Goal: Task Accomplishment & Management: Manage account settings

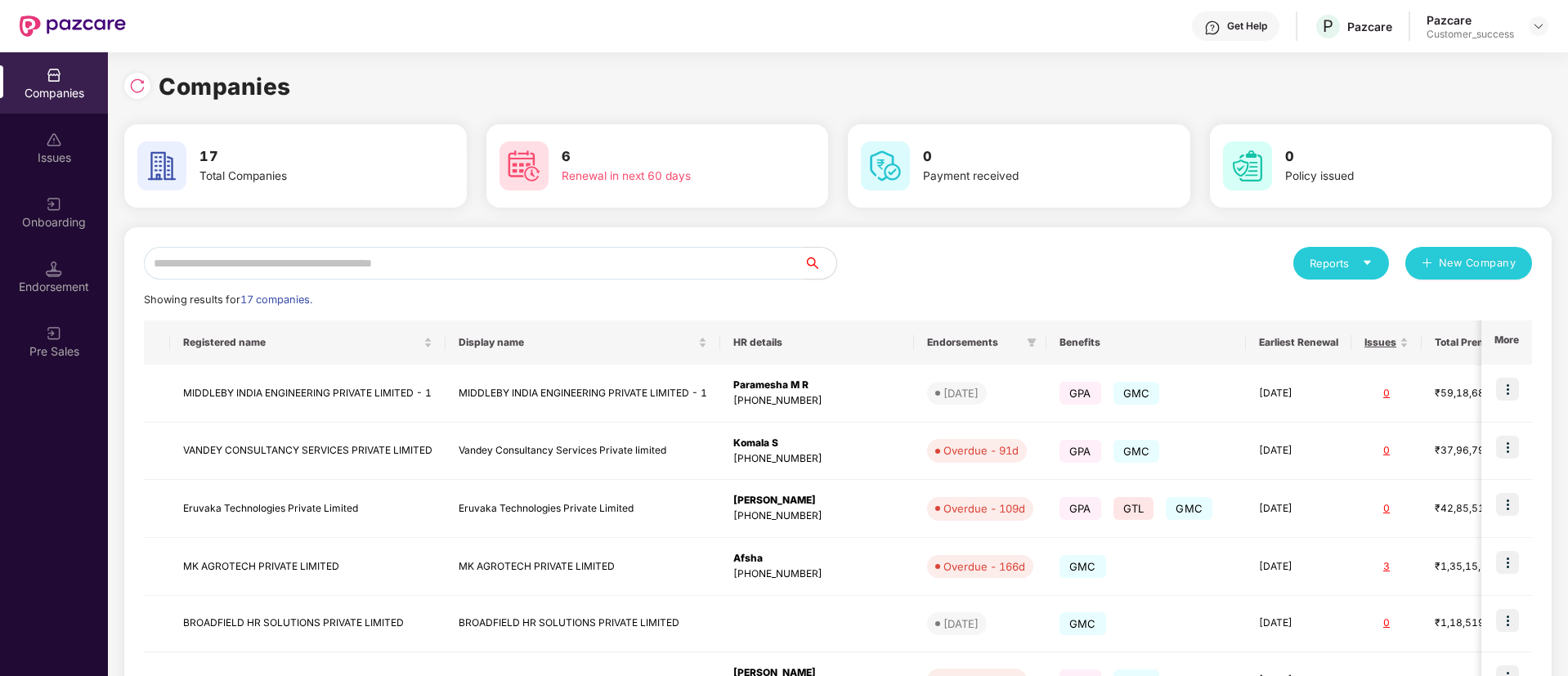
click at [653, 263] on input "text" at bounding box center [473, 263] width 660 height 32
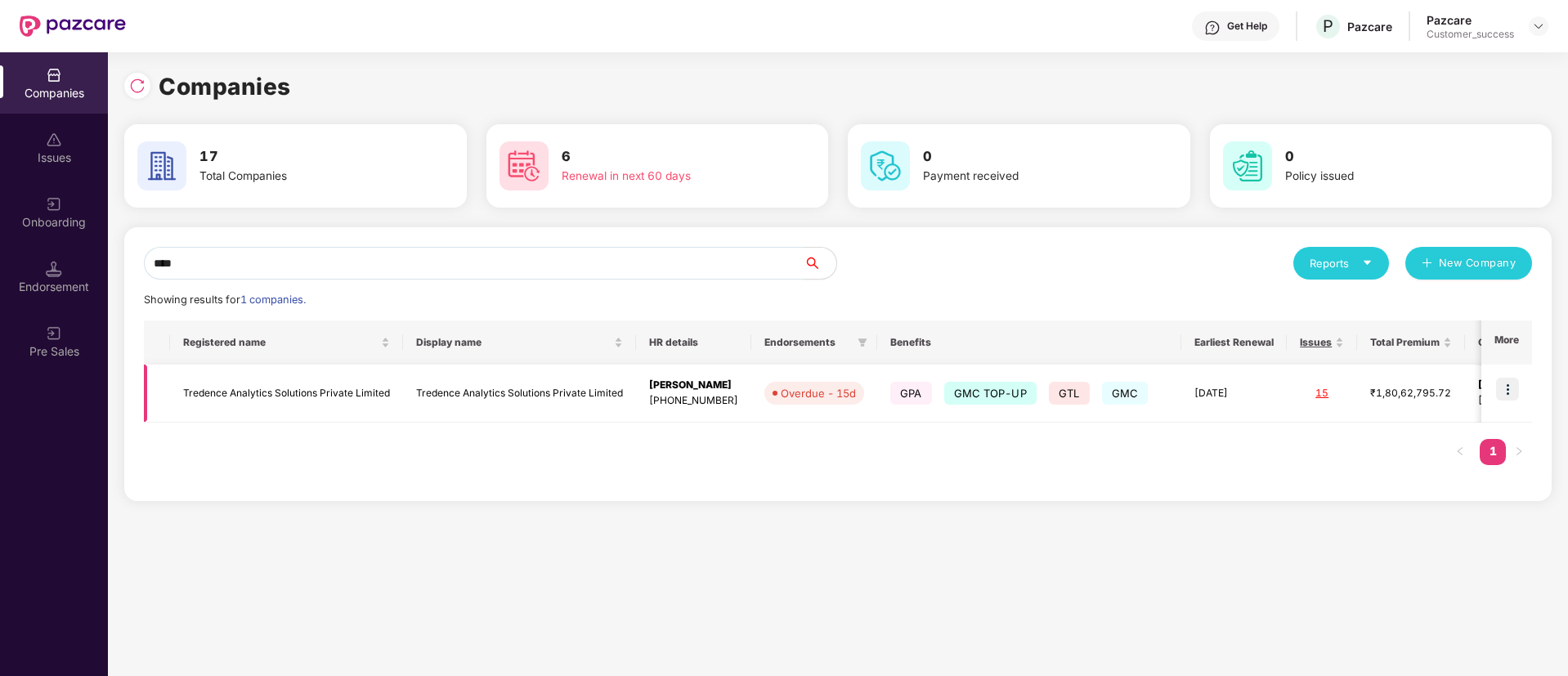
type input "****"
click at [1509, 399] on img at bounding box center [1508, 389] width 23 height 23
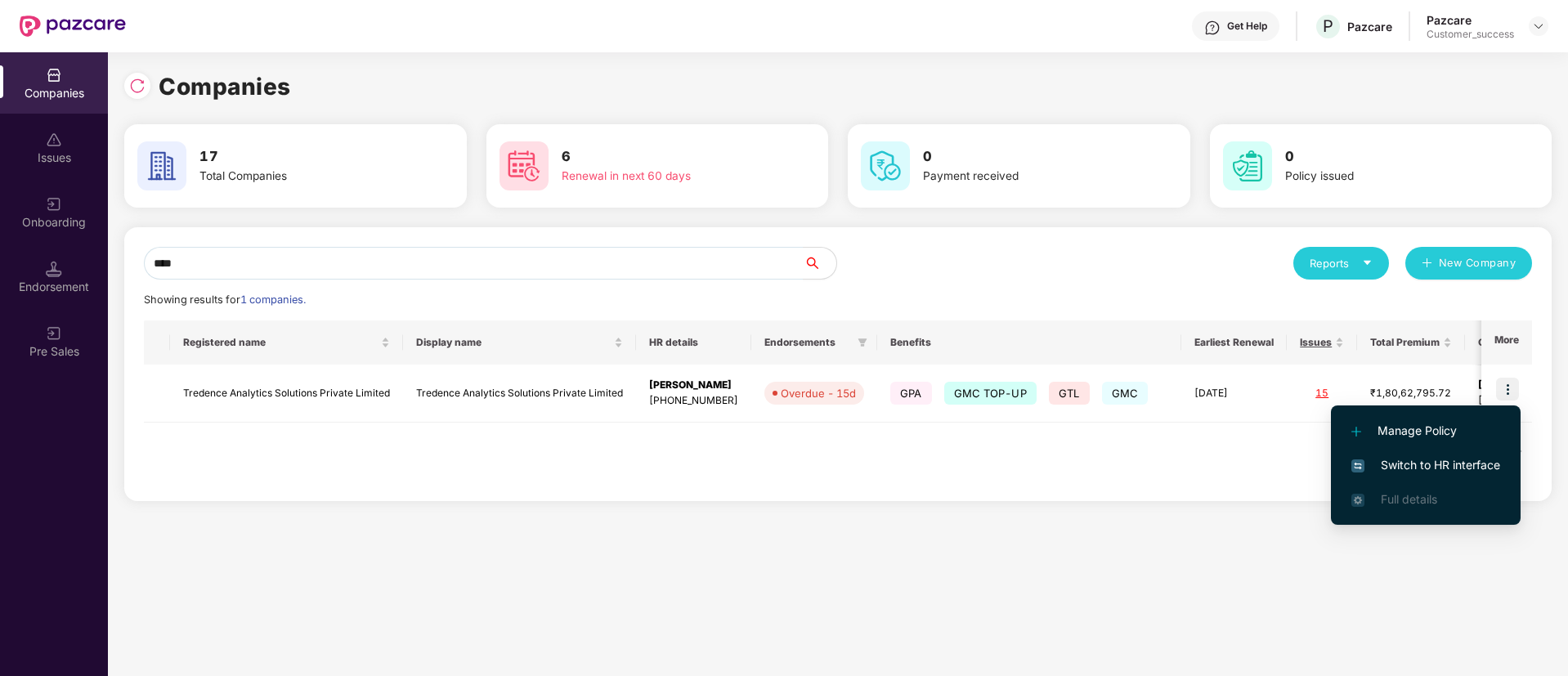
click at [1387, 467] on span "Switch to HR interface" at bounding box center [1426, 465] width 149 height 18
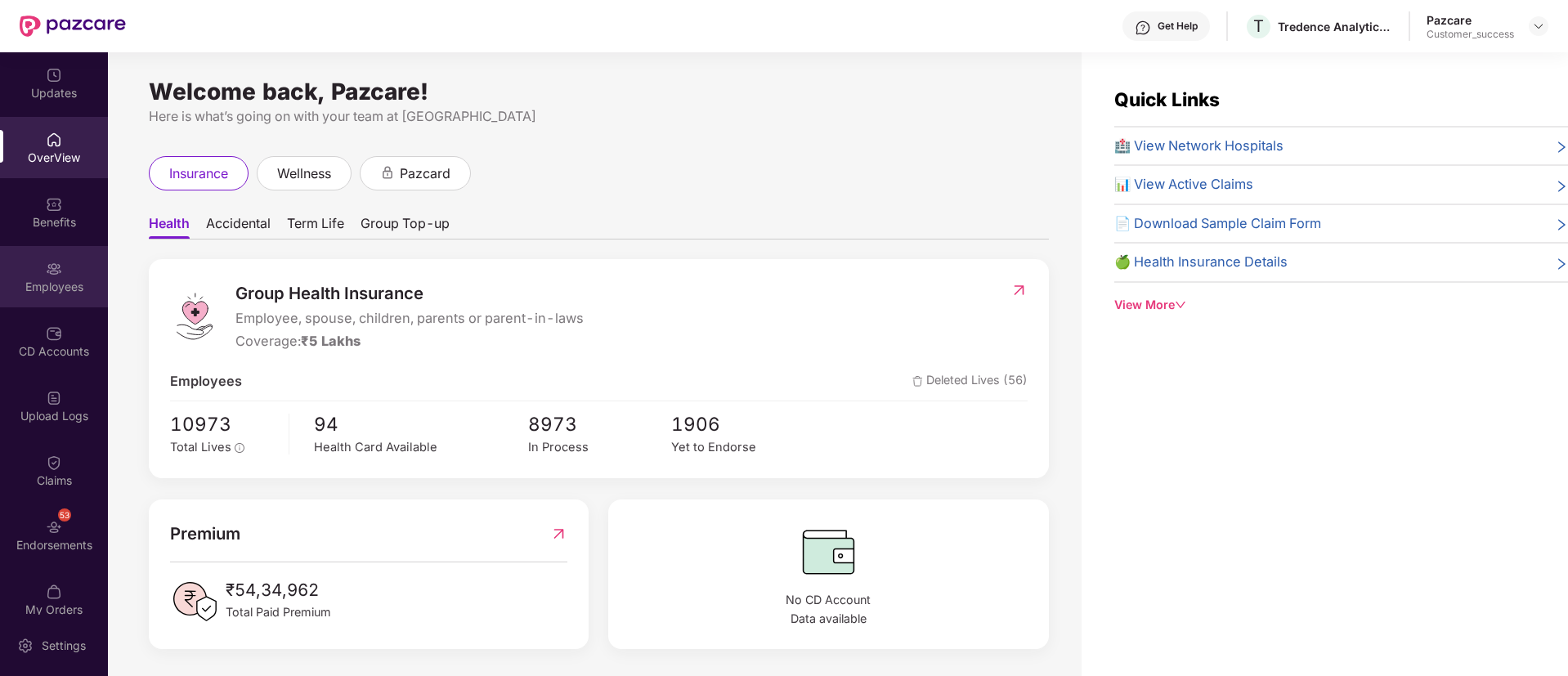
click at [37, 283] on div "Employees" at bounding box center [54, 286] width 108 height 17
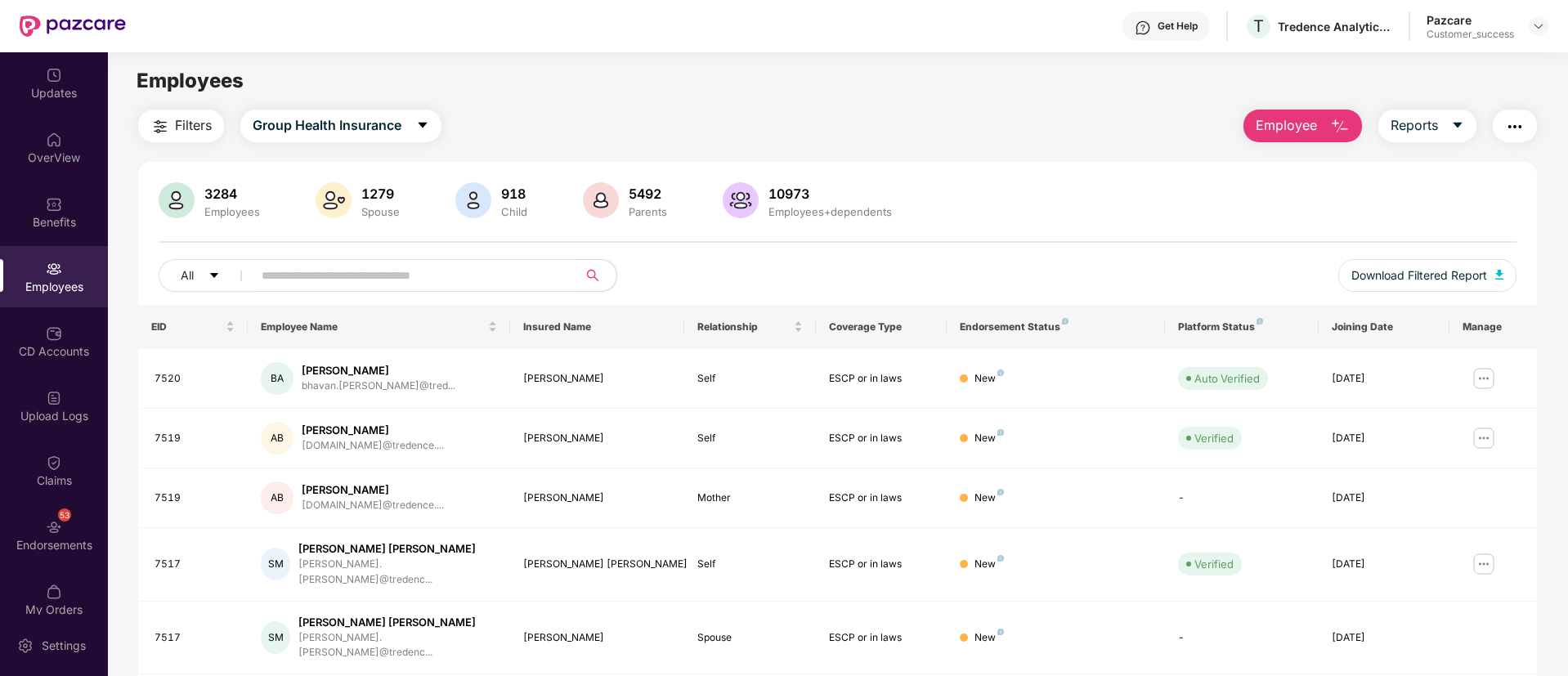
click at [432, 270] on input "text" at bounding box center [408, 275] width 294 height 24
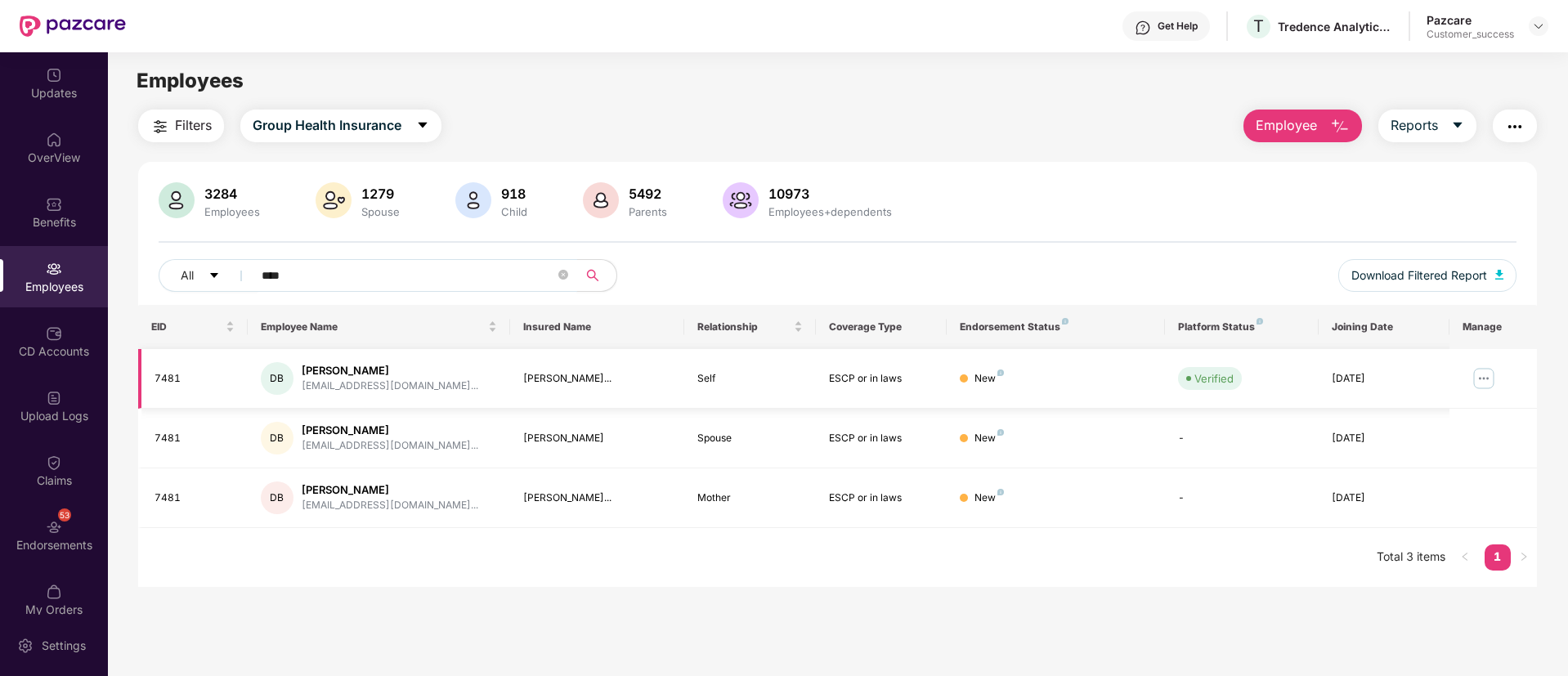
type input "****"
click at [1488, 388] on img at bounding box center [1484, 378] width 26 height 26
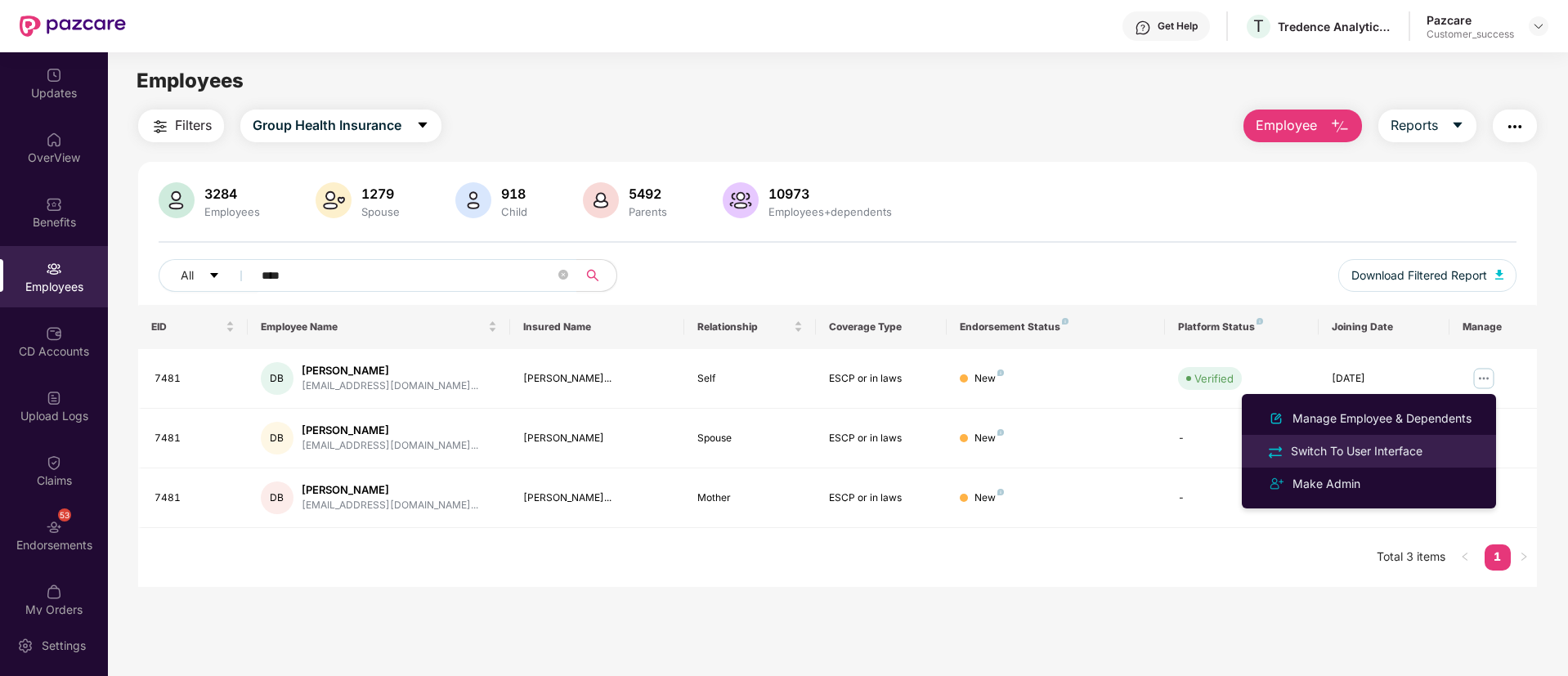
click at [1418, 444] on div "Switch To User Interface" at bounding box center [1357, 451] width 138 height 18
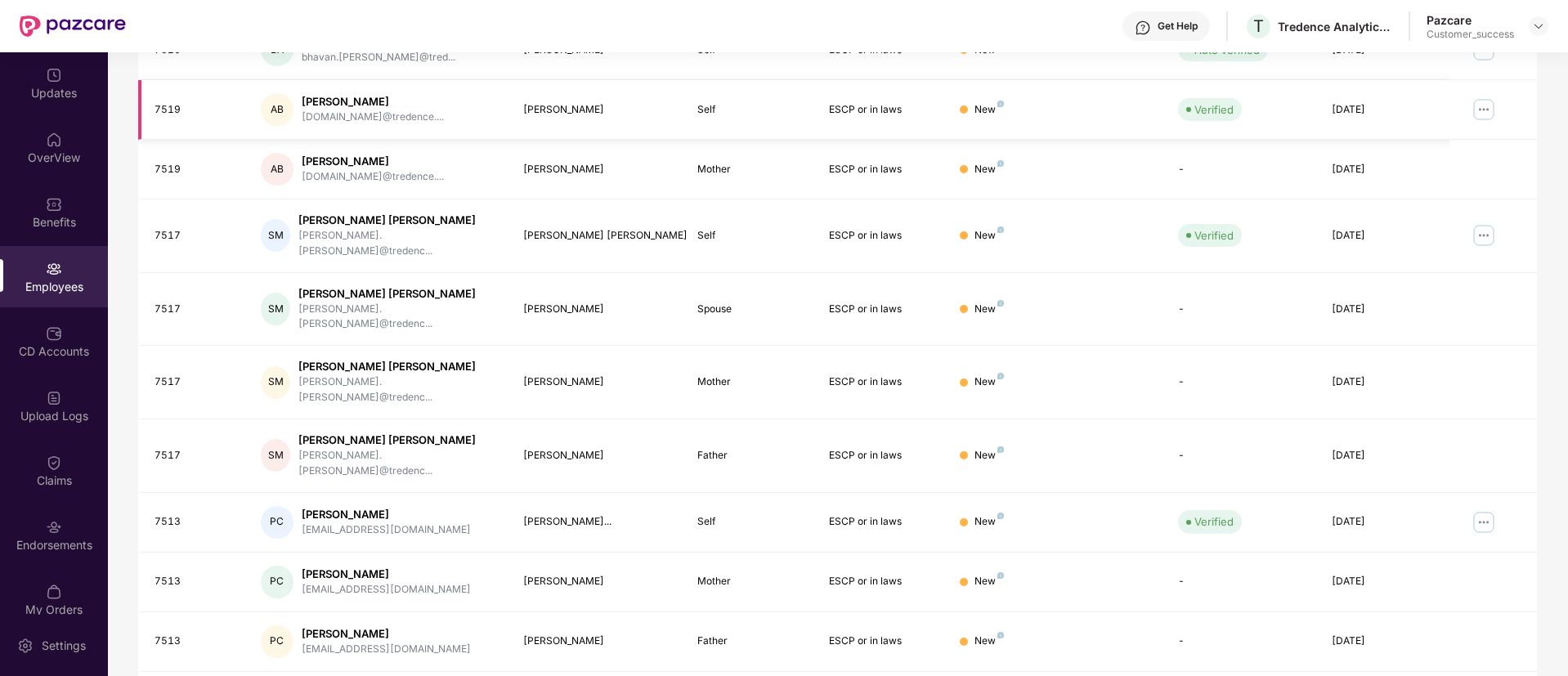
scroll to position [22, 0]
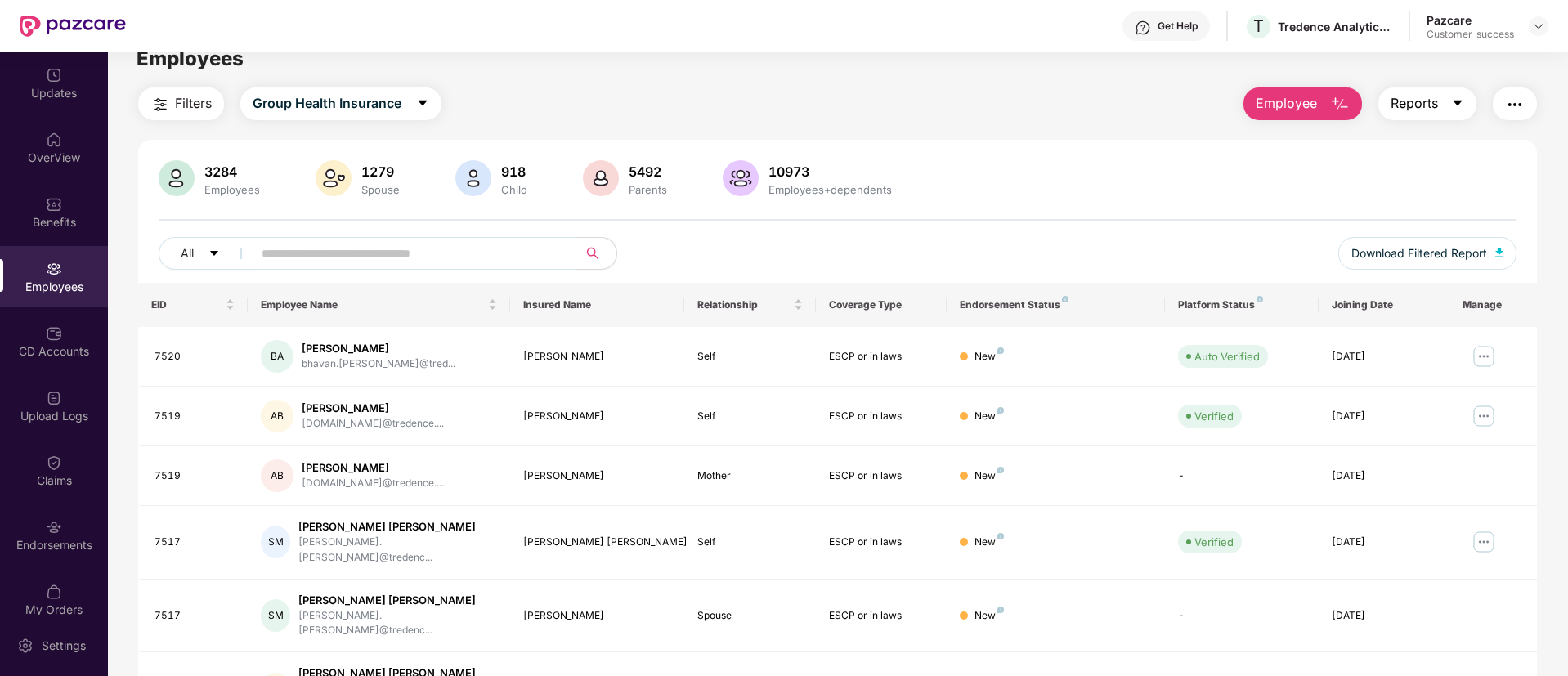
click at [1461, 108] on icon "caret-down" at bounding box center [1457, 102] width 13 height 13
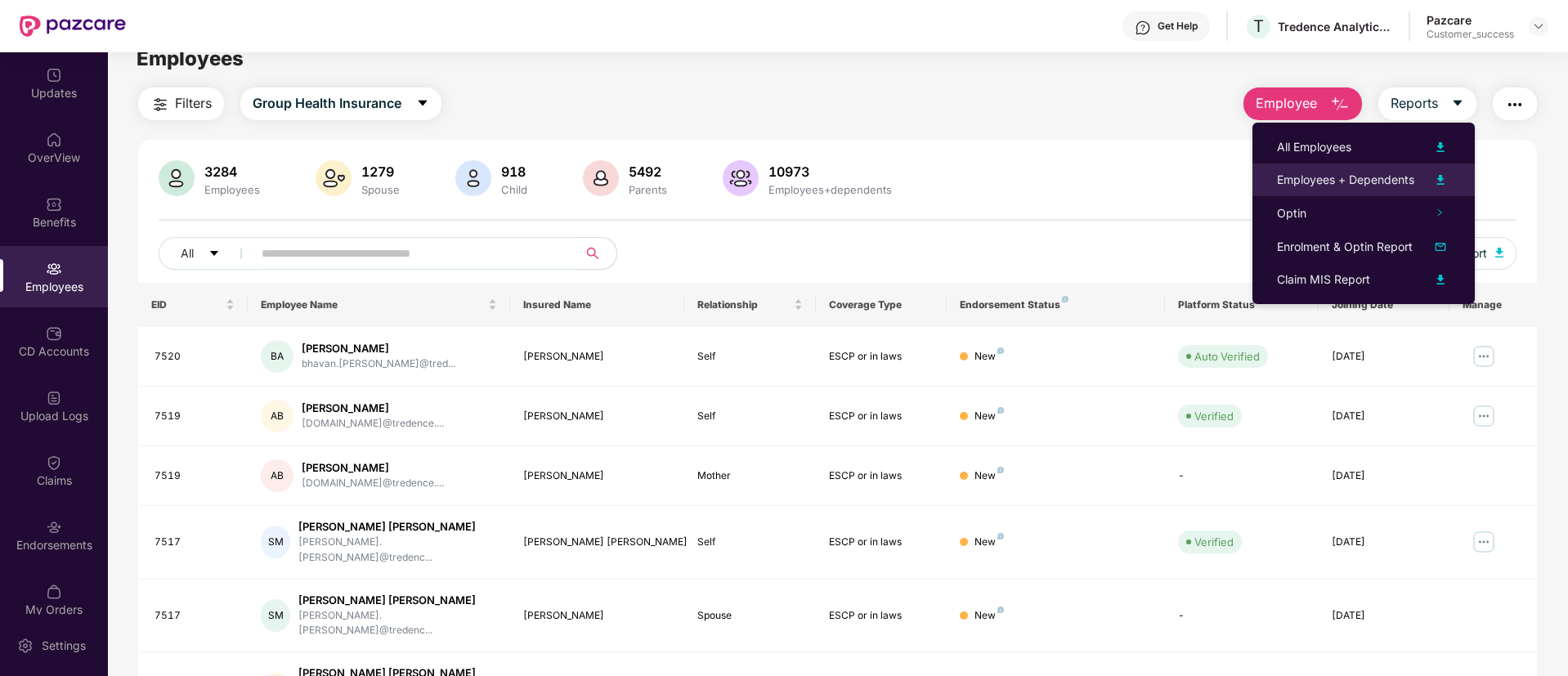
click at [1444, 176] on img at bounding box center [1440, 180] width 19 height 19
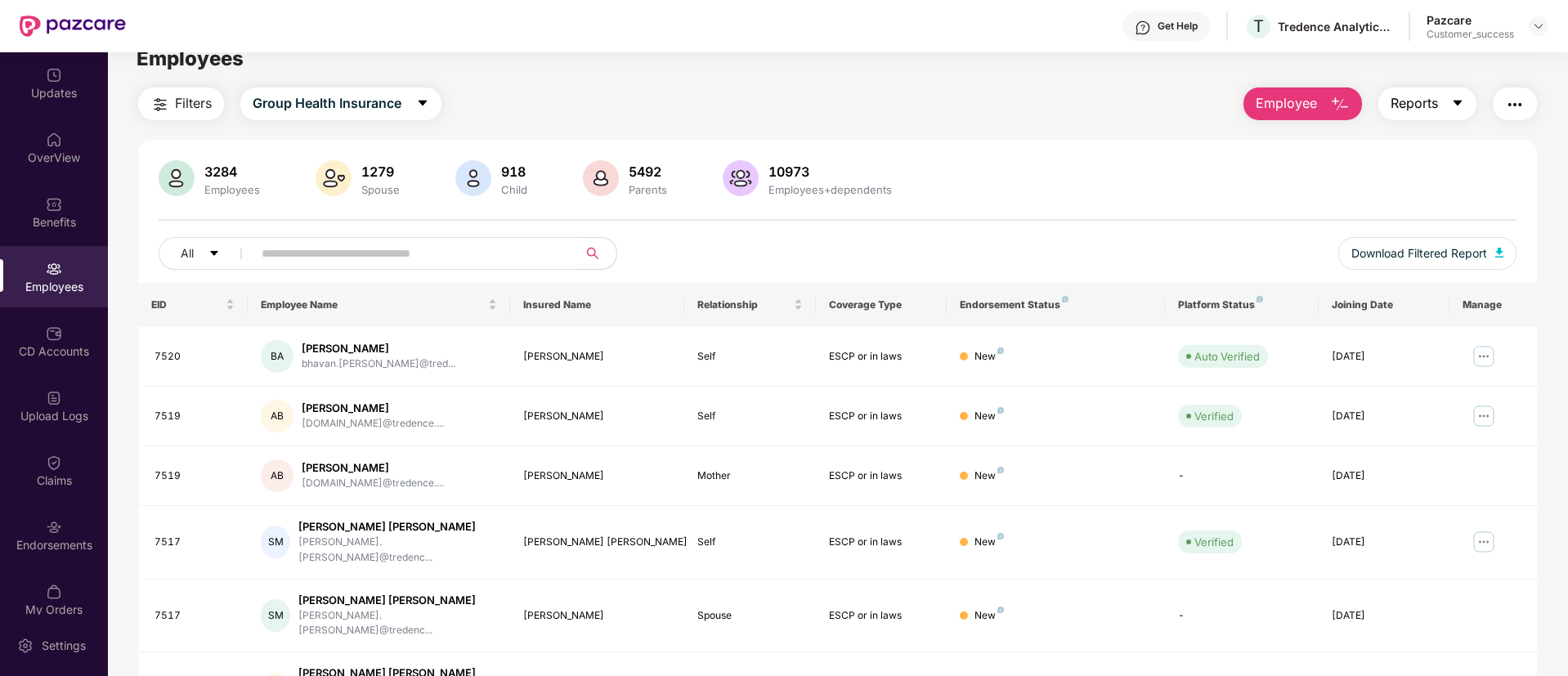
click at [1453, 93] on button "Reports" at bounding box center [1427, 103] width 98 height 32
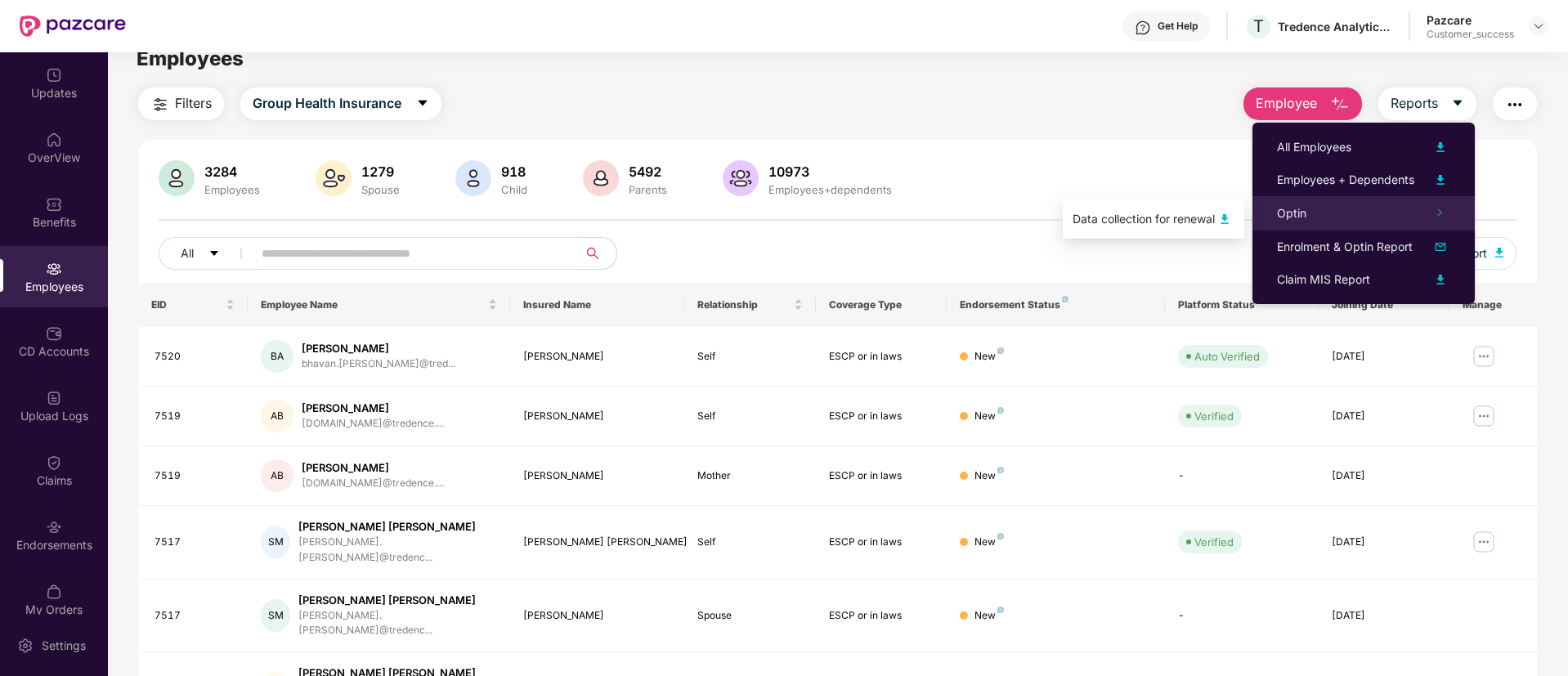
click at [1435, 210] on icon "right" at bounding box center [1439, 212] width 8 height 8
click at [1227, 219] on img at bounding box center [1225, 219] width 19 height 19
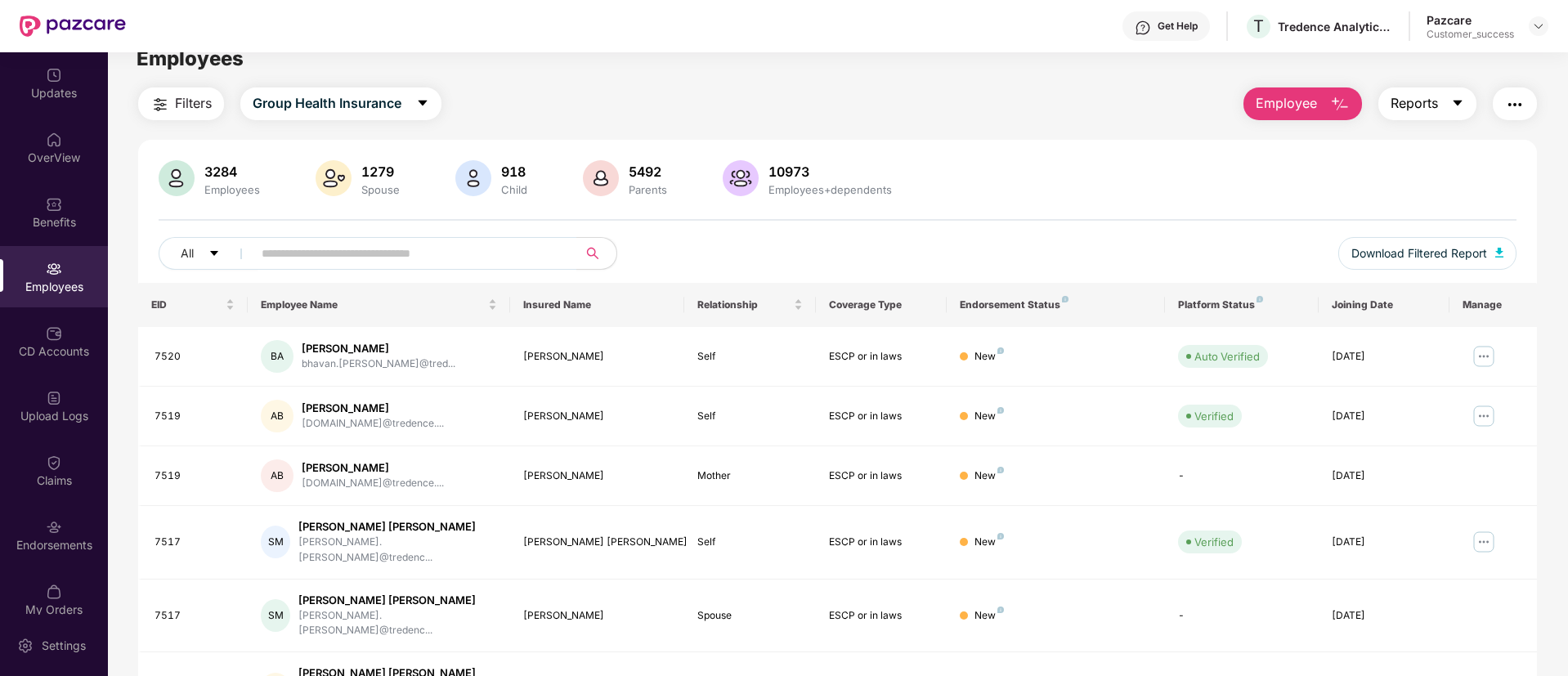
click at [1451, 100] on icon "caret-down" at bounding box center [1457, 102] width 13 height 13
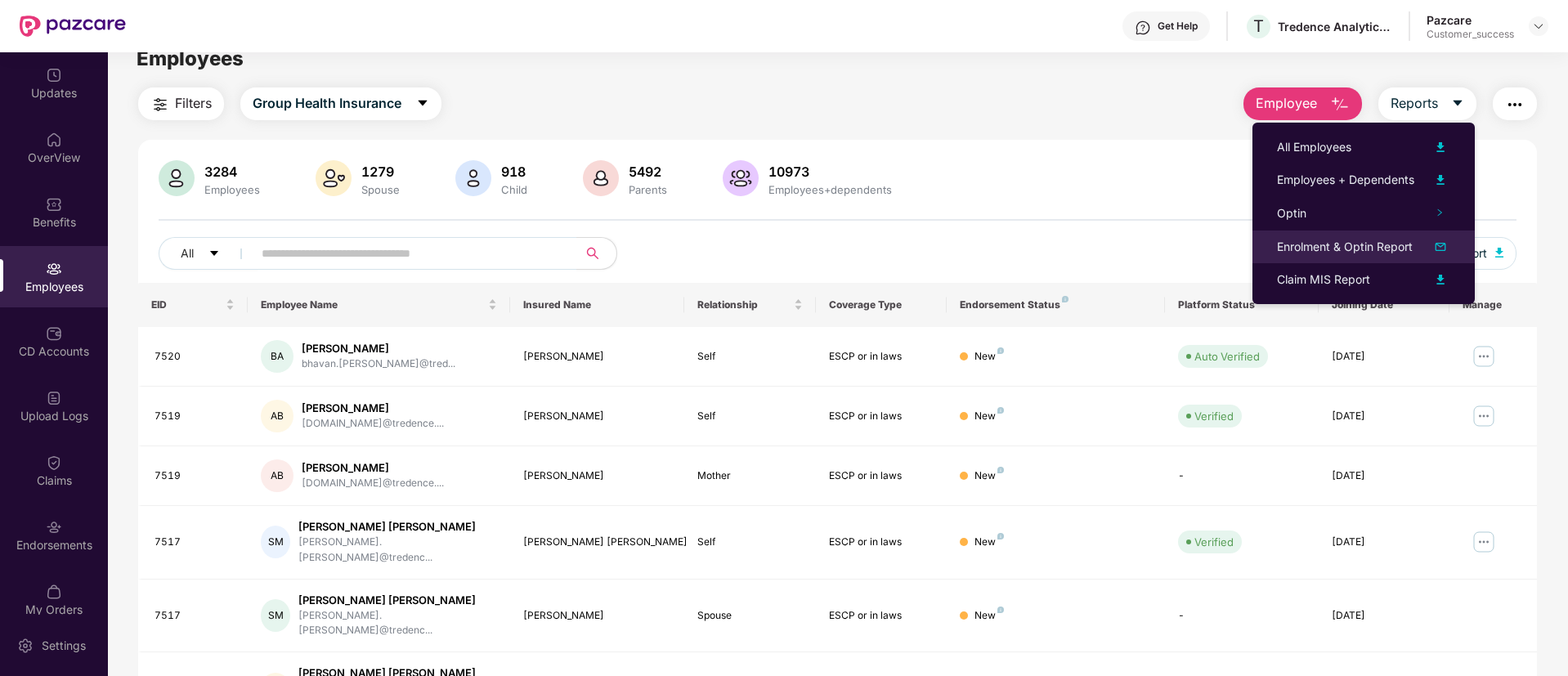
click at [1432, 247] on img at bounding box center [1440, 246] width 19 height 19
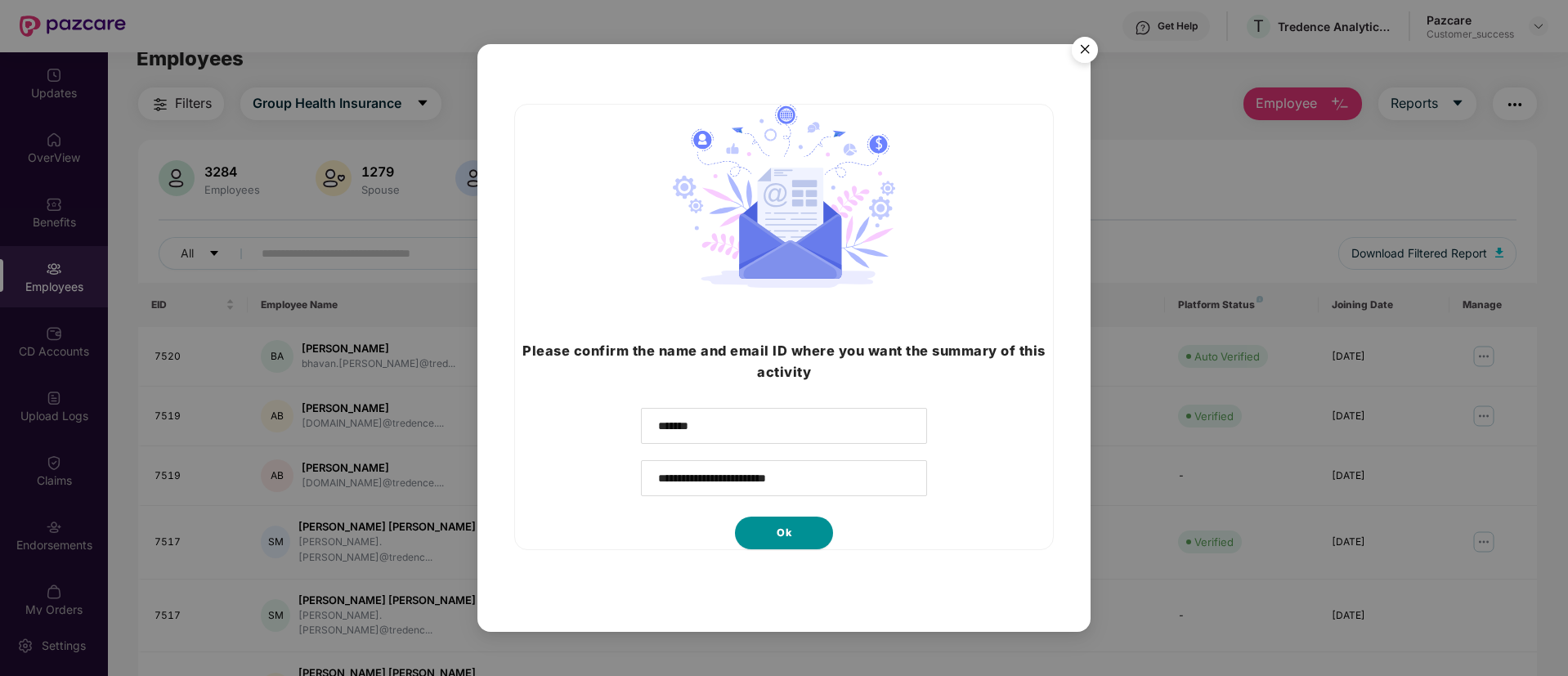
click at [754, 535] on button "Ok" at bounding box center [784, 532] width 98 height 32
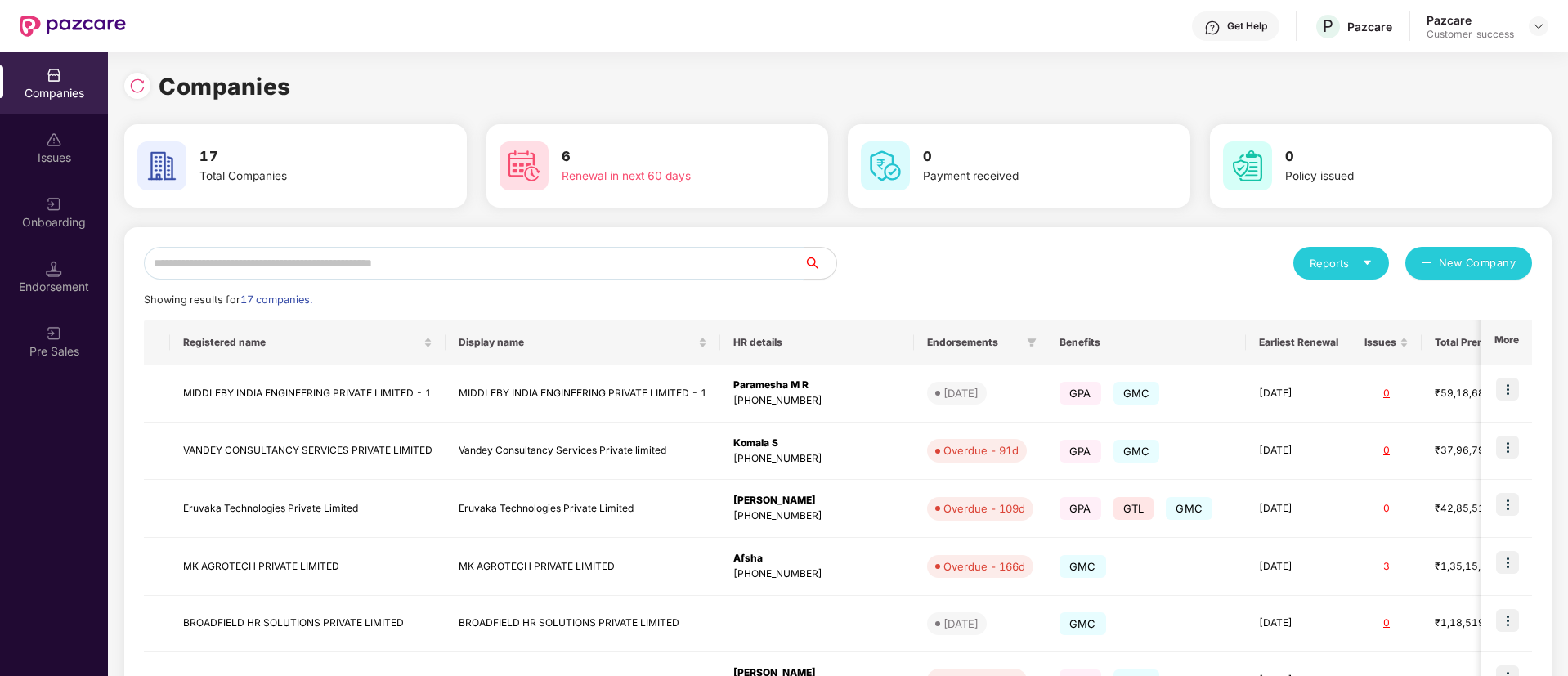
click at [468, 257] on input "text" at bounding box center [473, 263] width 660 height 32
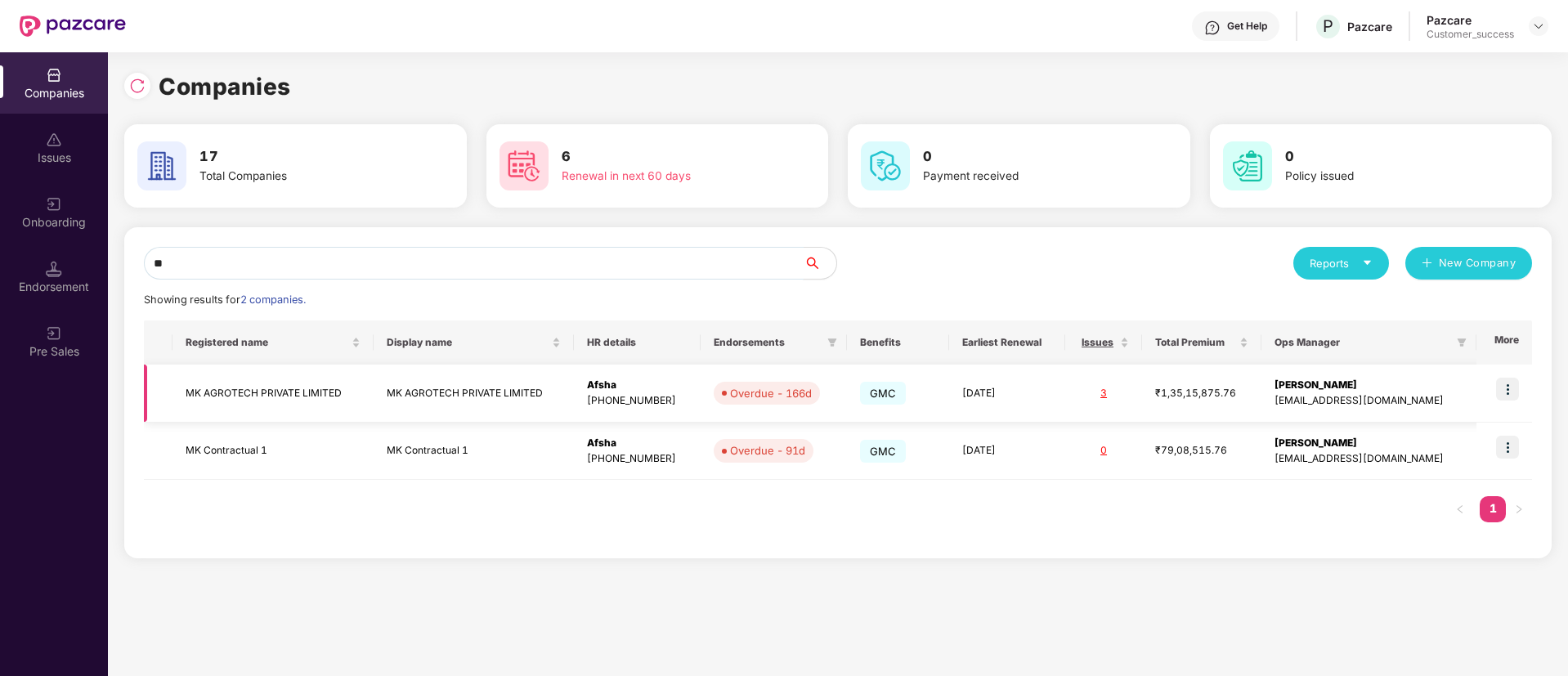
type input "**"
click at [336, 390] on td "MK AGROTECH PRIVATE LIMITED" at bounding box center [272, 393] width 200 height 58
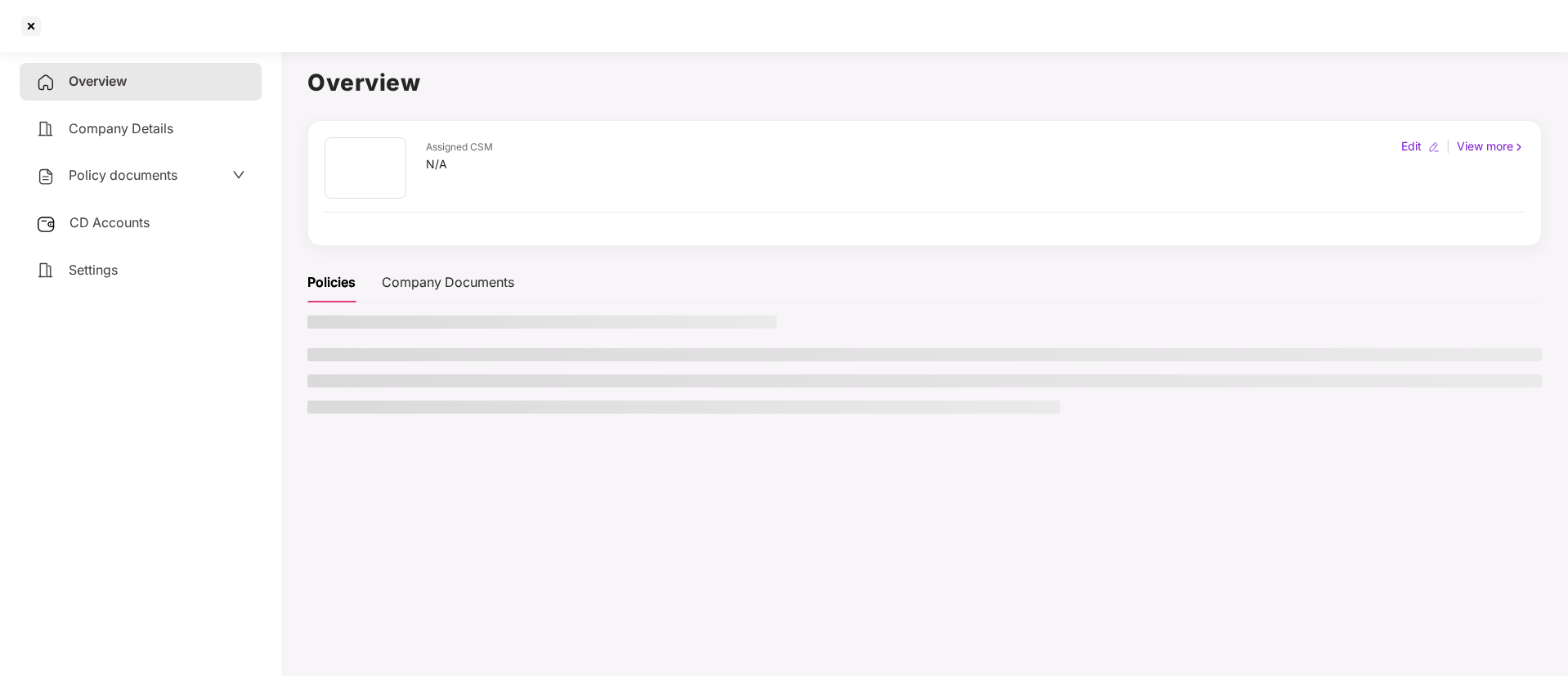
click at [336, 390] on ul at bounding box center [924, 381] width 1234 height 66
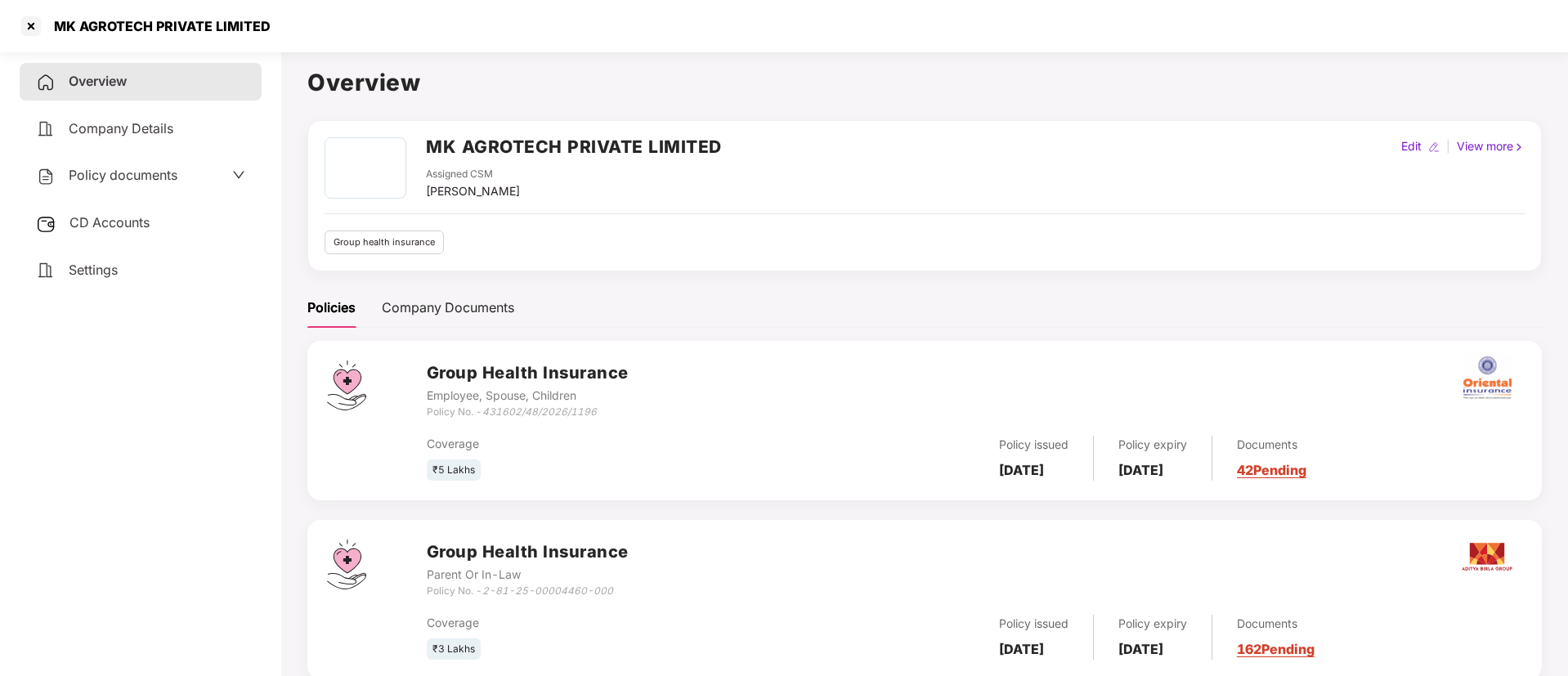
scroll to position [45, 0]
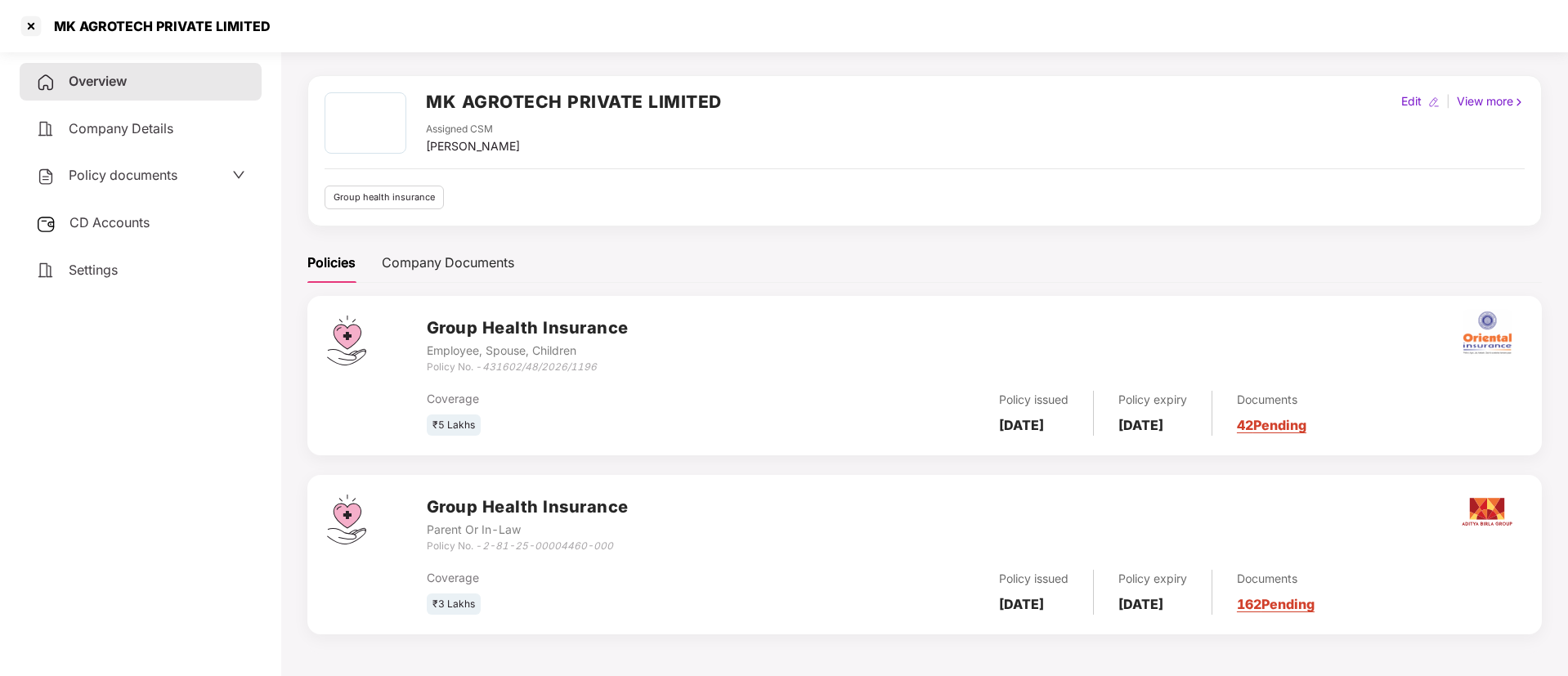
click at [193, 176] on div "Policy documents" at bounding box center [141, 176] width 210 height 21
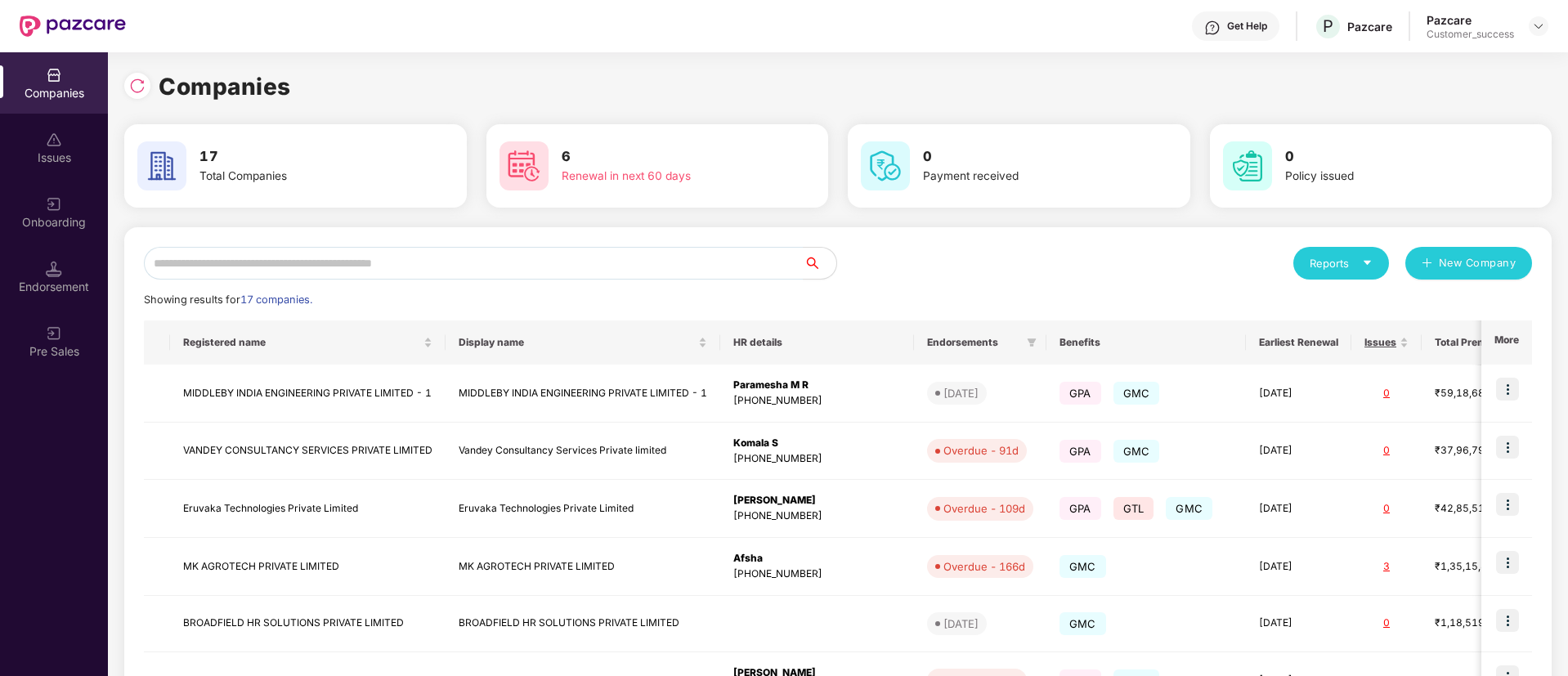
scroll to position [0, 0]
click at [470, 255] on input "text" at bounding box center [473, 263] width 660 height 32
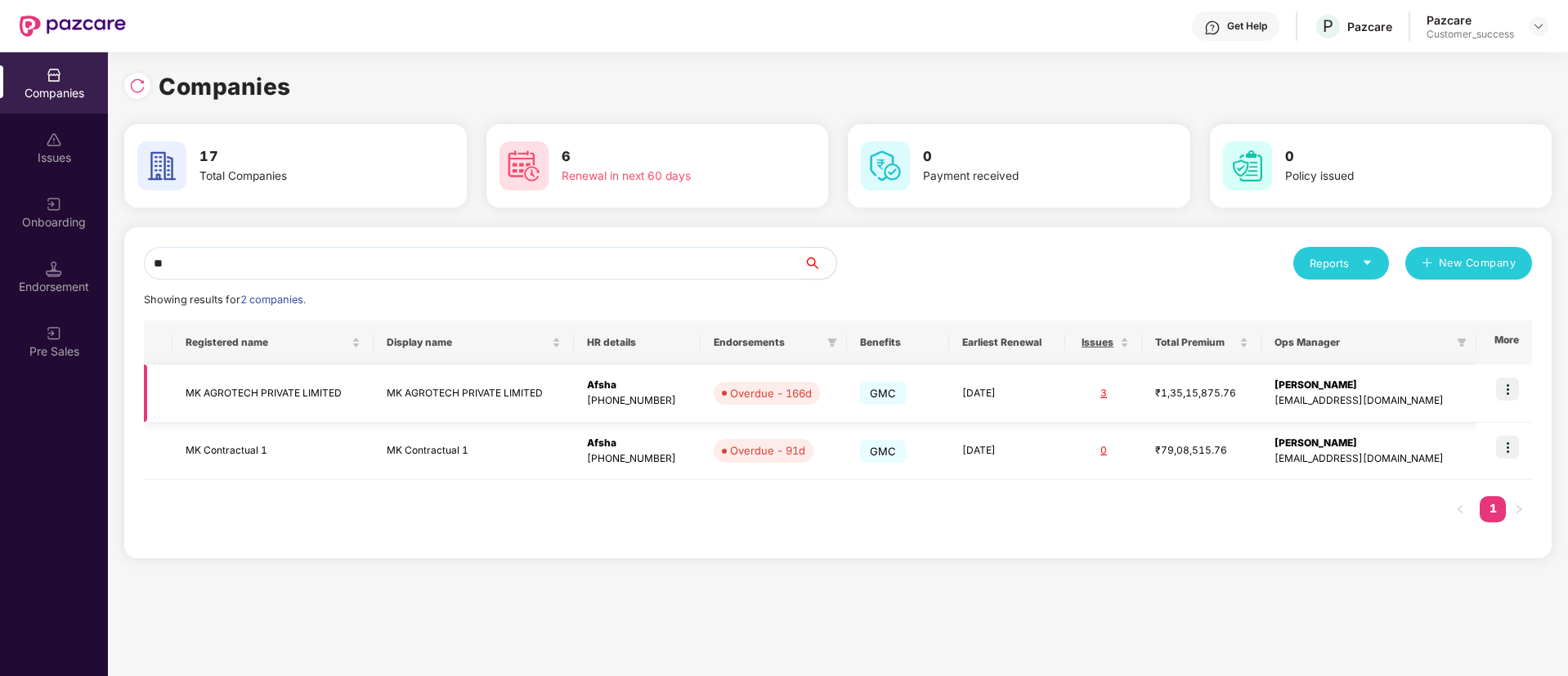
type input "**"
click at [1506, 384] on img at bounding box center [1508, 389] width 23 height 23
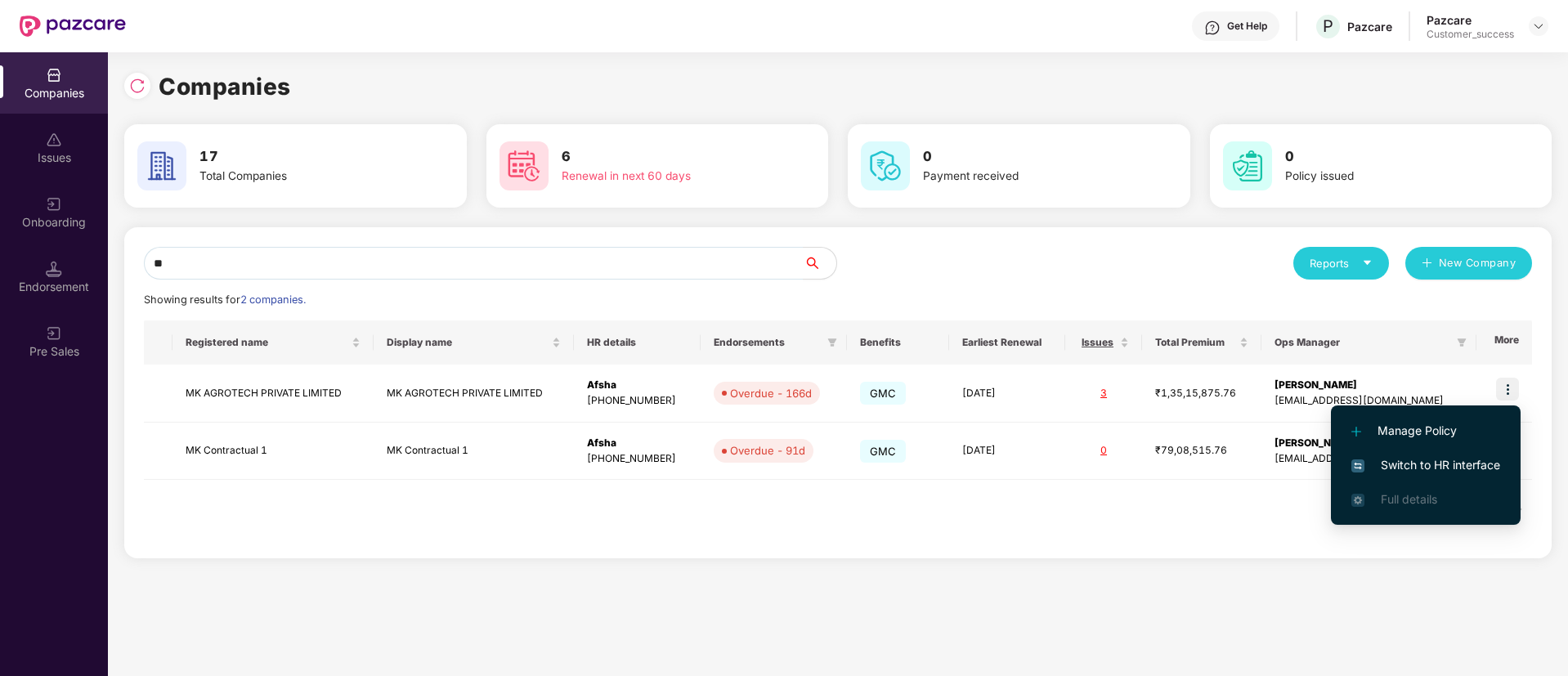
click at [1411, 454] on li "Switch to HR interface" at bounding box center [1426, 465] width 190 height 34
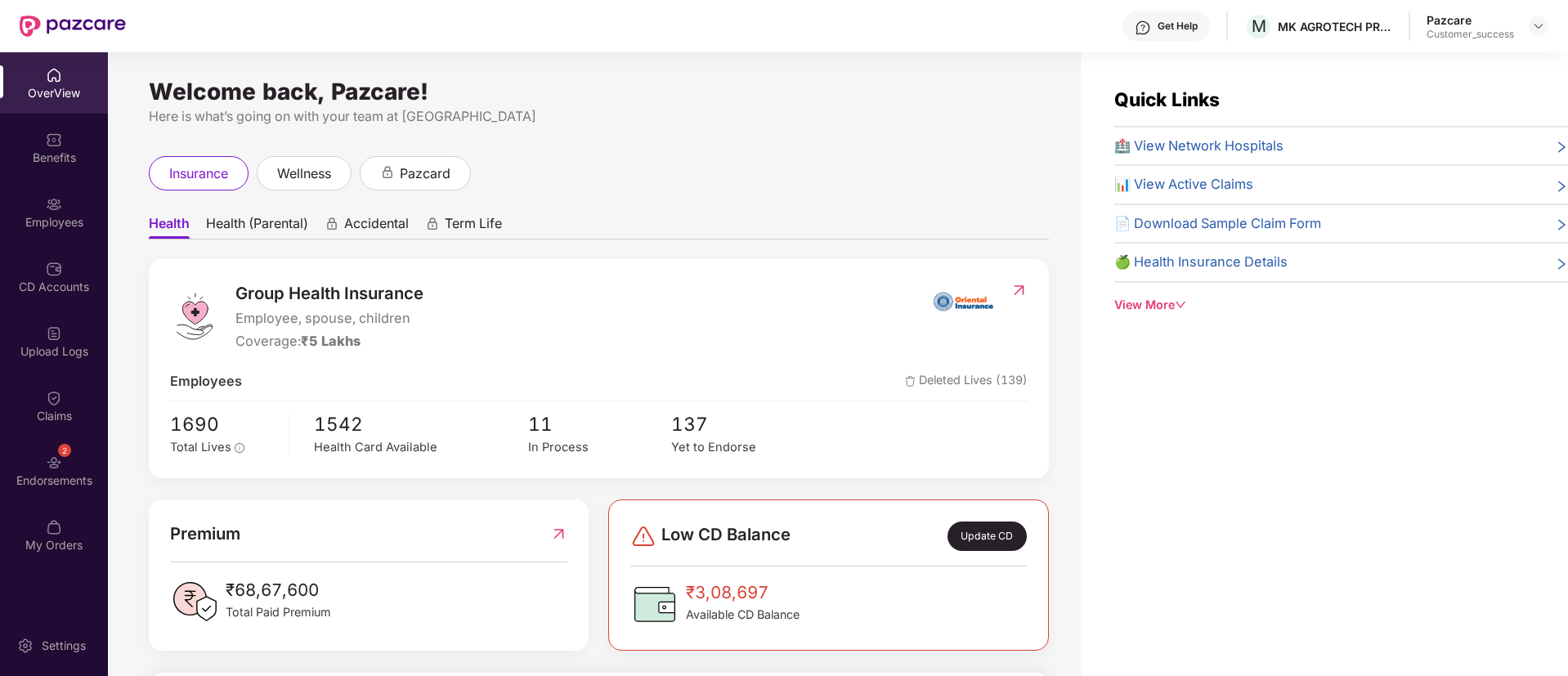
click at [60, 207] on img at bounding box center [53, 204] width 17 height 17
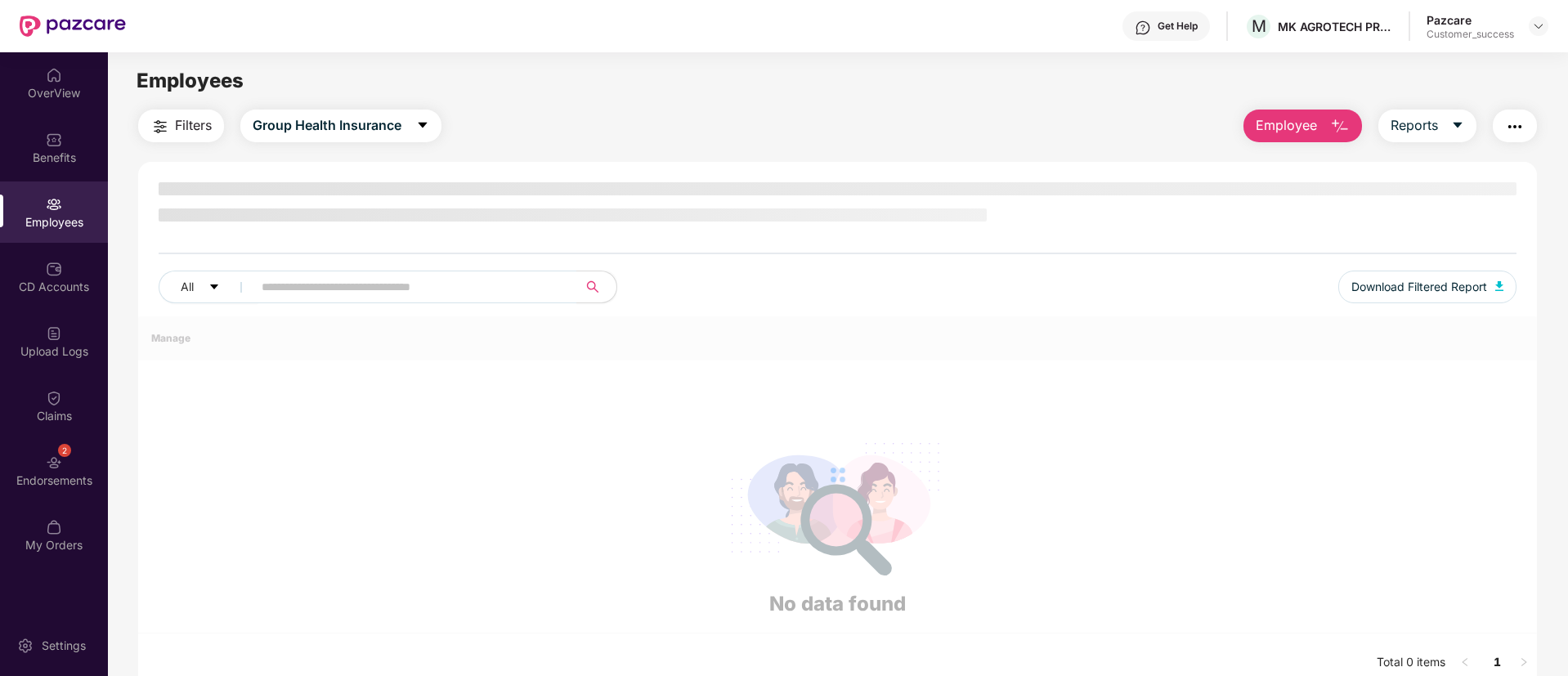
click at [60, 207] on img at bounding box center [53, 204] width 17 height 17
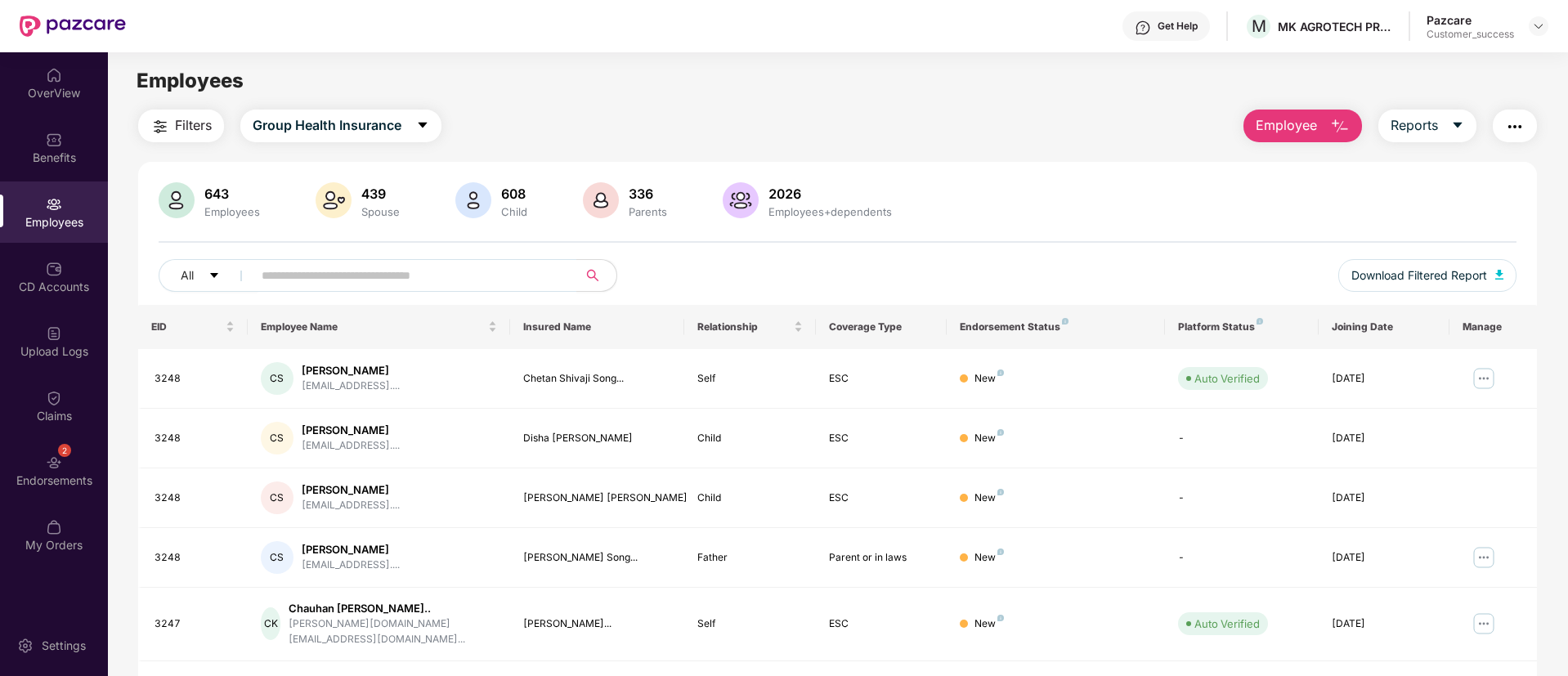
click at [155, 115] on button "Filters" at bounding box center [181, 125] width 86 height 32
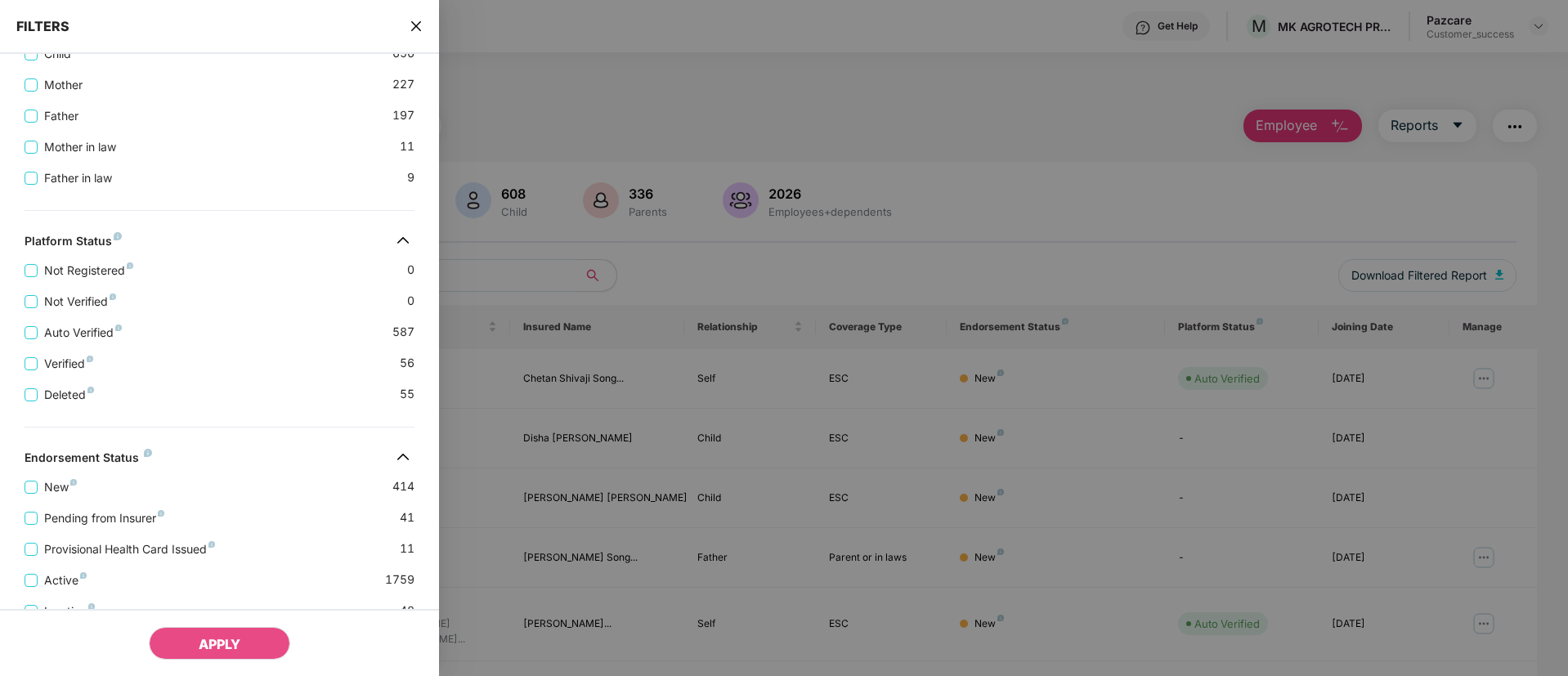
scroll to position [483, 0]
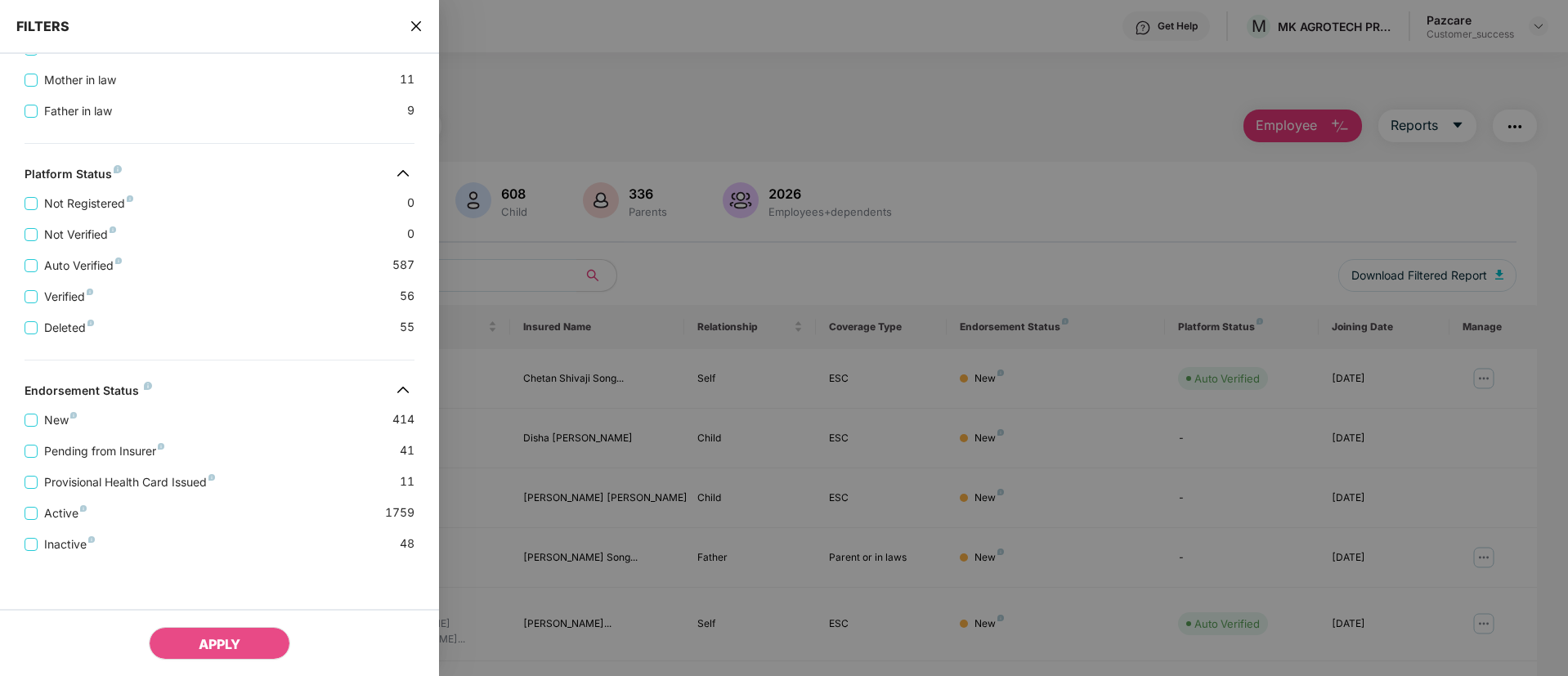
click at [215, 449] on div "Pending from Insurer 41" at bounding box center [219, 445] width 390 height 31
click at [109, 448] on span "Pending from Insurer" at bounding box center [104, 451] width 134 height 18
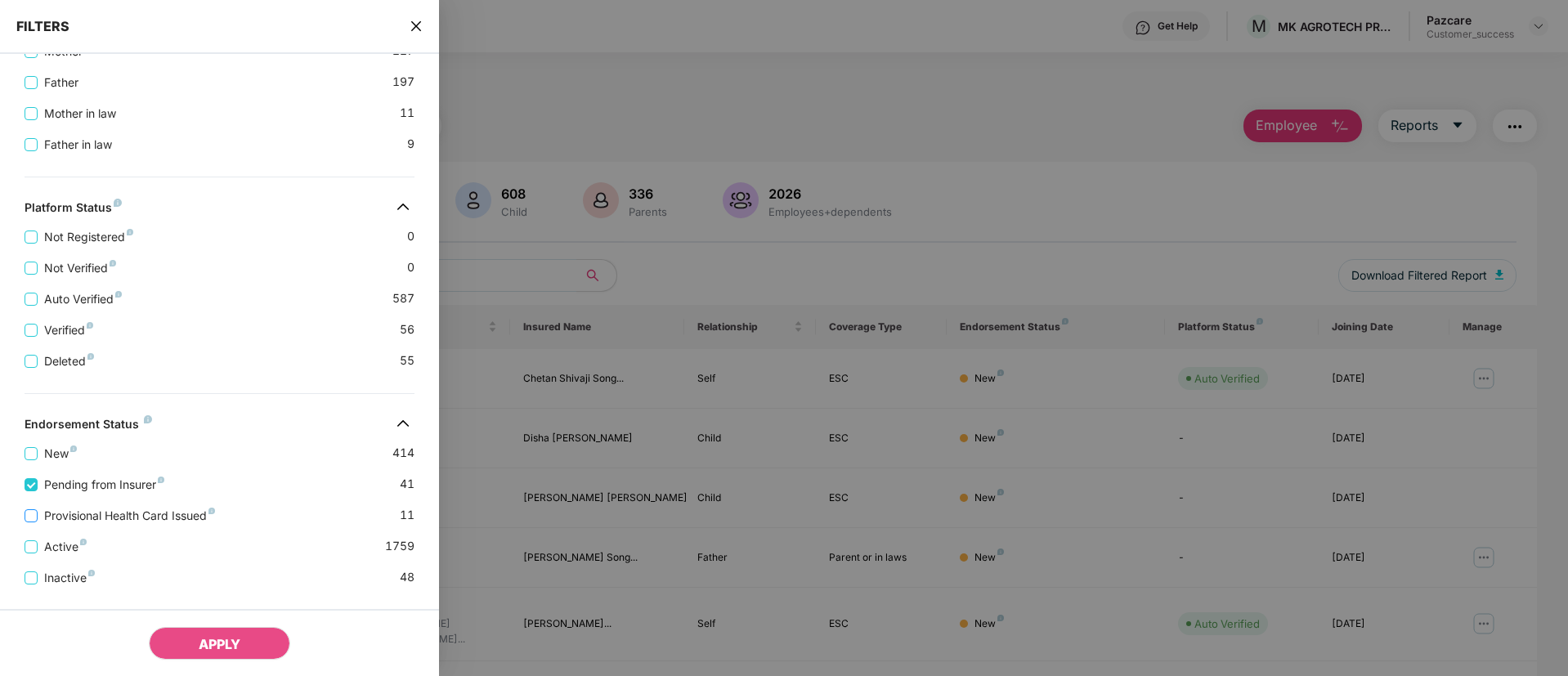
click at [123, 514] on span "Provisional Health Card Issued" at bounding box center [129, 515] width 184 height 18
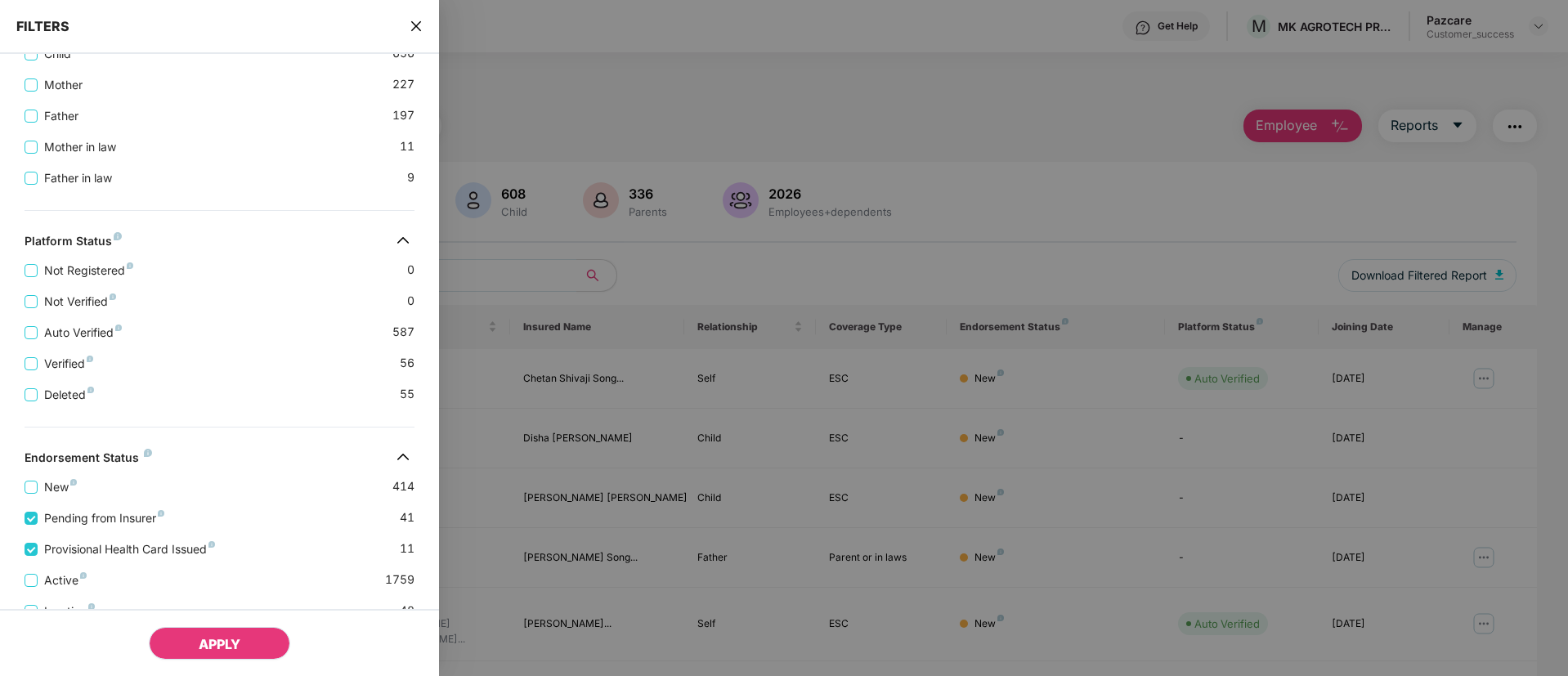
click at [196, 639] on button "APPLY" at bounding box center [219, 643] width 142 height 32
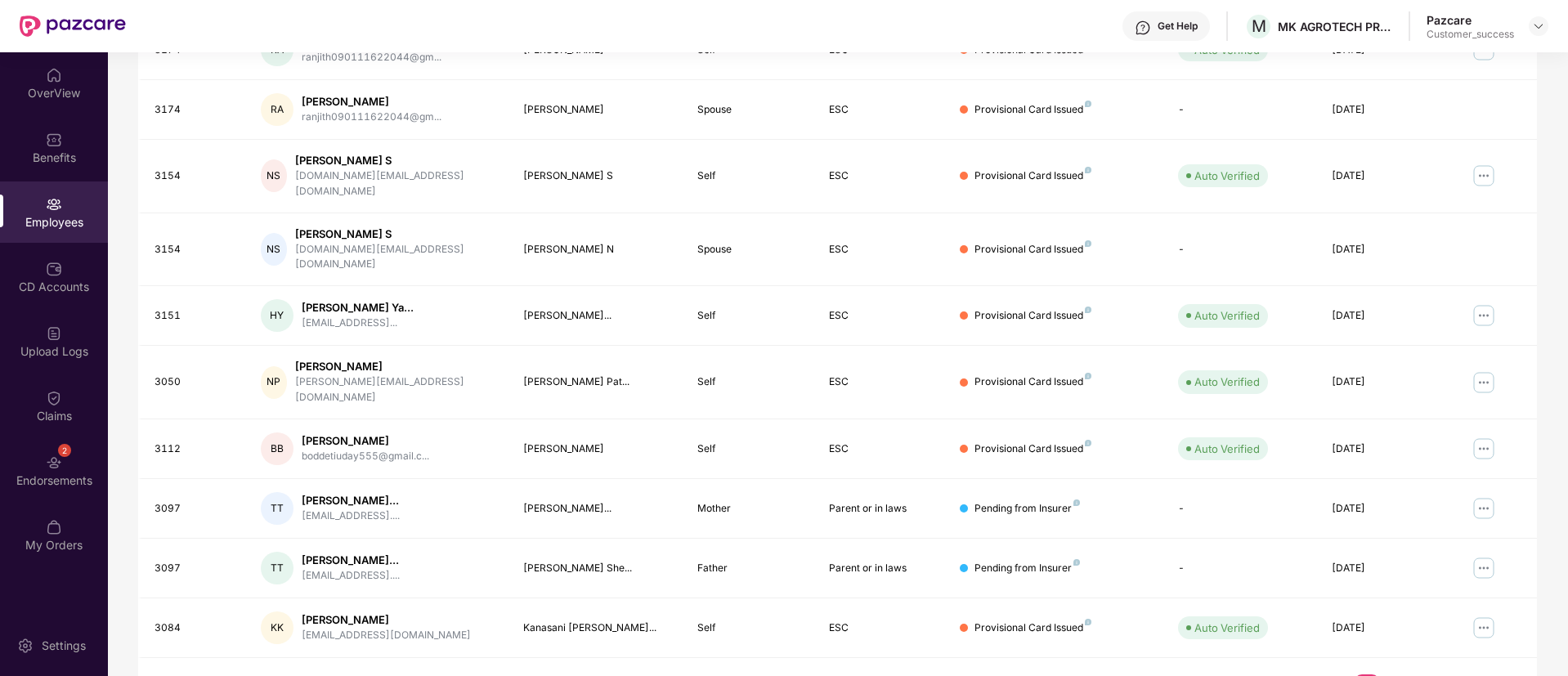
scroll to position [0, 0]
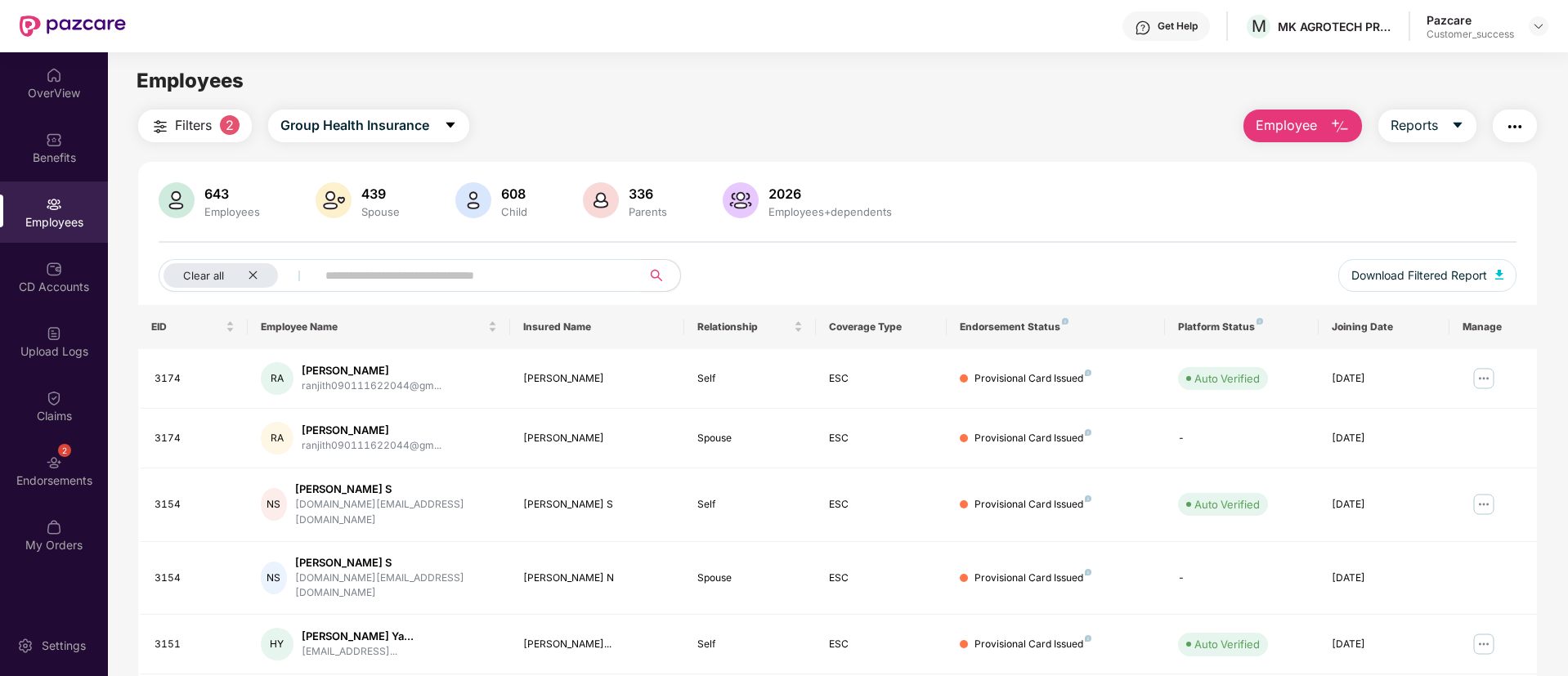
click at [1510, 134] on img "button" at bounding box center [1515, 127] width 19 height 19
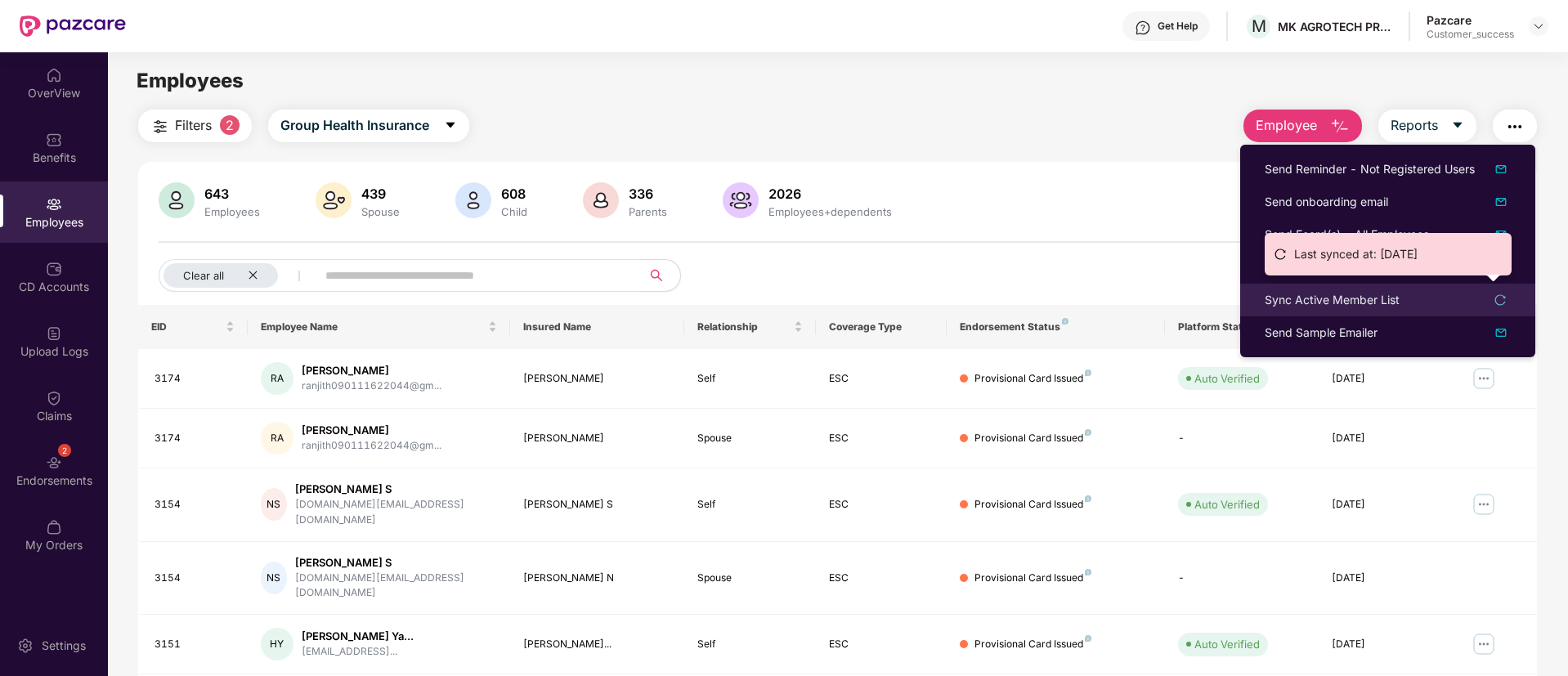
click at [1497, 300] on icon "reload" at bounding box center [1500, 300] width 11 height 11
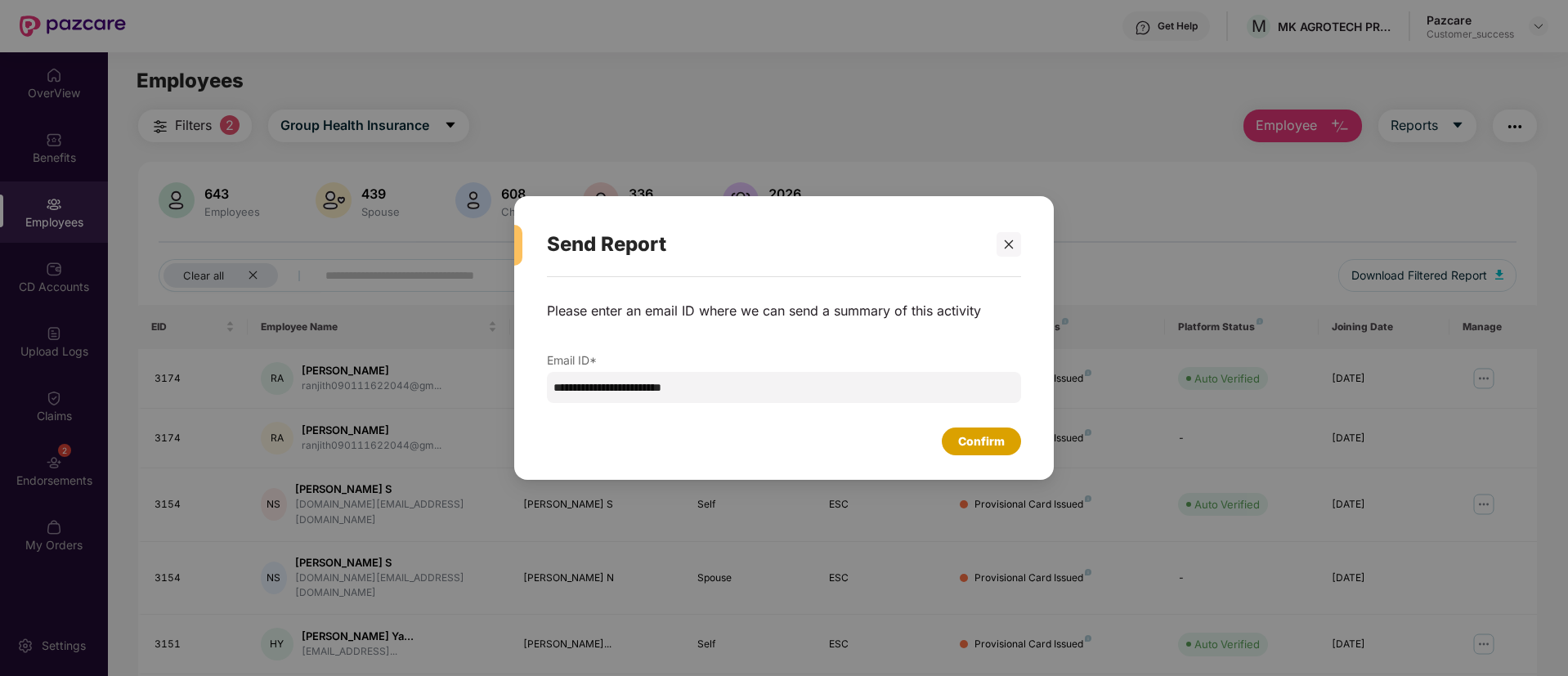
click at [1005, 449] on div "Confirm" at bounding box center [981, 441] width 79 height 28
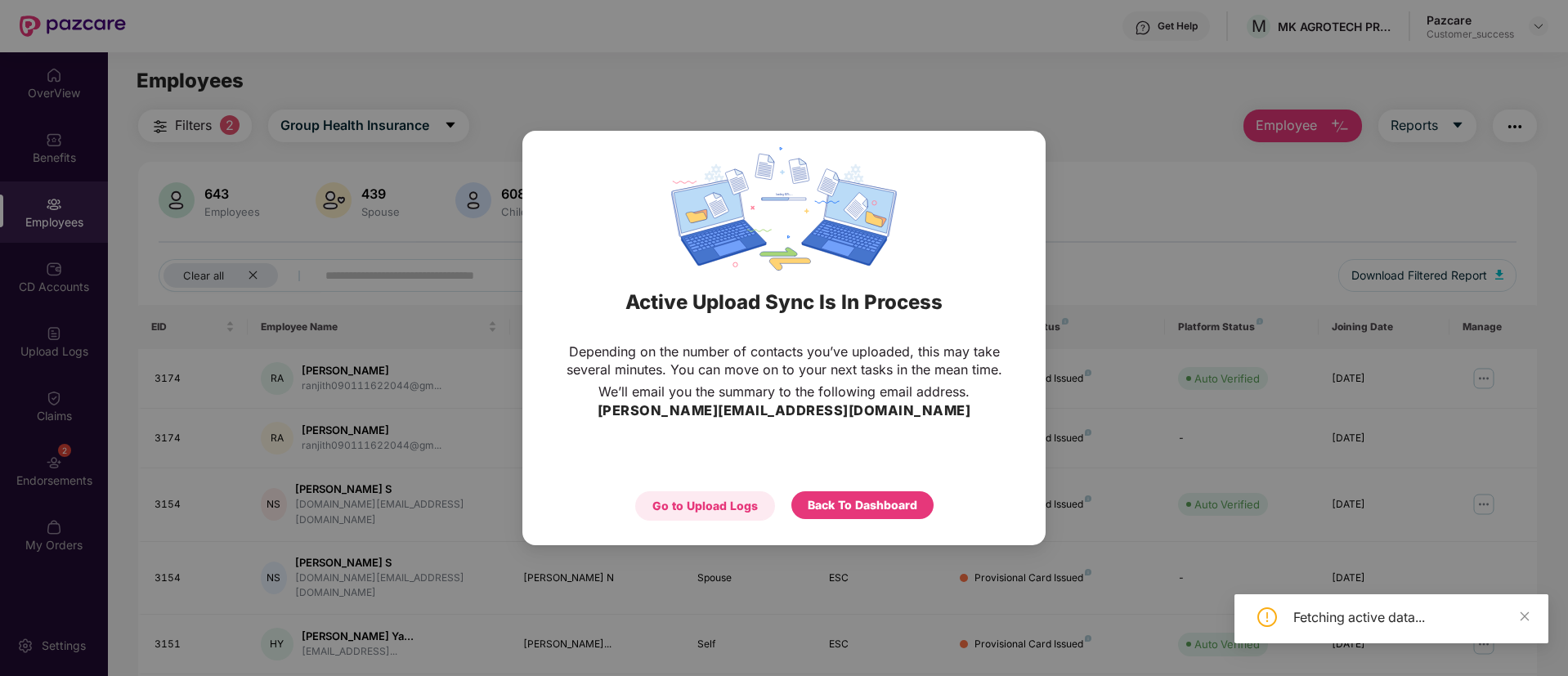
click at [729, 501] on div "Go to Upload Logs" at bounding box center [705, 506] width 106 height 18
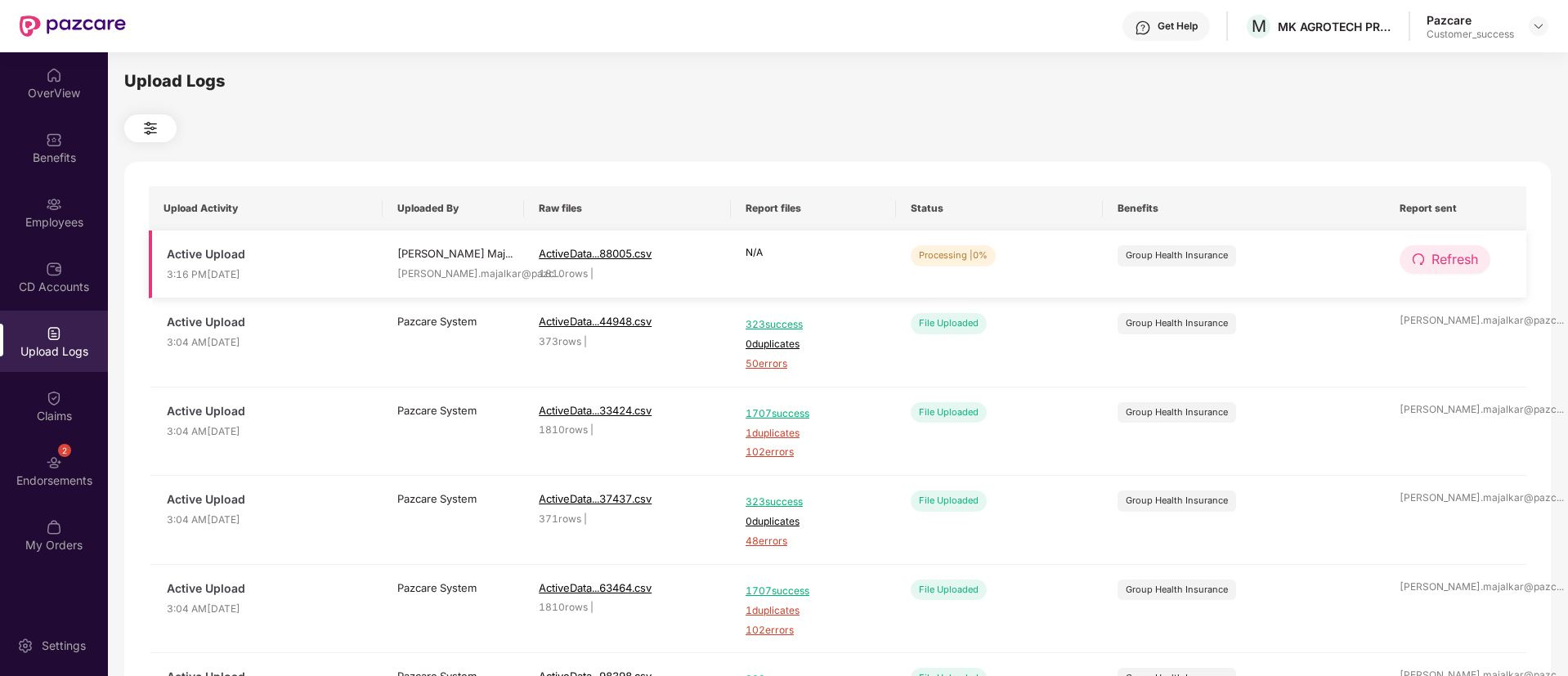
click at [1457, 251] on span "Refresh" at bounding box center [1454, 259] width 46 height 20
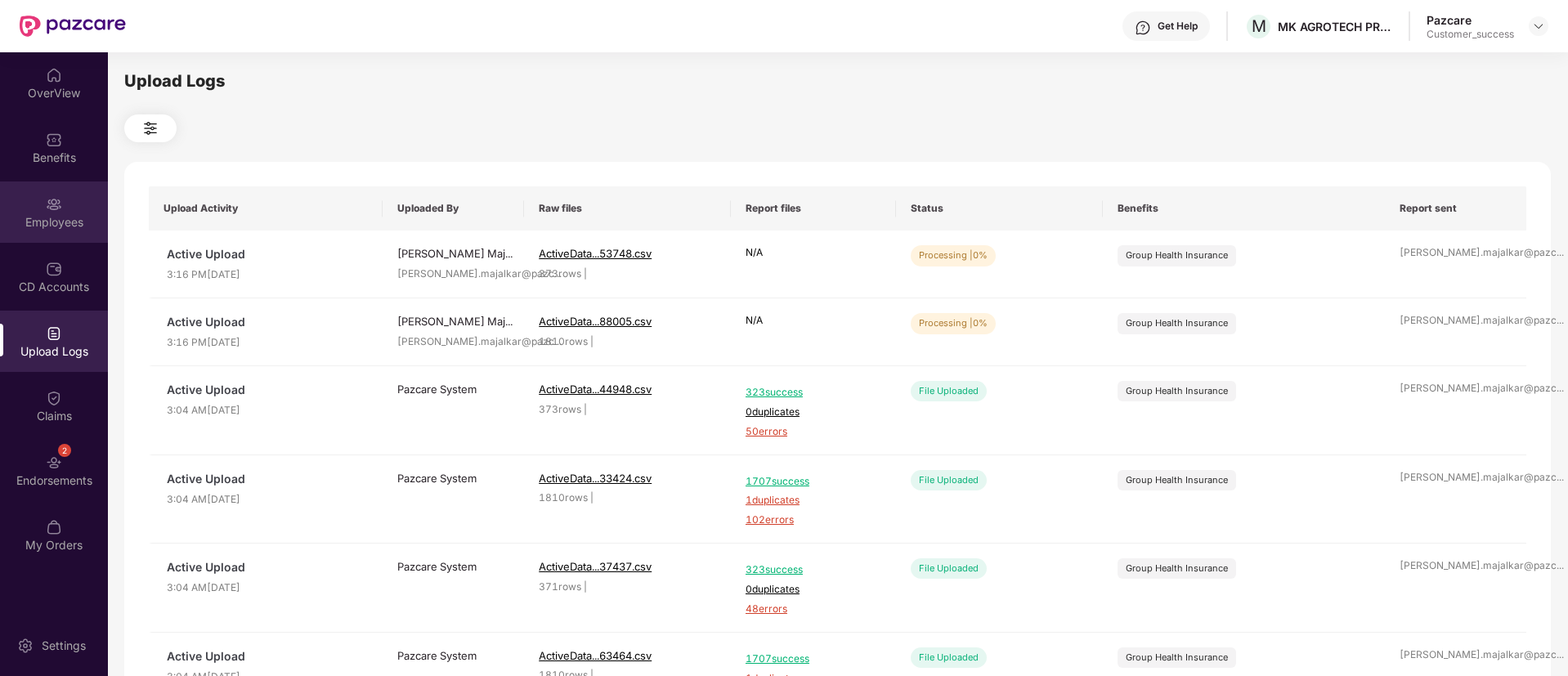
click at [52, 206] on img at bounding box center [53, 204] width 17 height 17
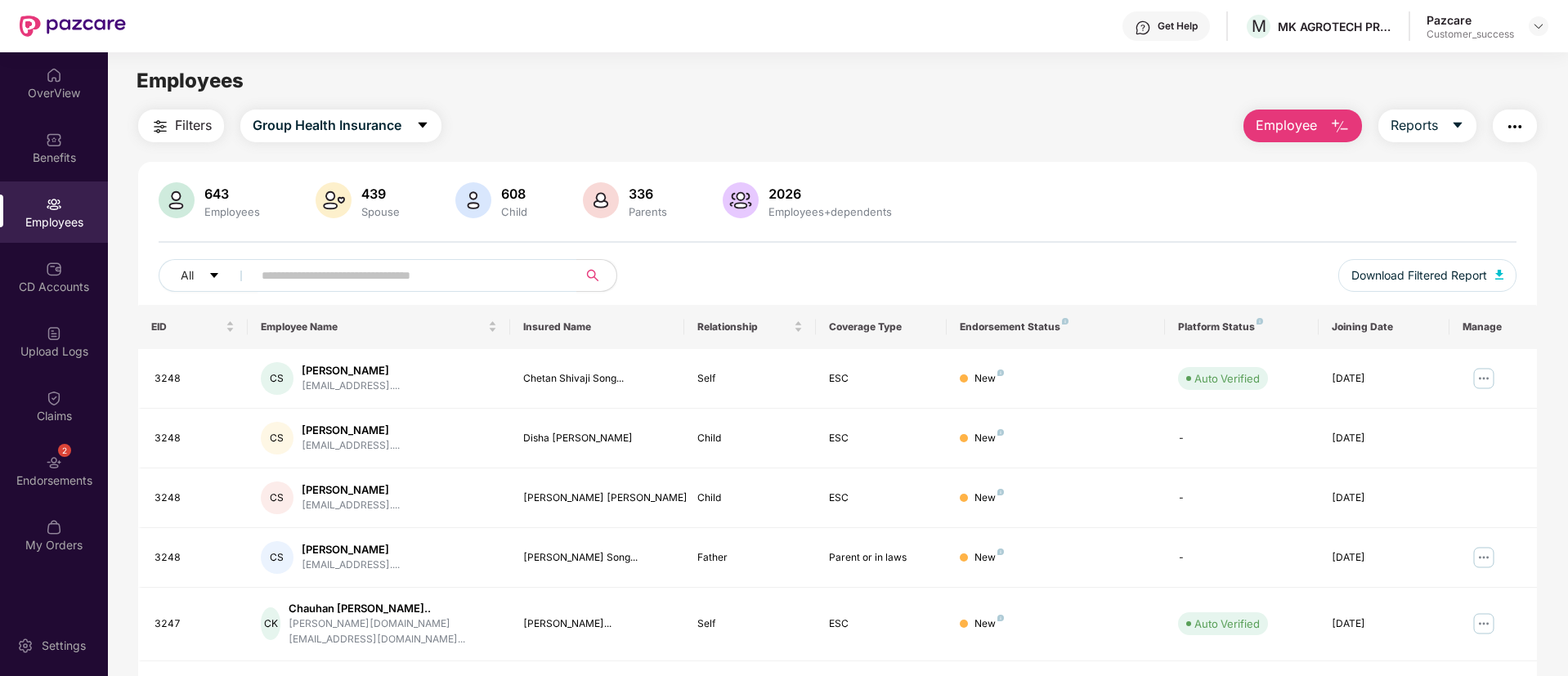
click at [197, 133] on span "Filters" at bounding box center [193, 125] width 37 height 20
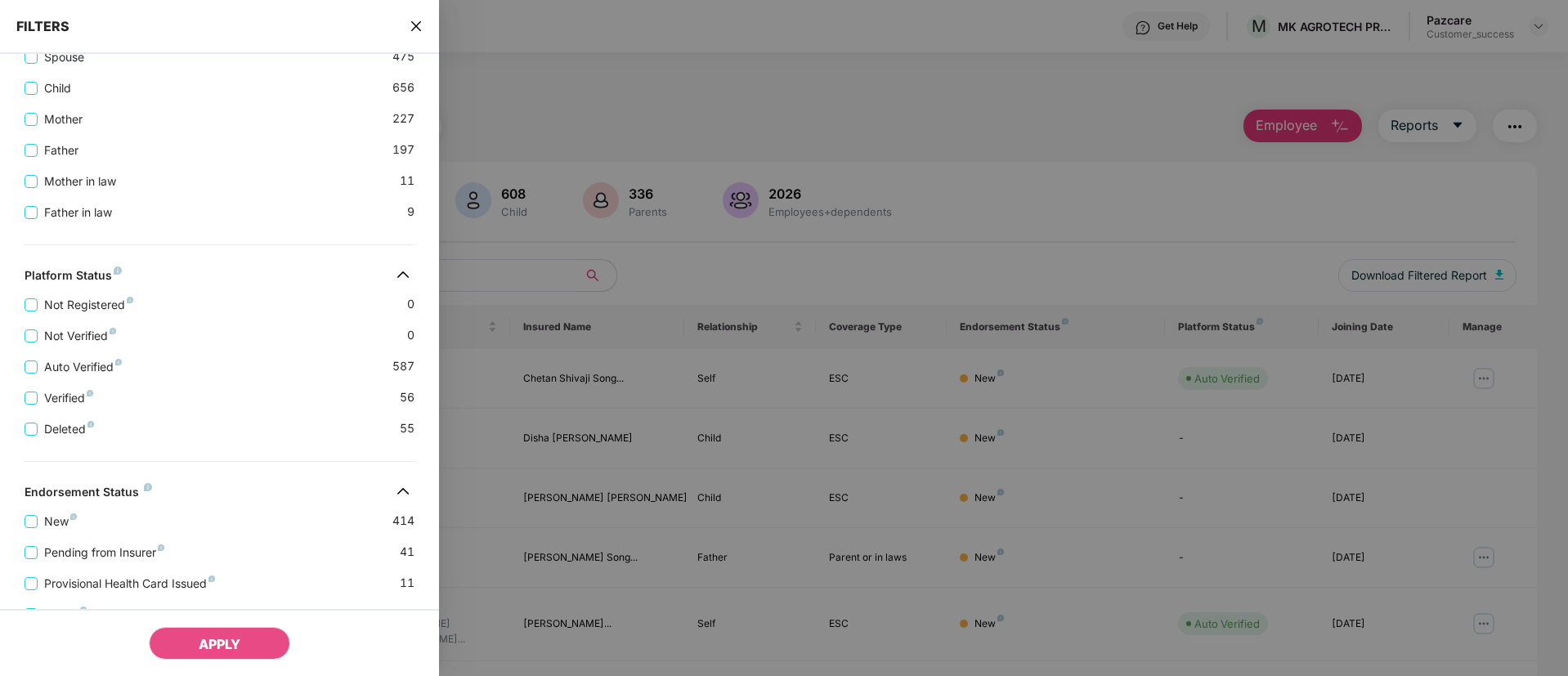
scroll to position [483, 0]
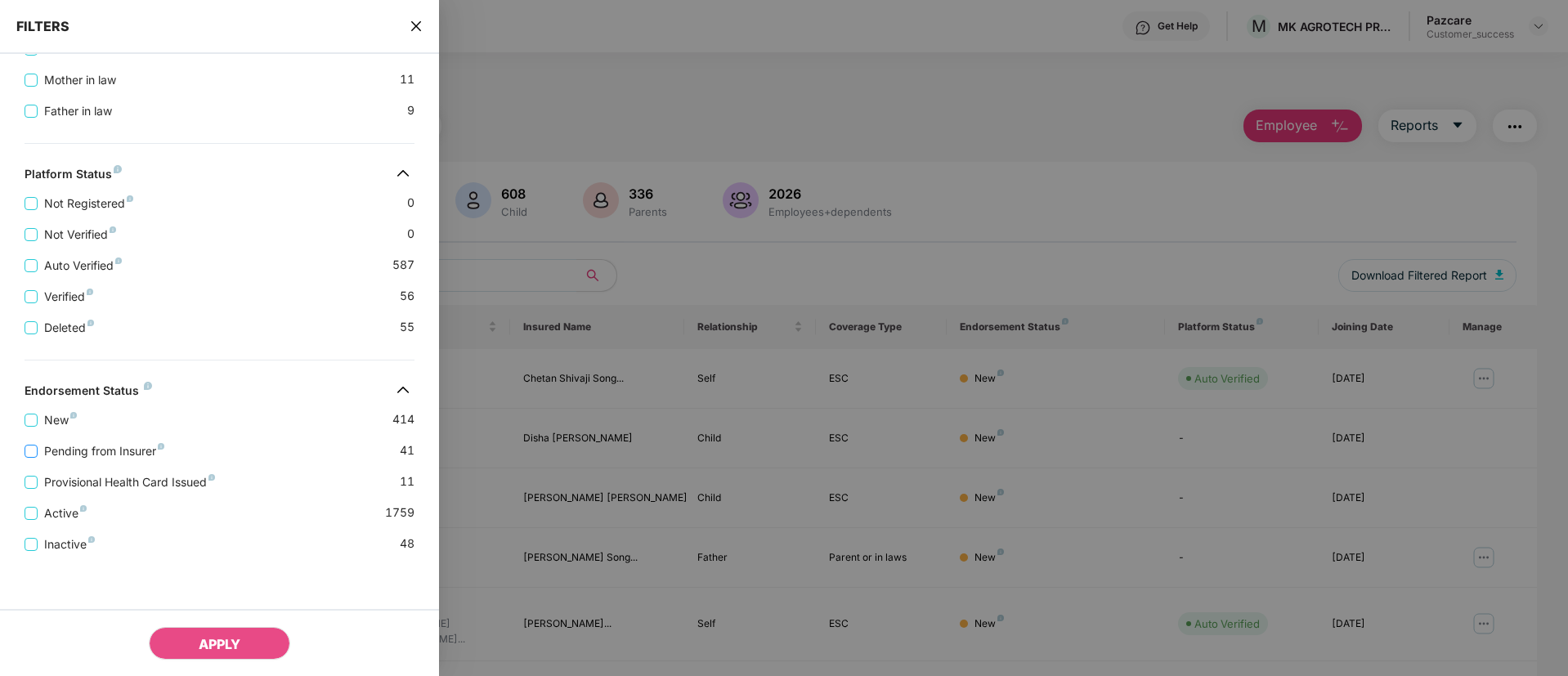
click at [132, 445] on span "Pending from Insurer" at bounding box center [104, 451] width 134 height 18
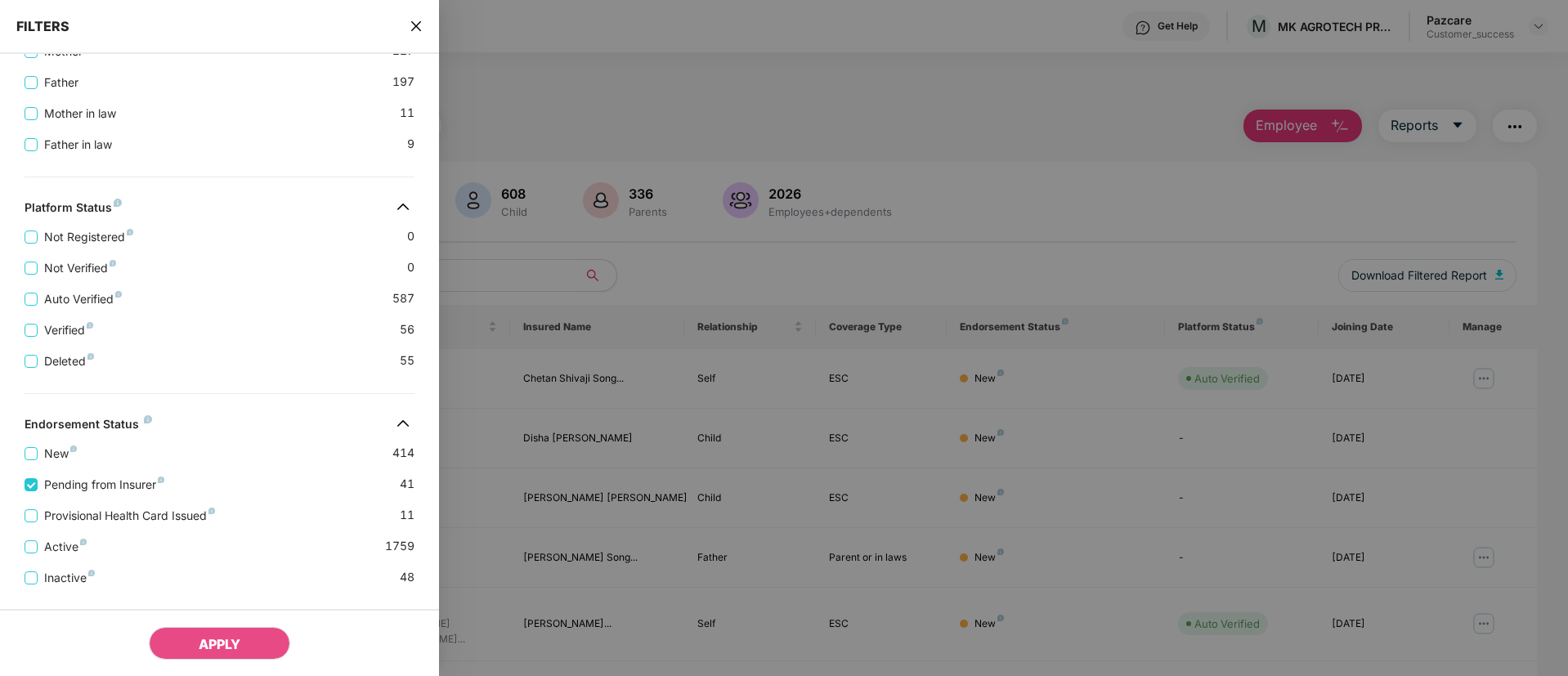
click at [166, 501] on div "Provisional Health Card Issued 11" at bounding box center [219, 509] width 390 height 31
click at [169, 511] on span "Provisional Health Card Issued" at bounding box center [129, 515] width 184 height 18
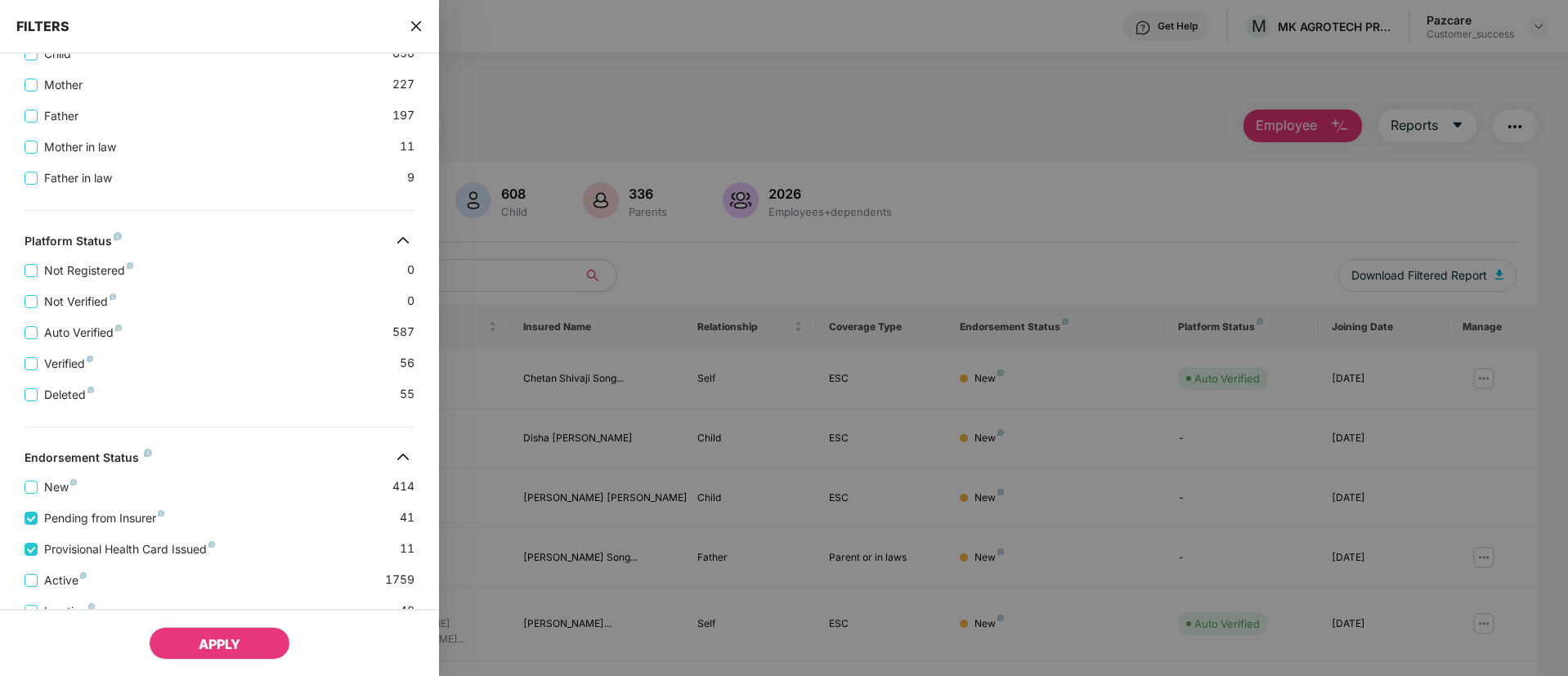
click at [284, 648] on button "APPLY" at bounding box center [219, 643] width 142 height 32
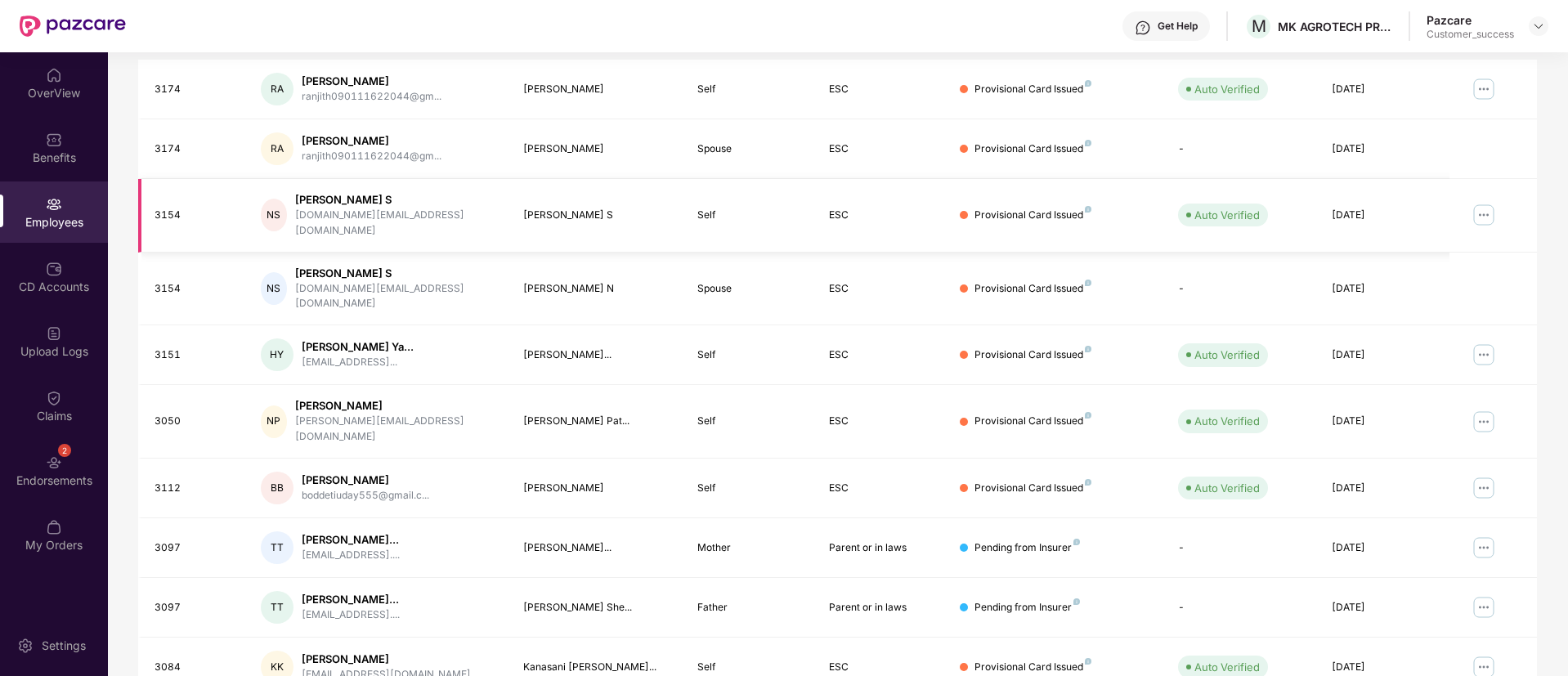
scroll to position [328, 0]
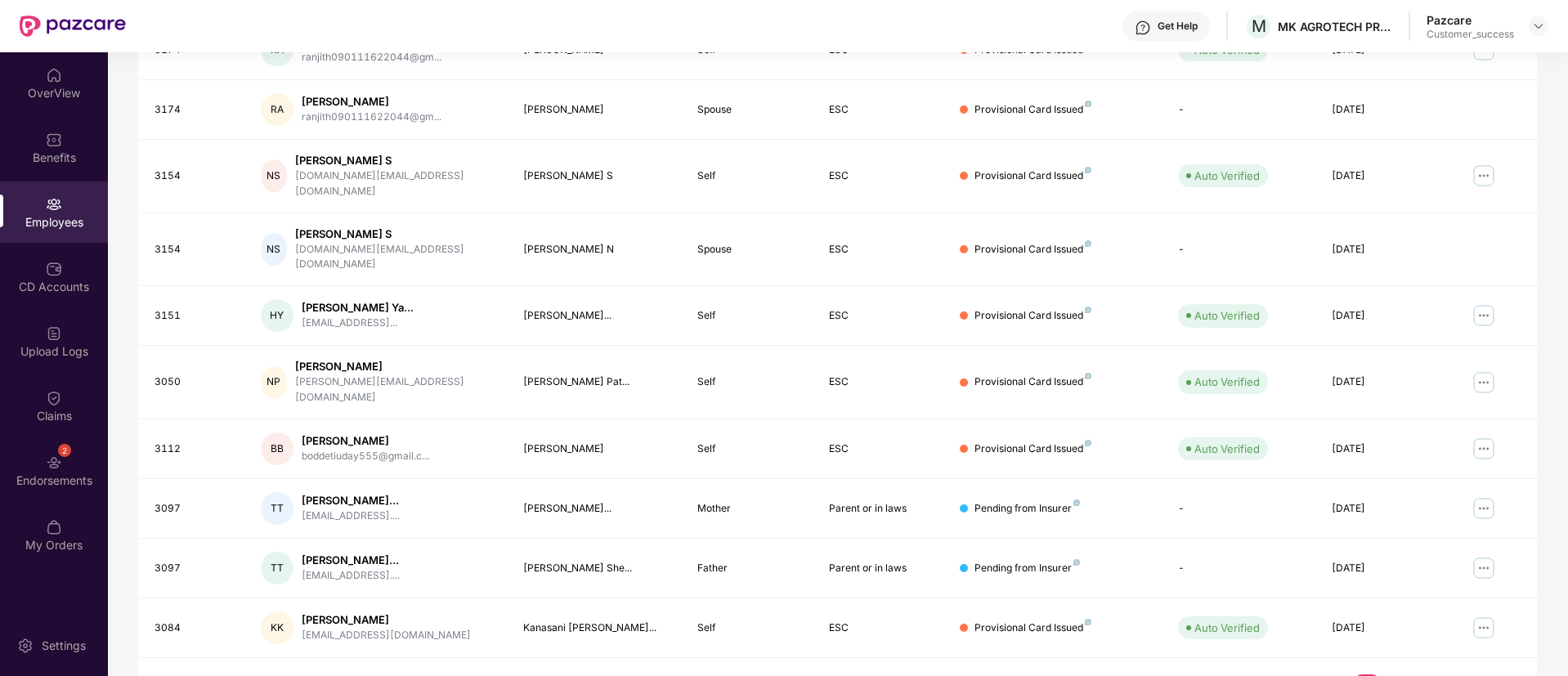
click at [1398, 674] on link "2" at bounding box center [1393, 686] width 26 height 24
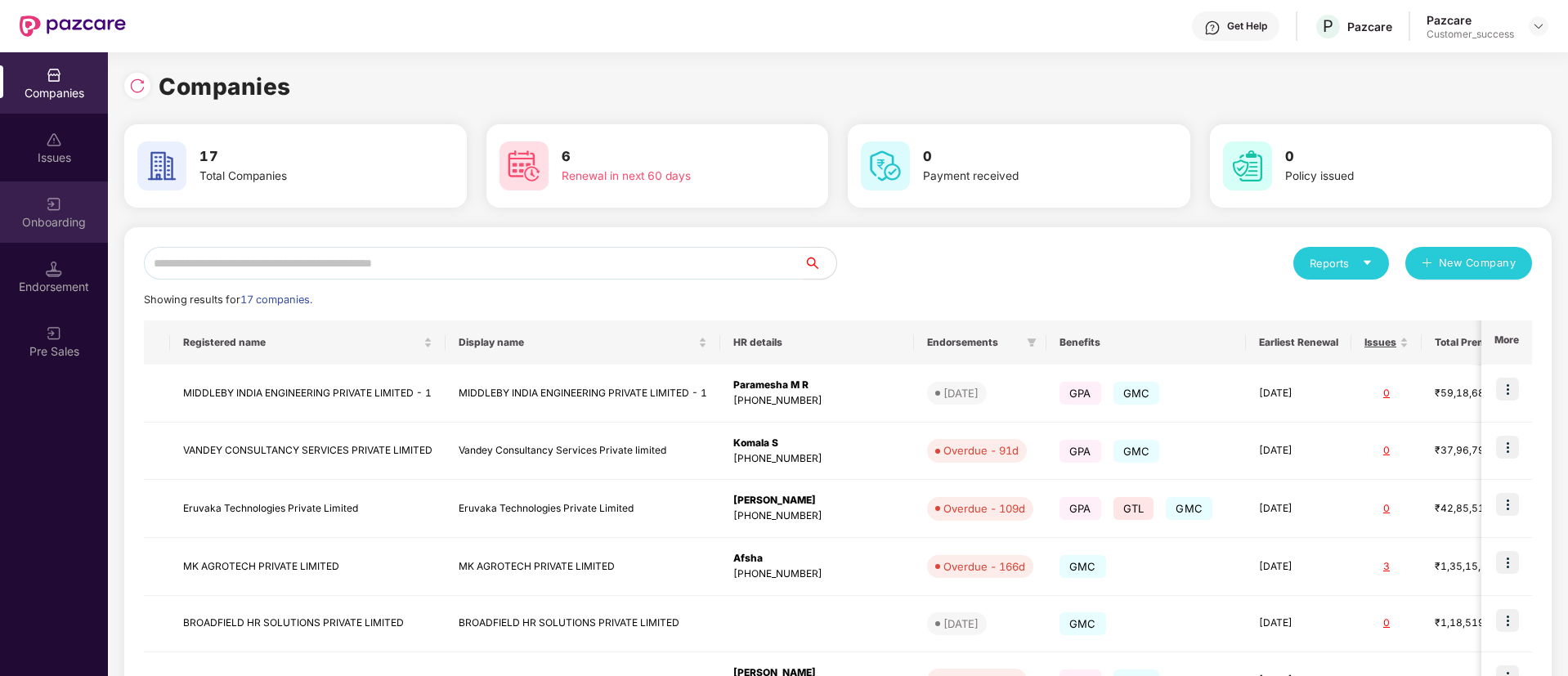
click at [46, 227] on div "Onboarding" at bounding box center [54, 222] width 108 height 17
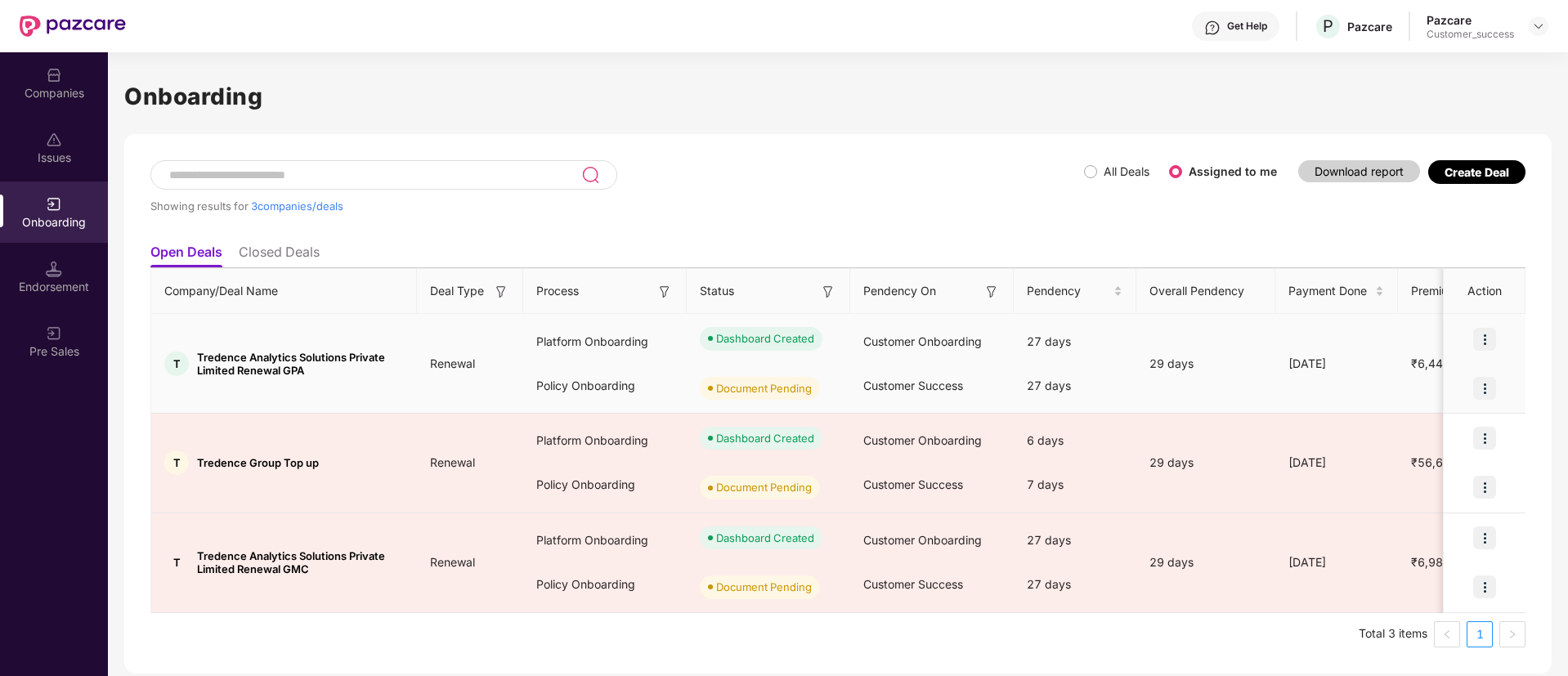
click at [1486, 339] on img at bounding box center [1484, 339] width 23 height 23
click at [1423, 383] on span "View Document" at bounding box center [1418, 381] width 117 height 18
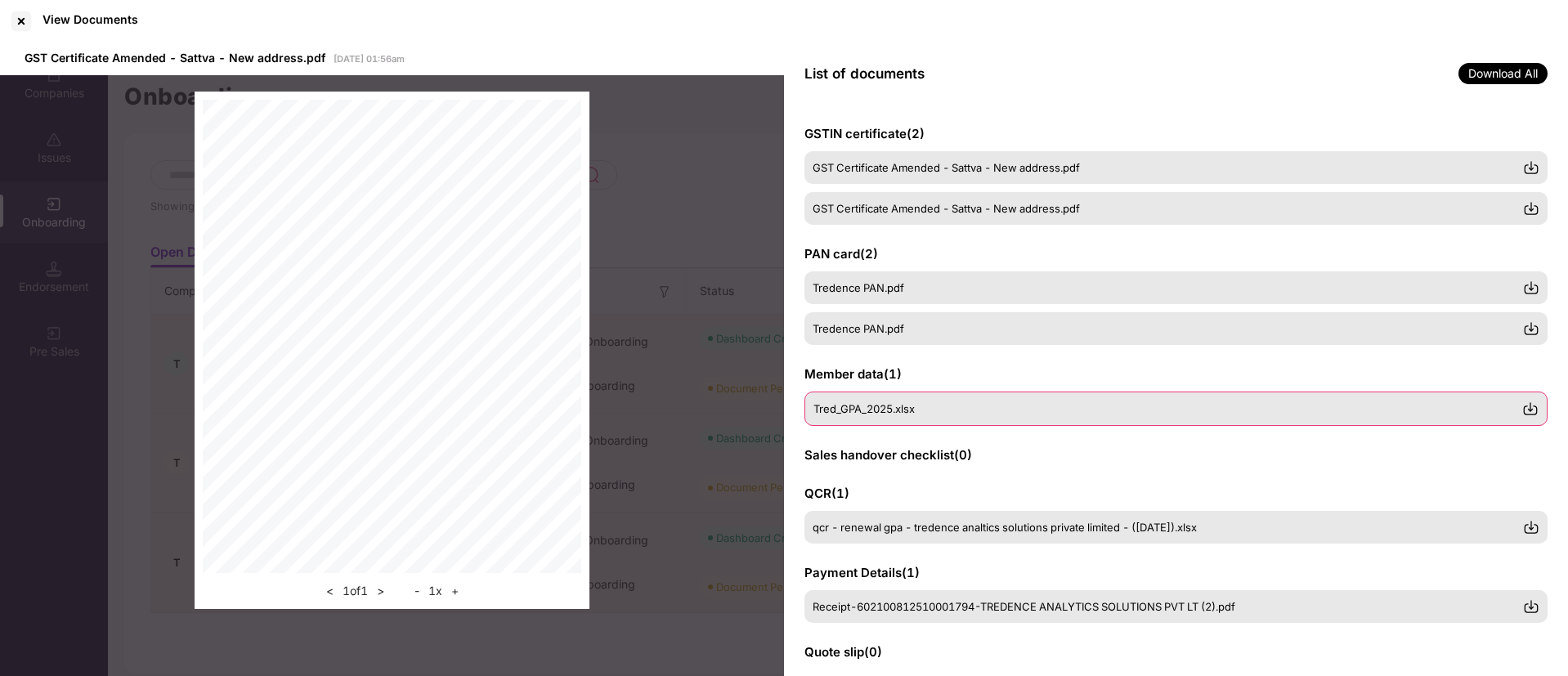
click at [946, 398] on div "Tred_GPA_2025.xlsx" at bounding box center [1176, 408] width 743 height 34
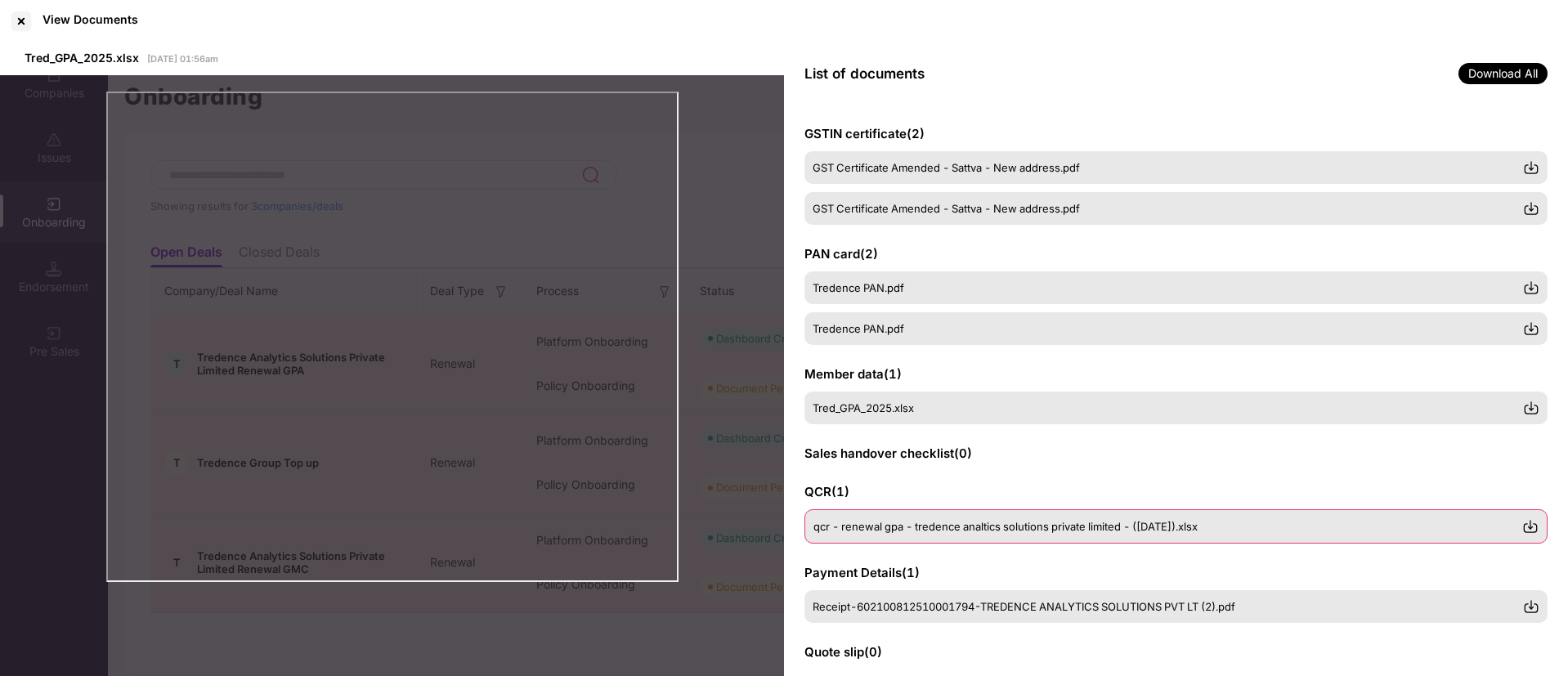
click at [1020, 522] on span "qcr - renewal gpa - tredence analtics solutions private limited - ([DATE]).xlsx" at bounding box center [1005, 526] width 384 height 13
click at [24, 22] on div at bounding box center [21, 21] width 26 height 26
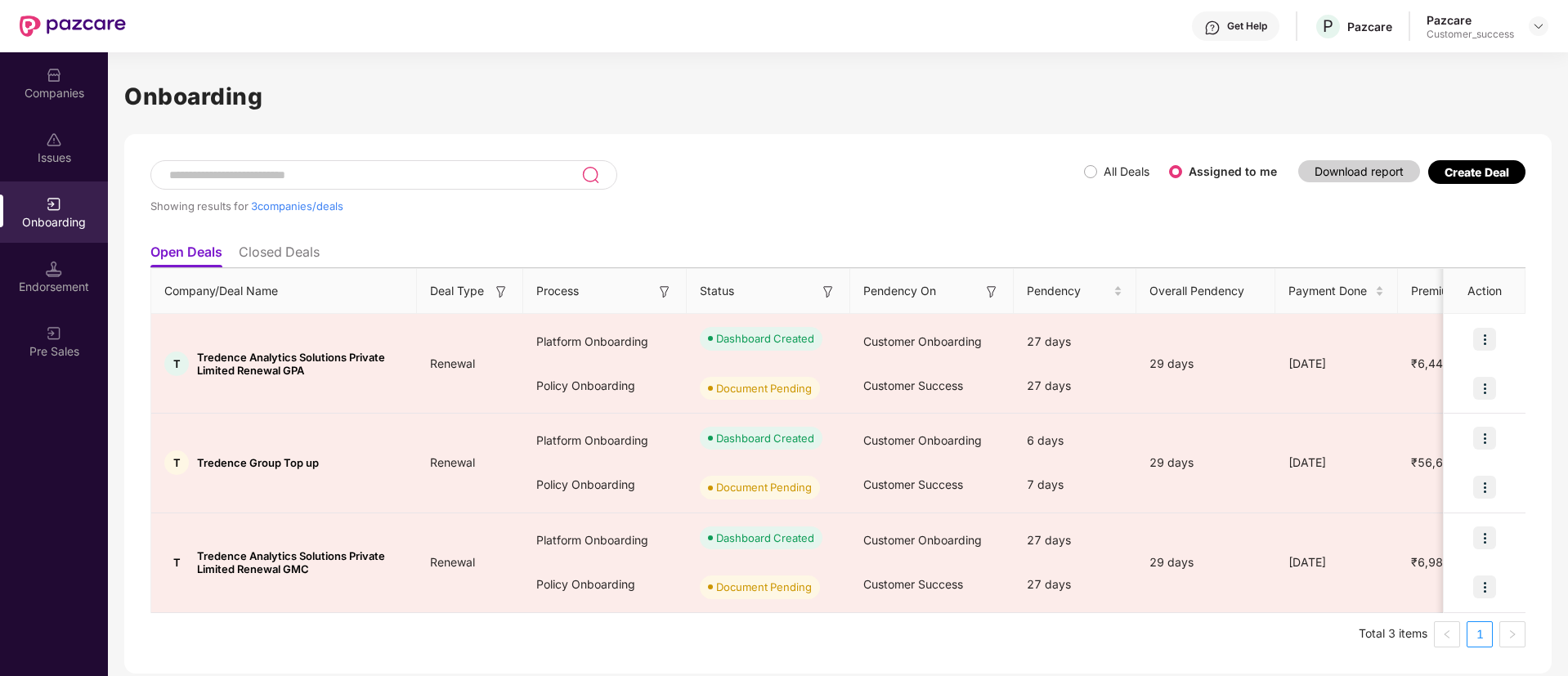
click at [52, 70] on img at bounding box center [53, 75] width 17 height 17
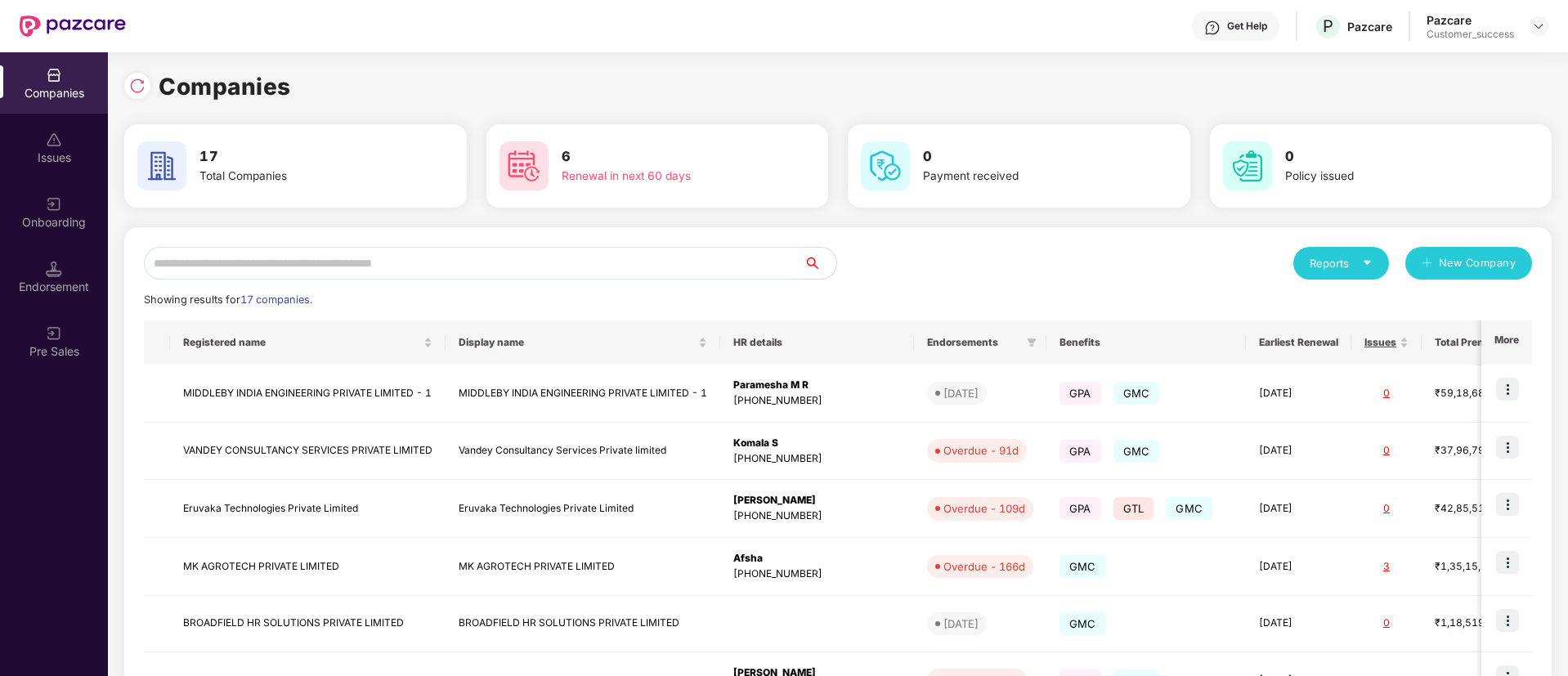
click at [667, 272] on input "text" at bounding box center [473, 263] width 660 height 32
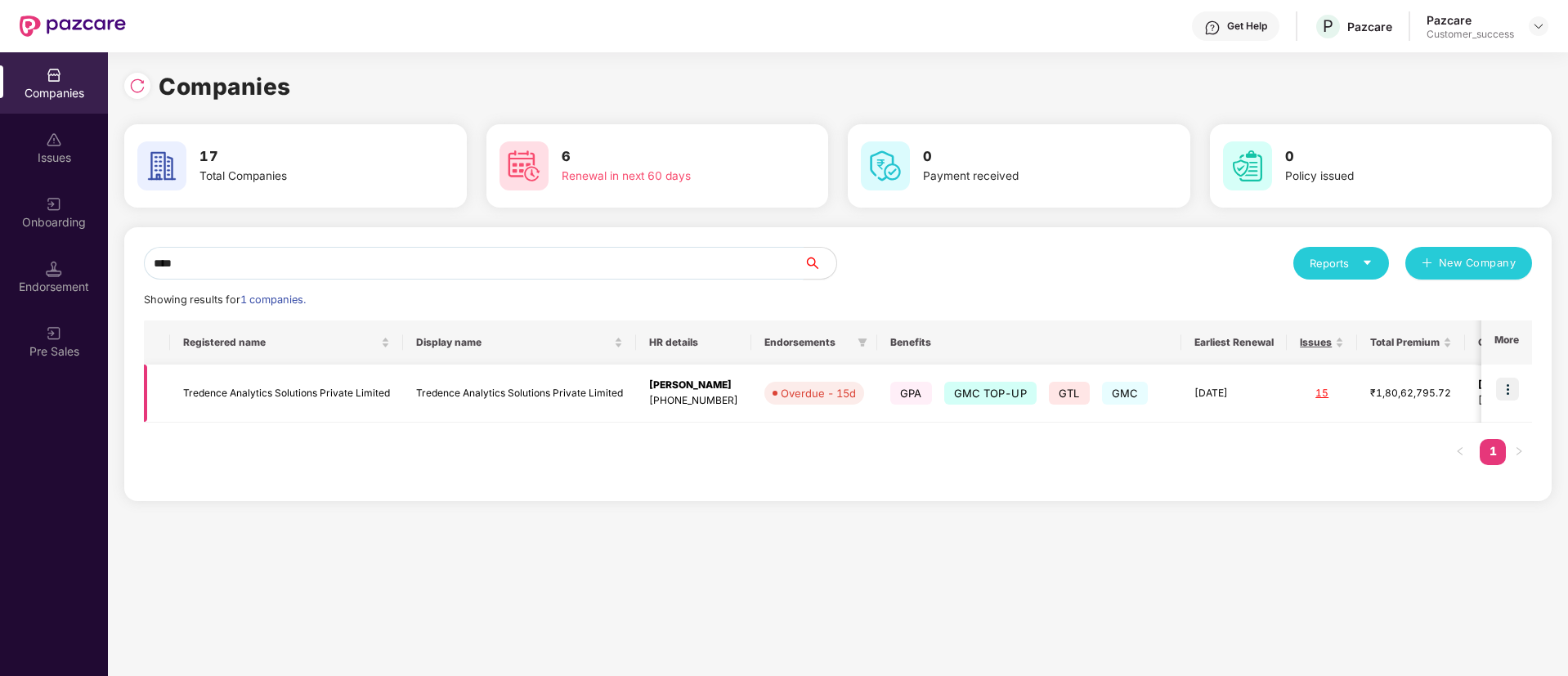
type input "****"
click at [1505, 387] on img at bounding box center [1508, 389] width 23 height 23
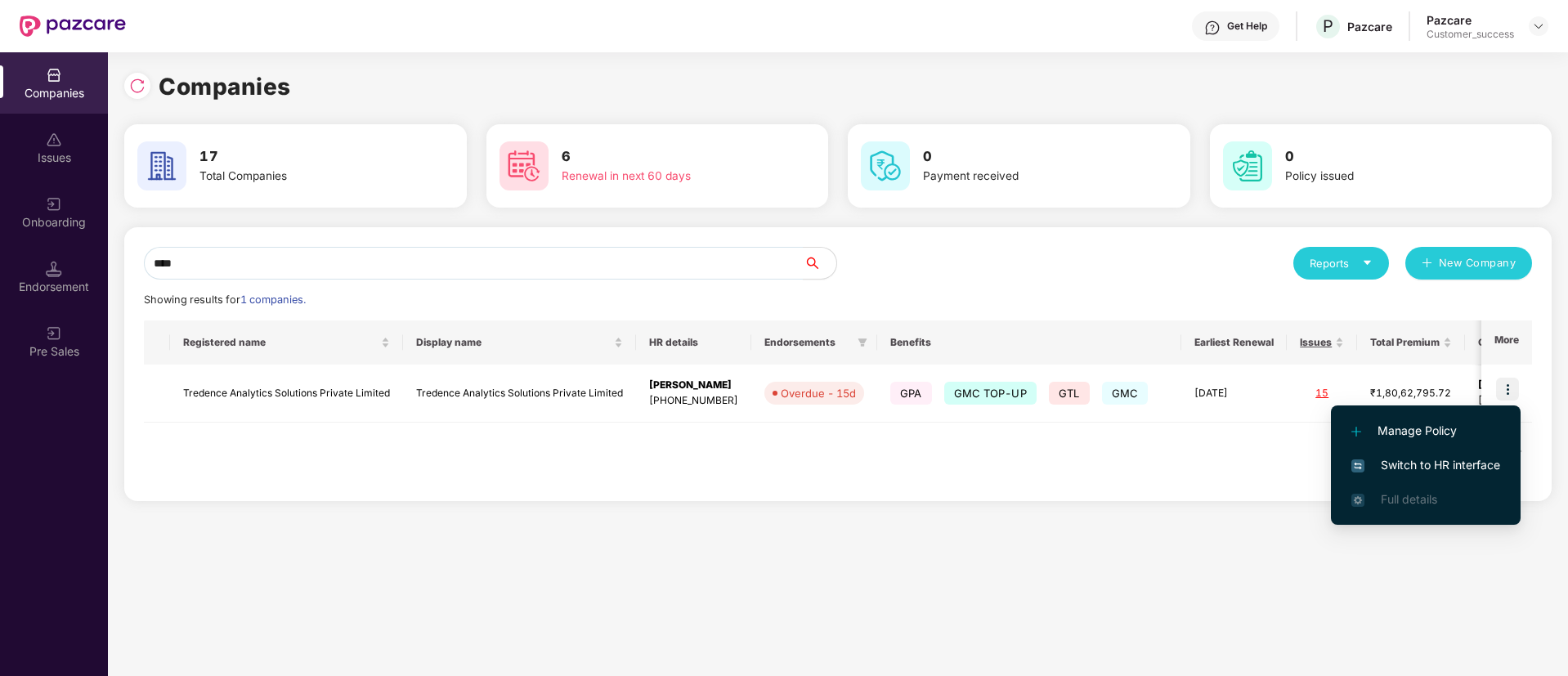
click at [1409, 462] on span "Switch to HR interface" at bounding box center [1426, 465] width 149 height 18
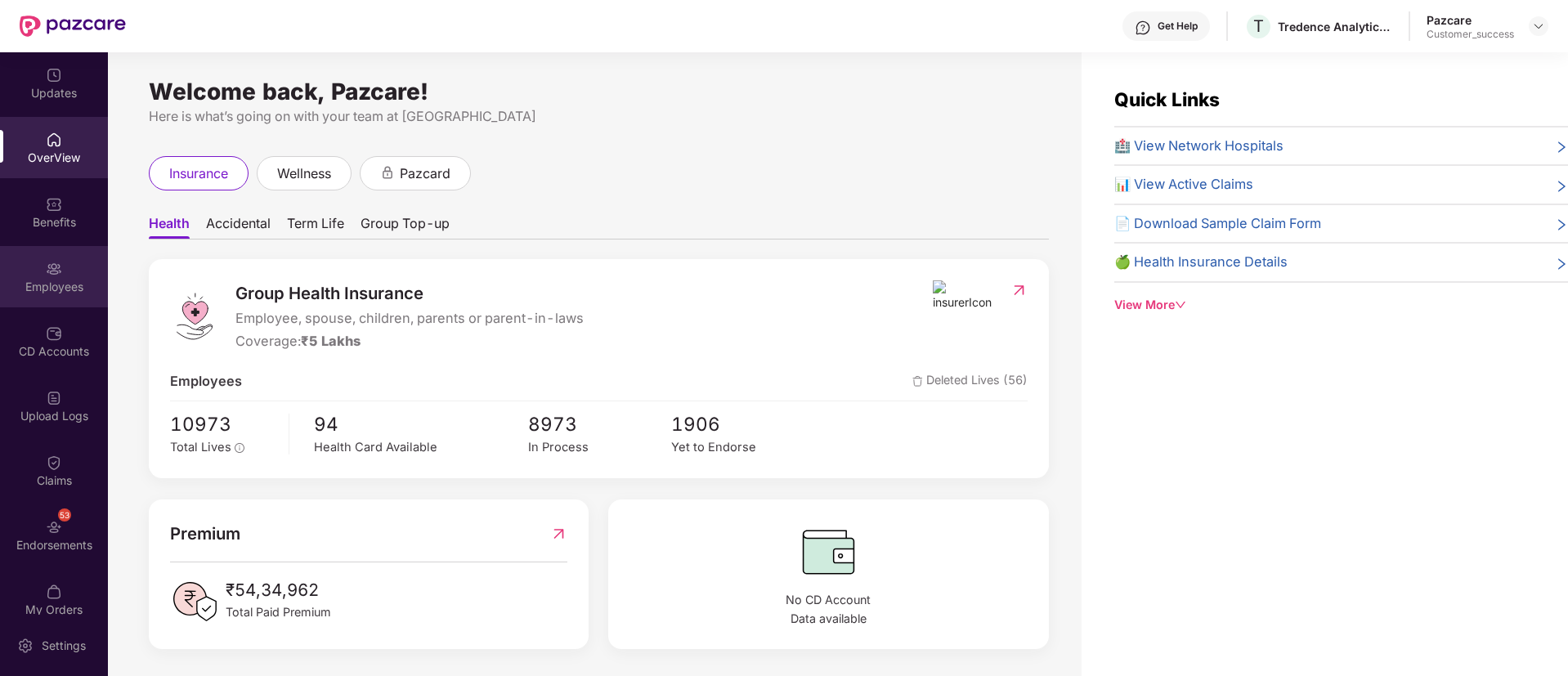
click at [66, 254] on div "Employees" at bounding box center [54, 277] width 108 height 61
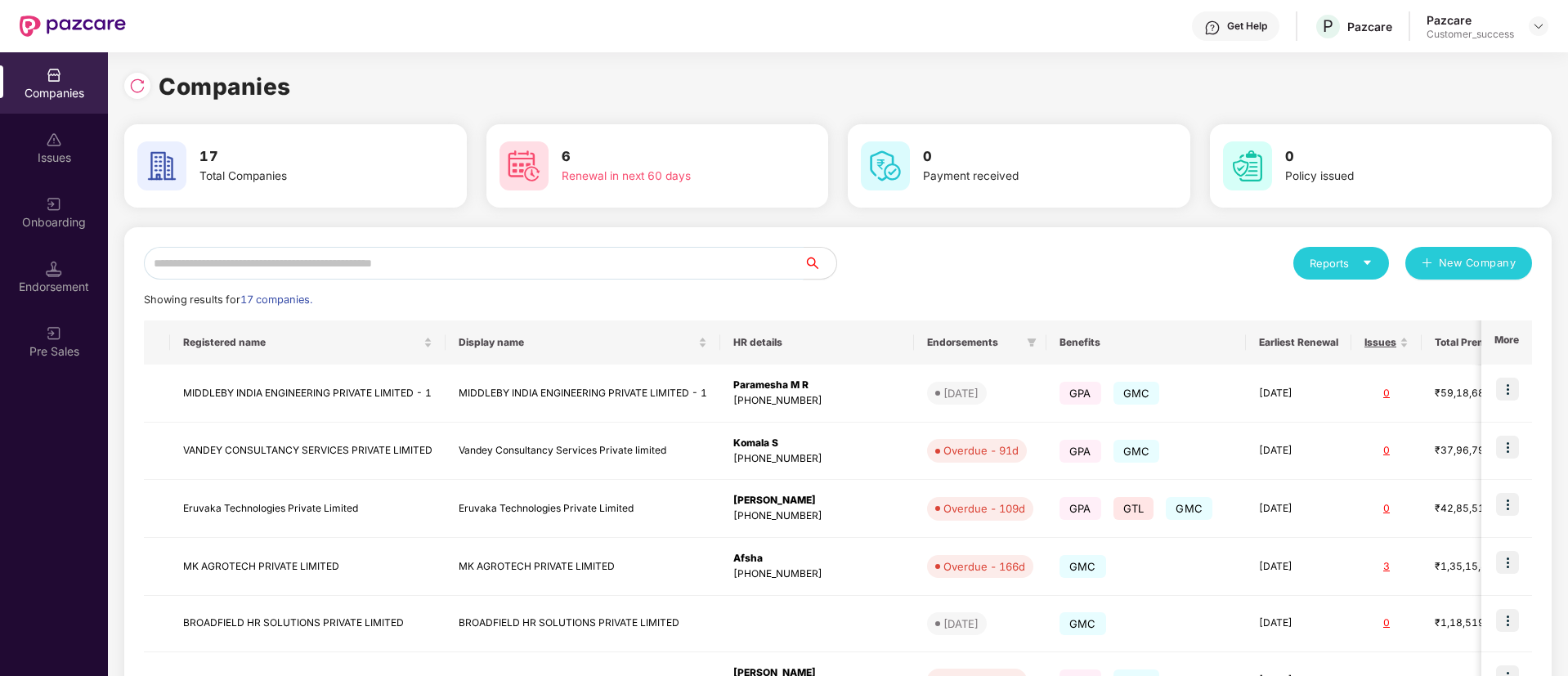
click at [333, 254] on input "text" at bounding box center [473, 263] width 660 height 32
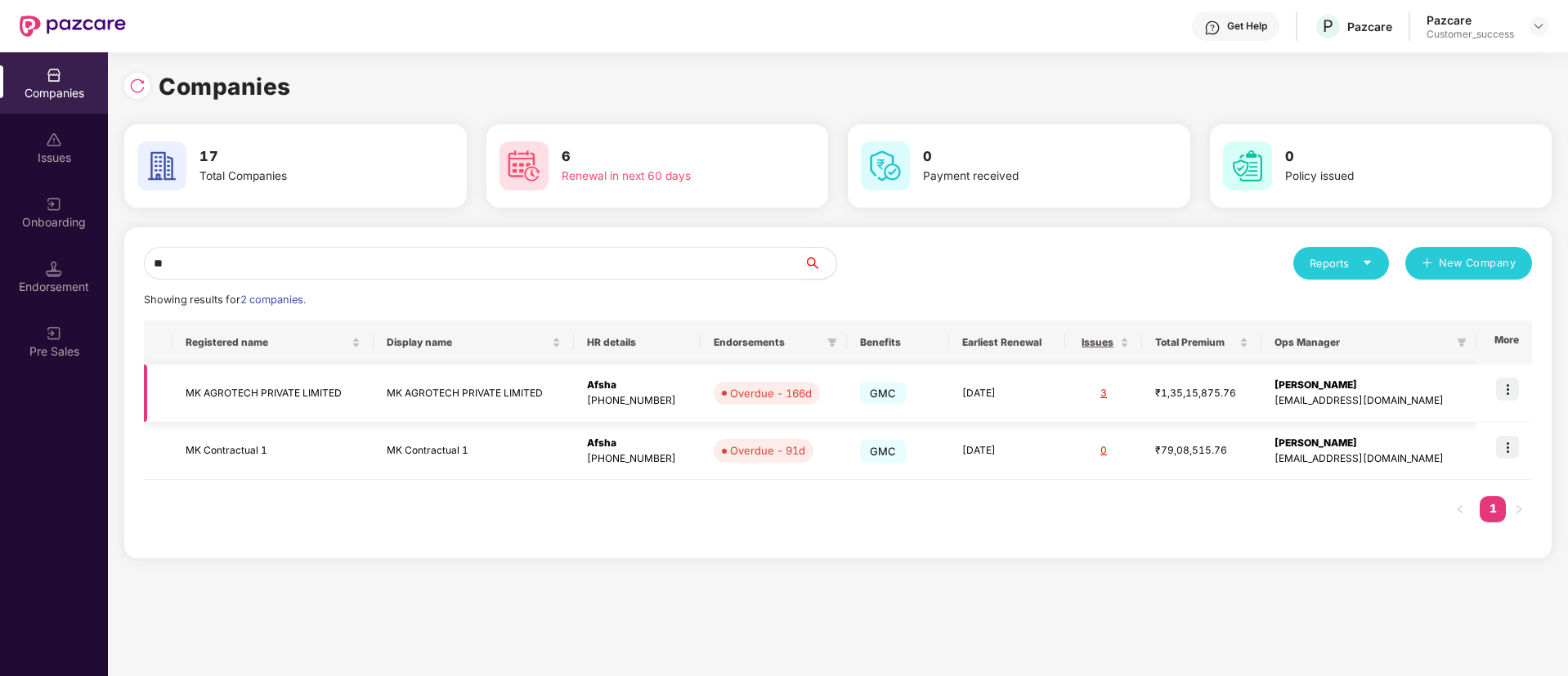
type input "**"
click at [1518, 389] on img at bounding box center [1508, 389] width 23 height 23
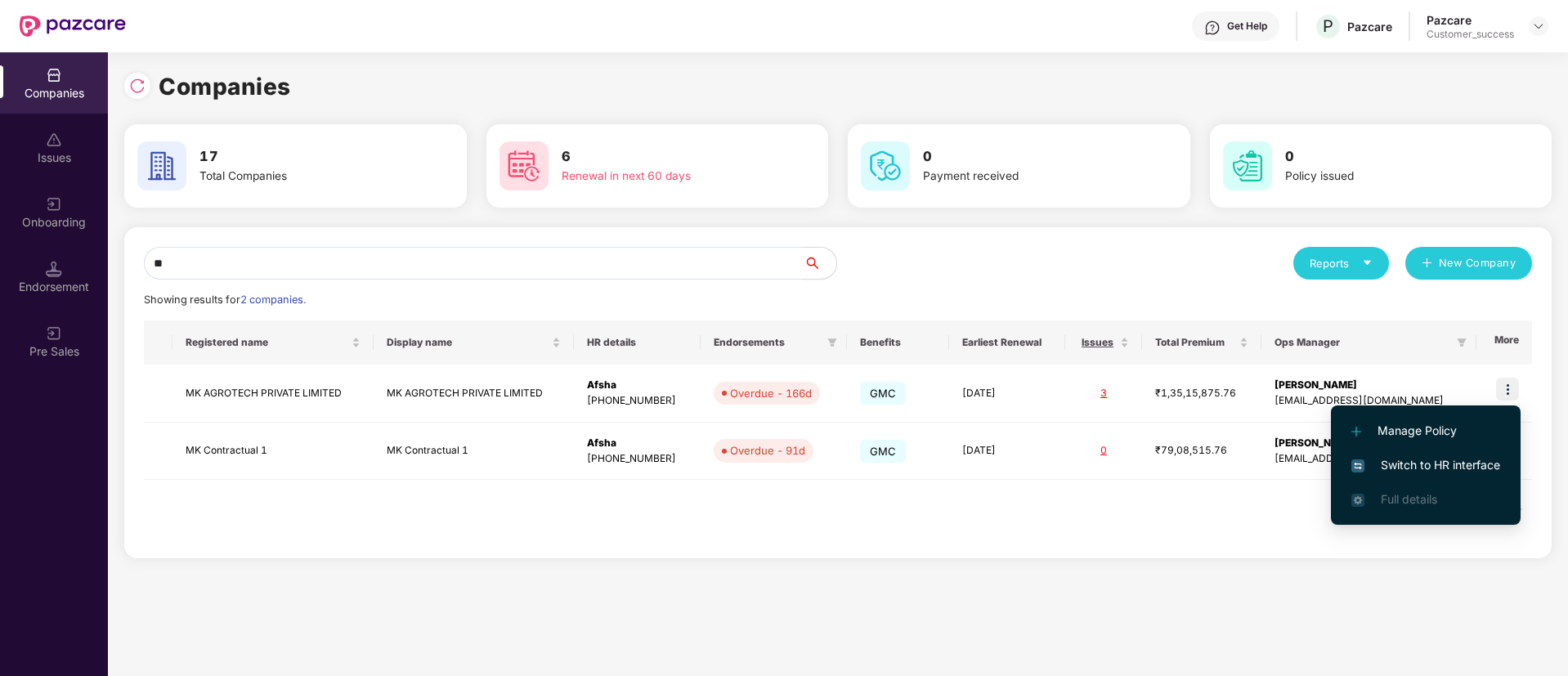
click at [1486, 459] on span "Switch to HR interface" at bounding box center [1426, 465] width 149 height 18
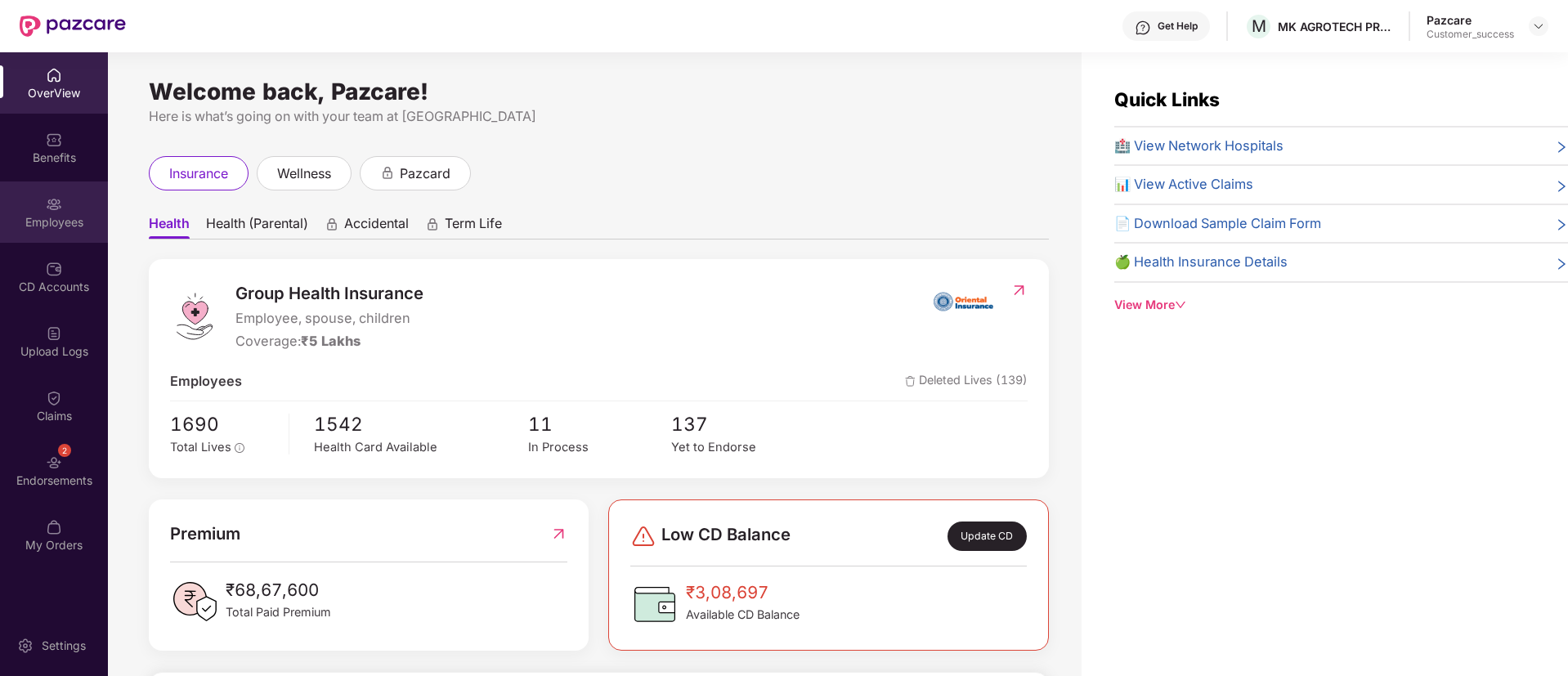
click at [45, 218] on div "Employees" at bounding box center [54, 222] width 108 height 17
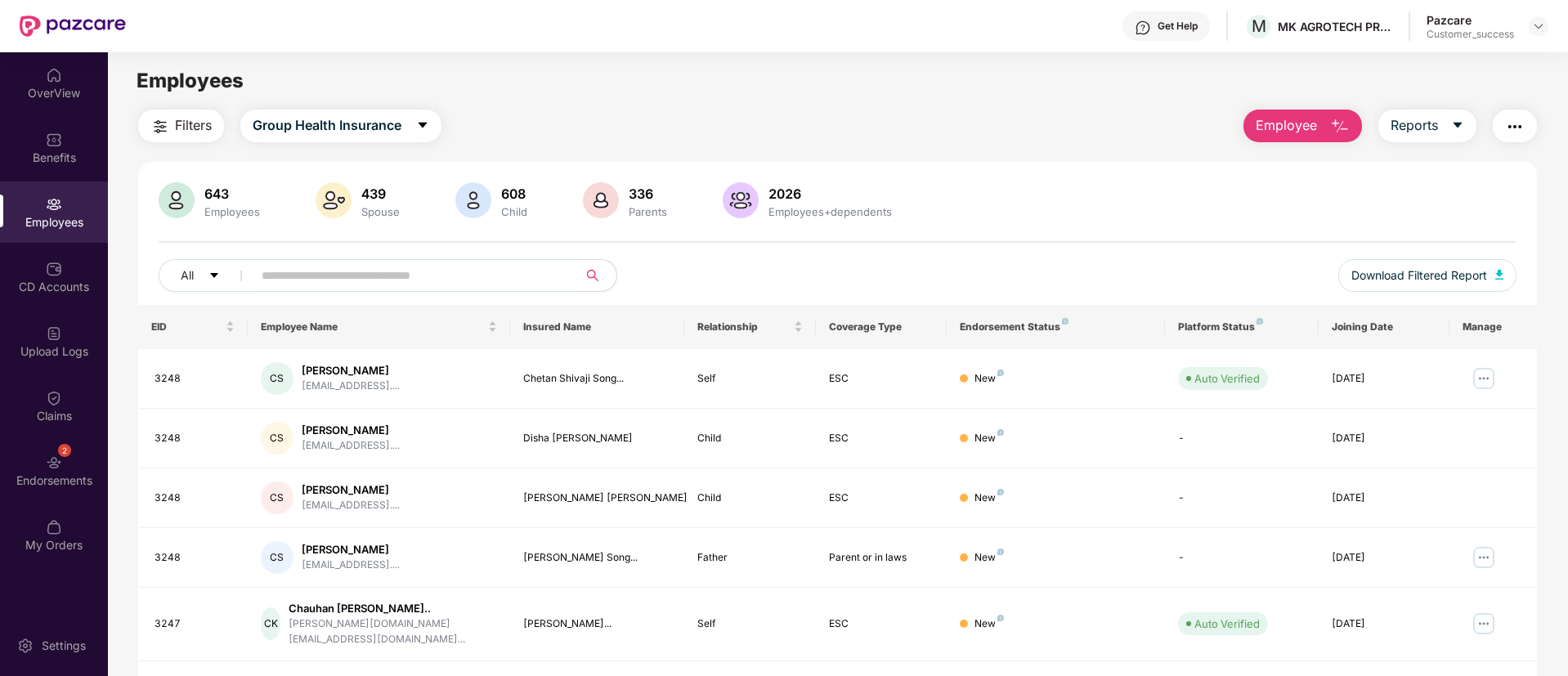
click at [185, 113] on button "Filters" at bounding box center [181, 125] width 86 height 32
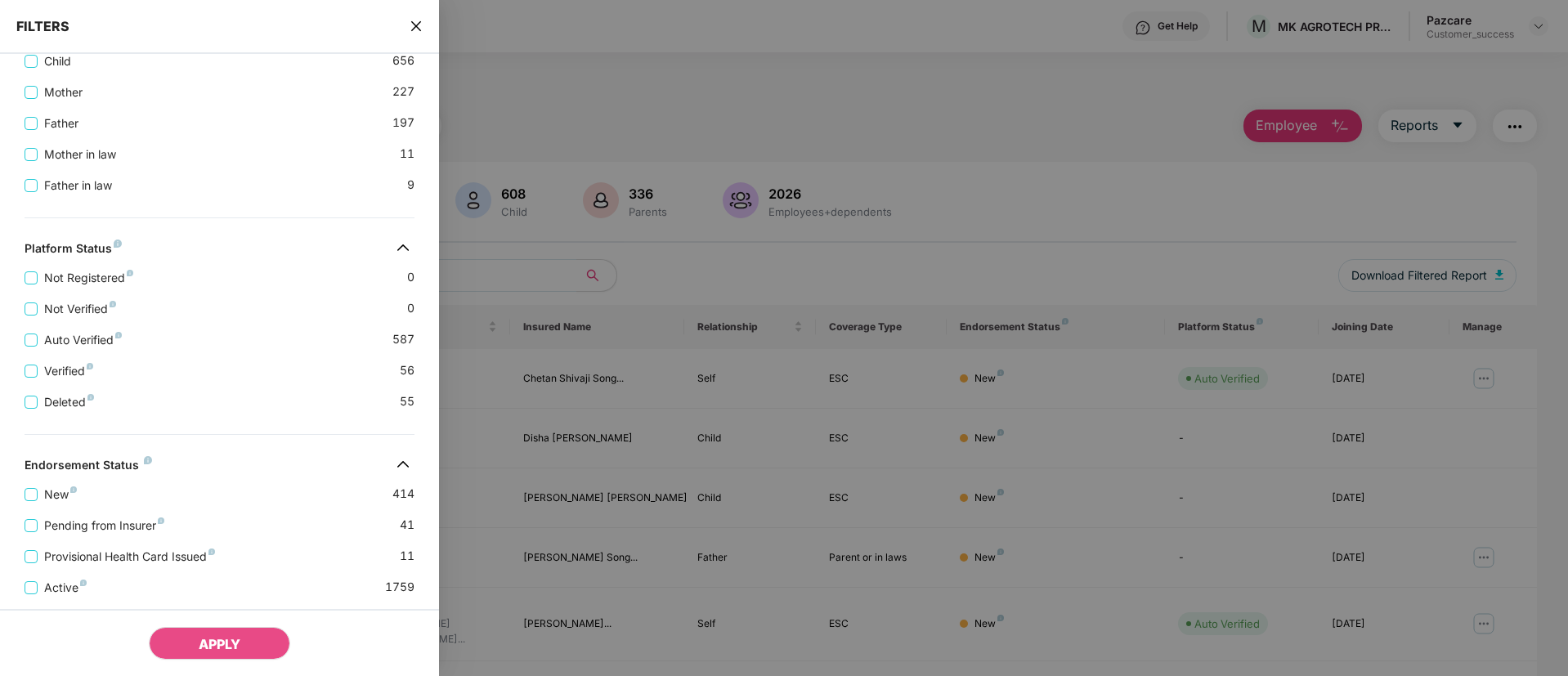
scroll to position [483, 0]
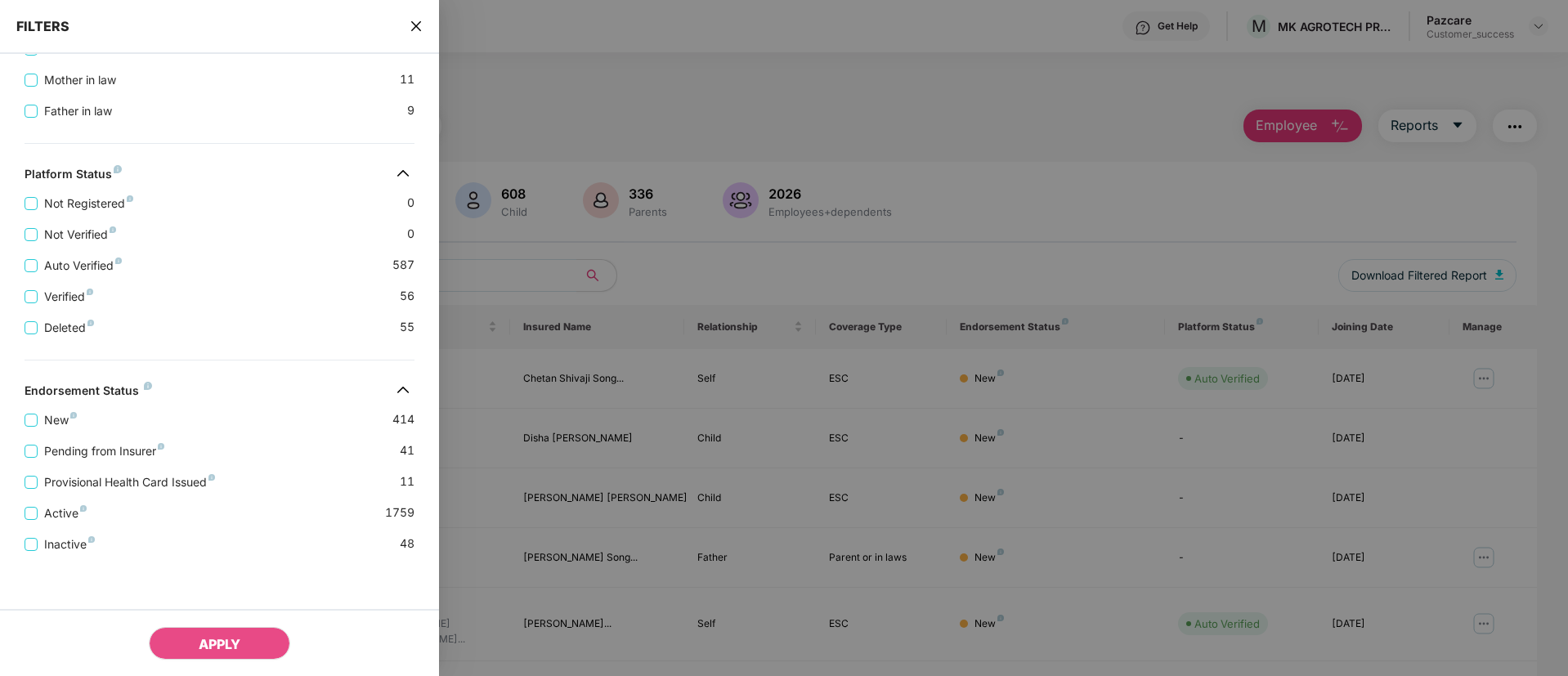
click at [221, 442] on div "Pending from Insurer 41" at bounding box center [219, 445] width 390 height 31
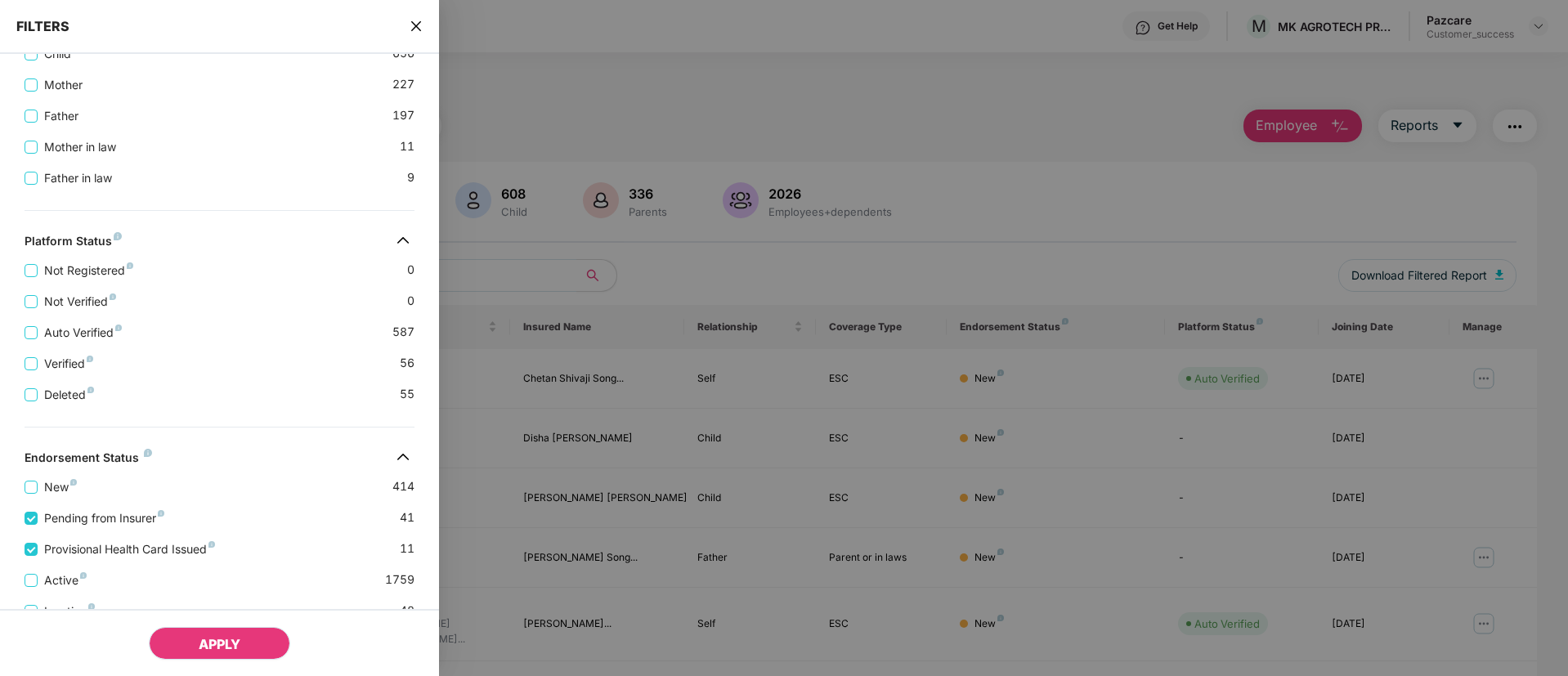
click at [206, 639] on span "APPLY" at bounding box center [219, 644] width 42 height 17
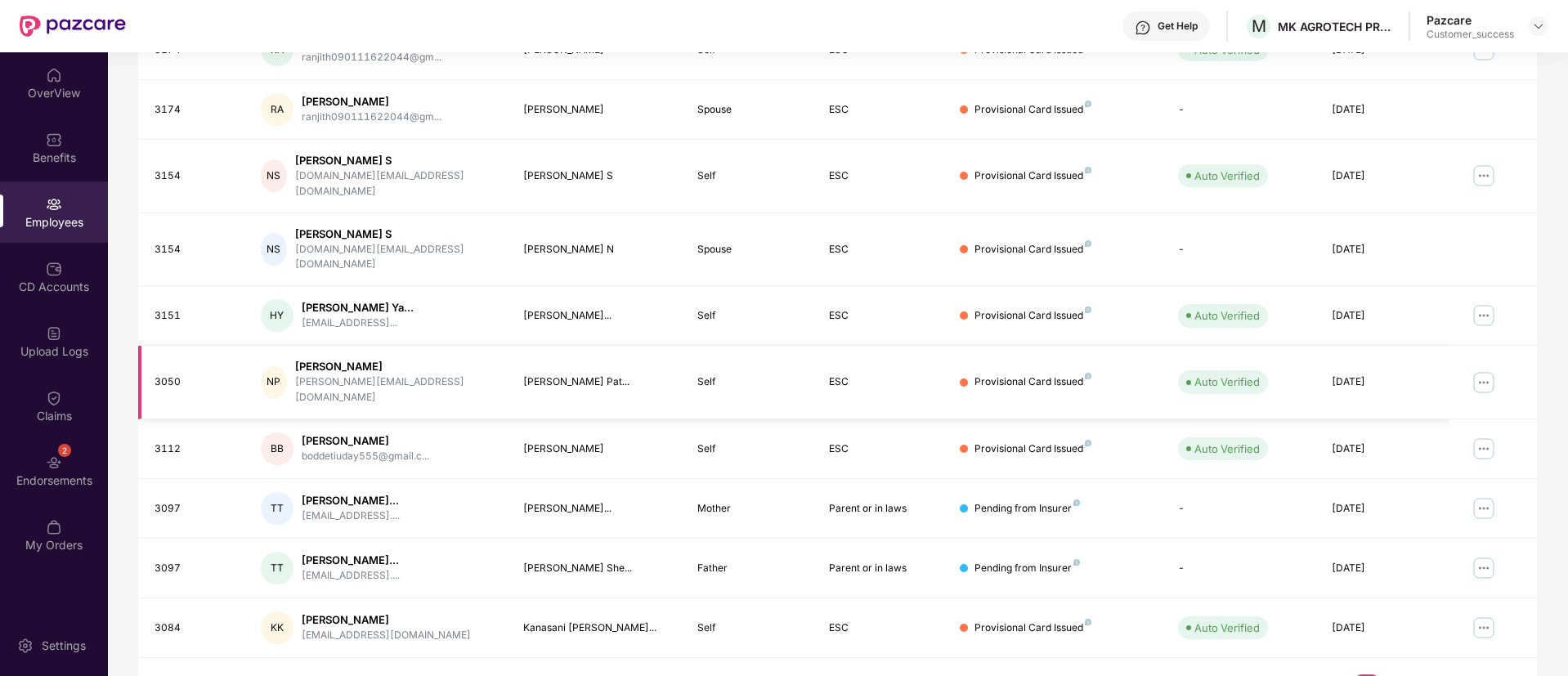
scroll to position [0, 0]
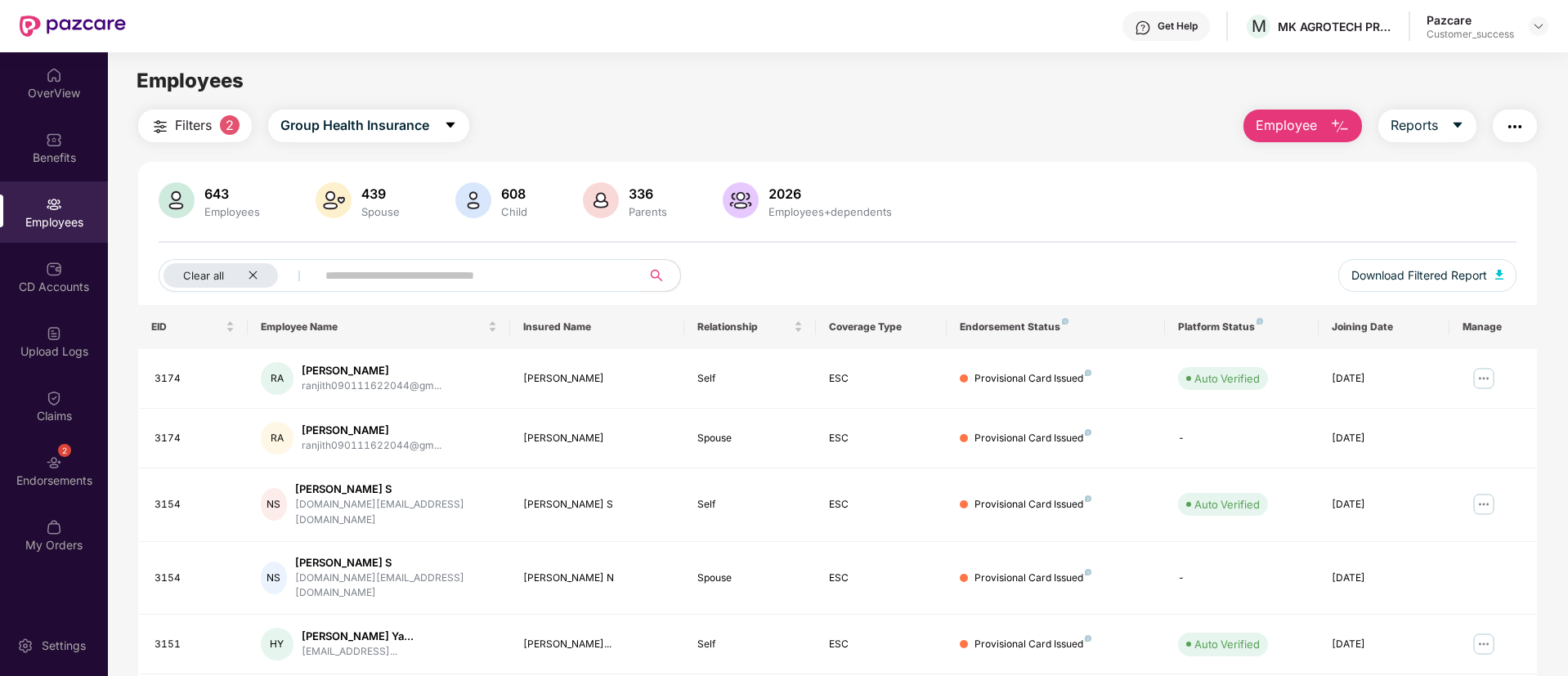
click at [180, 125] on span "Filters" at bounding box center [193, 125] width 37 height 20
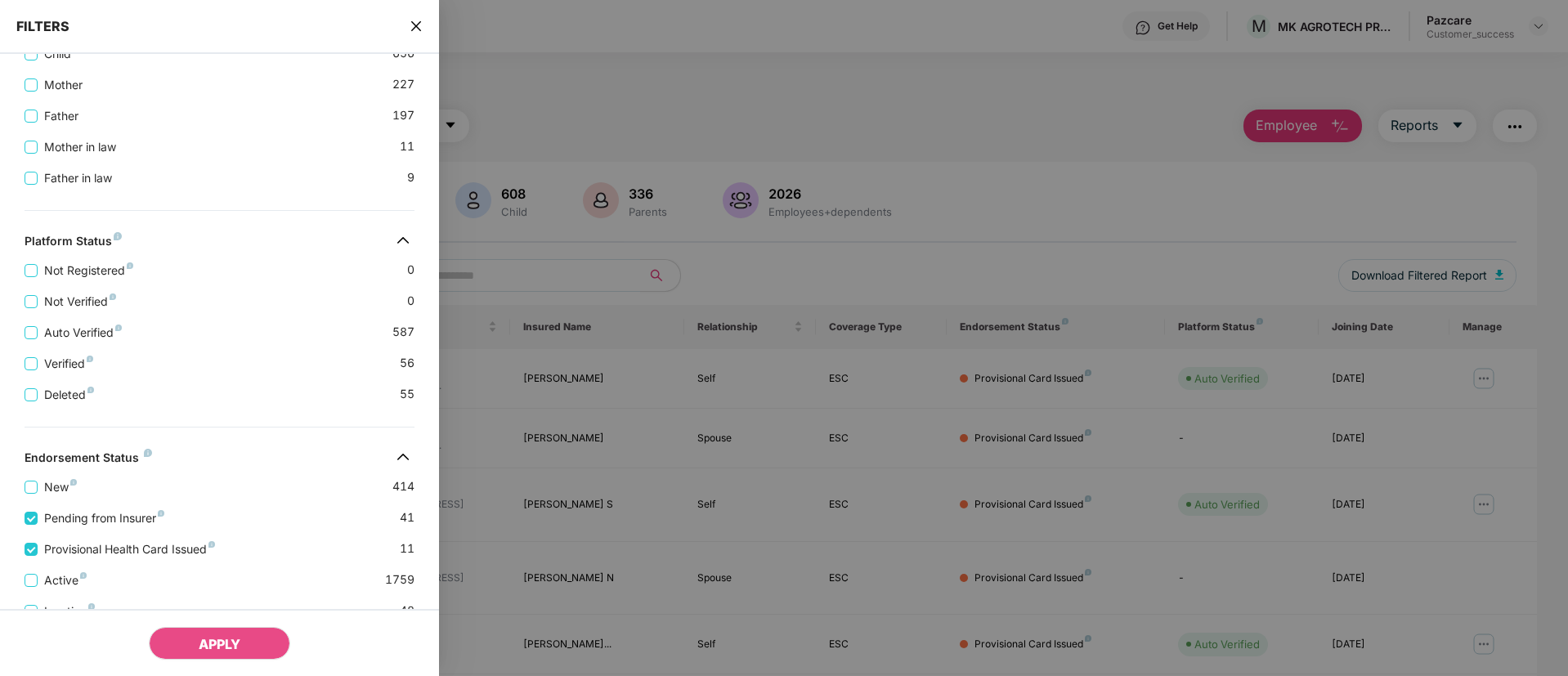
scroll to position [550, 0]
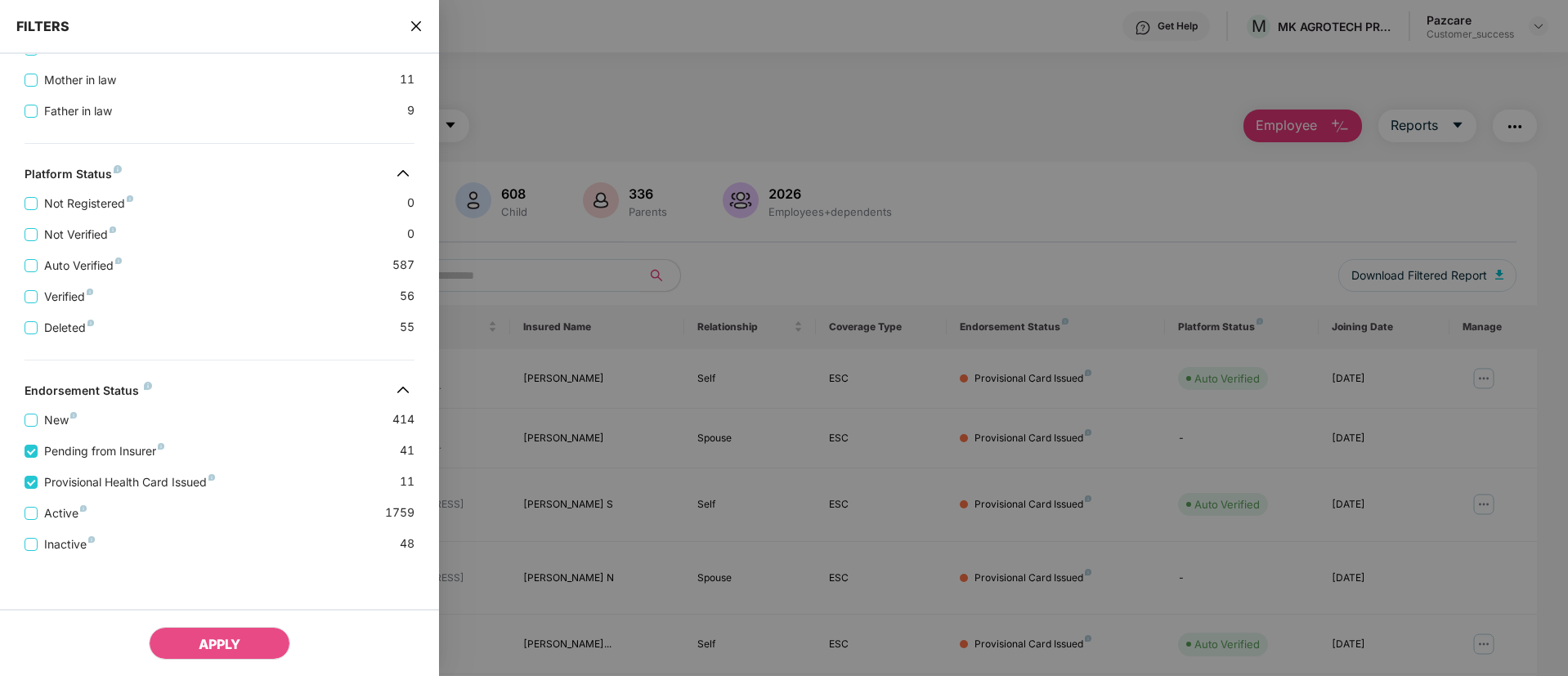
click at [403, 24] on div "FILTERS" at bounding box center [219, 27] width 439 height 54
click at [418, 28] on icon "close" at bounding box center [416, 25] width 13 height 13
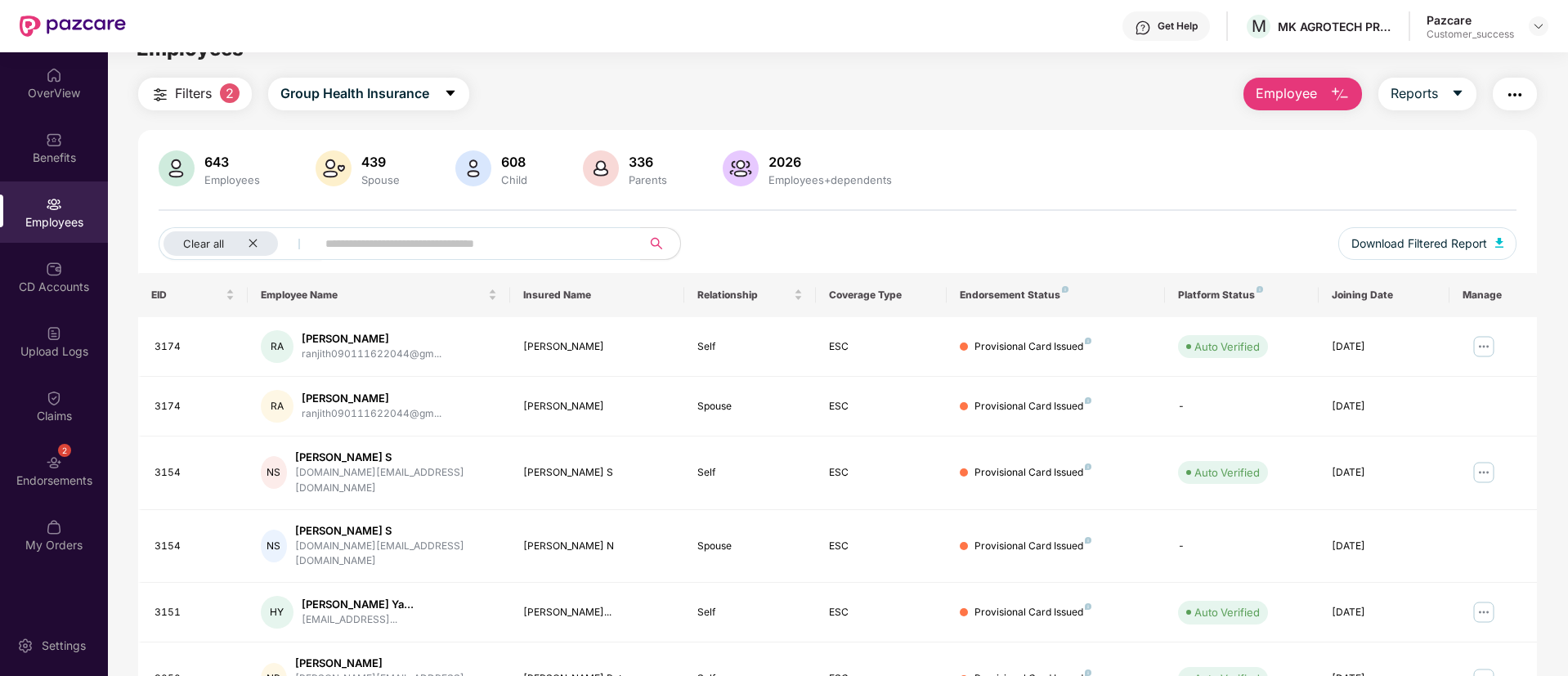
scroll to position [17, 0]
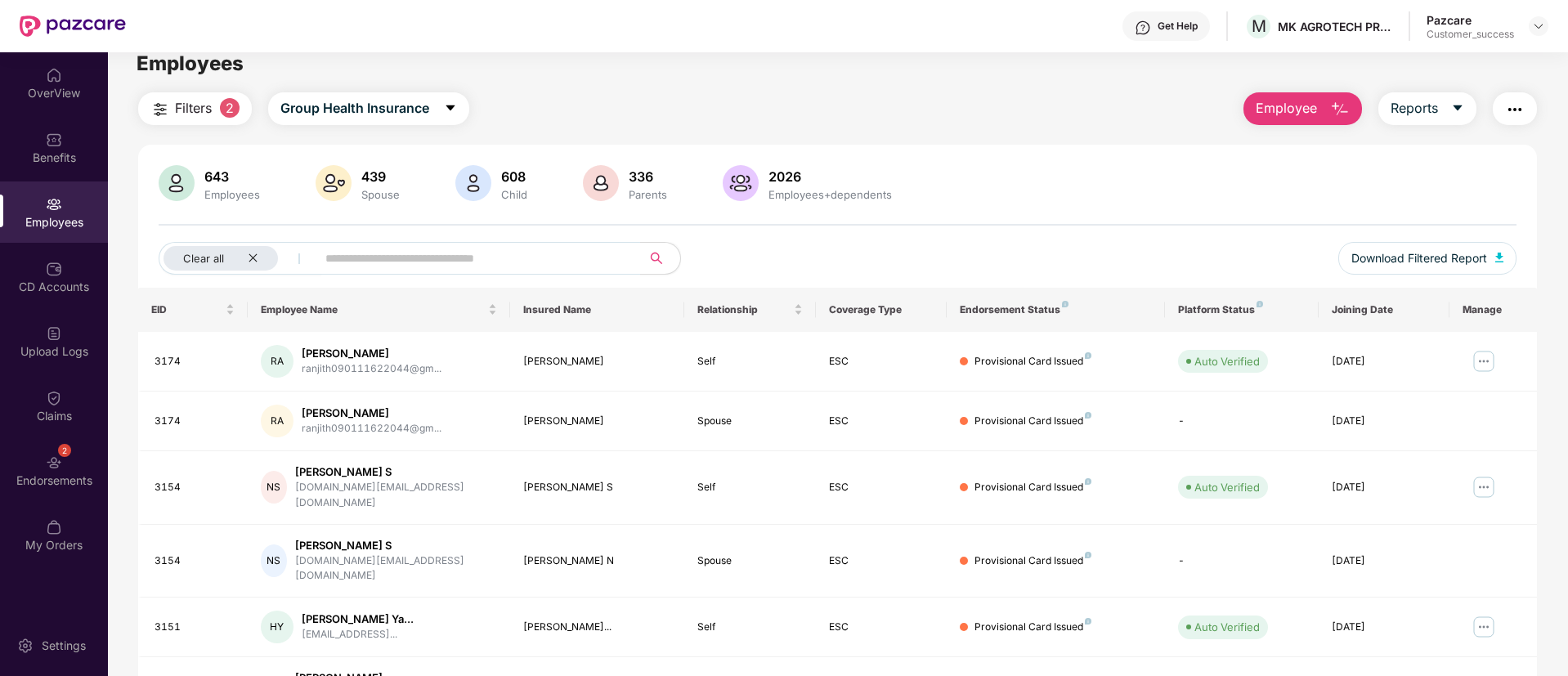
click at [195, 100] on span "Filters" at bounding box center [193, 107] width 37 height 20
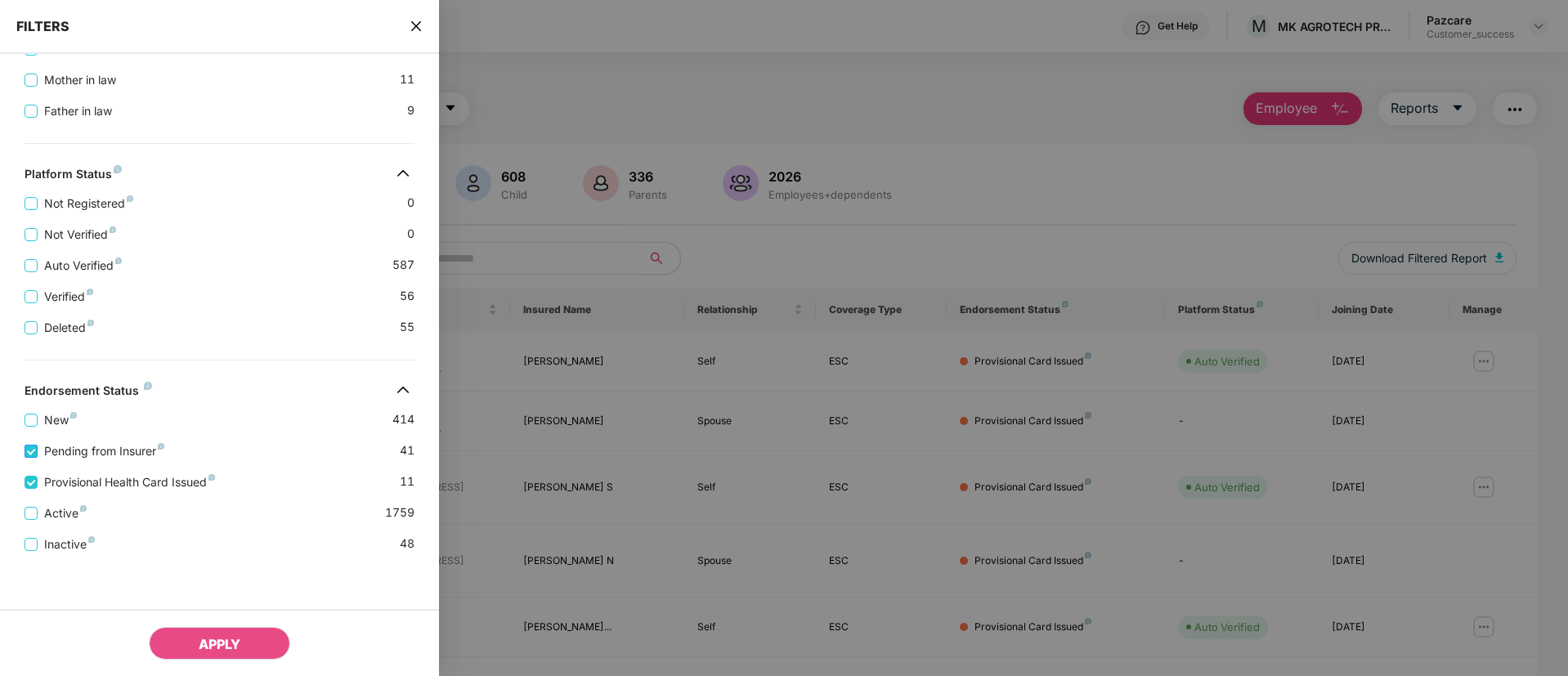
click at [38, 452] on span "Pending from Insurer" at bounding box center [104, 451] width 134 height 18
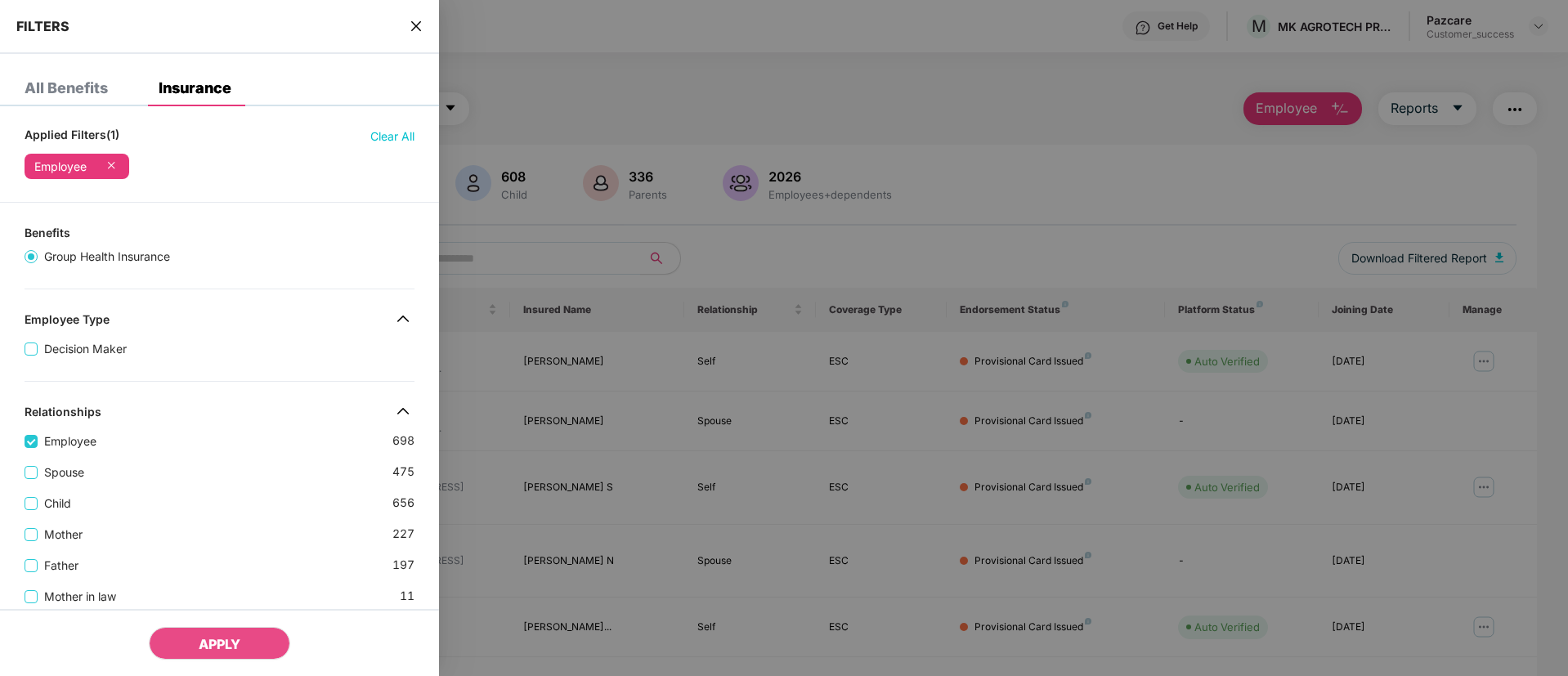
scroll to position [516, 0]
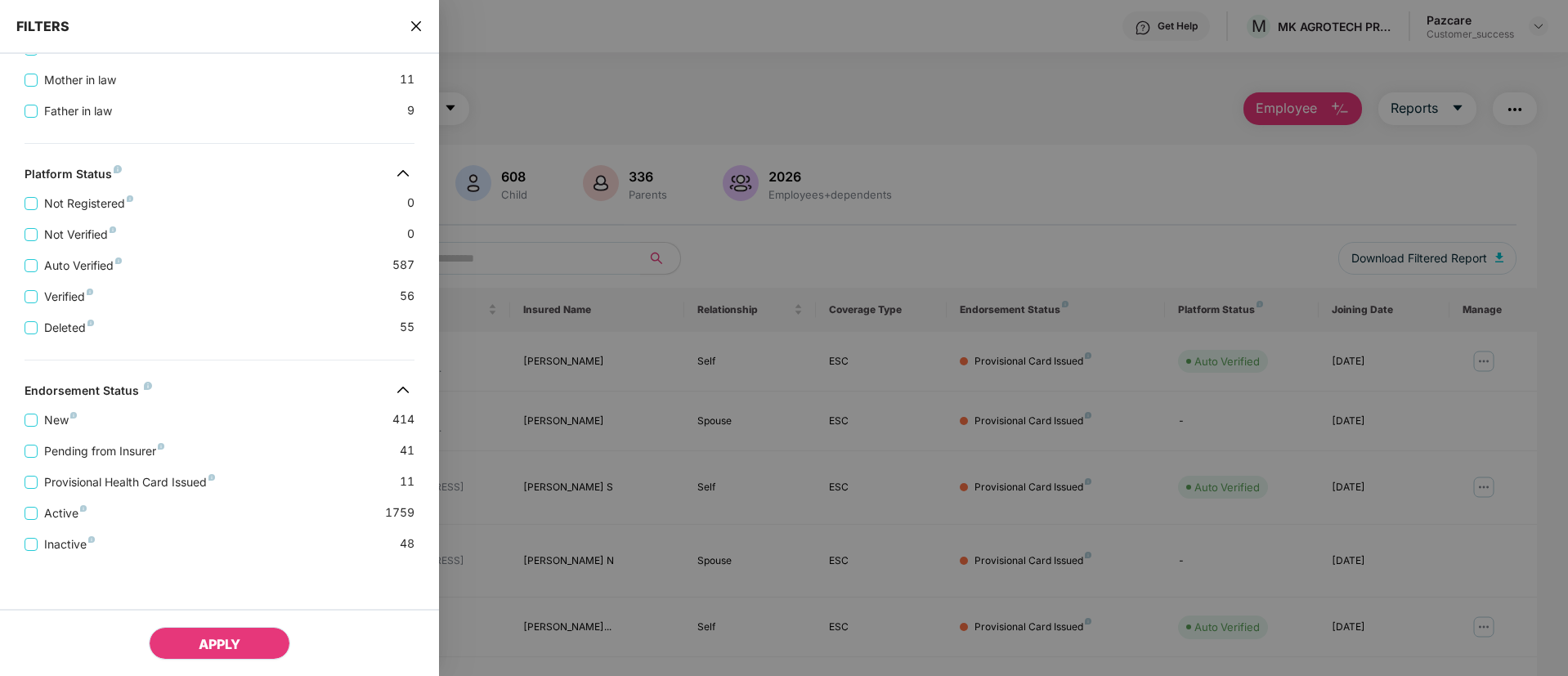
click at [214, 645] on span "APPLY" at bounding box center [219, 644] width 42 height 17
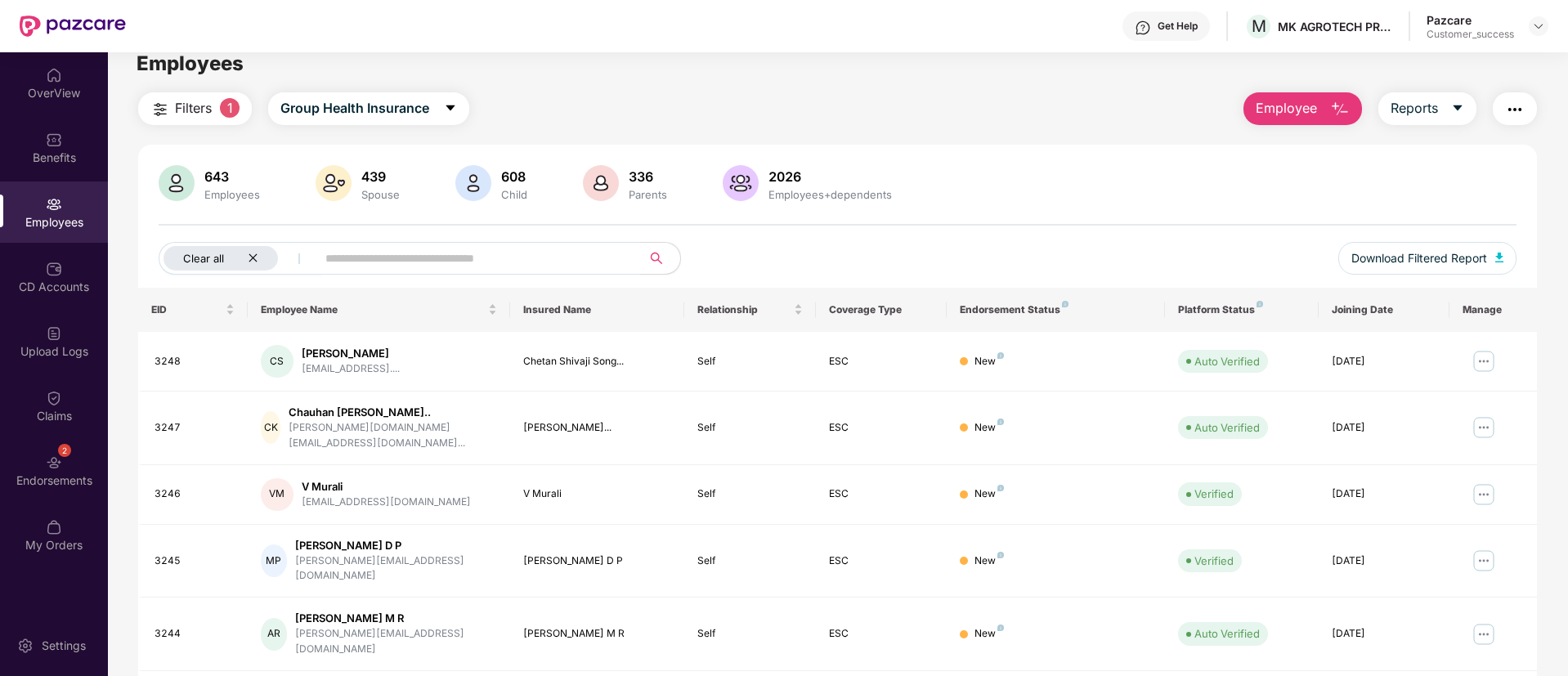
click at [252, 256] on icon "close" at bounding box center [253, 258] width 10 height 10
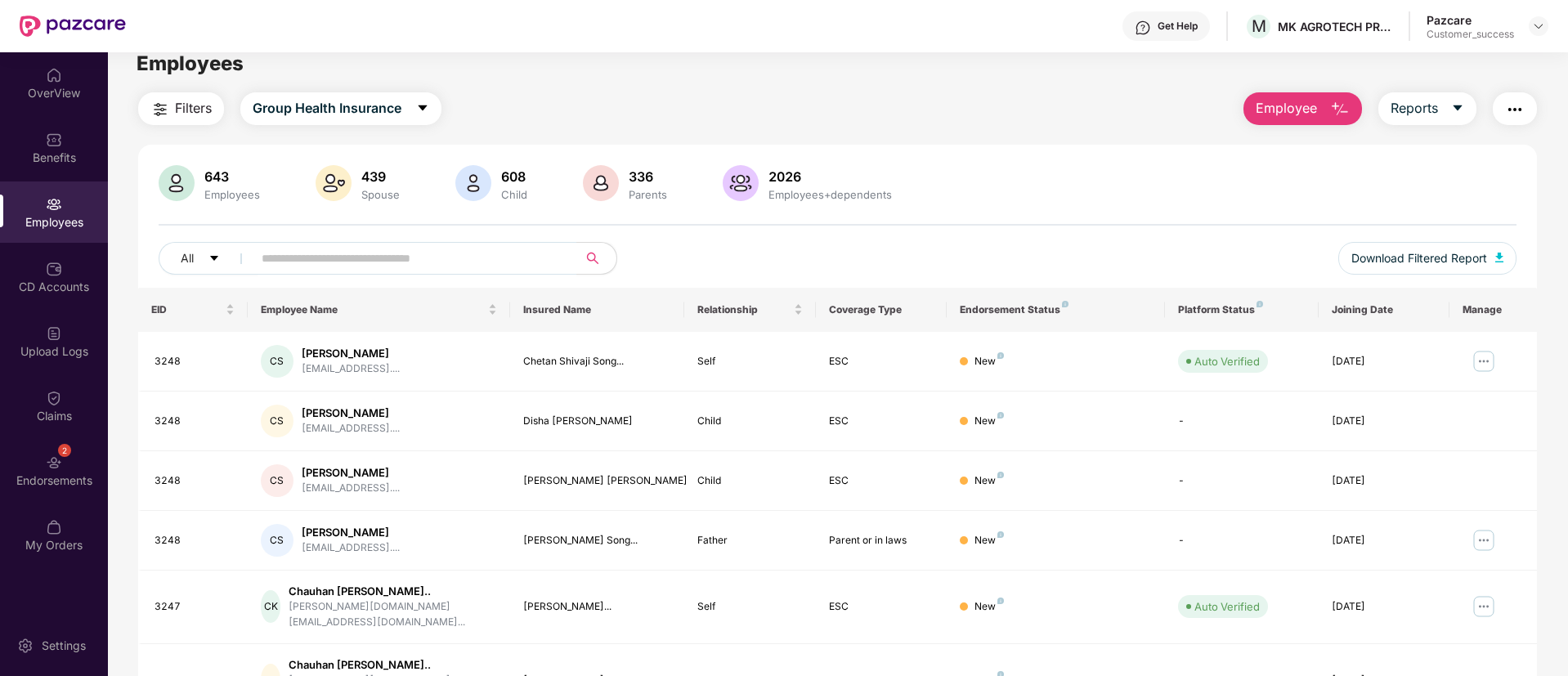
click at [211, 177] on div "643" at bounding box center [231, 176] width 62 height 17
click at [211, 248] on button "All" at bounding box center [209, 258] width 100 height 32
click at [157, 100] on img "button" at bounding box center [160, 109] width 19 height 19
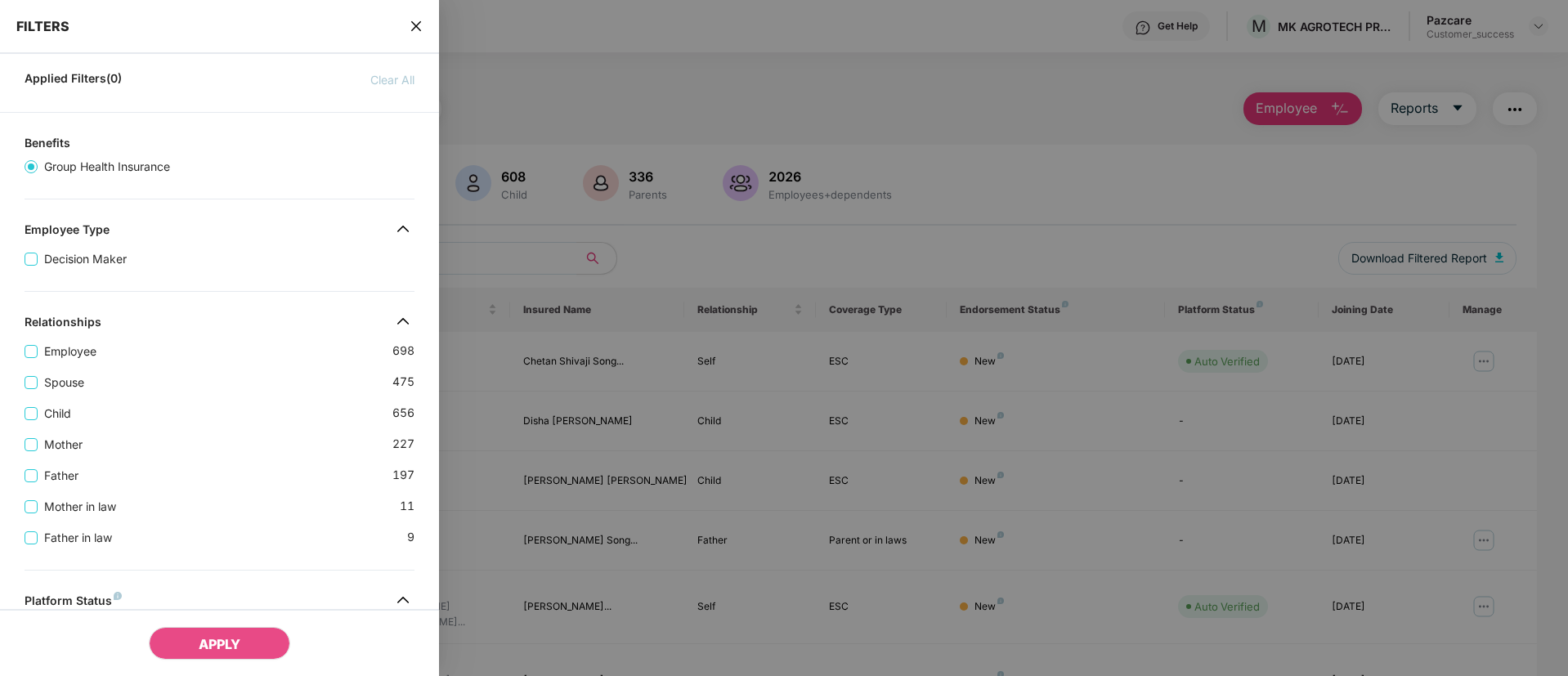
scroll to position [44, 0]
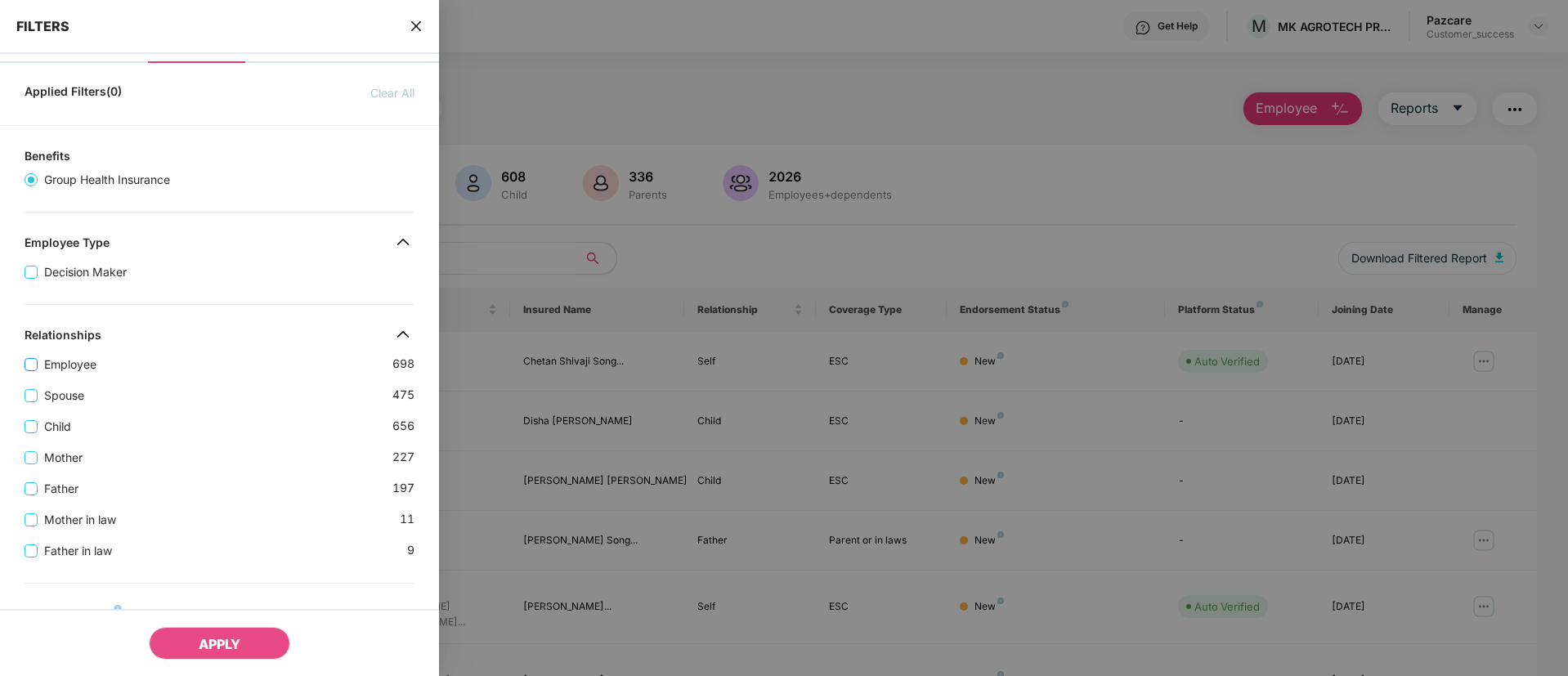
click at [62, 360] on span "Employee" at bounding box center [70, 364] width 66 height 18
click at [249, 637] on button "APPLY" at bounding box center [219, 643] width 142 height 32
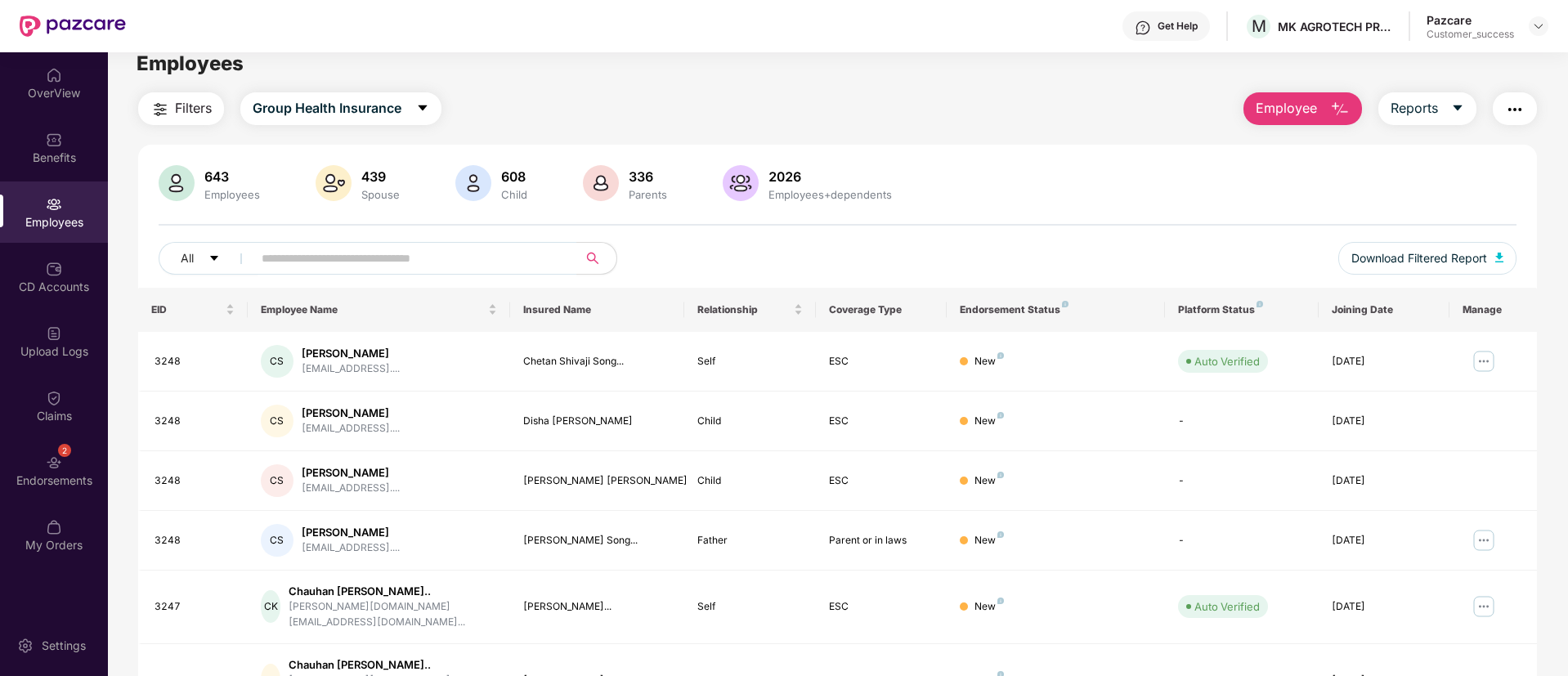
click at [164, 108] on img "button" at bounding box center [160, 109] width 19 height 19
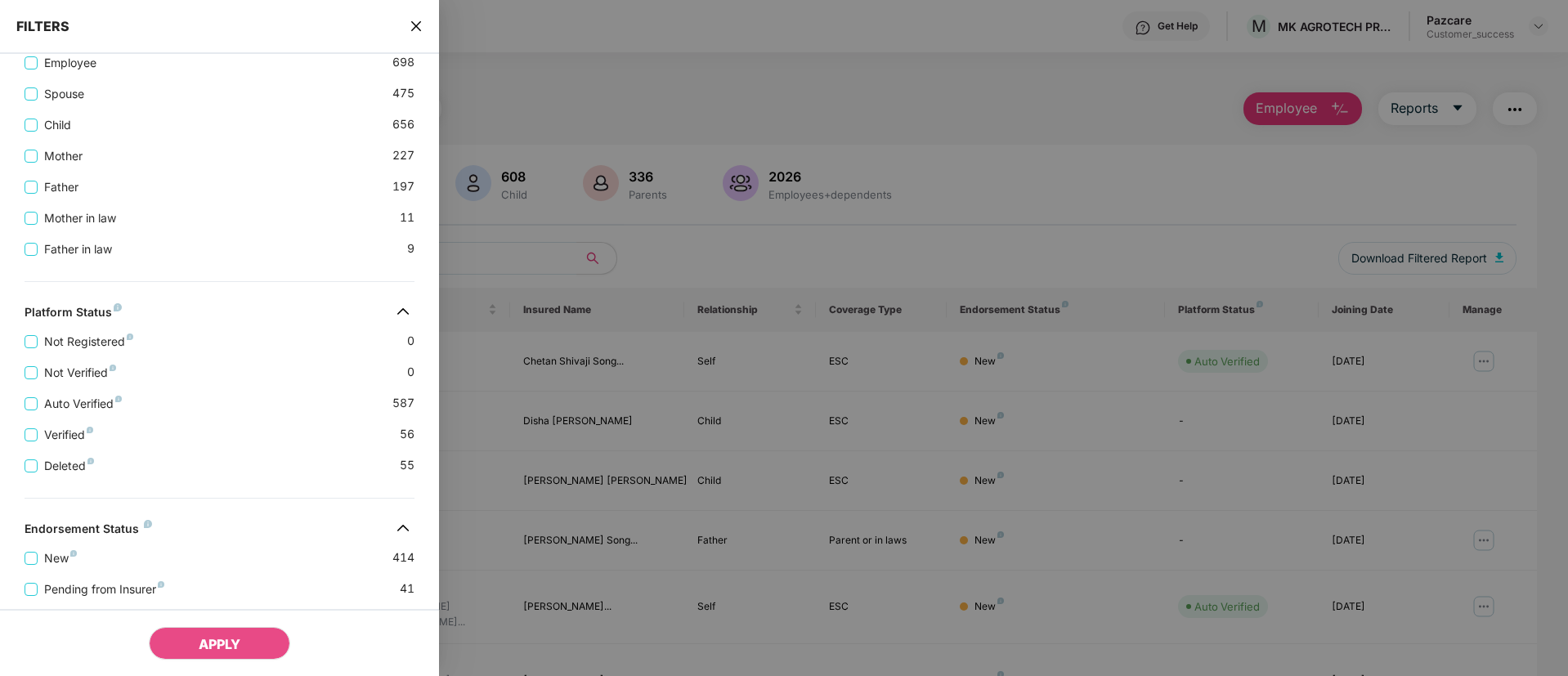
scroll to position [483, 0]
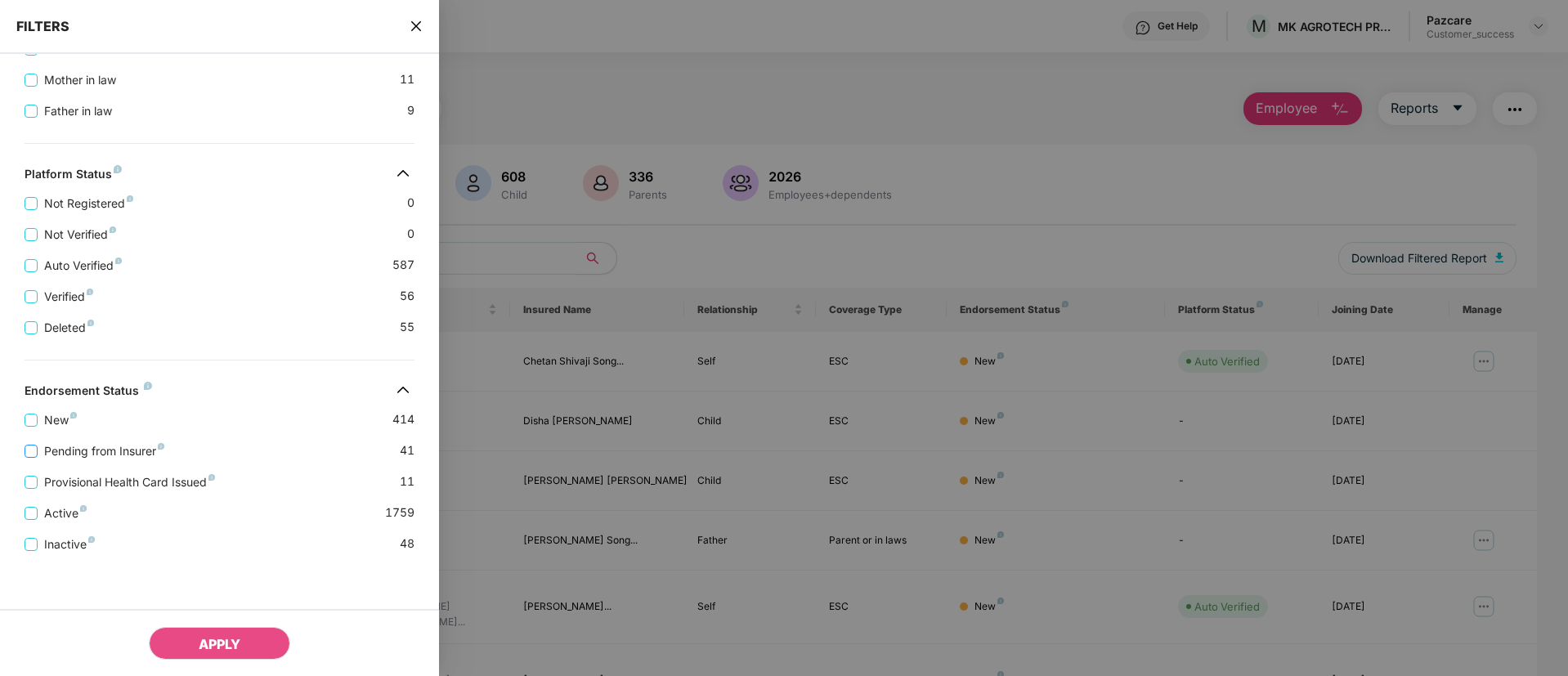
click at [103, 447] on span "Pending from Insurer" at bounding box center [104, 451] width 134 height 18
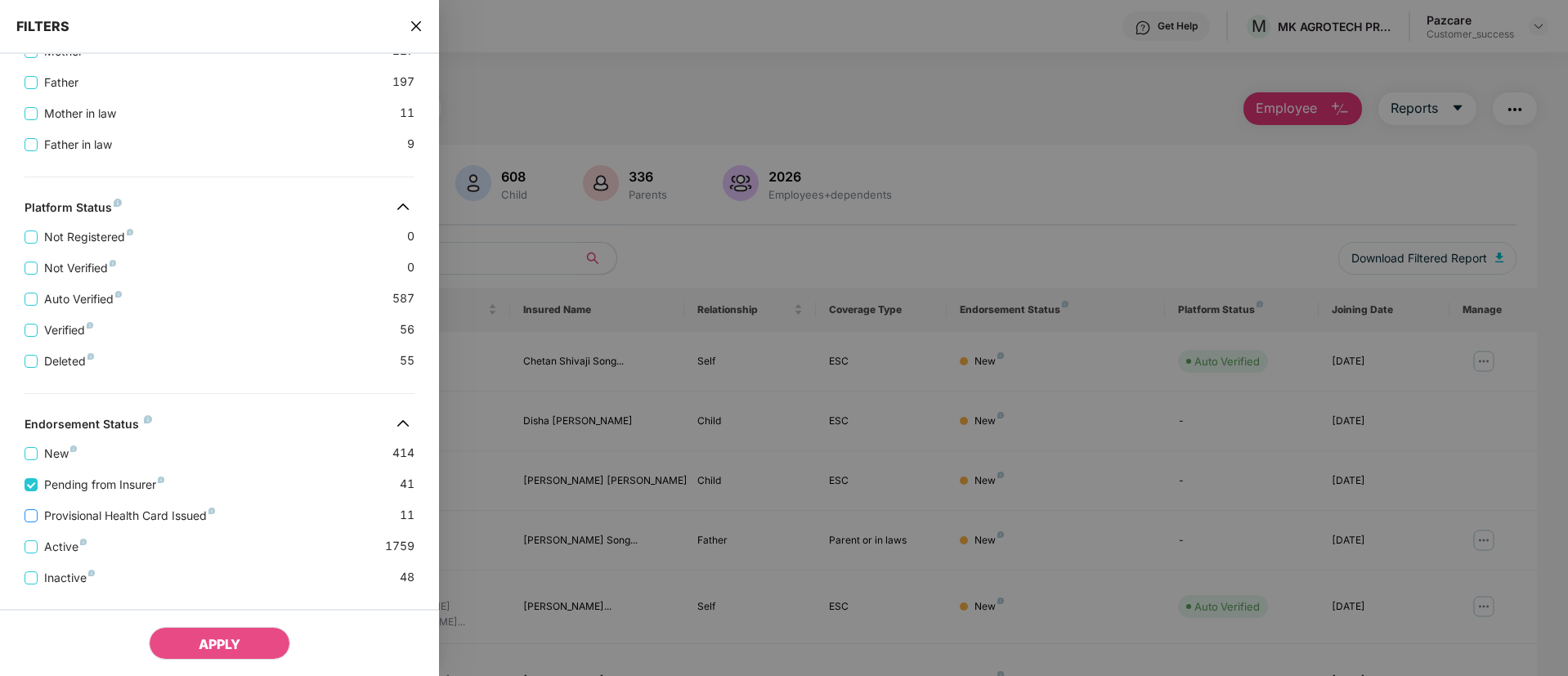
click at [147, 514] on span "Provisional Health Card Issued" at bounding box center [129, 515] width 184 height 18
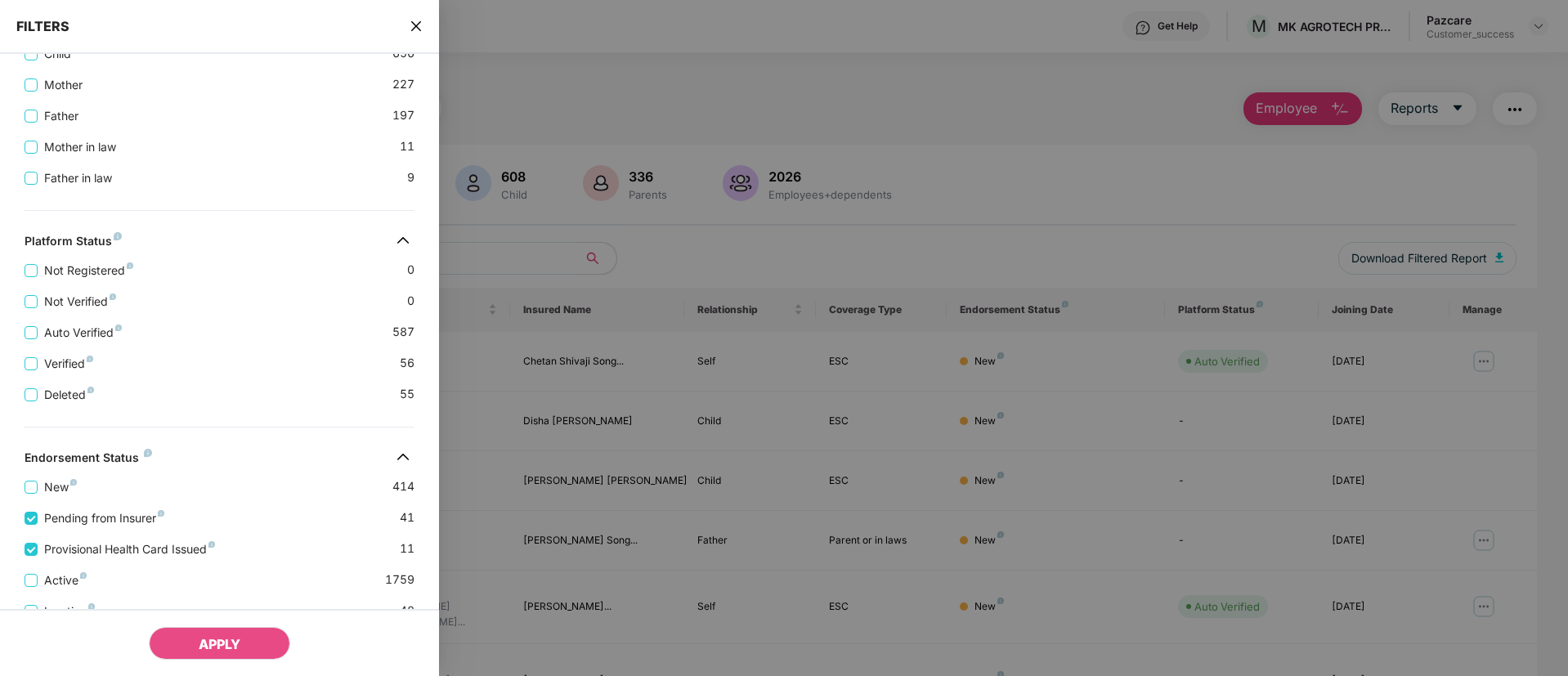
scroll to position [550, 0]
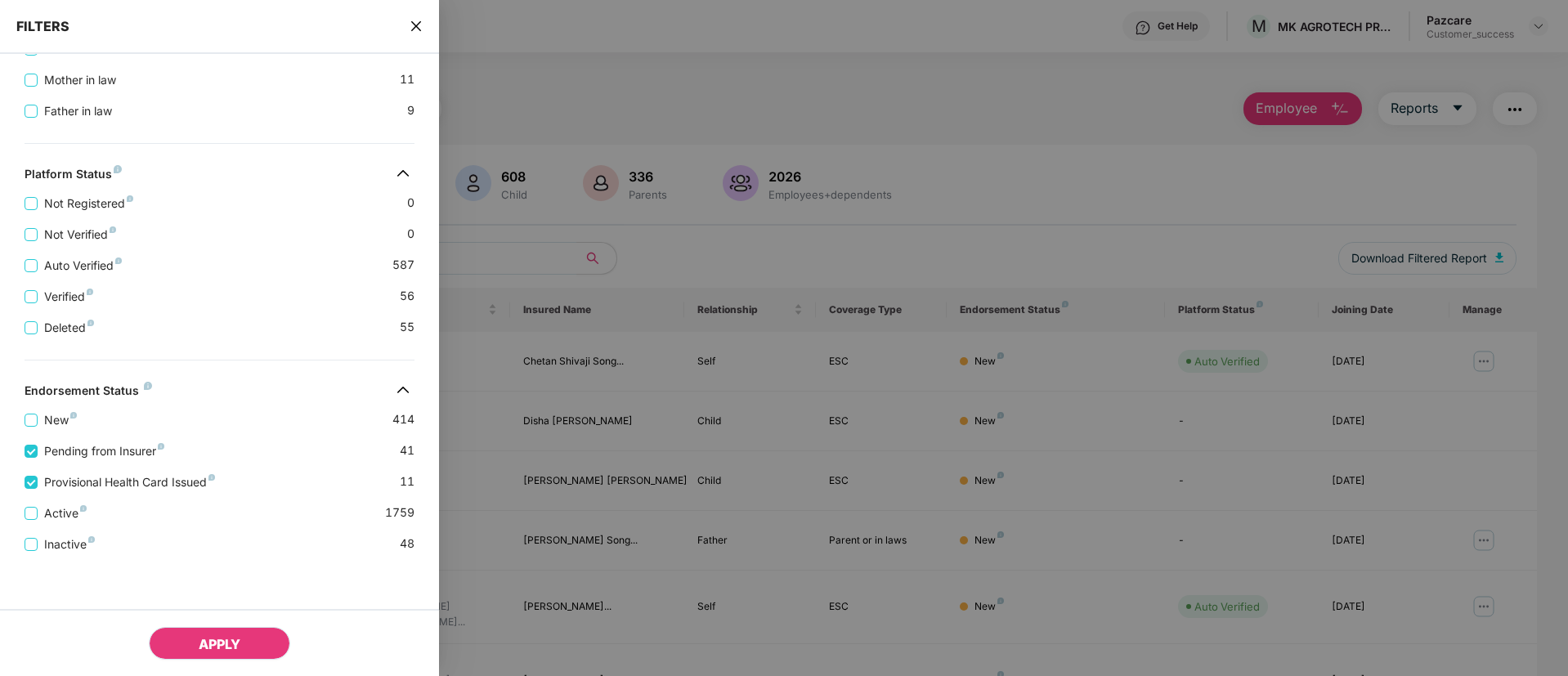
click at [234, 644] on span "APPLY" at bounding box center [219, 644] width 42 height 17
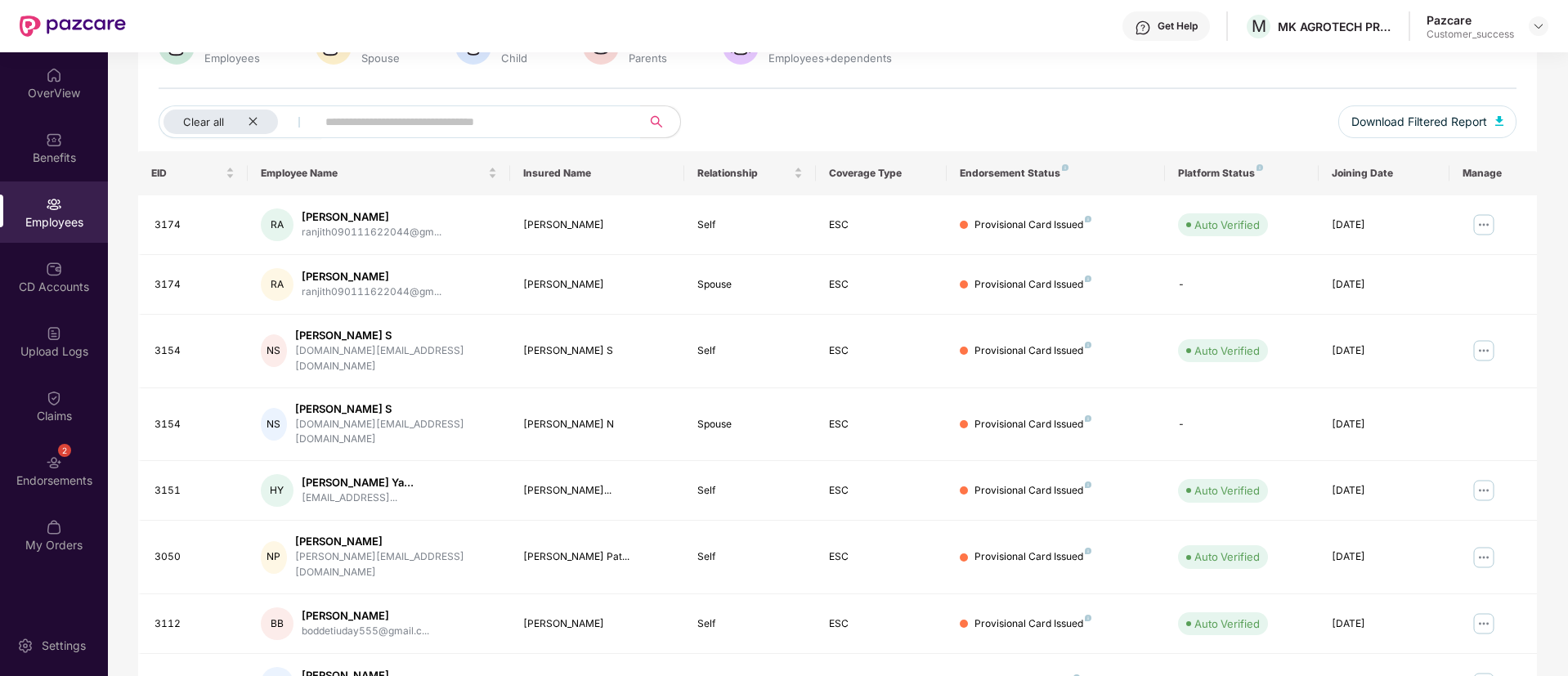
scroll to position [147, 0]
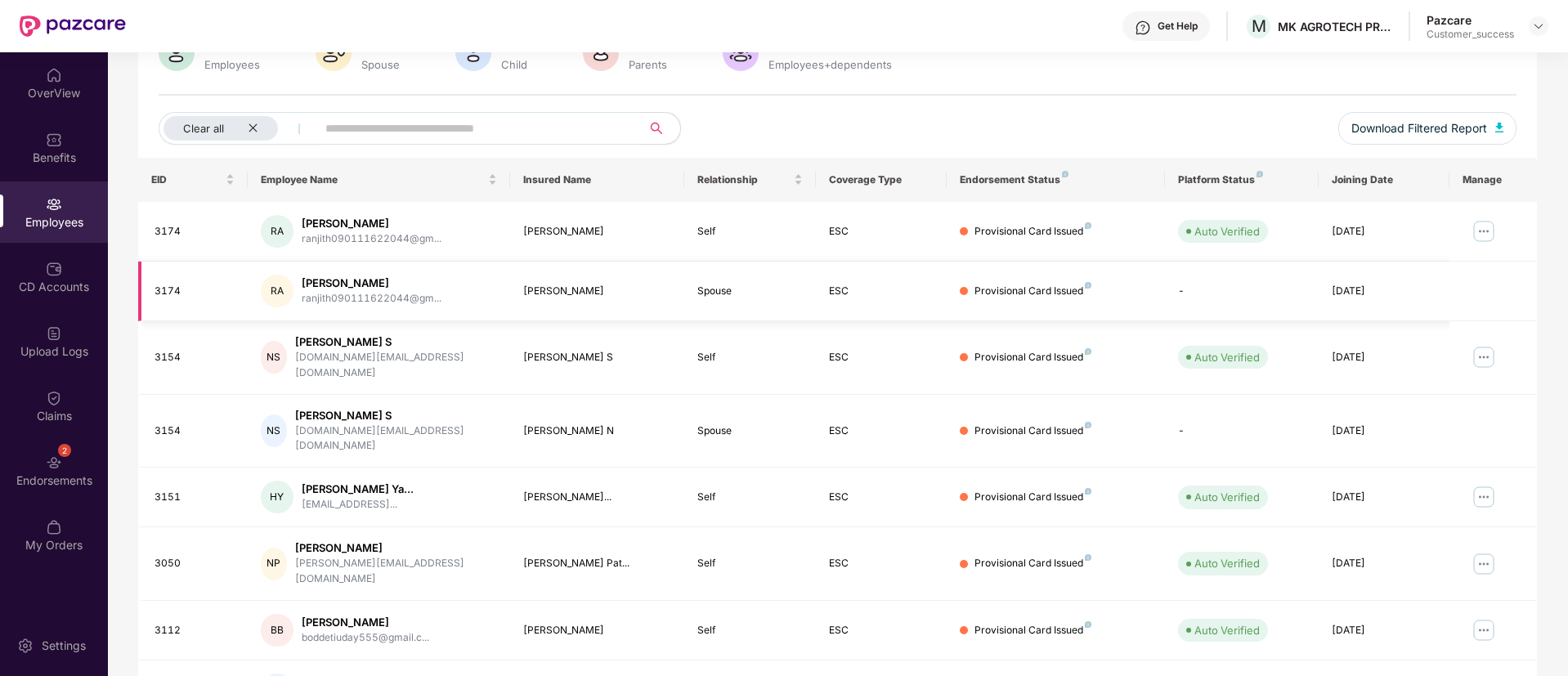
click at [164, 290] on div "3174" at bounding box center [195, 292] width 80 height 16
copy div "3174"
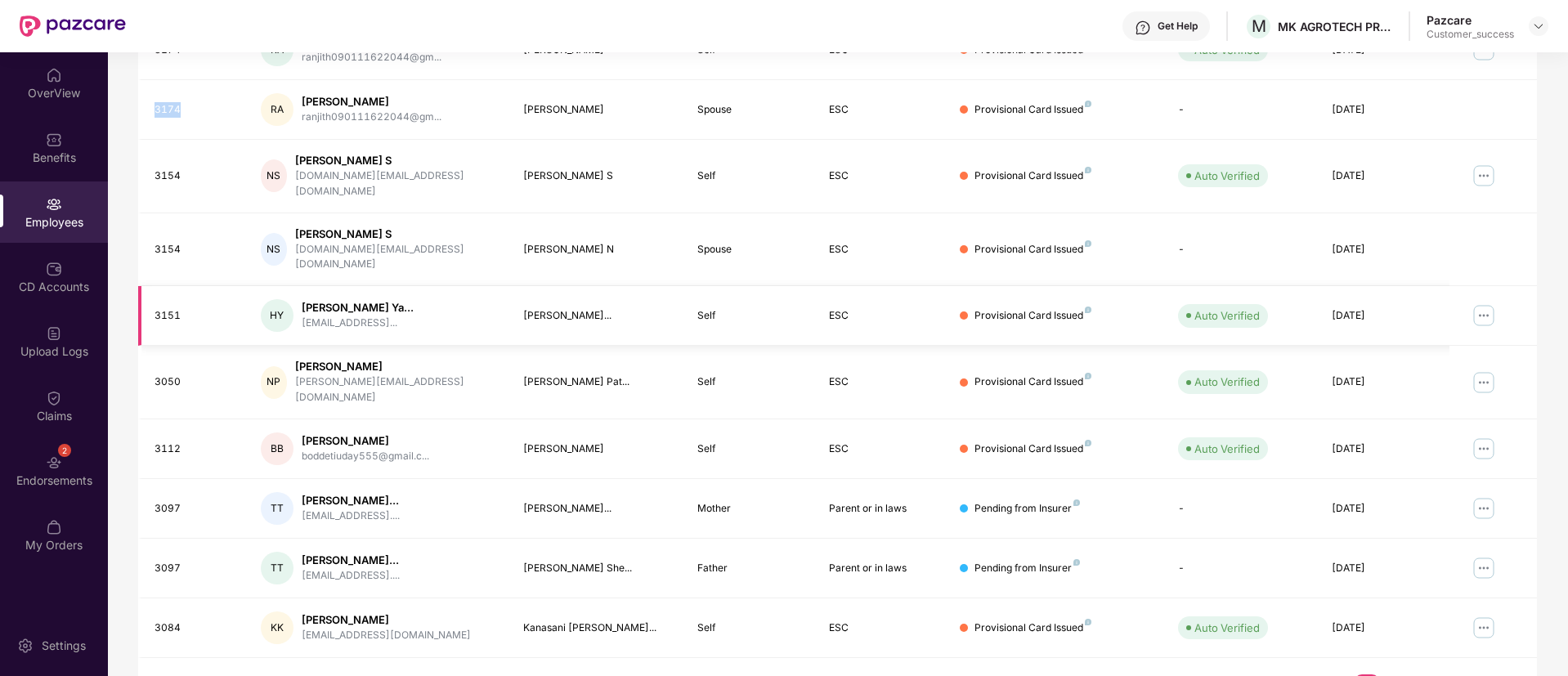
scroll to position [0, 0]
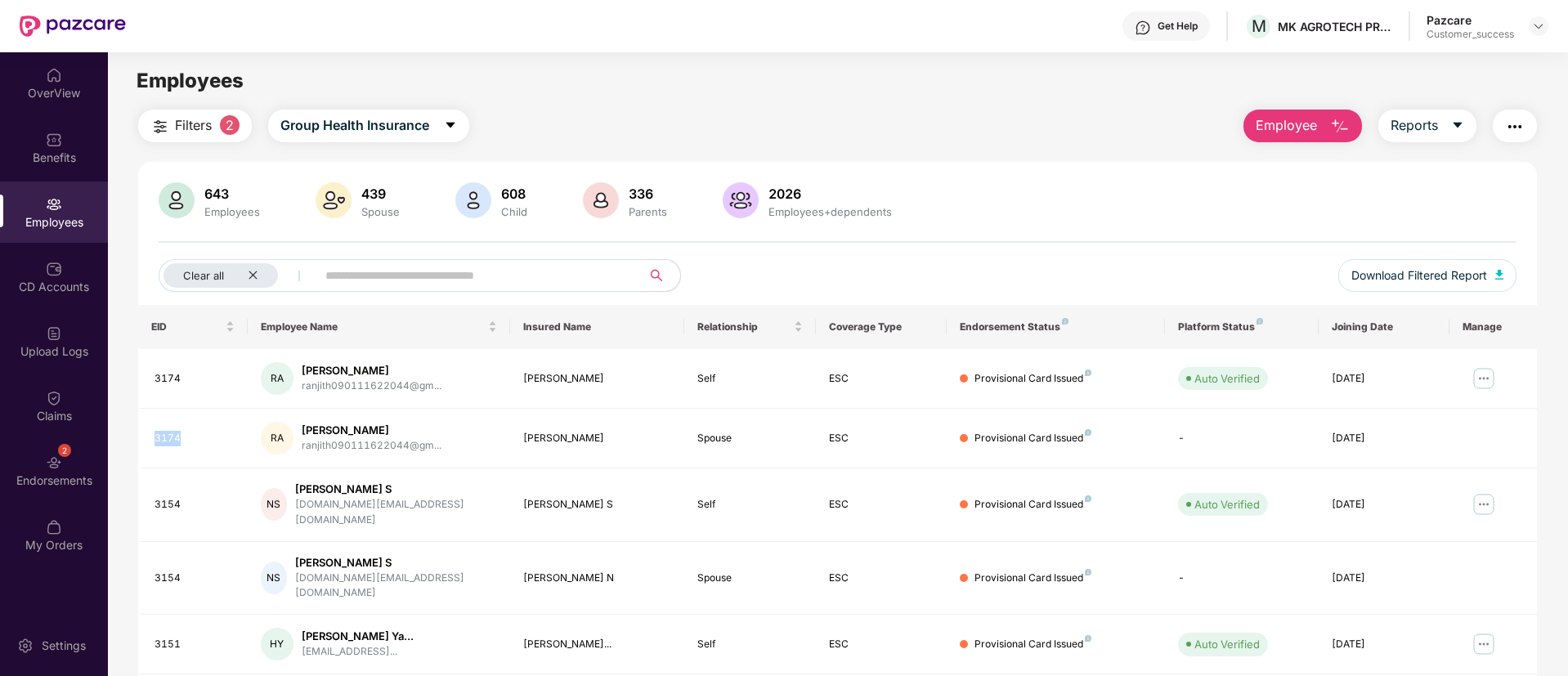
click at [153, 125] on img "button" at bounding box center [160, 127] width 19 height 19
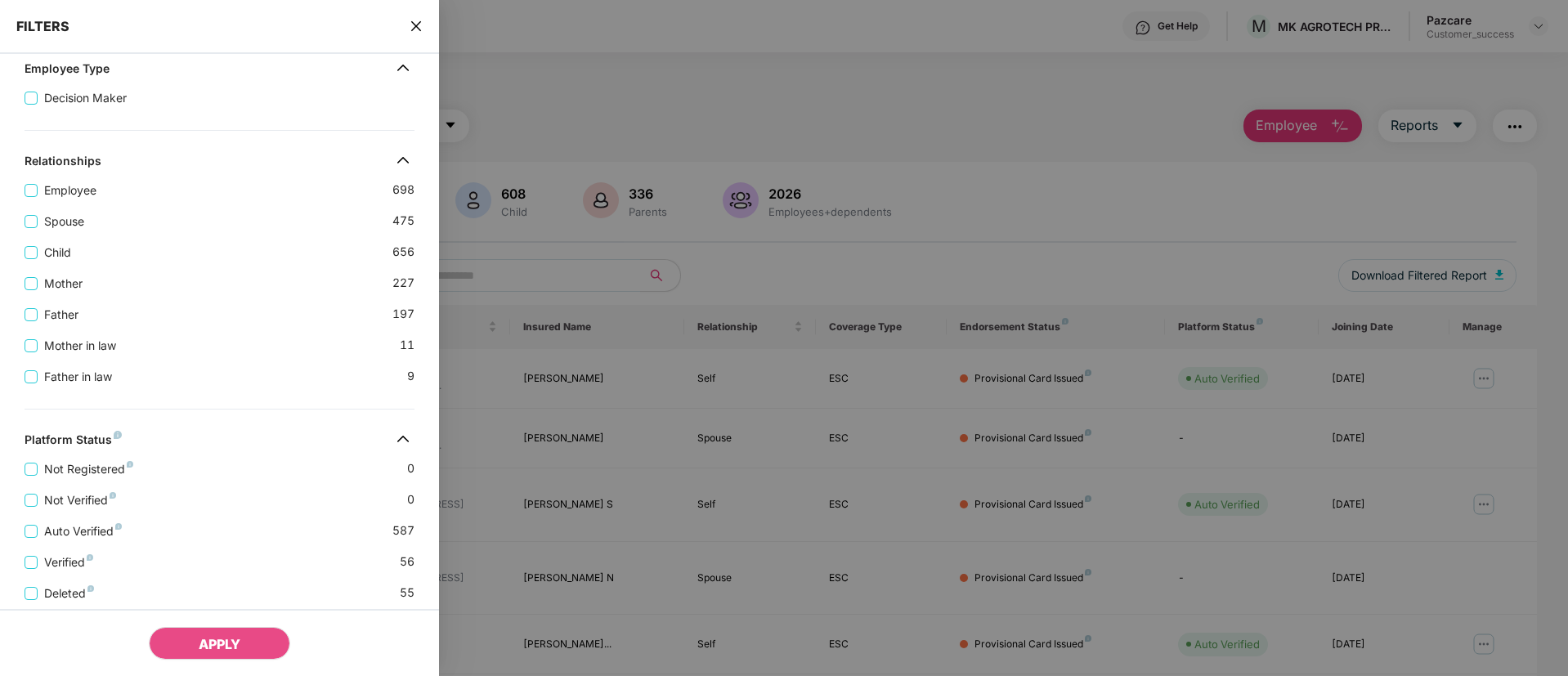
scroll to position [283, 0]
click at [27, 230] on label "Spouse" at bounding box center [58, 223] width 66 height 18
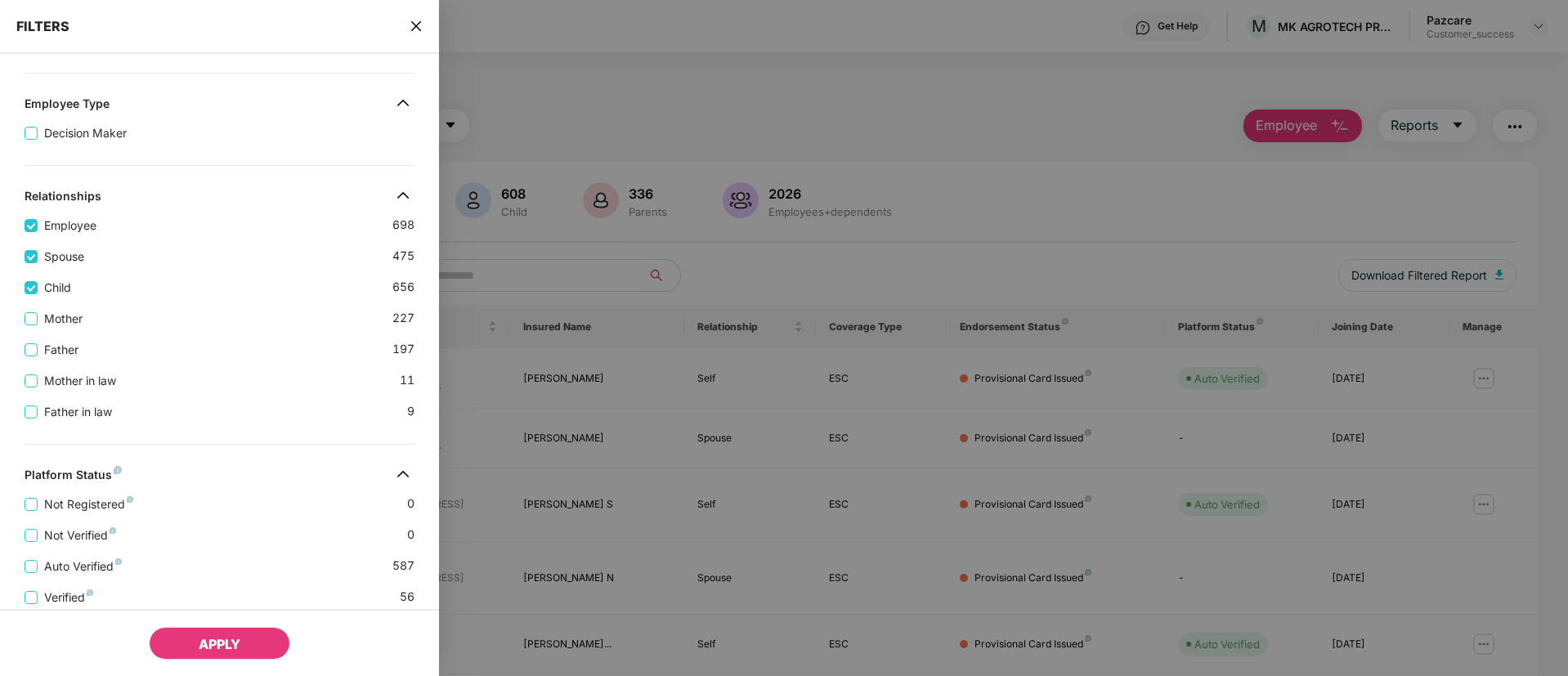
click at [249, 651] on button "APPLY" at bounding box center [219, 643] width 142 height 32
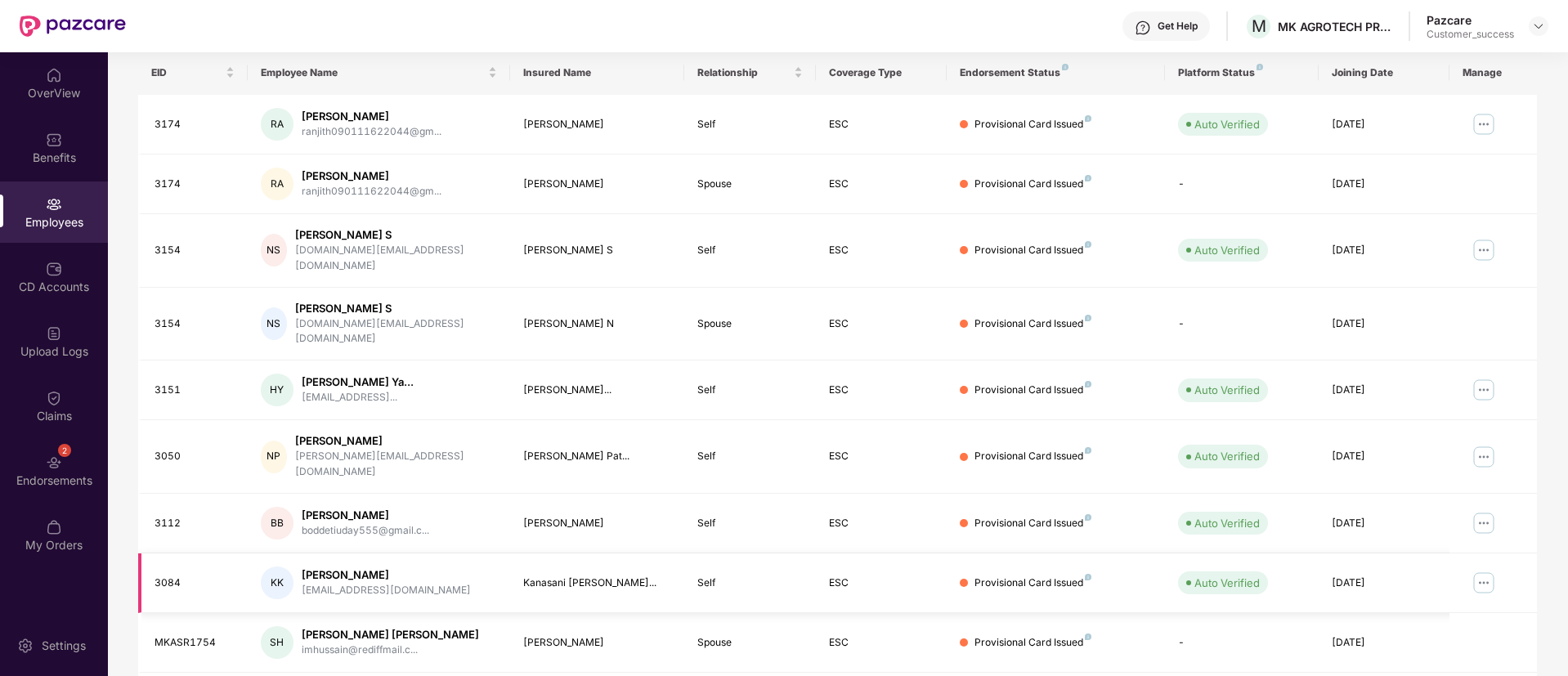
scroll to position [328, 0]
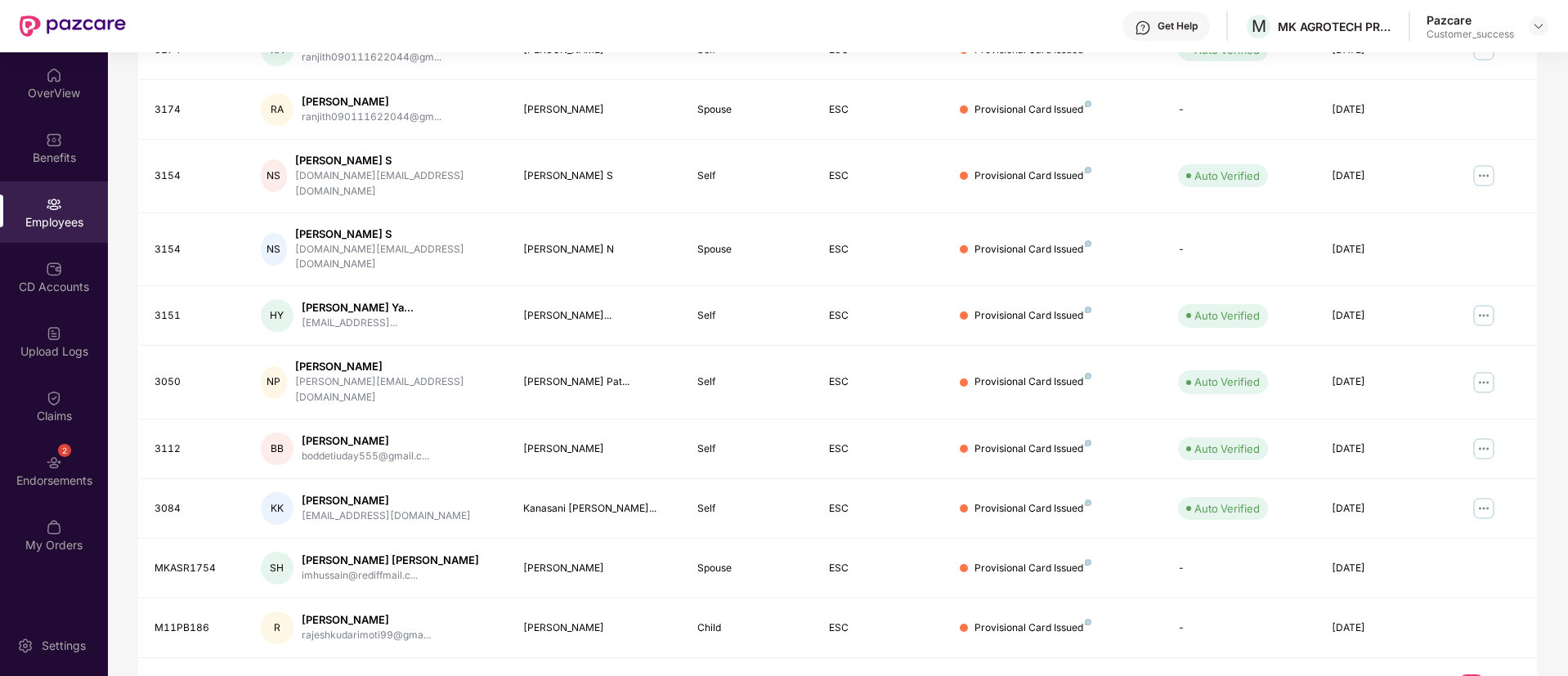
click at [1502, 674] on link "2" at bounding box center [1497, 686] width 26 height 24
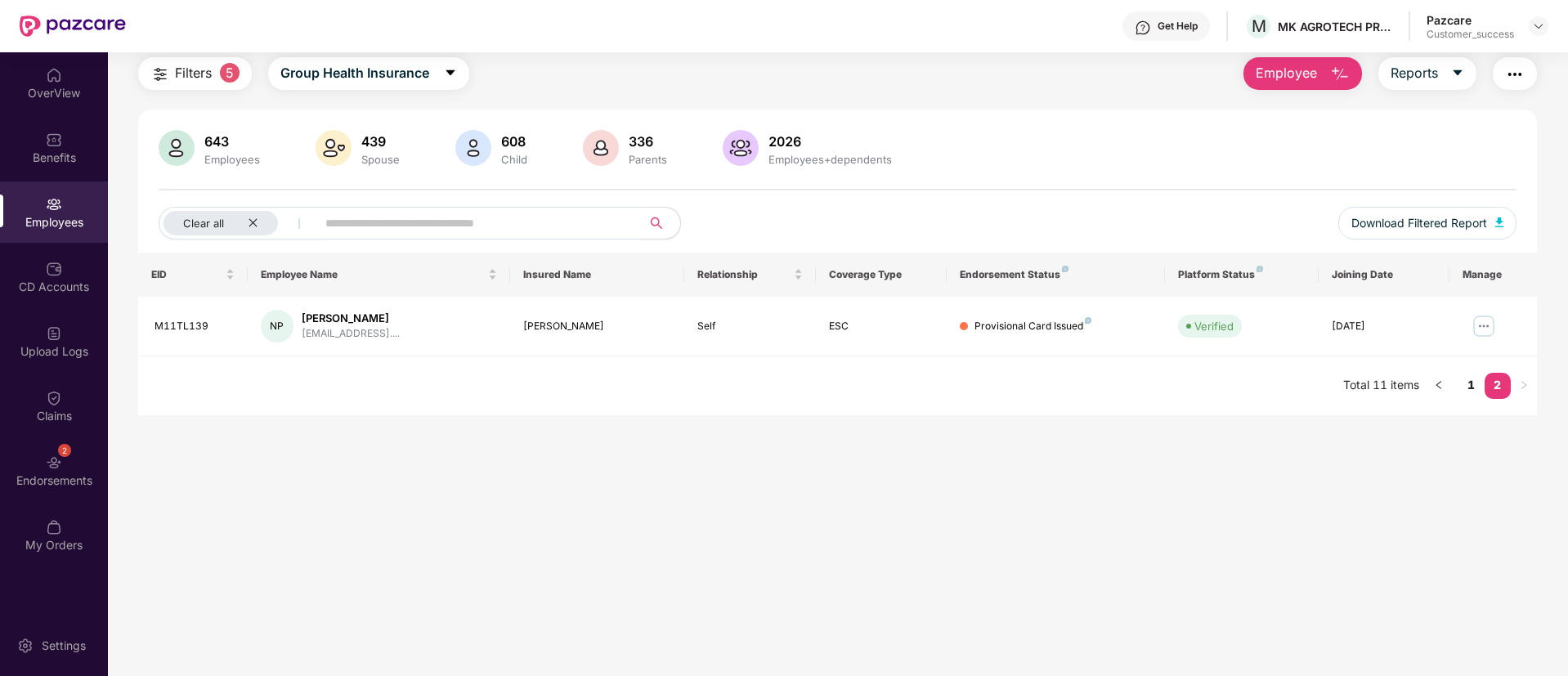
scroll to position [52, 0]
click at [1466, 378] on link "1" at bounding box center [1472, 385] width 26 height 24
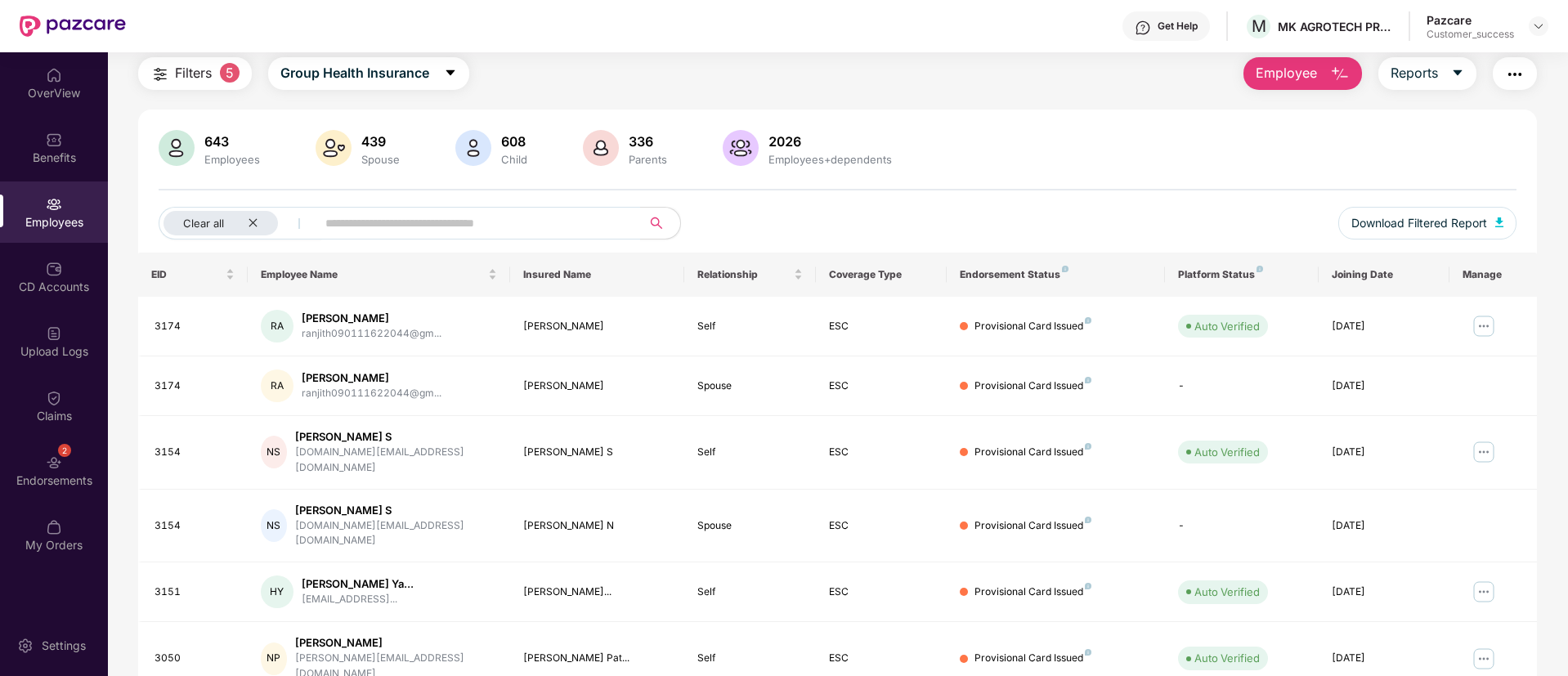
click at [164, 70] on img "button" at bounding box center [160, 74] width 19 height 19
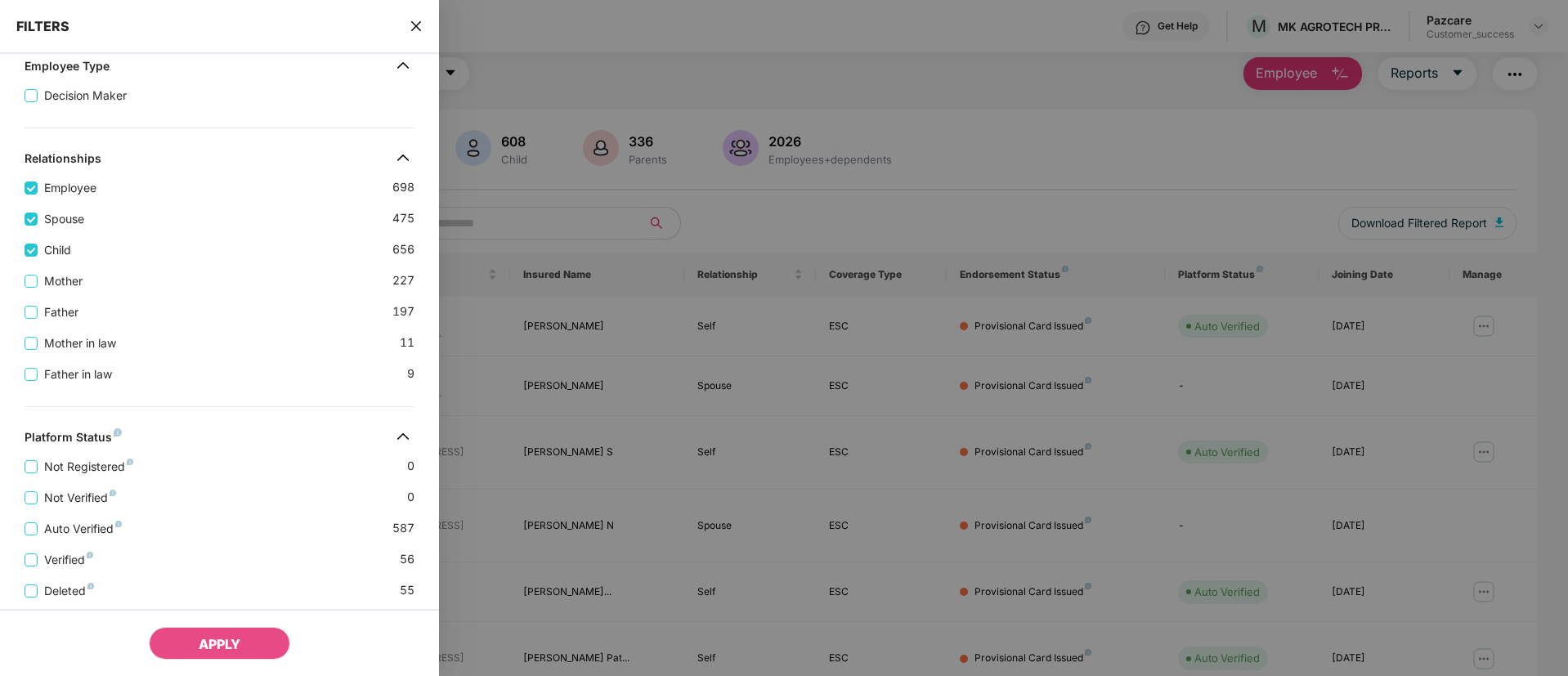
scroll to position [315, 0]
click at [205, 641] on span "APPLY" at bounding box center [219, 644] width 42 height 17
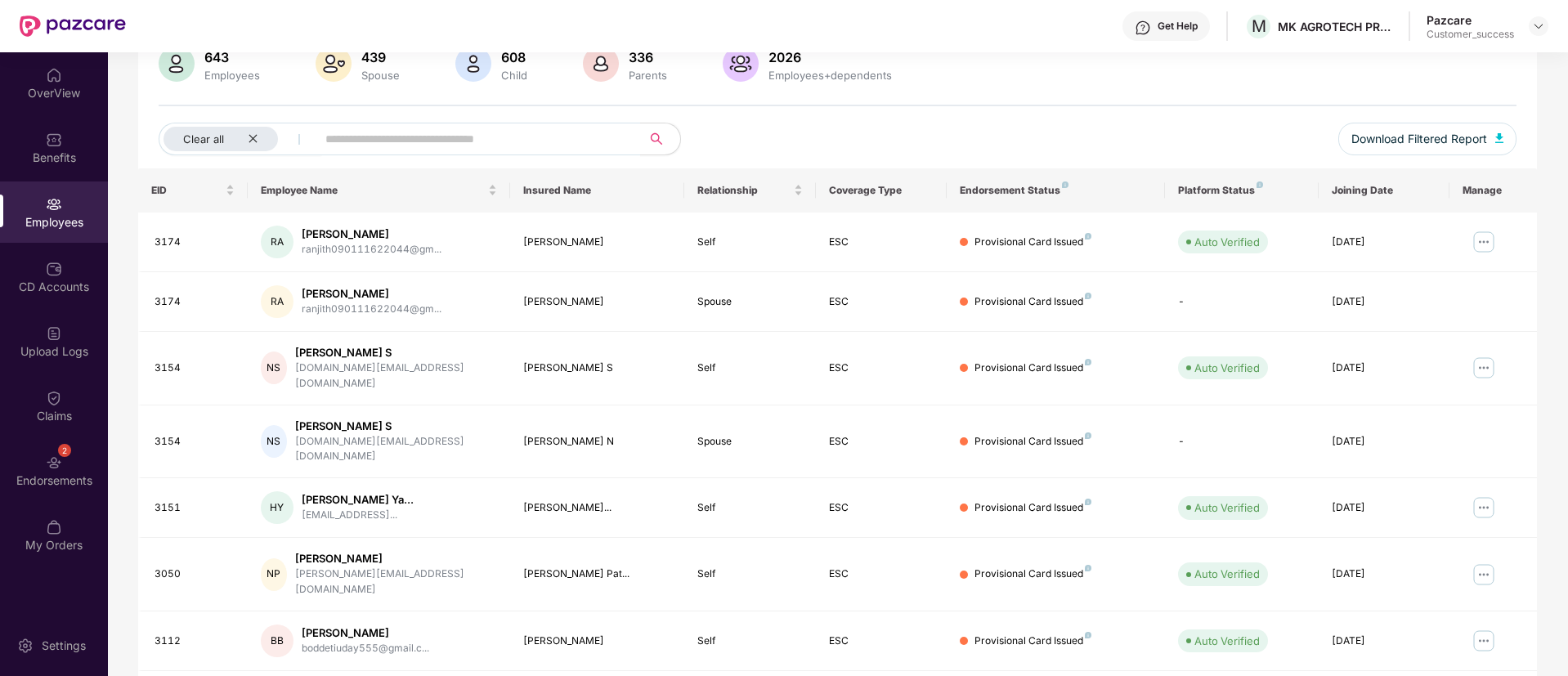
scroll to position [328, 0]
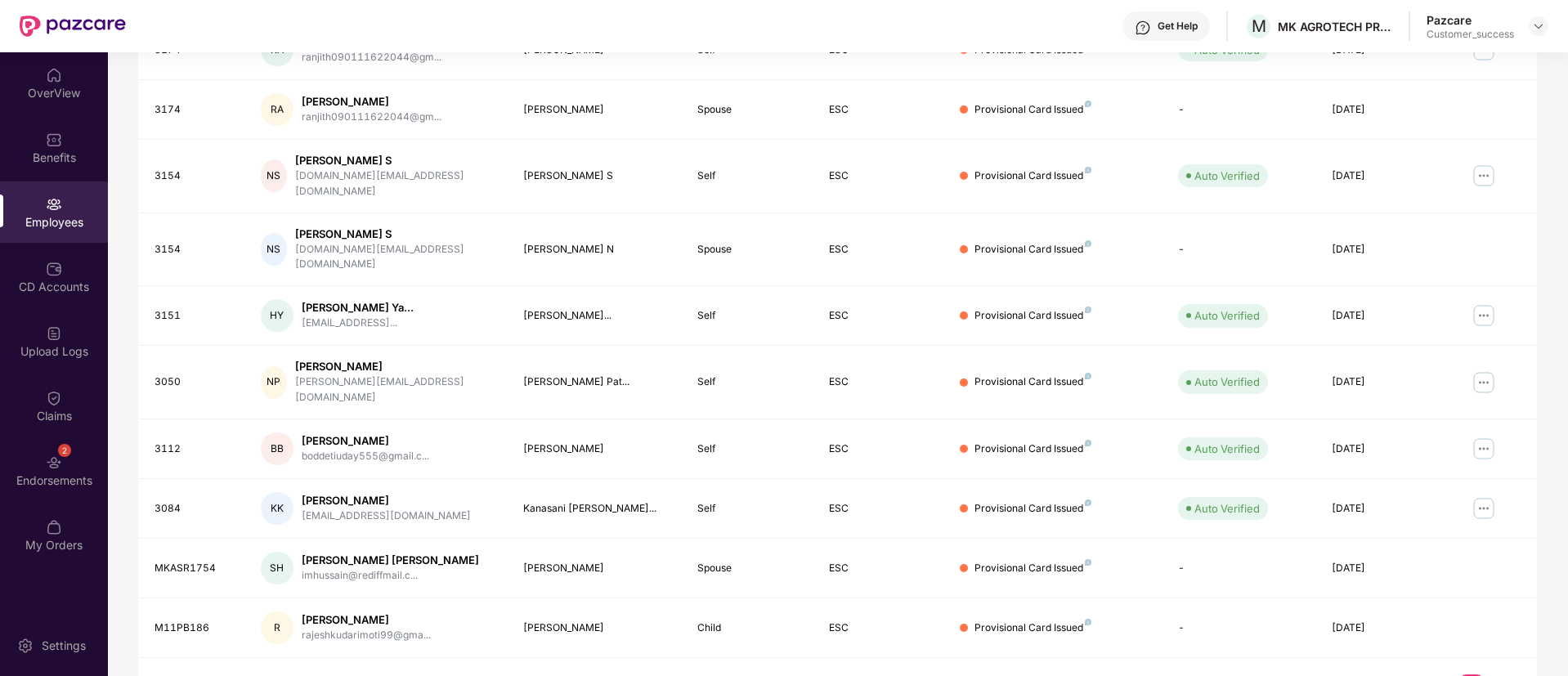
click at [1506, 674] on link "2" at bounding box center [1497, 686] width 26 height 24
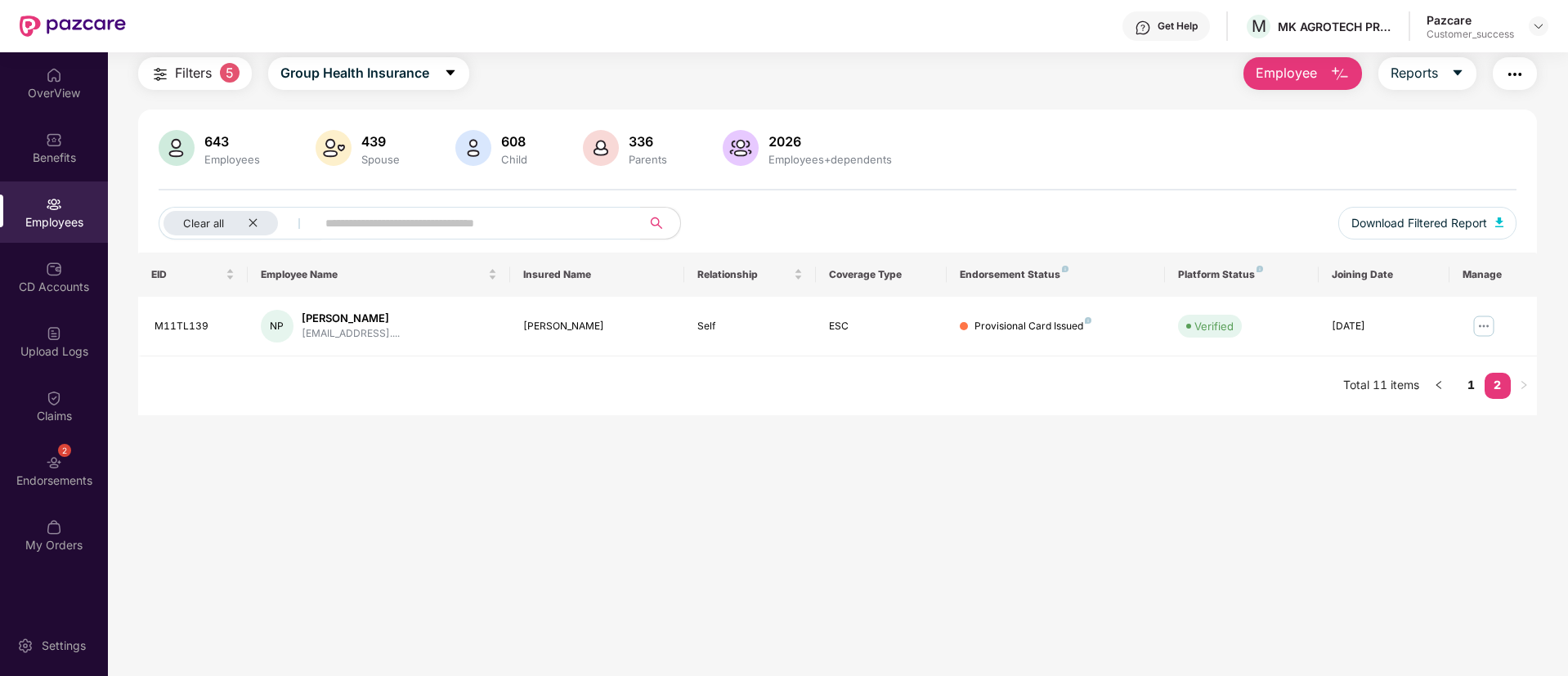
scroll to position [52, 0]
click at [1475, 383] on link "1" at bounding box center [1472, 385] width 26 height 24
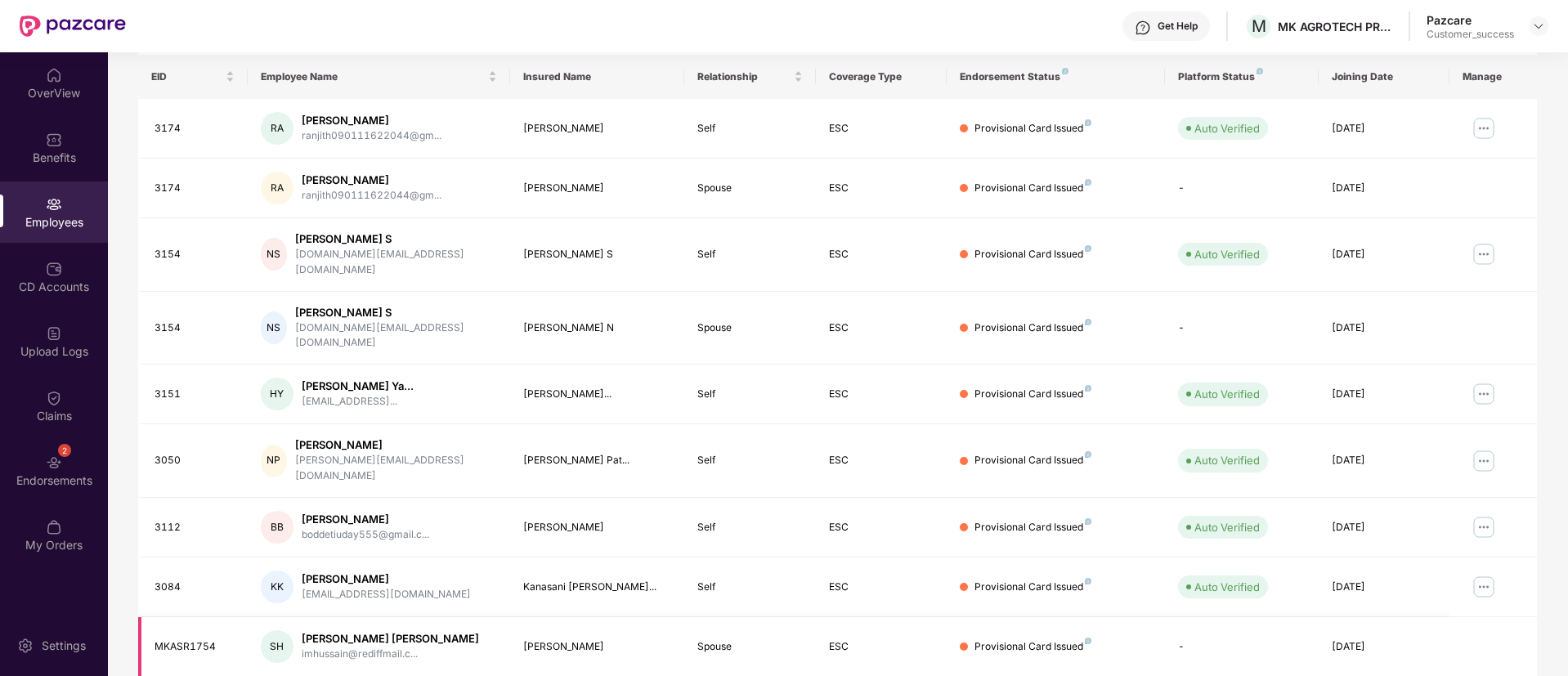
scroll to position [328, 0]
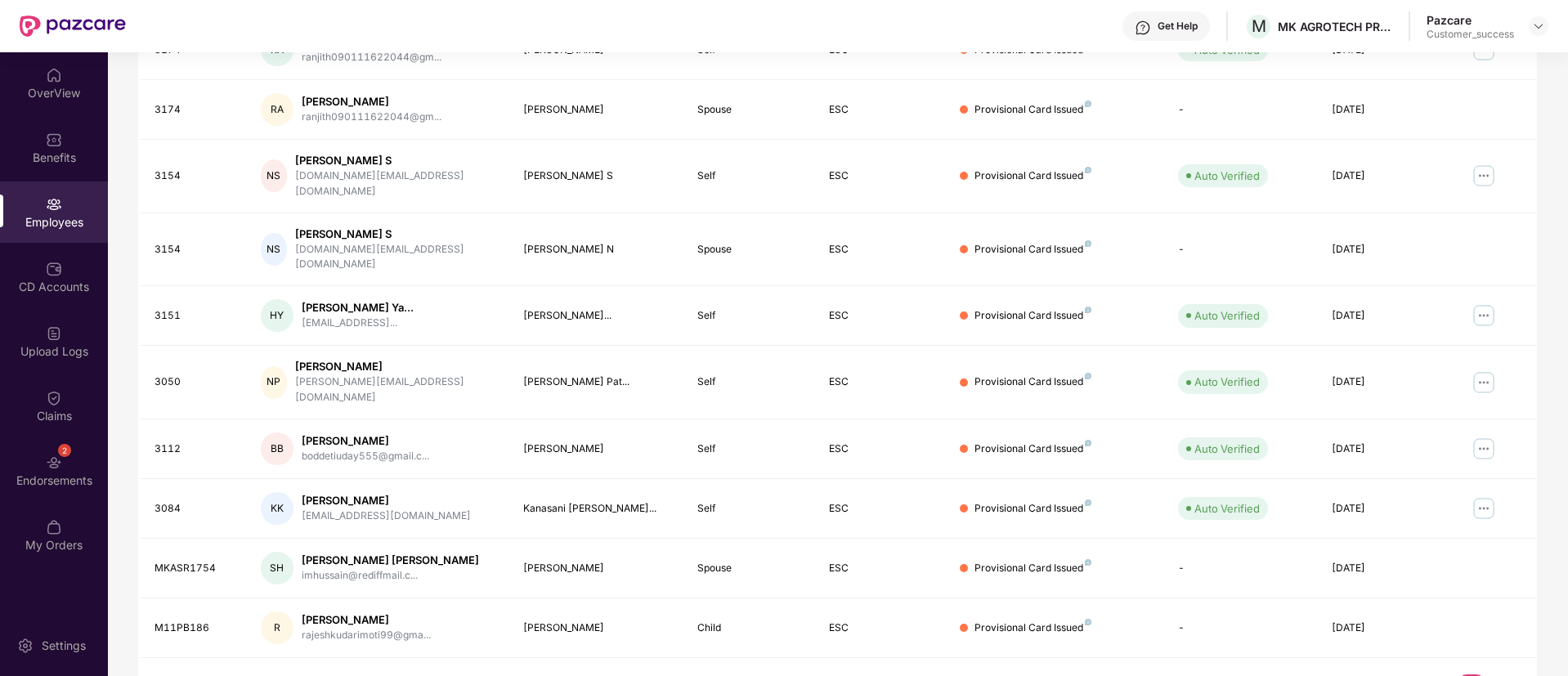
click at [1505, 674] on link "2" at bounding box center [1497, 686] width 26 height 24
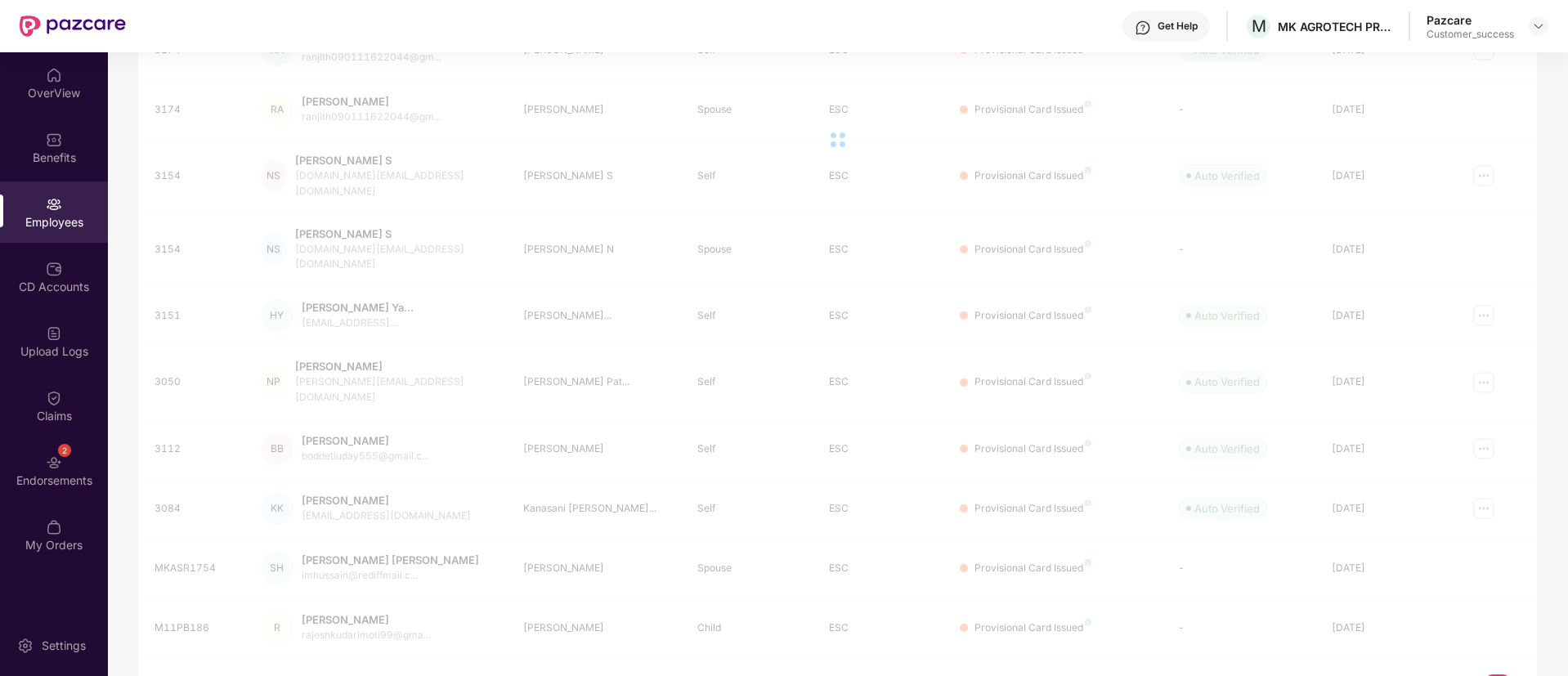
scroll to position [52, 0]
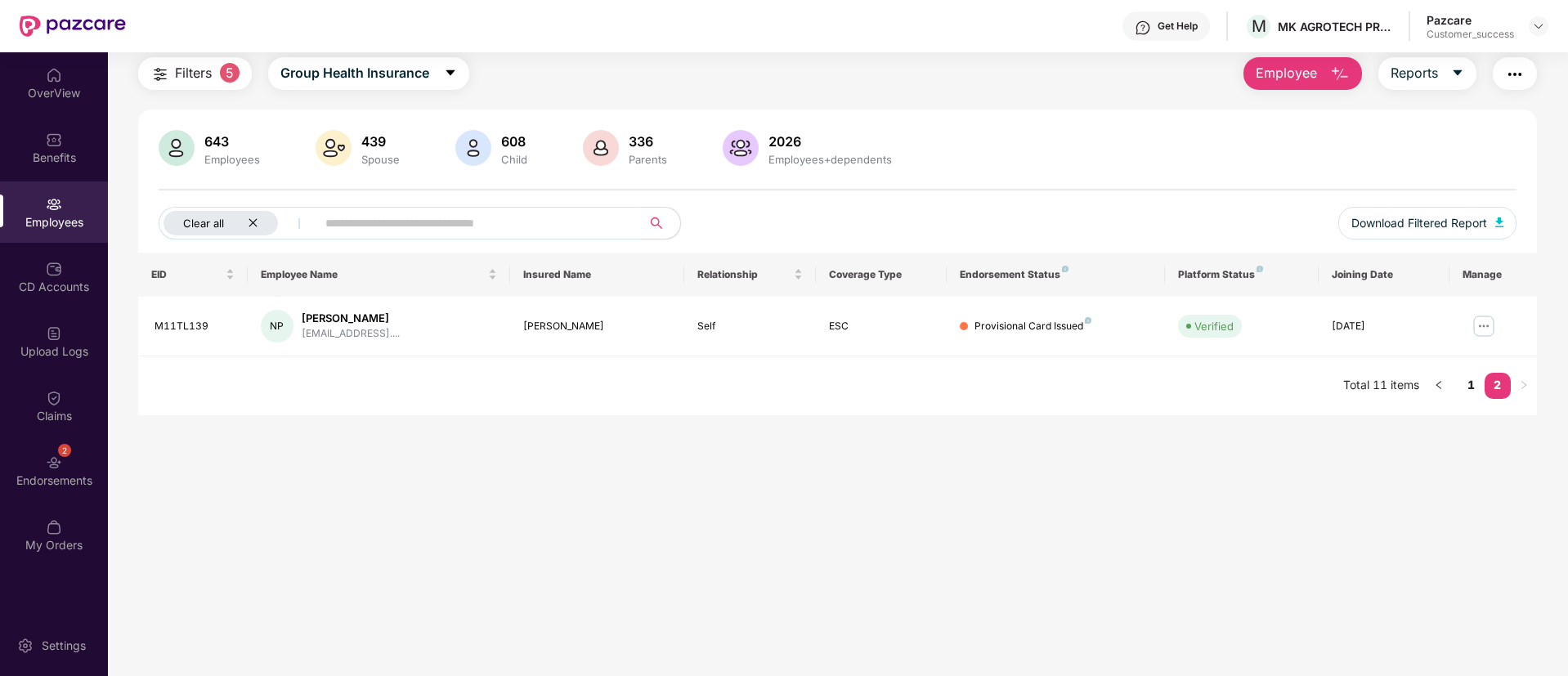
click at [257, 223] on icon "close" at bounding box center [253, 223] width 10 height 10
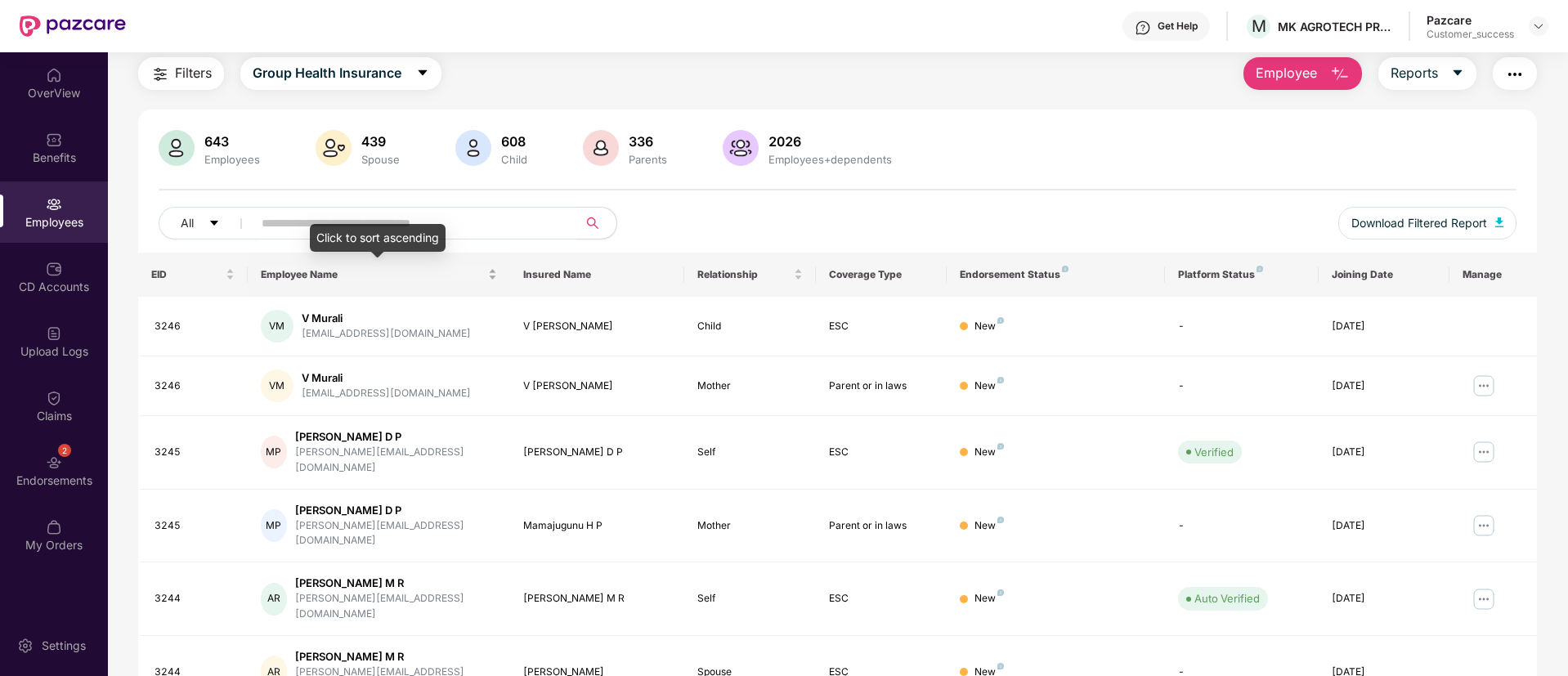
scroll to position [0, 0]
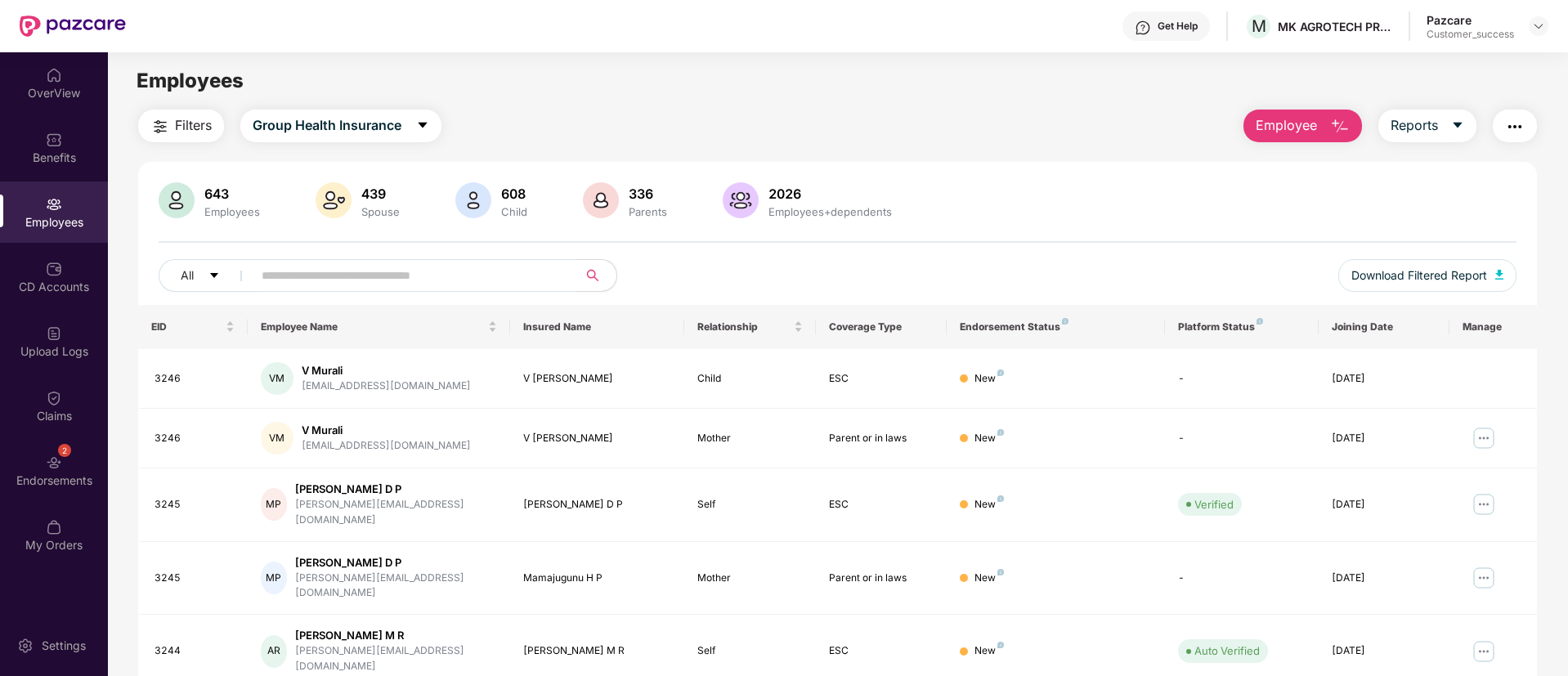
click at [165, 128] on img "button" at bounding box center [160, 127] width 19 height 19
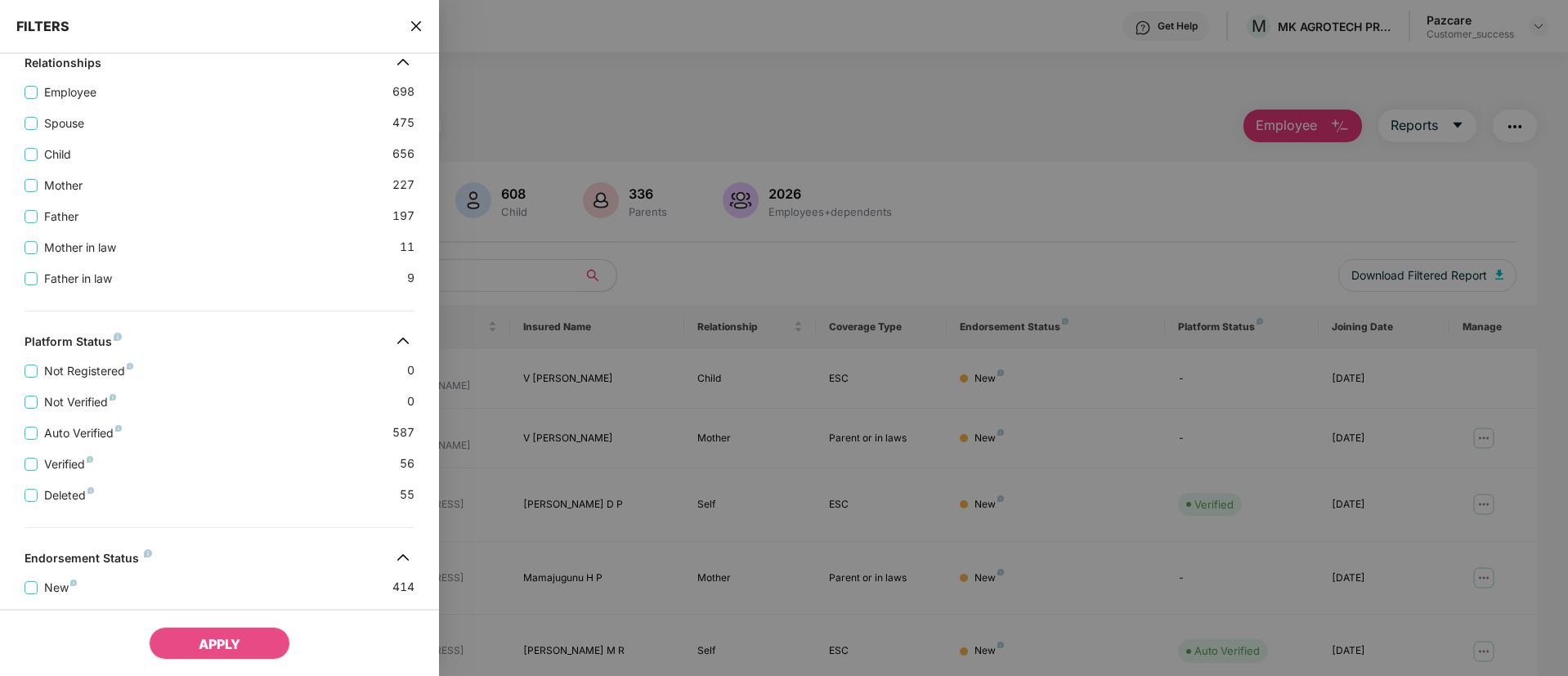
click at [414, 18] on span "close" at bounding box center [416, 26] width 13 height 17
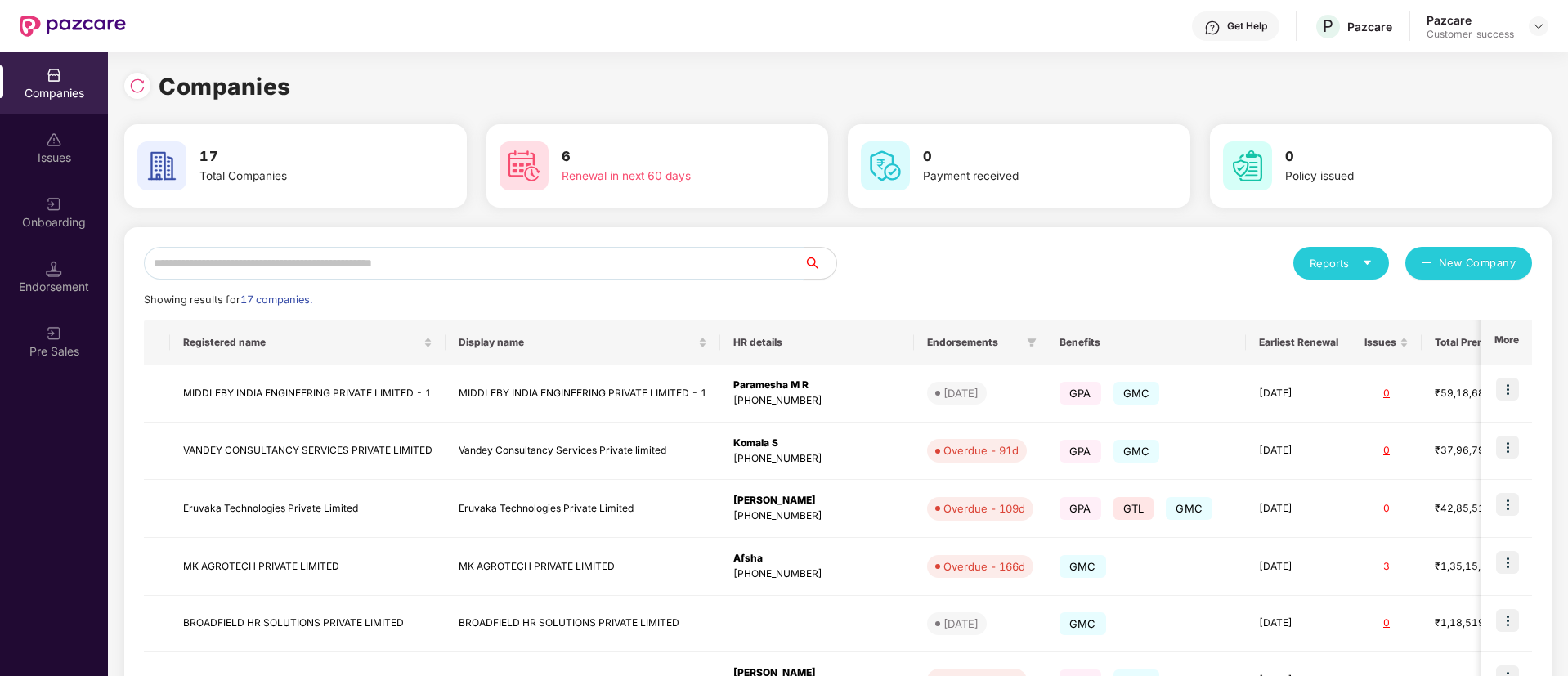
click at [408, 263] on input "text" at bounding box center [473, 263] width 660 height 32
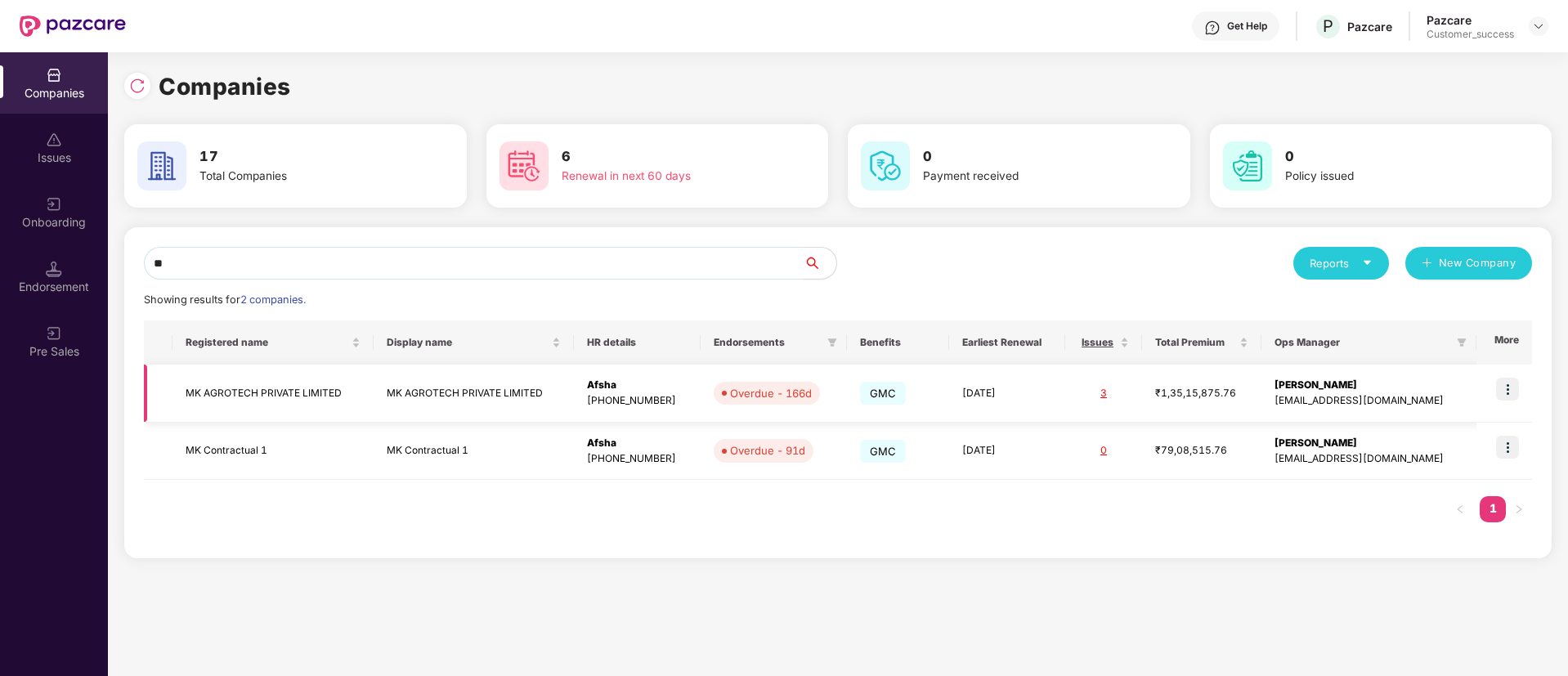
type input "**"
click at [383, 383] on td "MK AGROTECH PRIVATE LIMITED" at bounding box center [473, 393] width 200 height 58
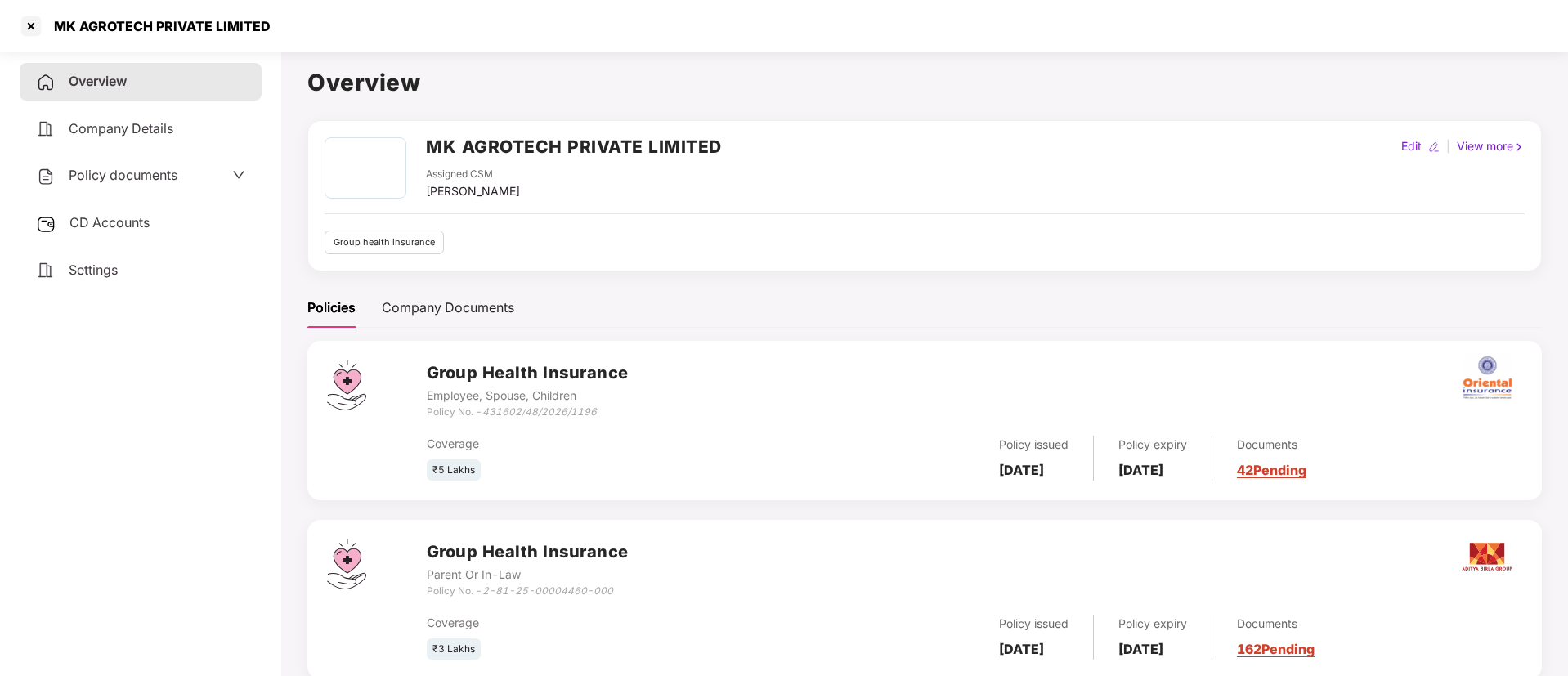
click at [171, 183] on div "Policy documents" at bounding box center [107, 176] width 142 height 21
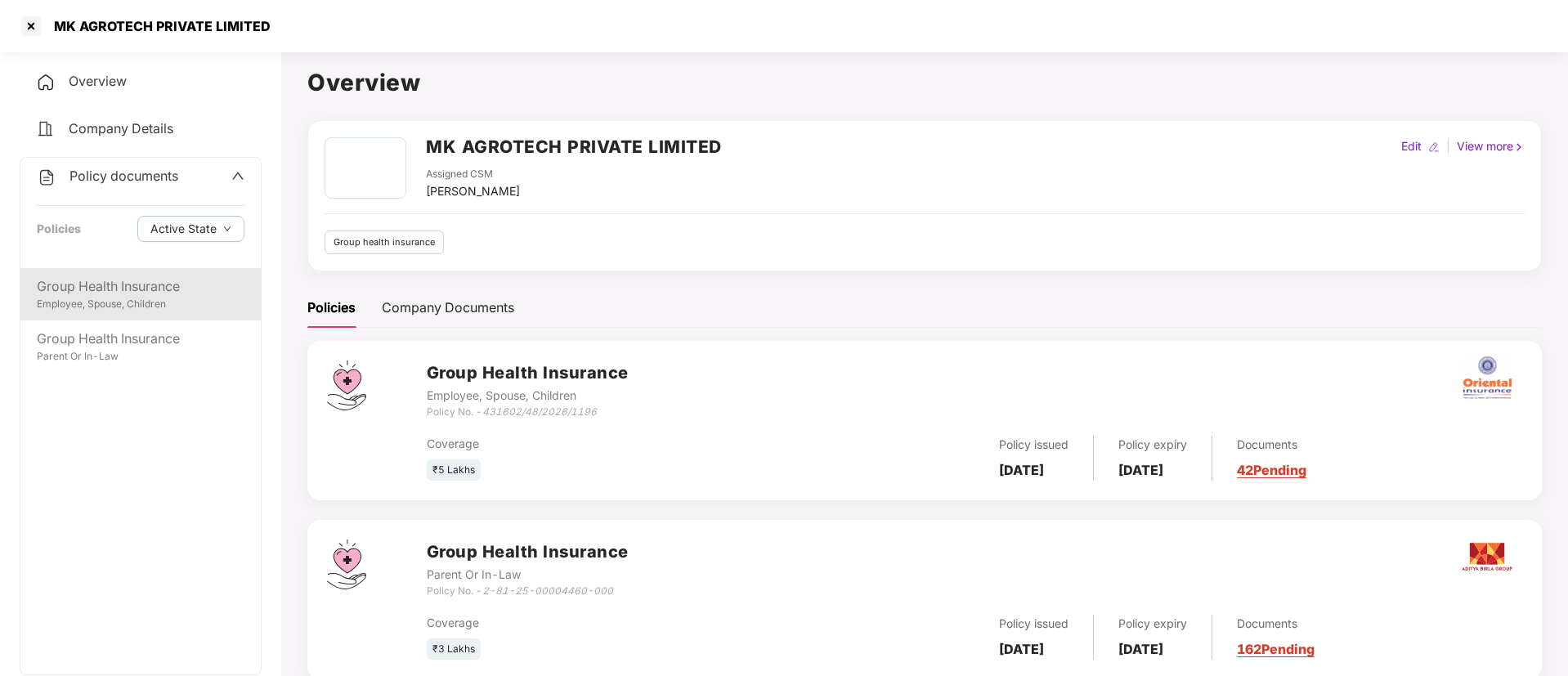
click at [161, 286] on div "Group Health Insurance" at bounding box center [141, 286] width 208 height 20
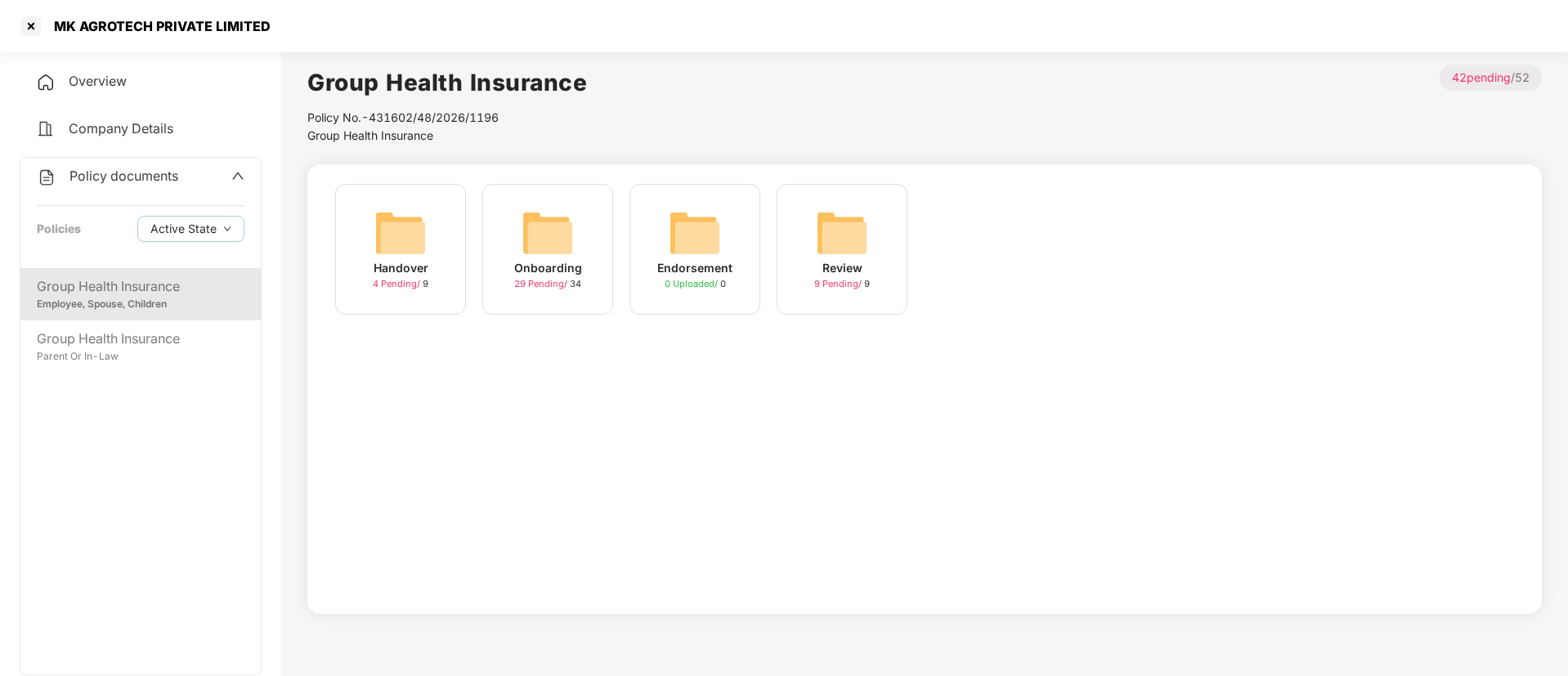
click at [535, 232] on img at bounding box center [548, 233] width 52 height 52
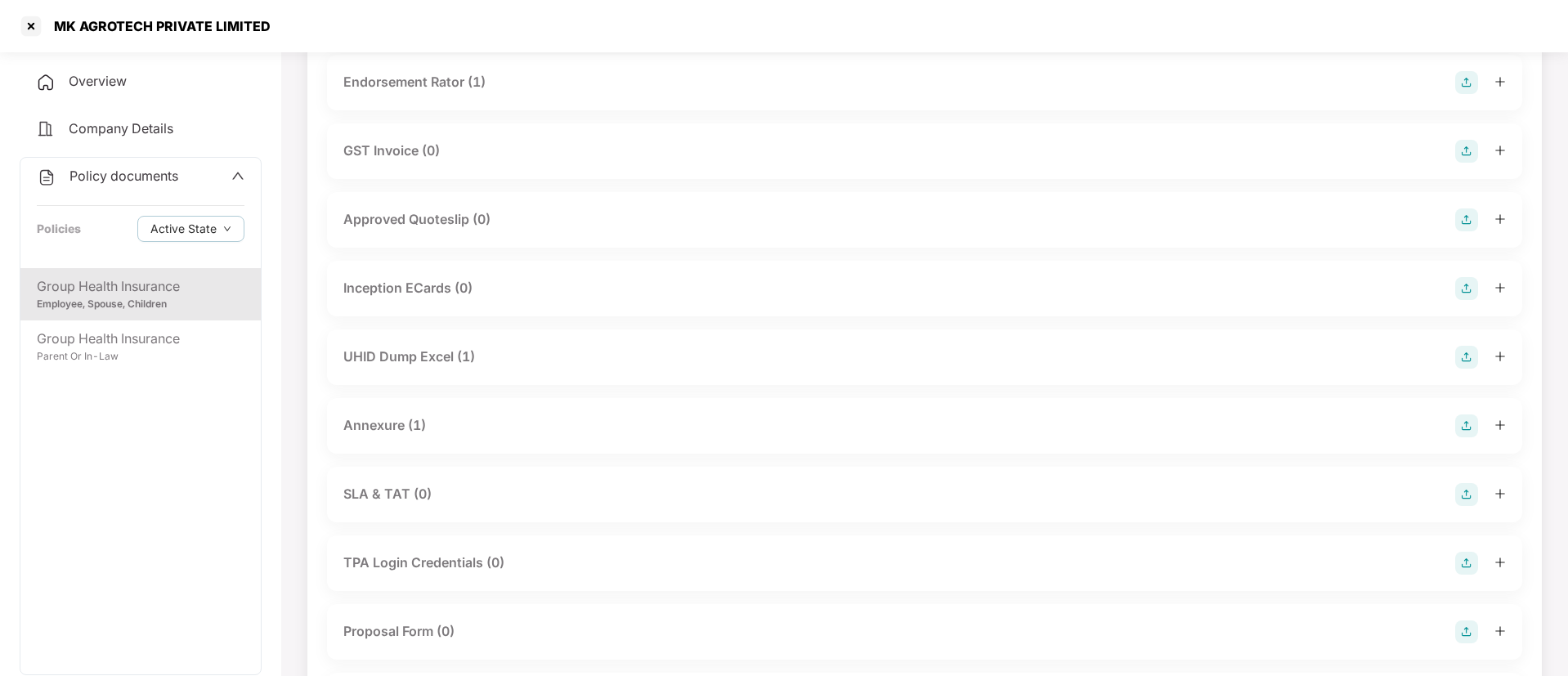
scroll to position [541, 0]
click at [552, 431] on div "Annexure (1)" at bounding box center [924, 425] width 1163 height 23
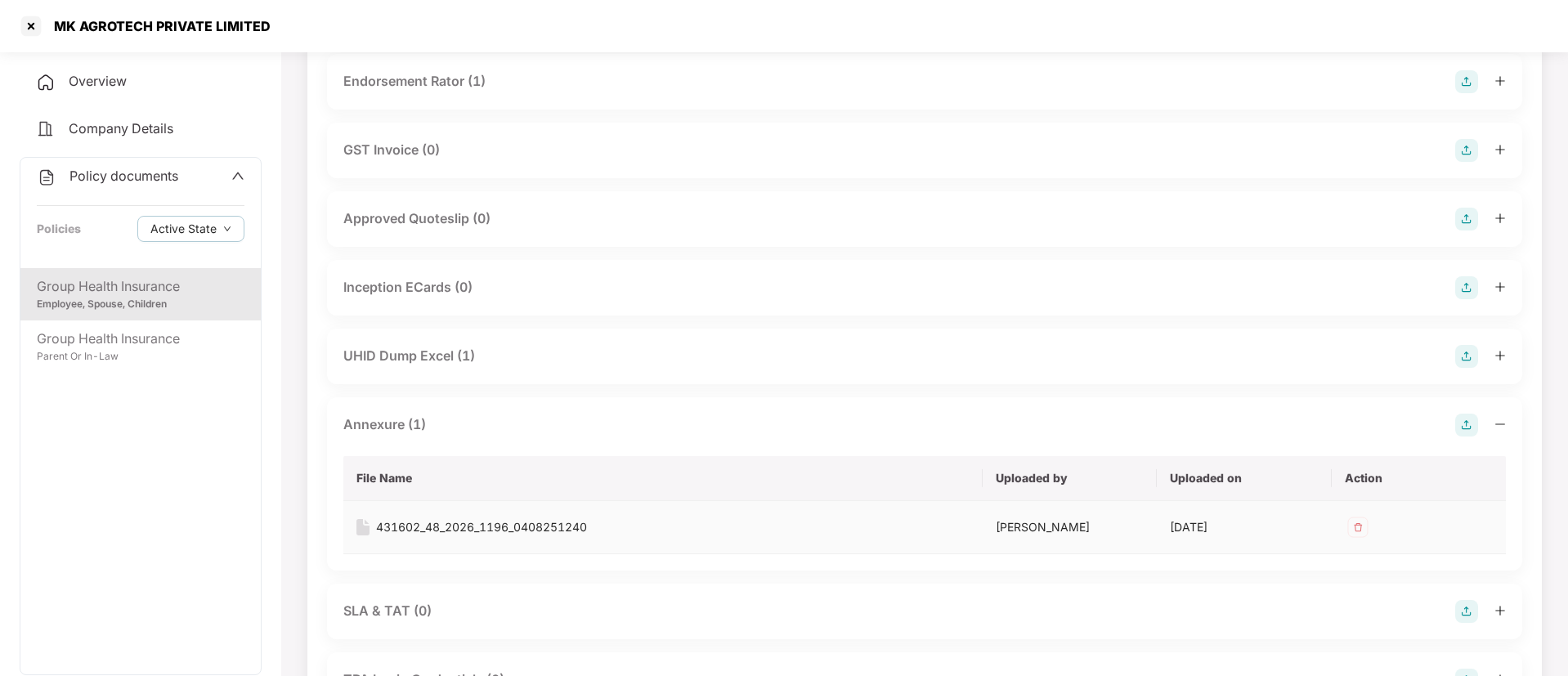
click at [515, 520] on div "431602_48_2026_1196_0408251240" at bounding box center [480, 527] width 211 height 18
click at [1458, 427] on img at bounding box center [1467, 425] width 23 height 23
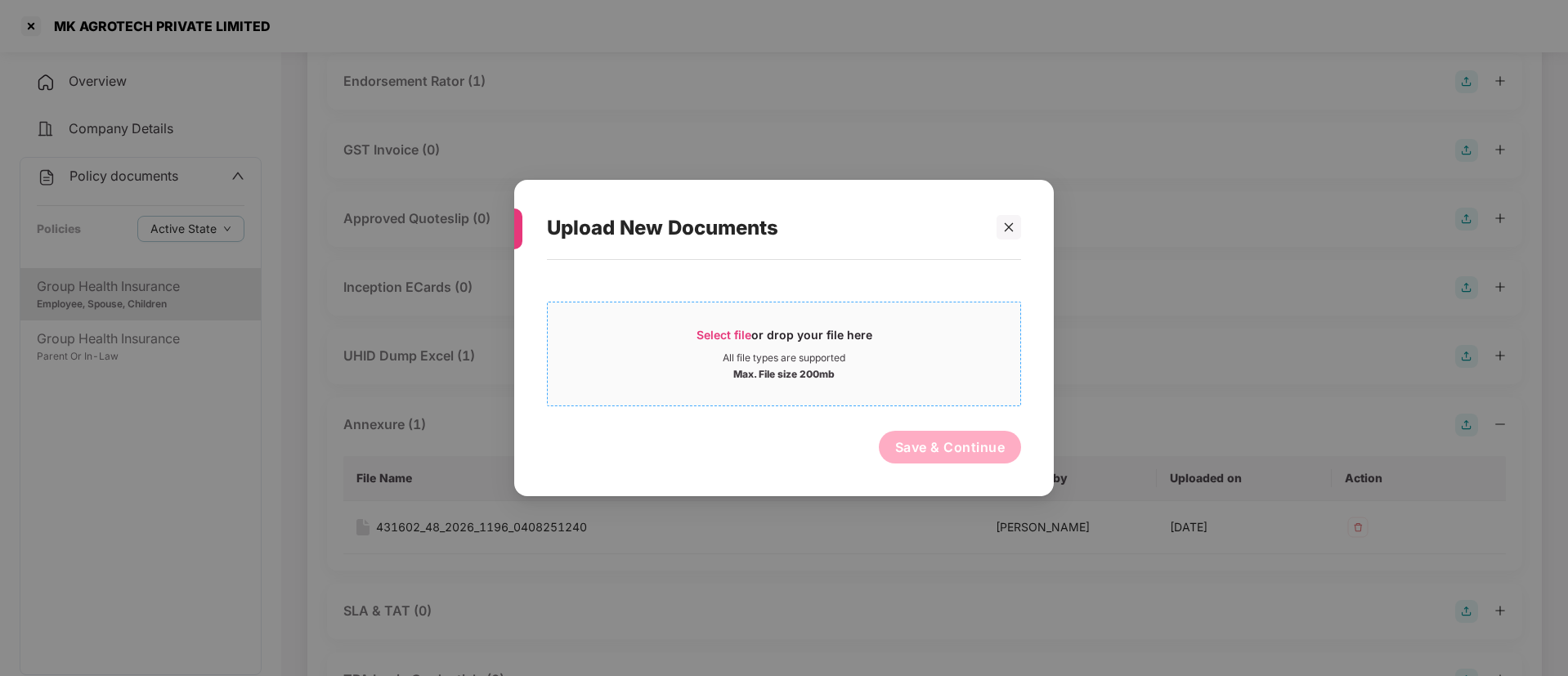
click at [722, 340] on span "Select file" at bounding box center [723, 335] width 55 height 14
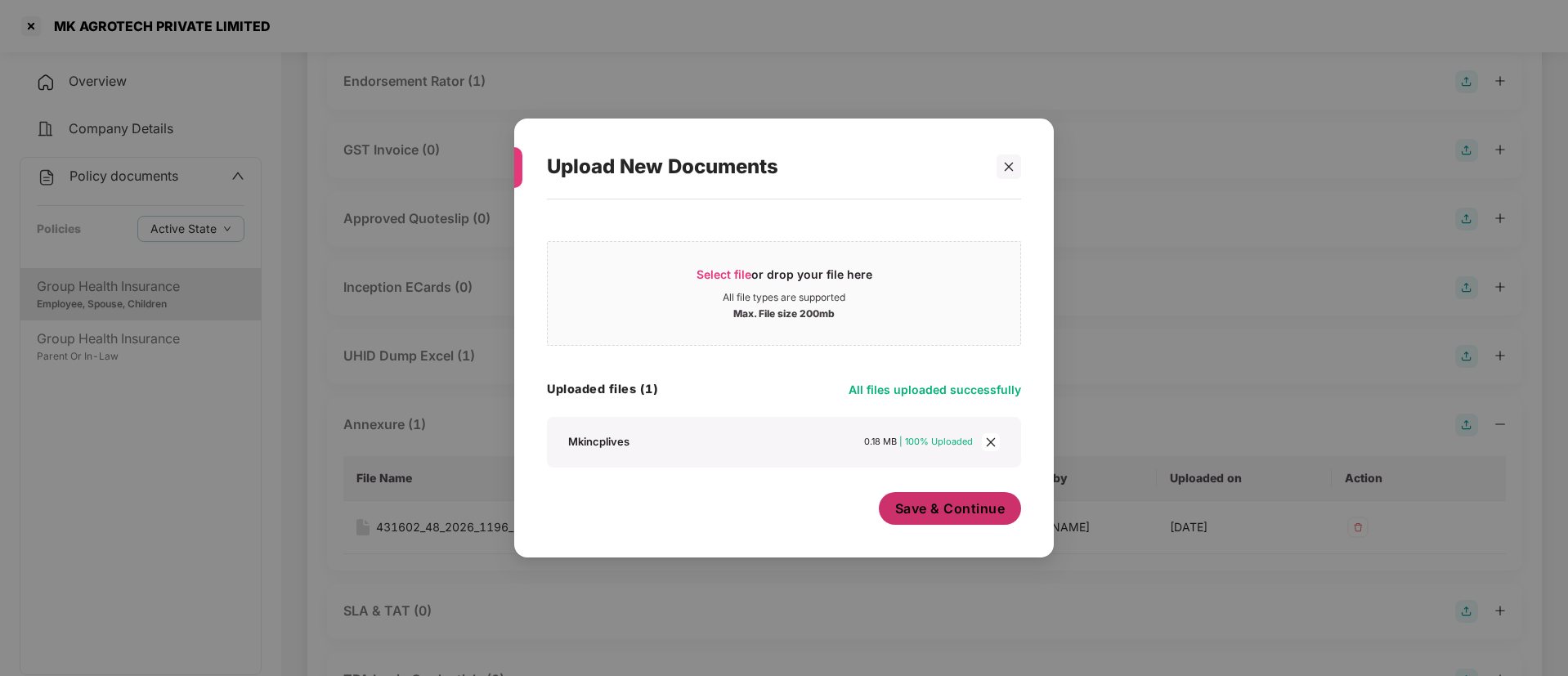
click at [934, 503] on span "Save & Continue" at bounding box center [950, 508] width 110 height 18
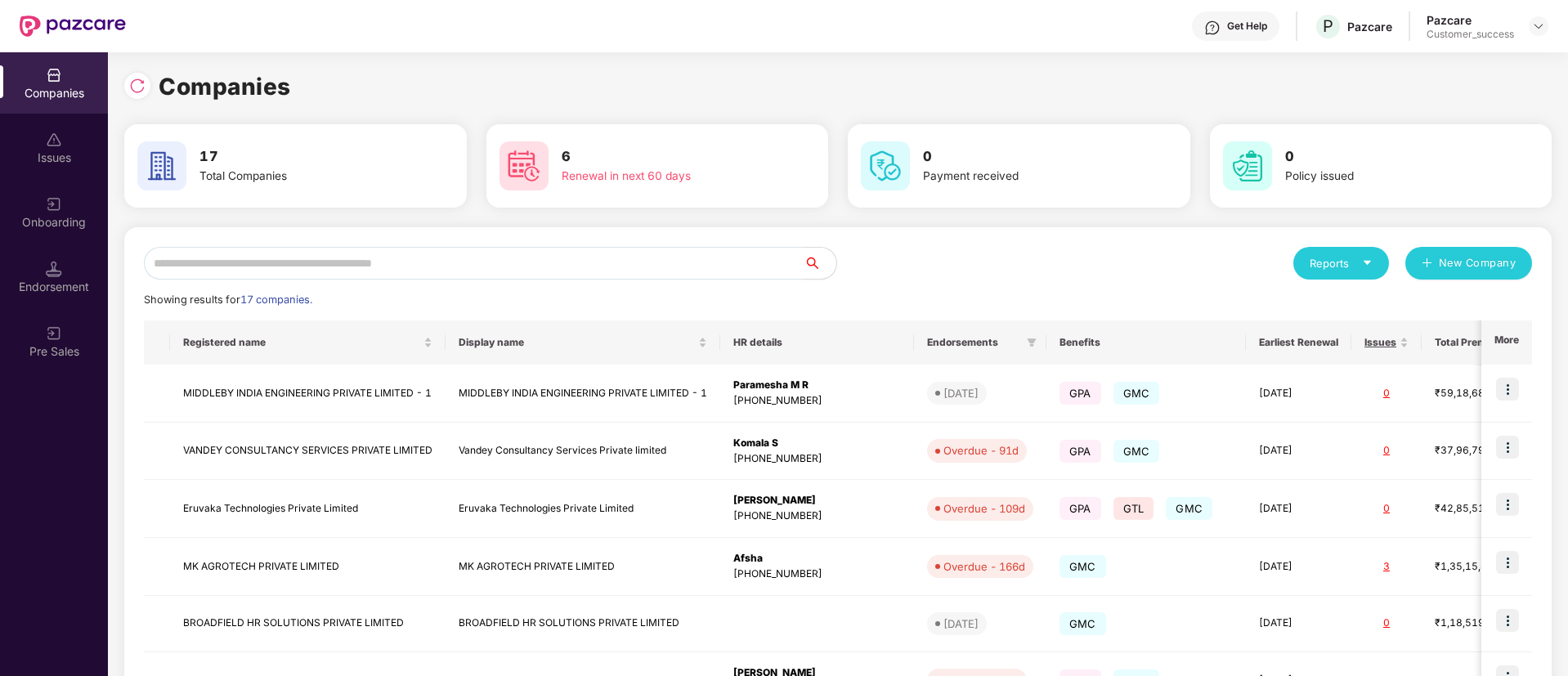
click at [484, 250] on input "text" at bounding box center [473, 263] width 660 height 32
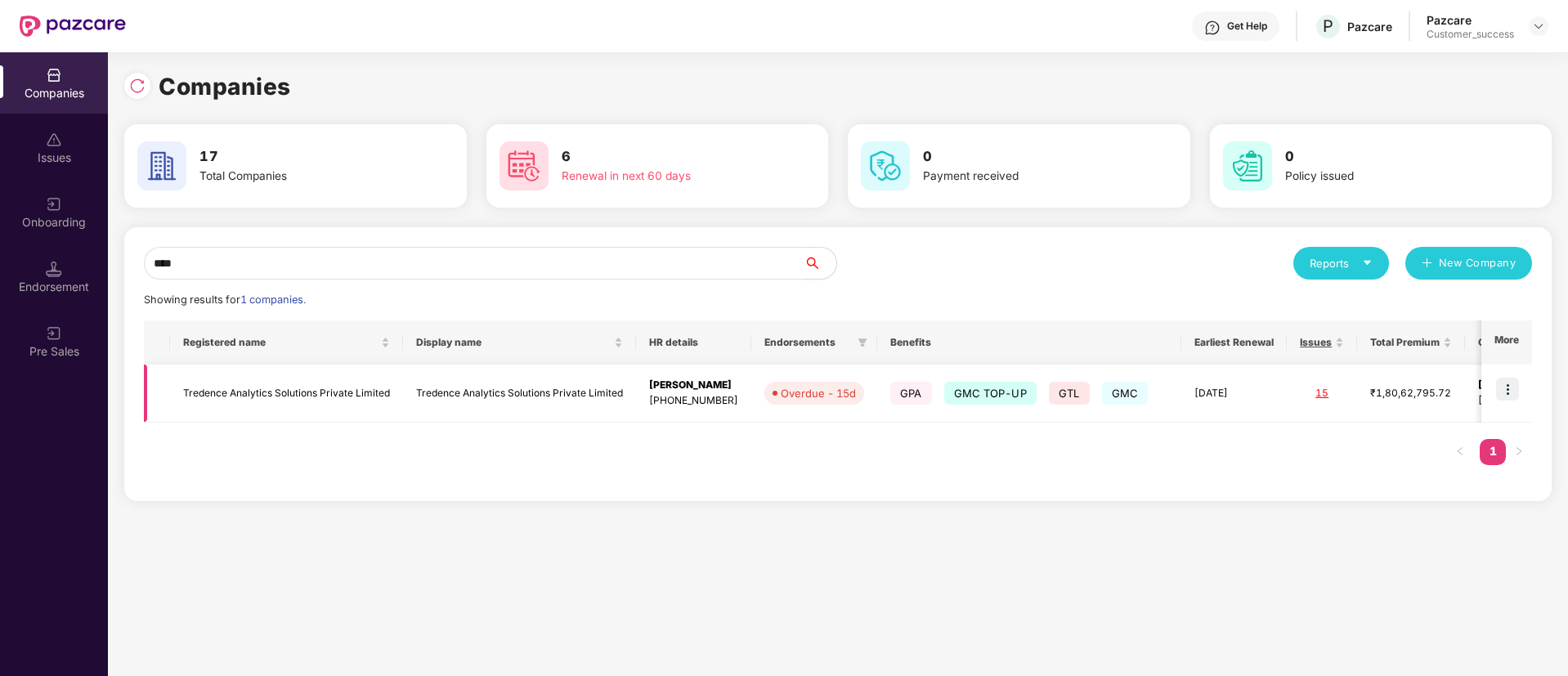
type input "****"
click at [1505, 384] on img at bounding box center [1508, 389] width 23 height 23
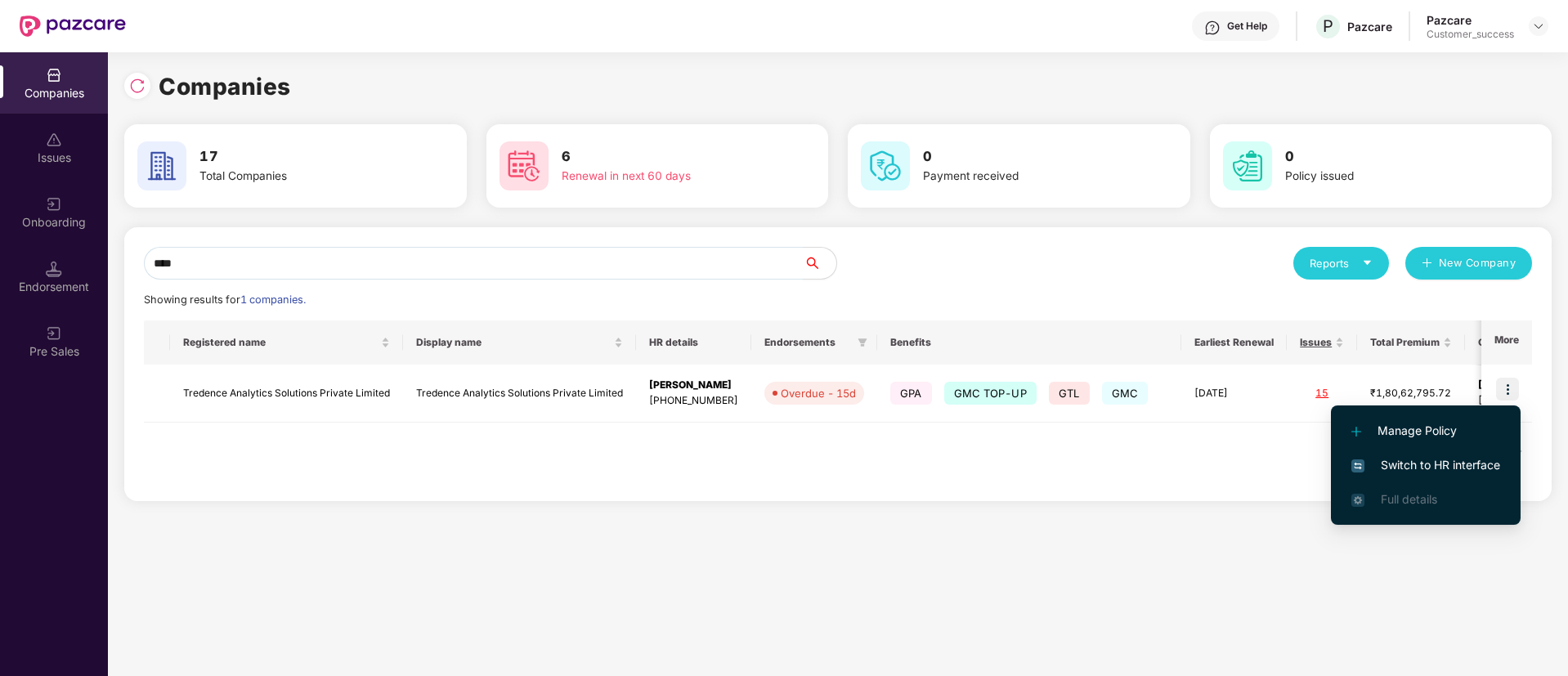
click at [1441, 454] on li "Switch to HR interface" at bounding box center [1426, 465] width 190 height 34
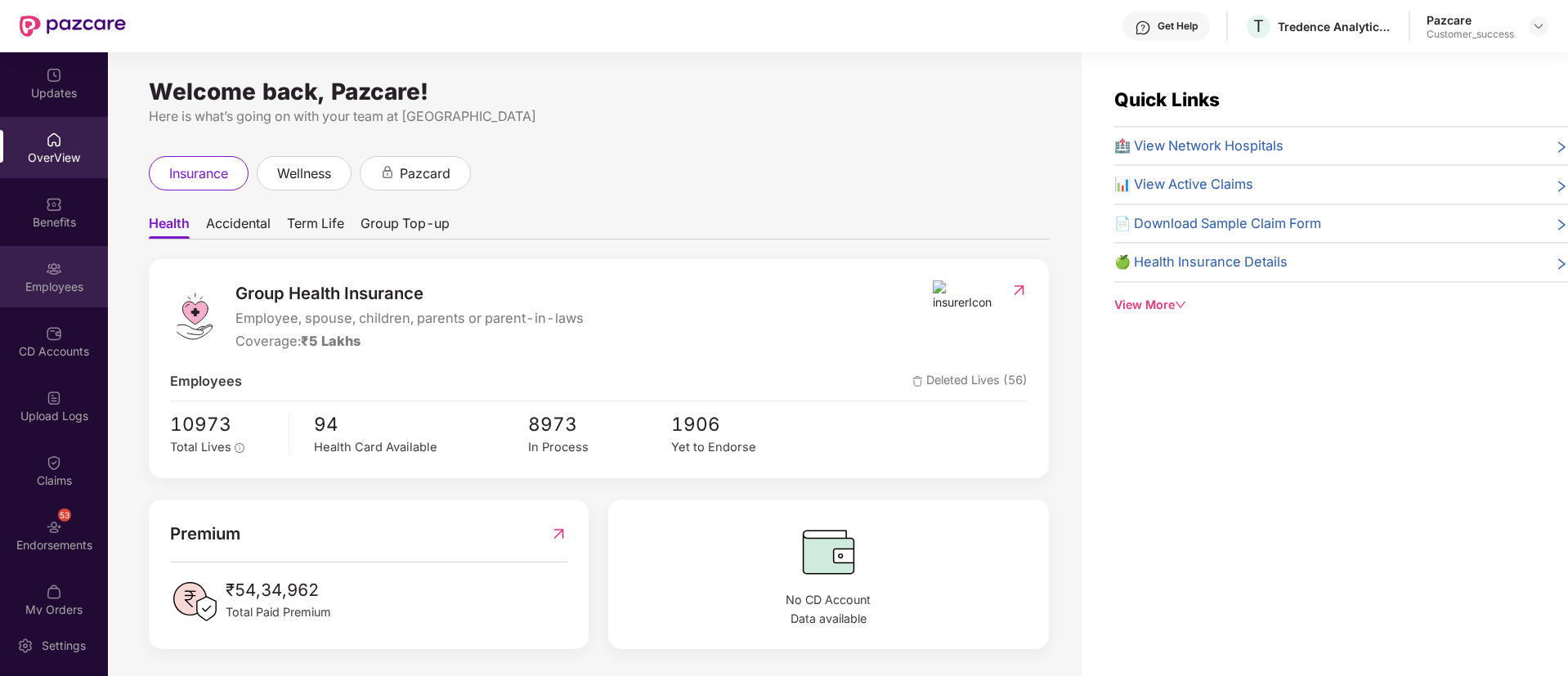
click at [52, 266] on img at bounding box center [53, 269] width 17 height 17
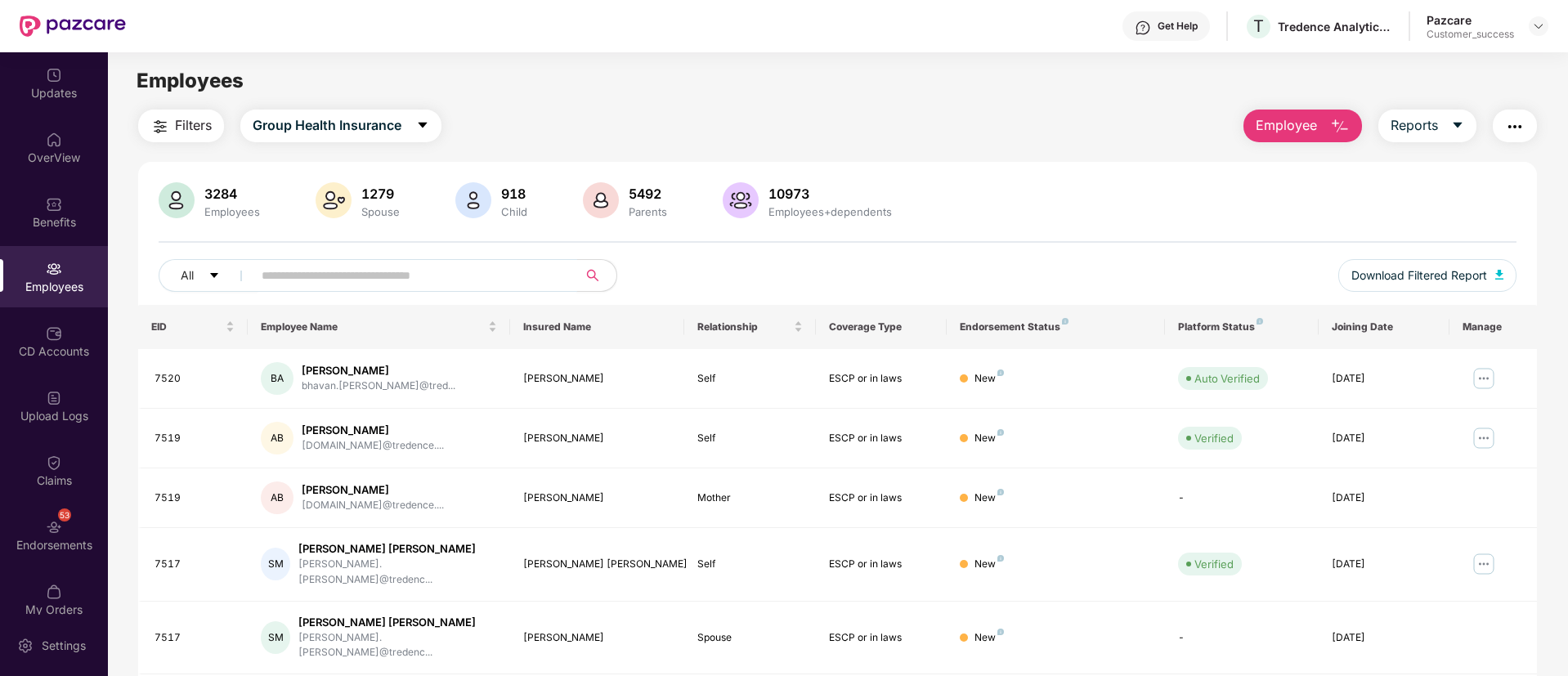
click at [370, 271] on input "text" at bounding box center [408, 275] width 294 height 24
paste input "****"
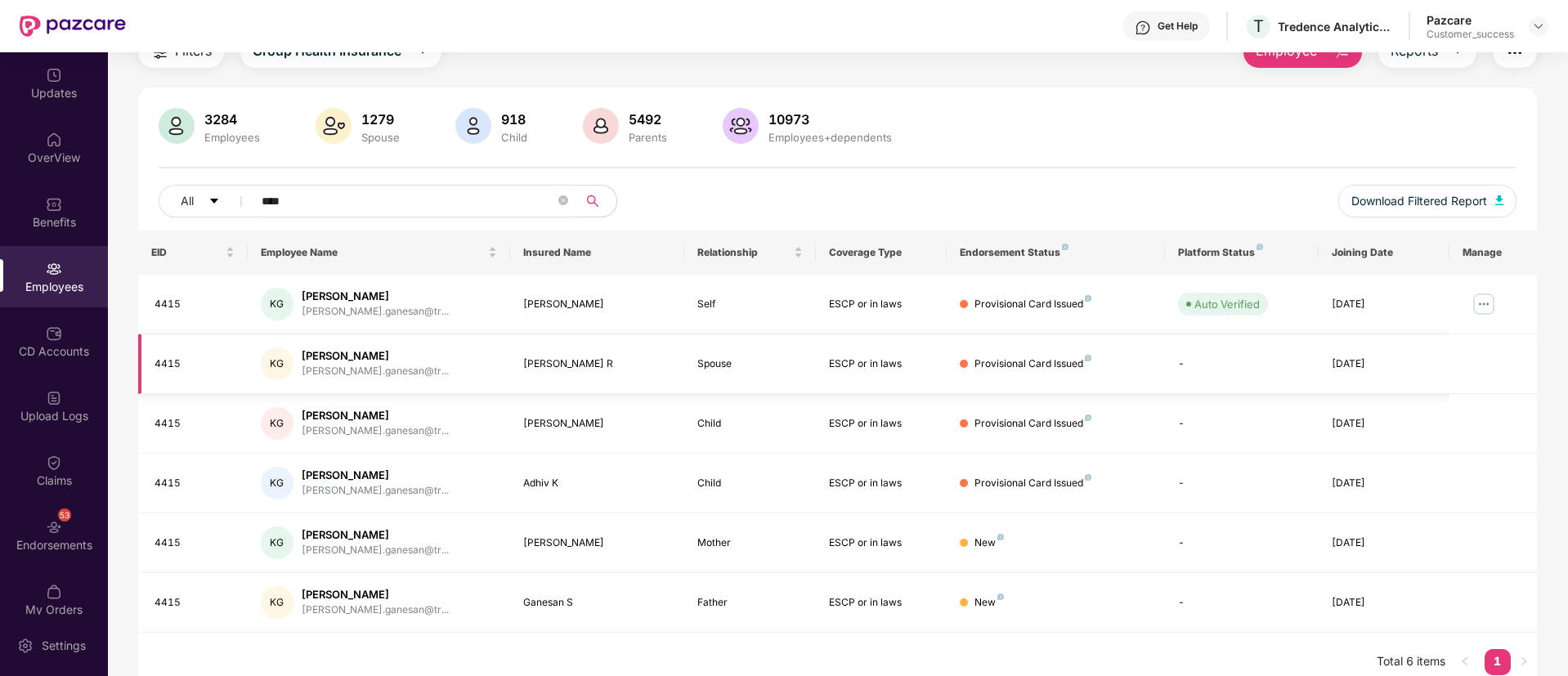
scroll to position [75, 0]
paste input "text"
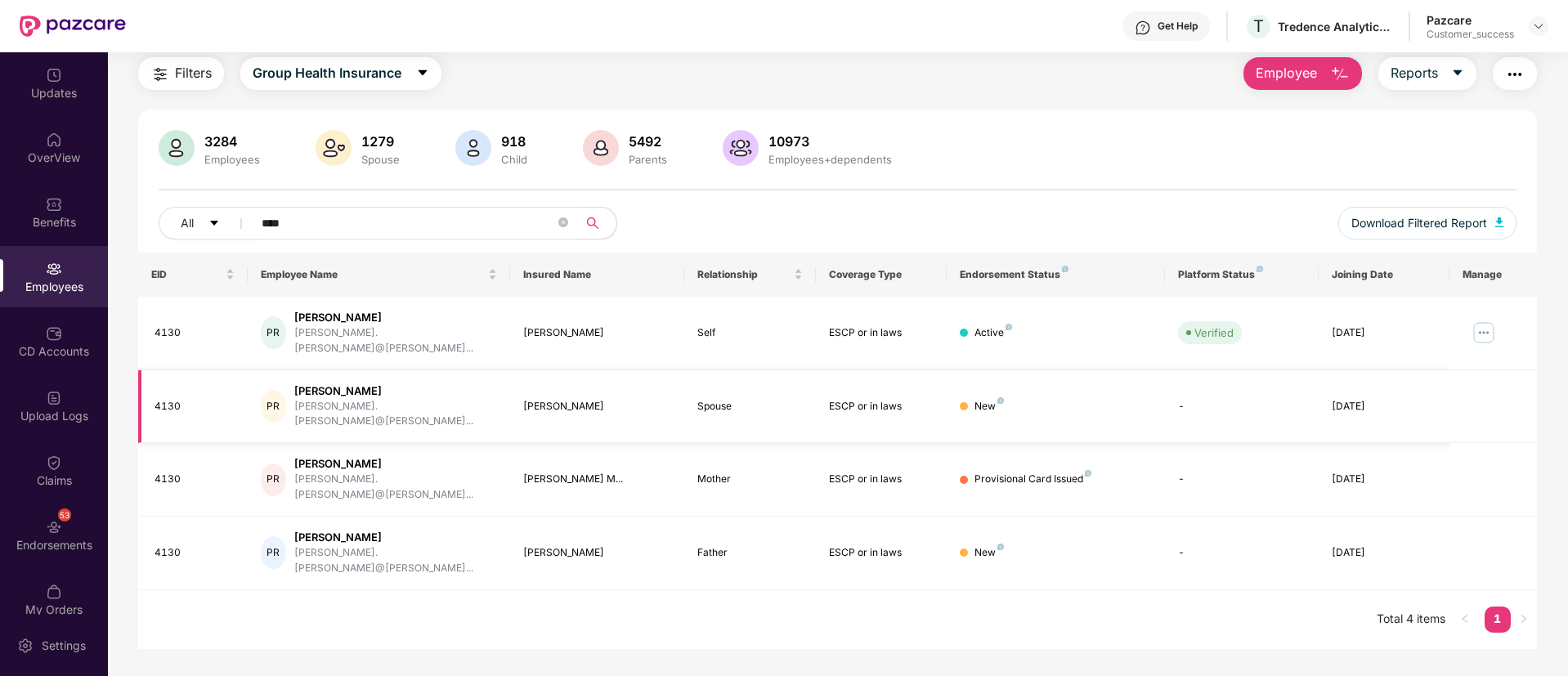
scroll to position [52, 0]
type input "****"
click at [1489, 324] on img at bounding box center [1484, 333] width 26 height 26
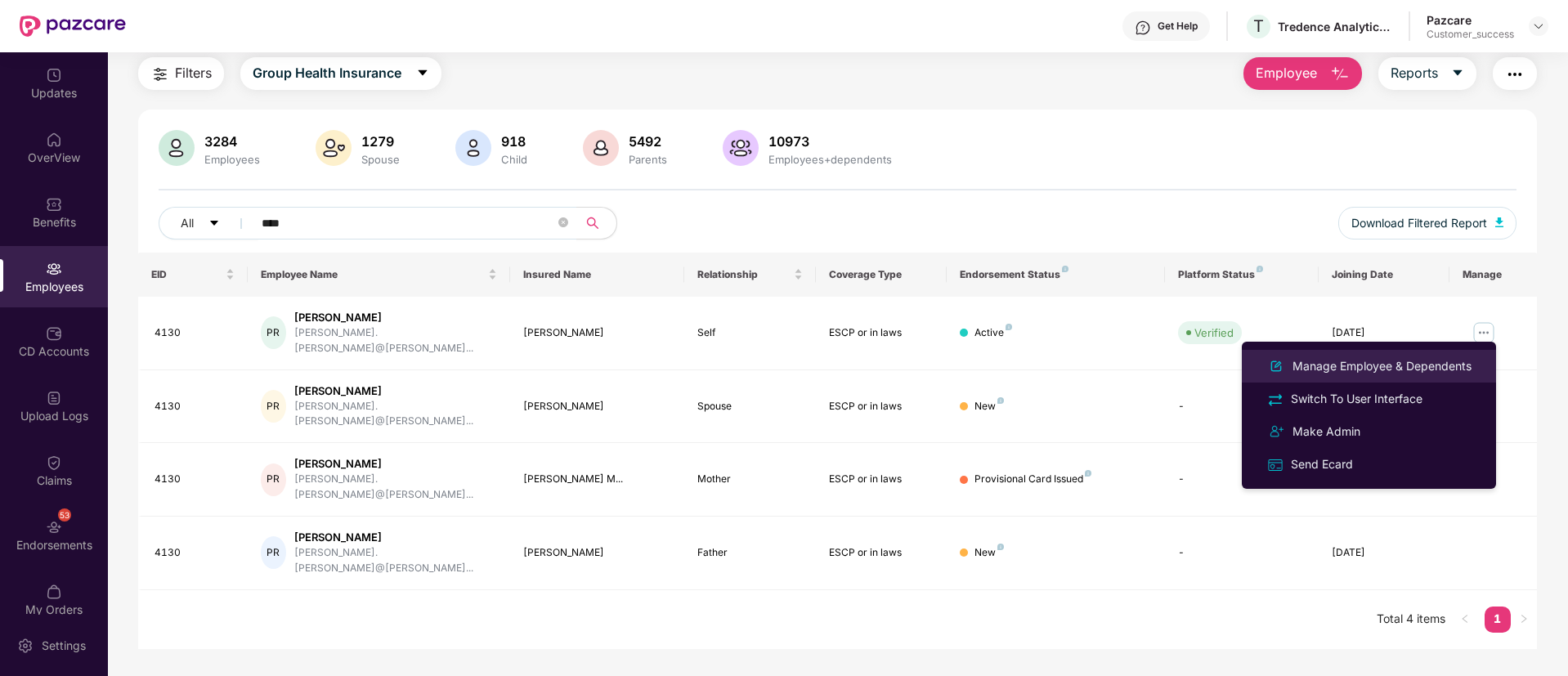
click at [1415, 361] on div "Manage Employee & Dependents" at bounding box center [1382, 366] width 185 height 18
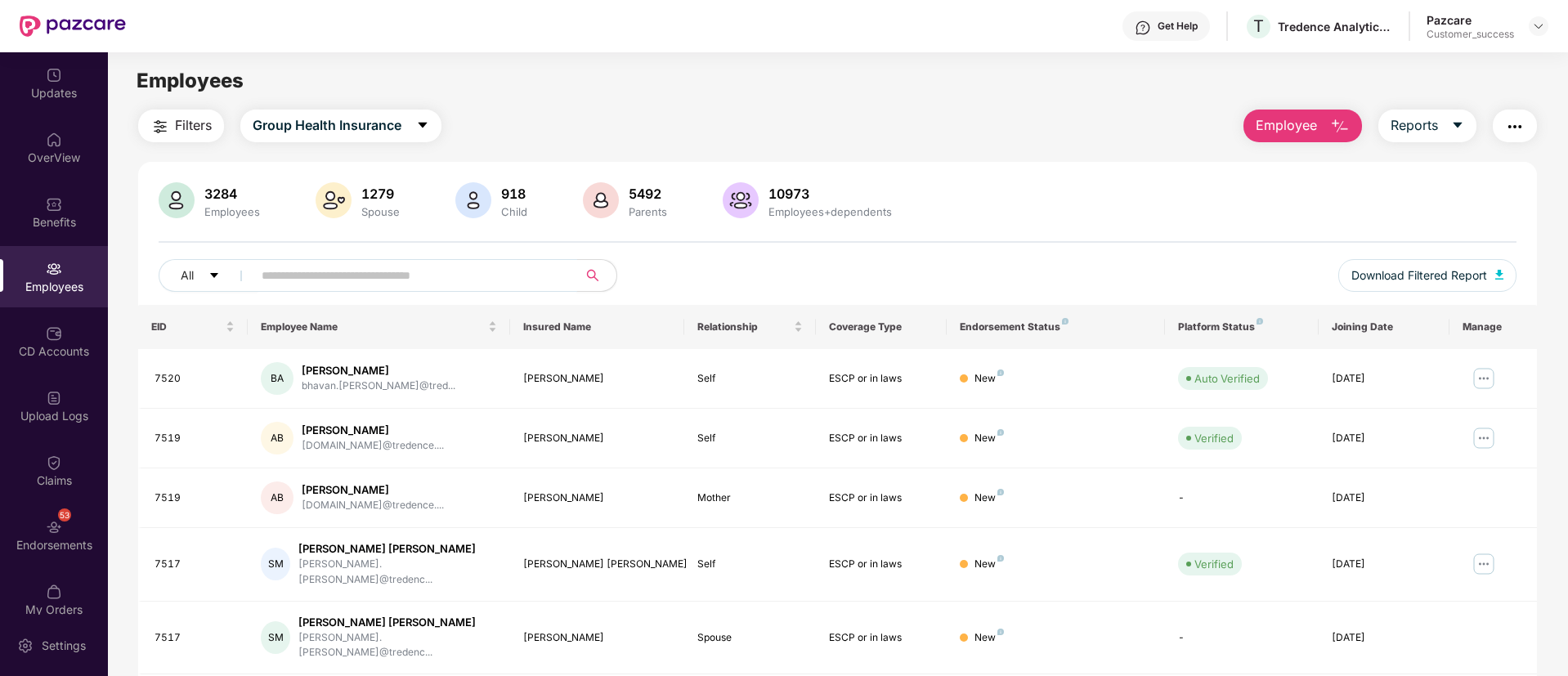
click at [464, 276] on input "text" at bounding box center [408, 275] width 294 height 24
paste input "****"
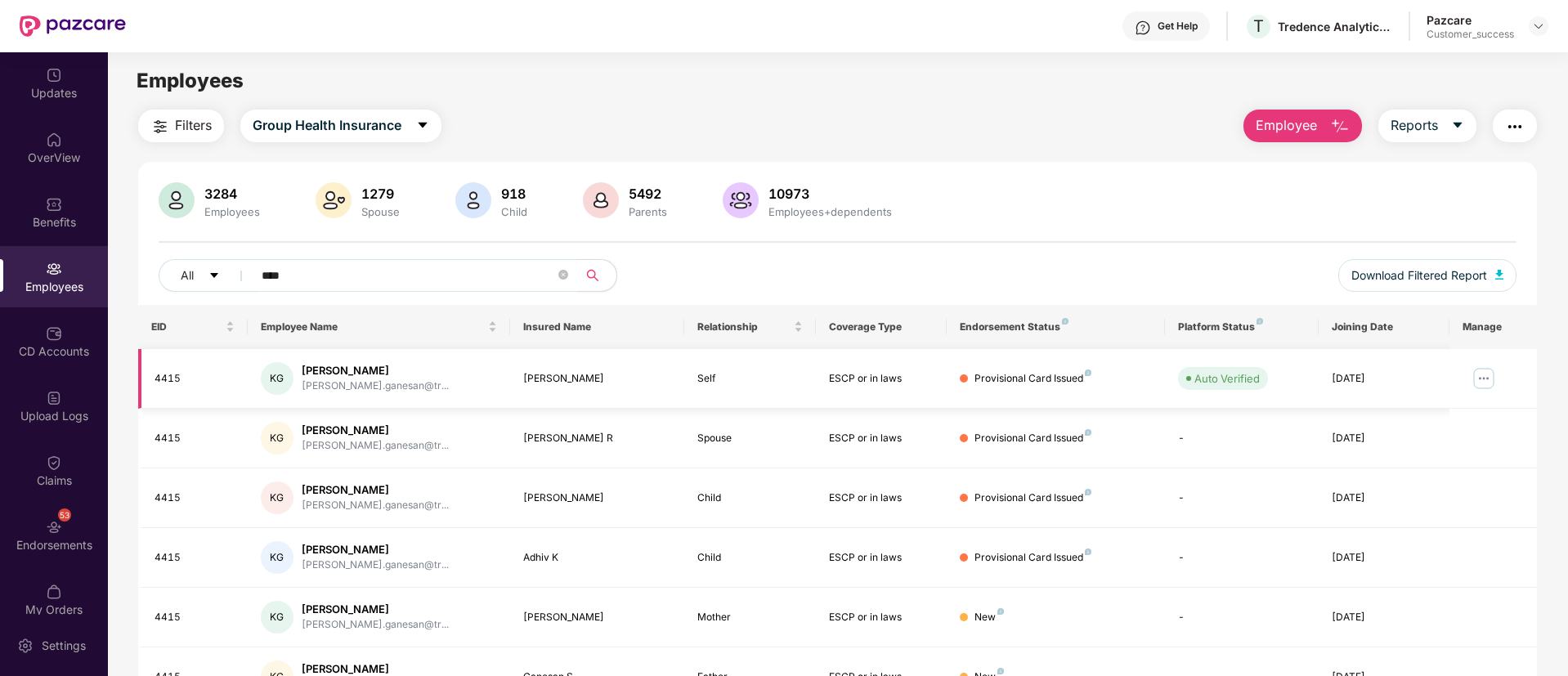
type input "****"
click at [1486, 378] on img at bounding box center [1484, 378] width 26 height 26
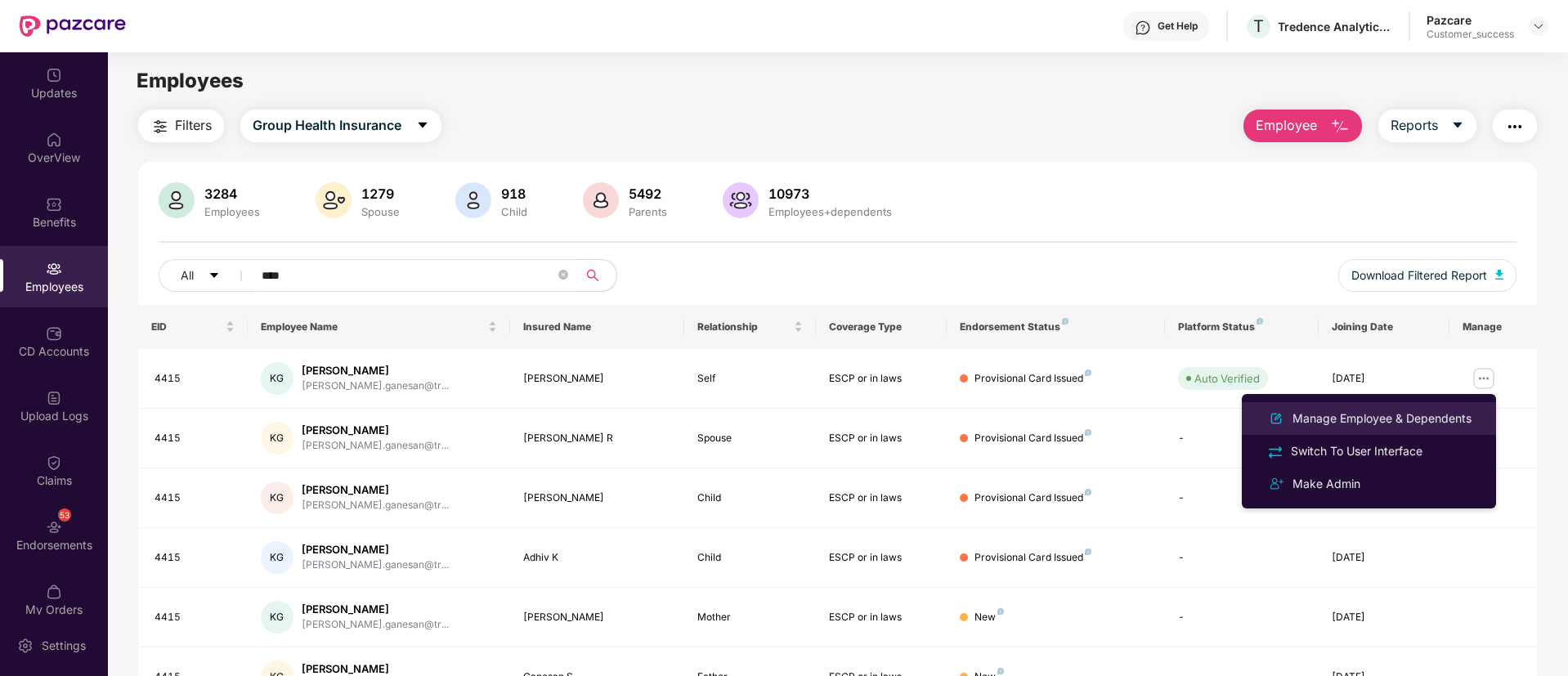
click at [1429, 415] on div "Manage Employee & Dependents" at bounding box center [1382, 418] width 185 height 18
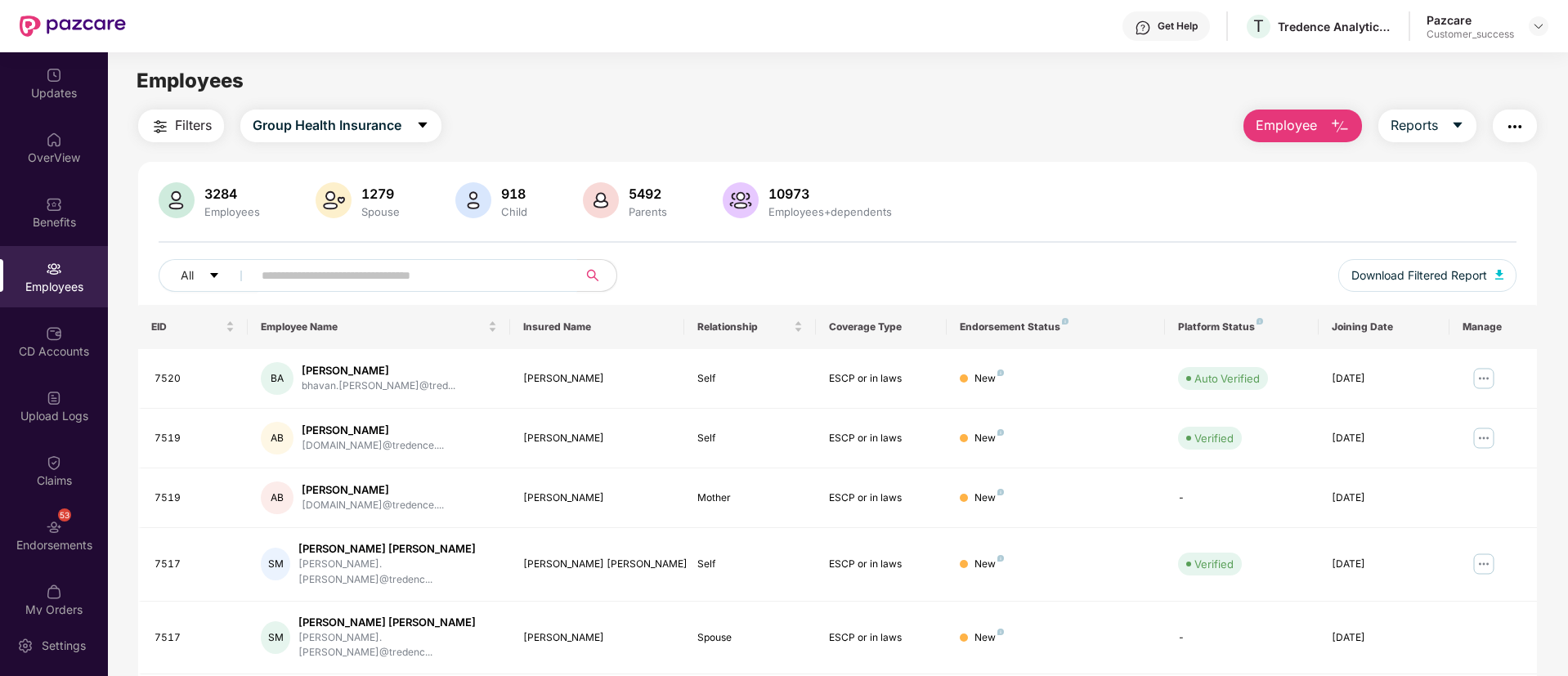
paste input "*****"
click at [328, 264] on input "*****" at bounding box center [408, 275] width 294 height 24
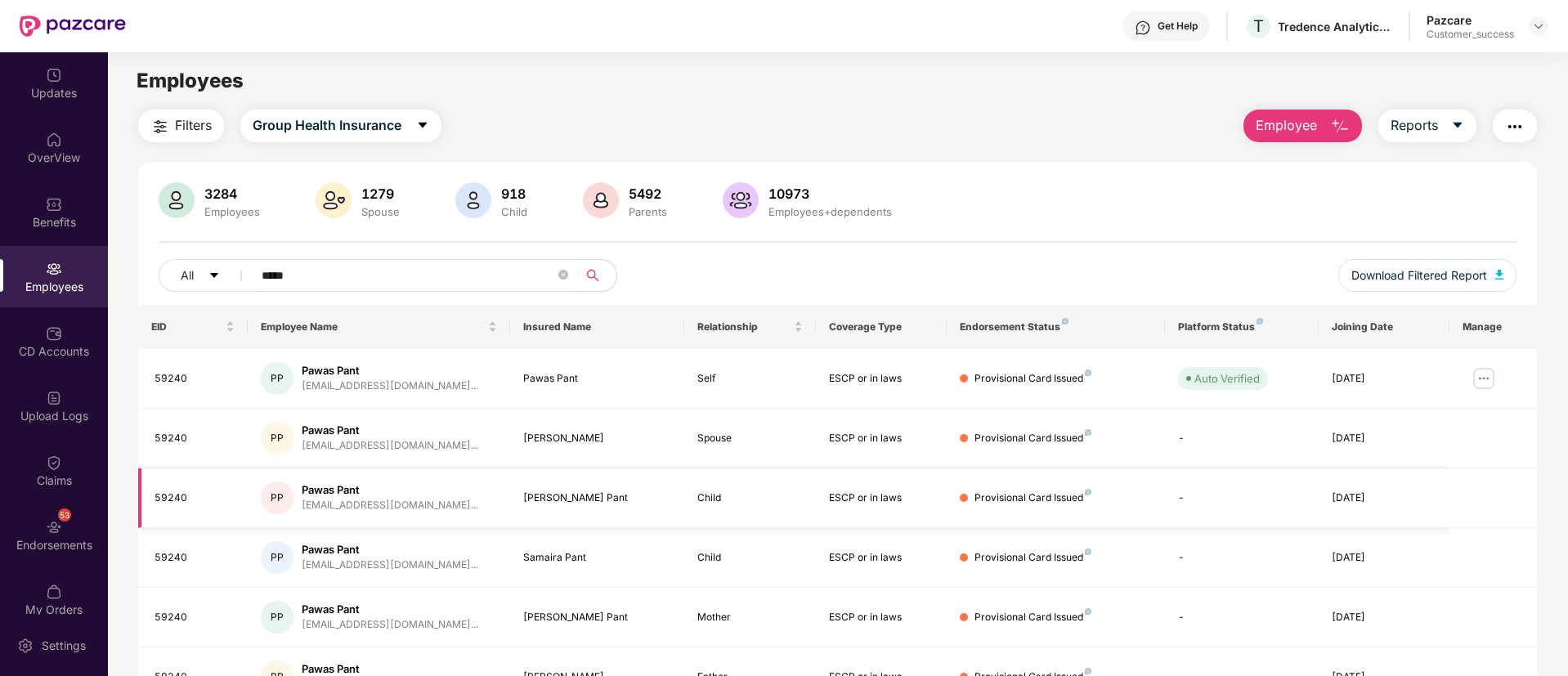
type input "*****"
click at [1489, 387] on img at bounding box center [1484, 378] width 26 height 26
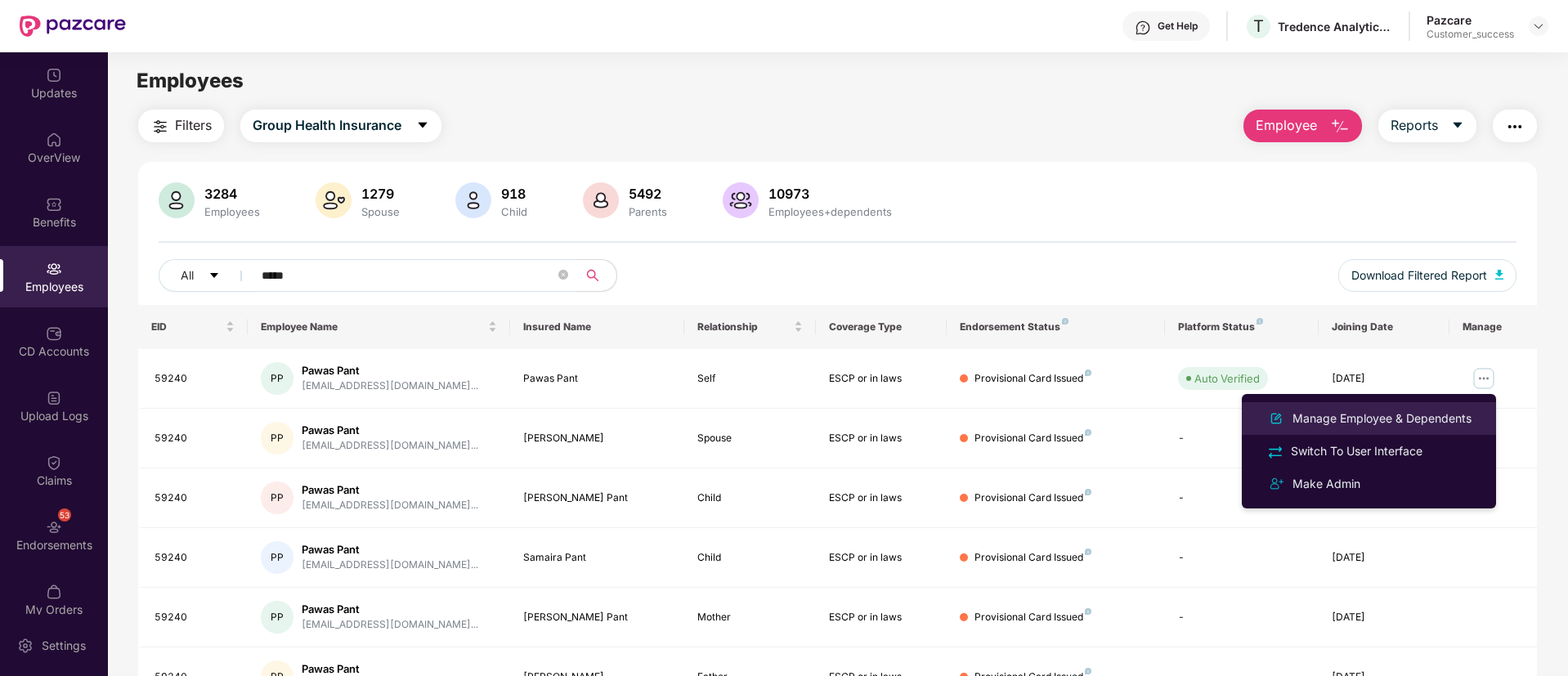
click at [1367, 413] on div "Manage Employee & Dependents" at bounding box center [1382, 418] width 185 height 18
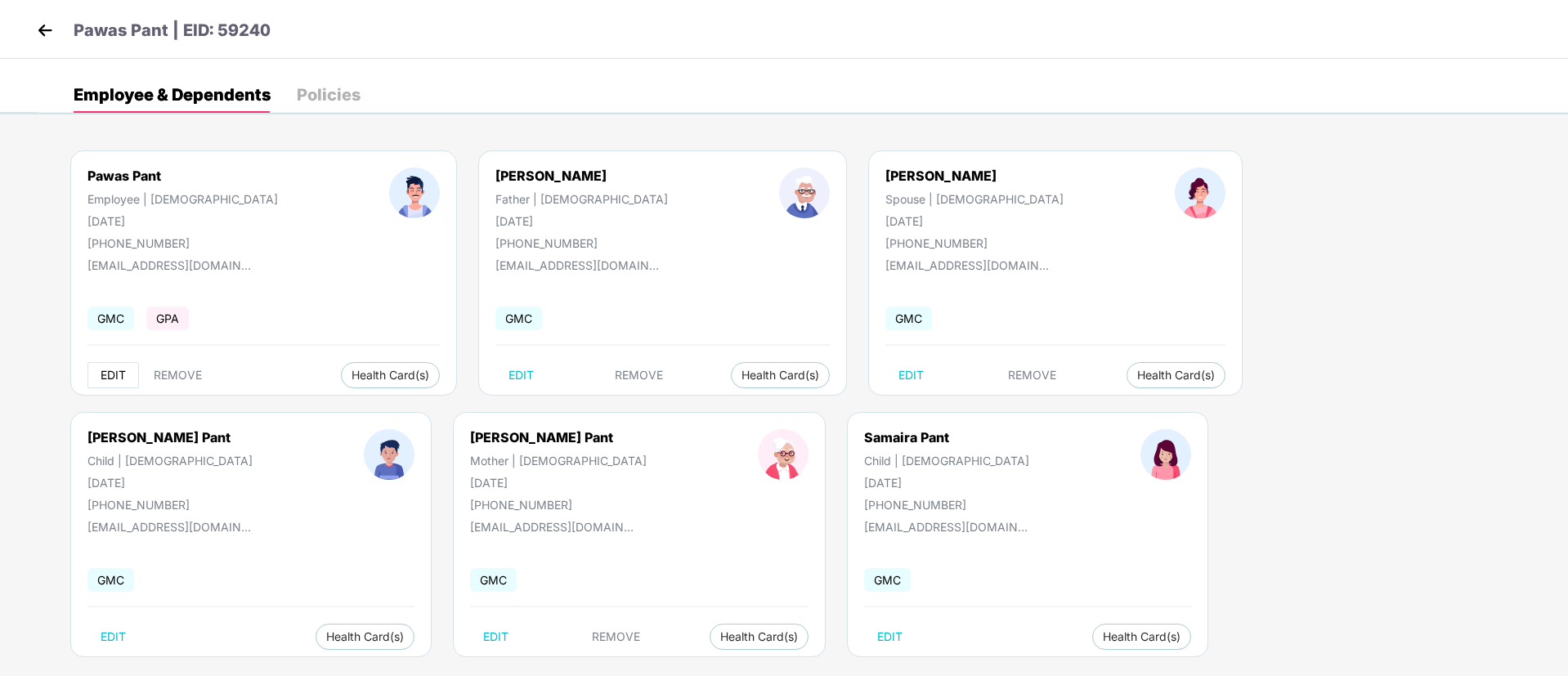
click at [107, 370] on span "EDIT" at bounding box center [113, 375] width 25 height 13
select select "****"
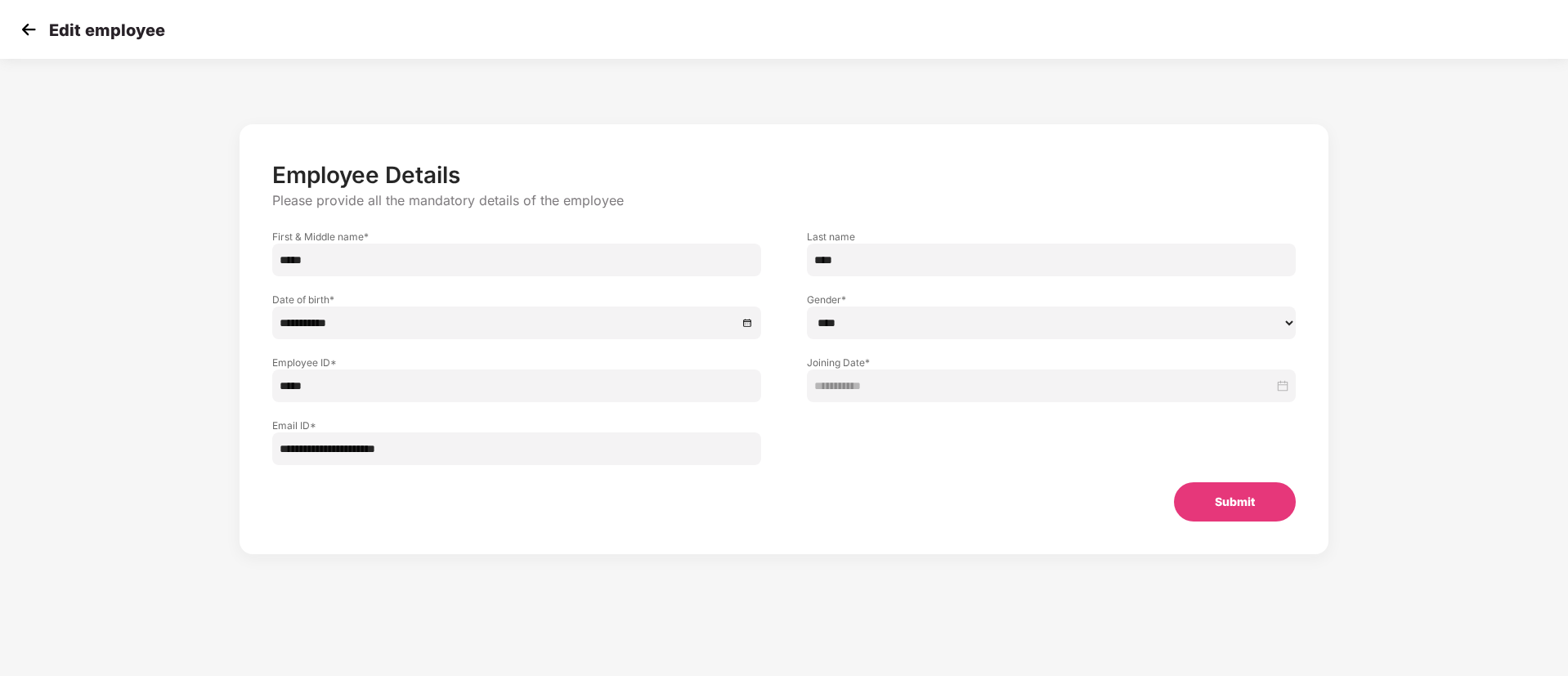
click at [350, 391] on input "*****" at bounding box center [517, 385] width 489 height 32
type input "****"
click at [1187, 497] on button "Submit" at bounding box center [1234, 501] width 121 height 39
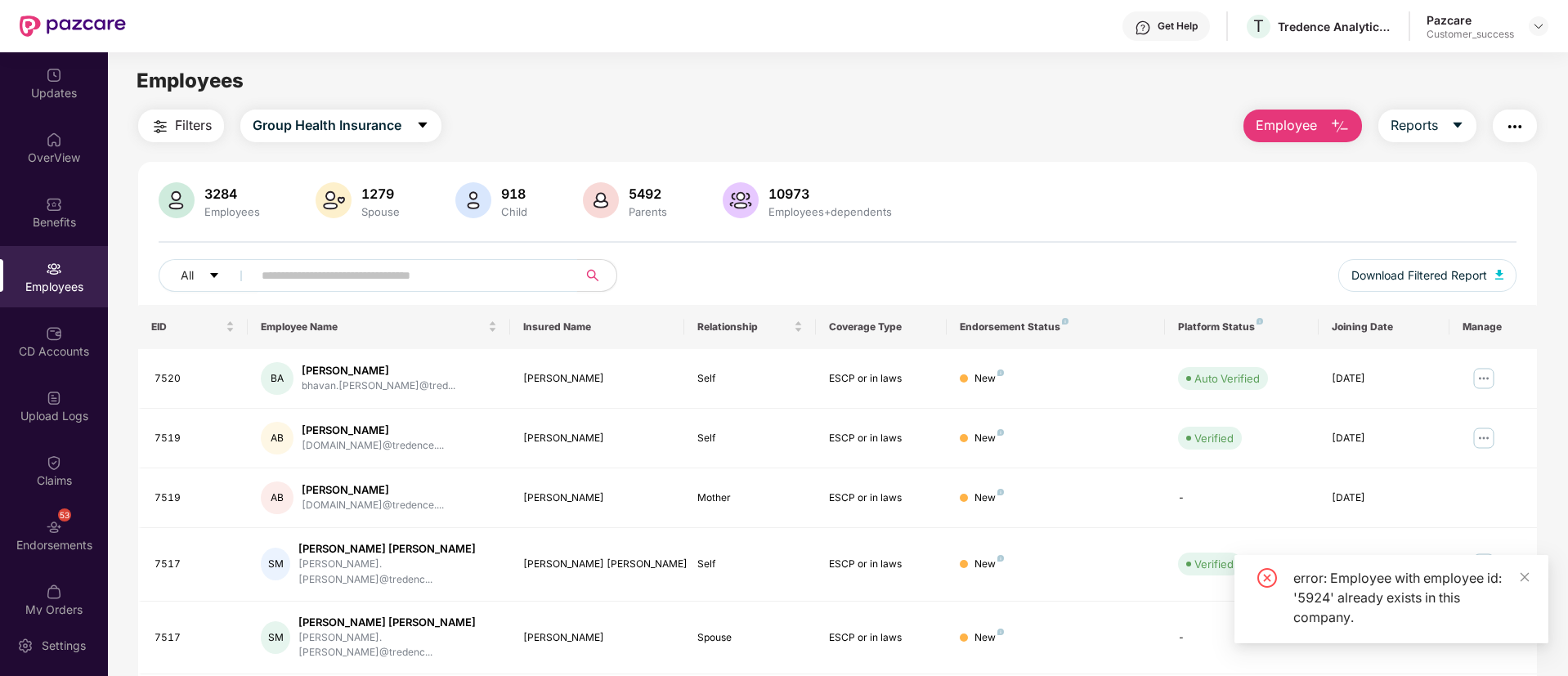
click at [422, 277] on input "text" at bounding box center [408, 275] width 294 height 24
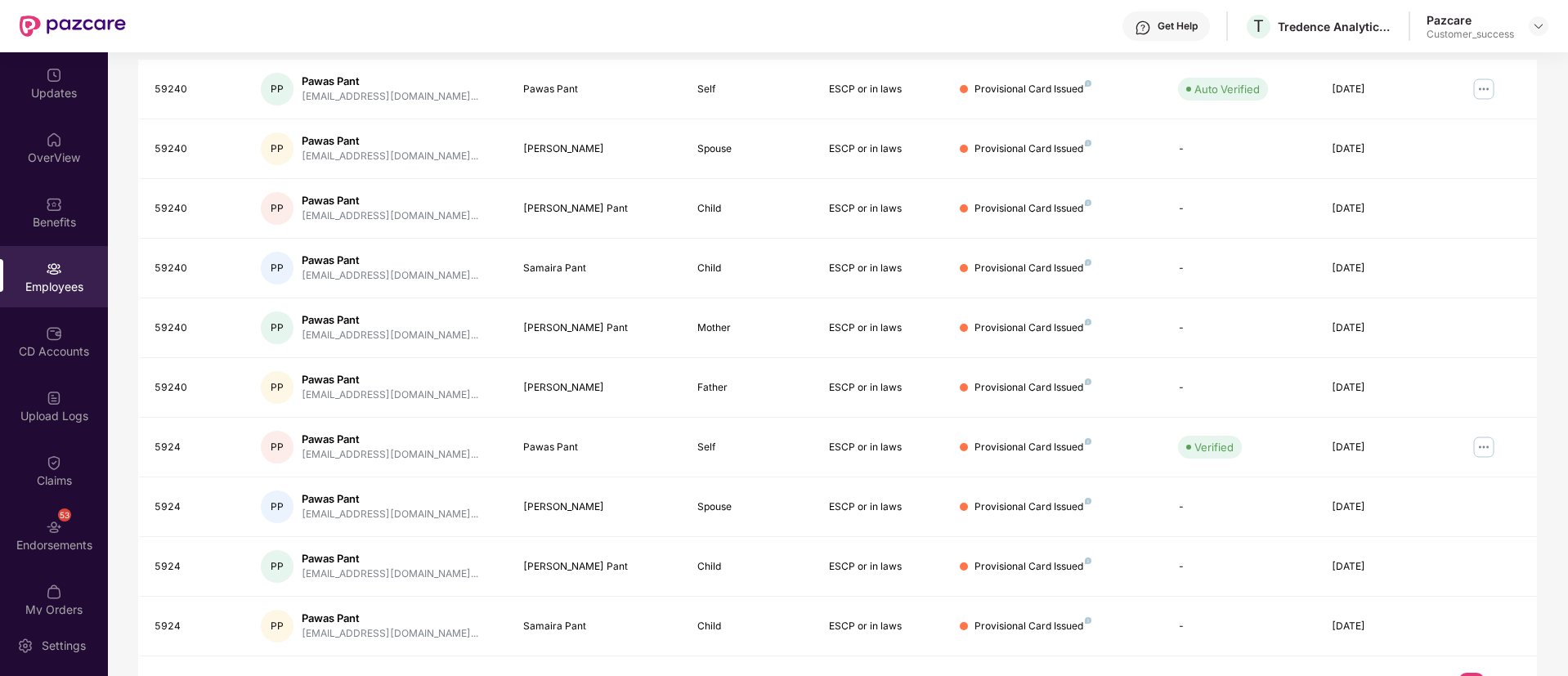
scroll to position [328, 0]
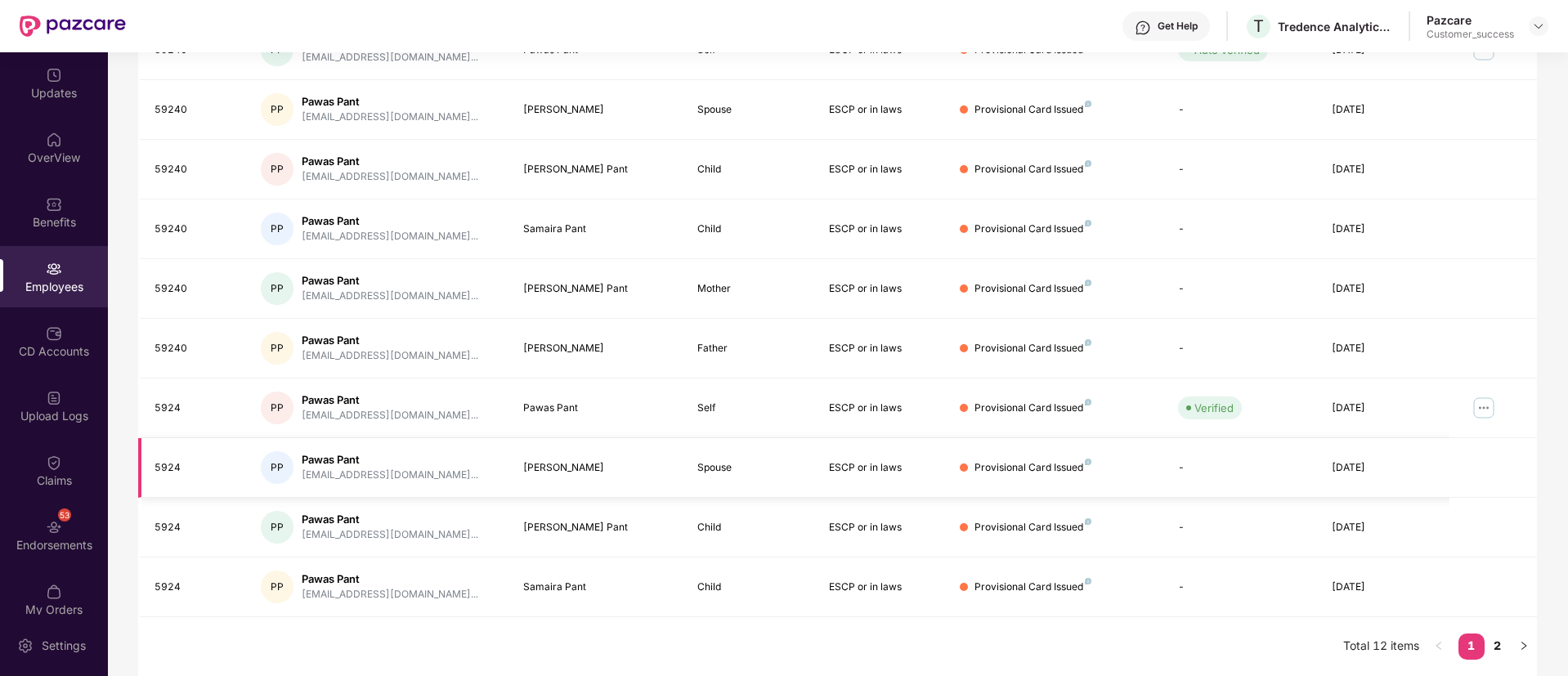
type input "****"
click at [1500, 634] on link "2" at bounding box center [1497, 645] width 26 height 24
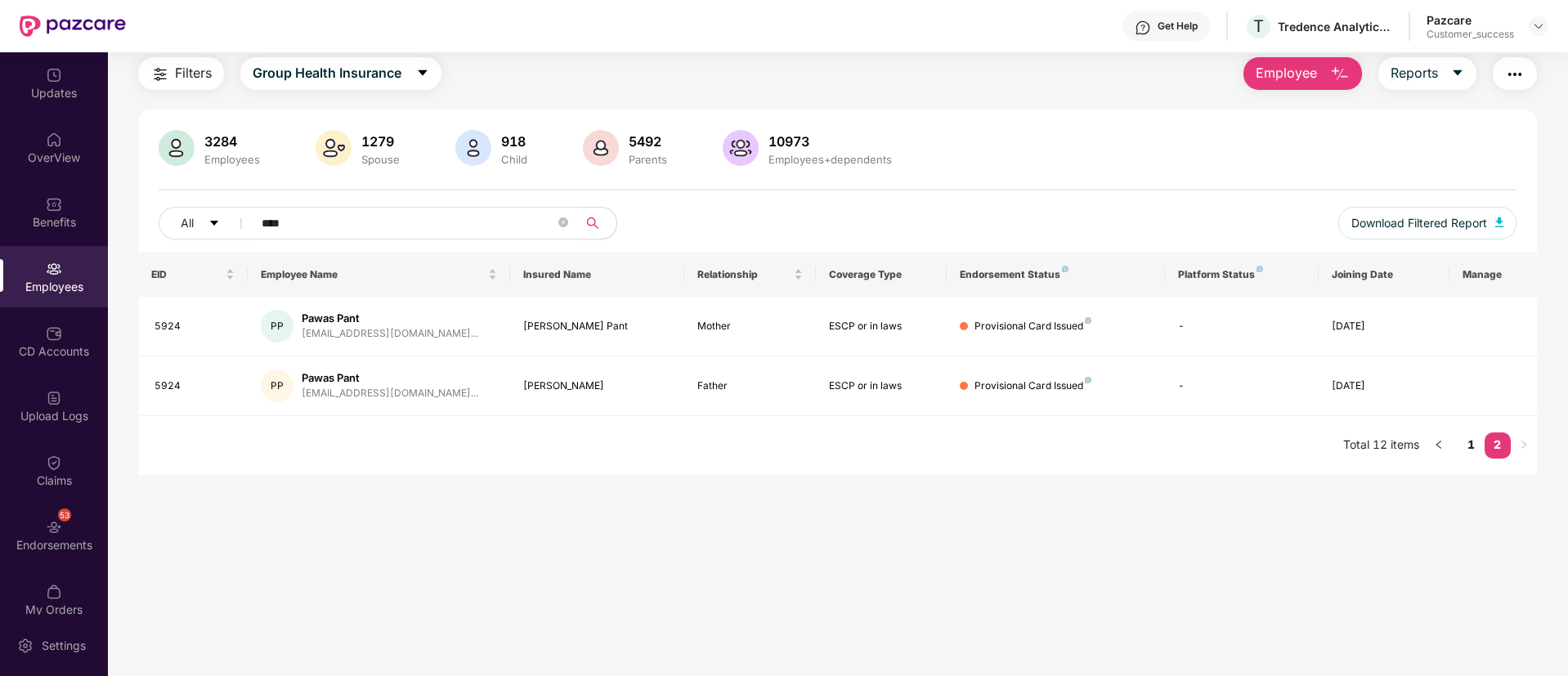
scroll to position [52, 0]
click at [1468, 451] on link "1" at bounding box center [1472, 445] width 26 height 24
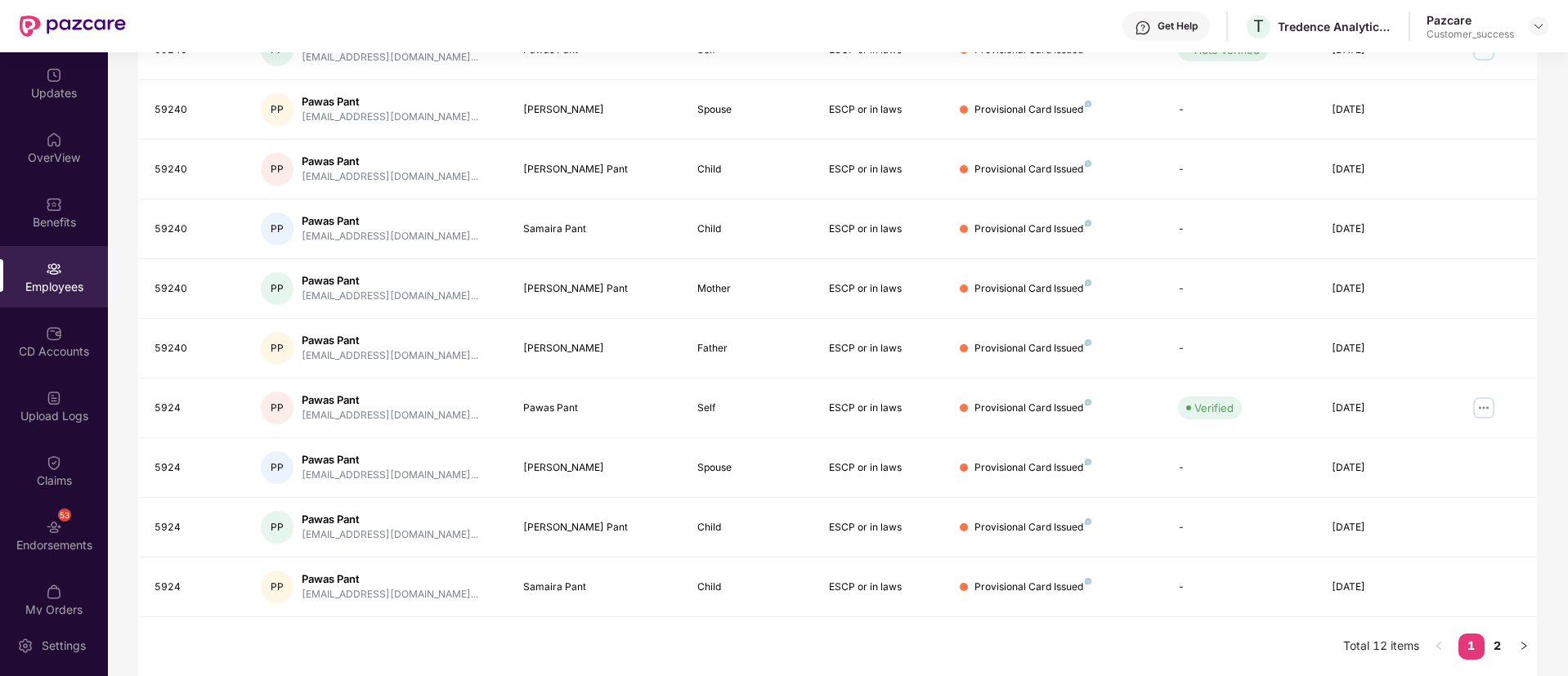
scroll to position [140, 0]
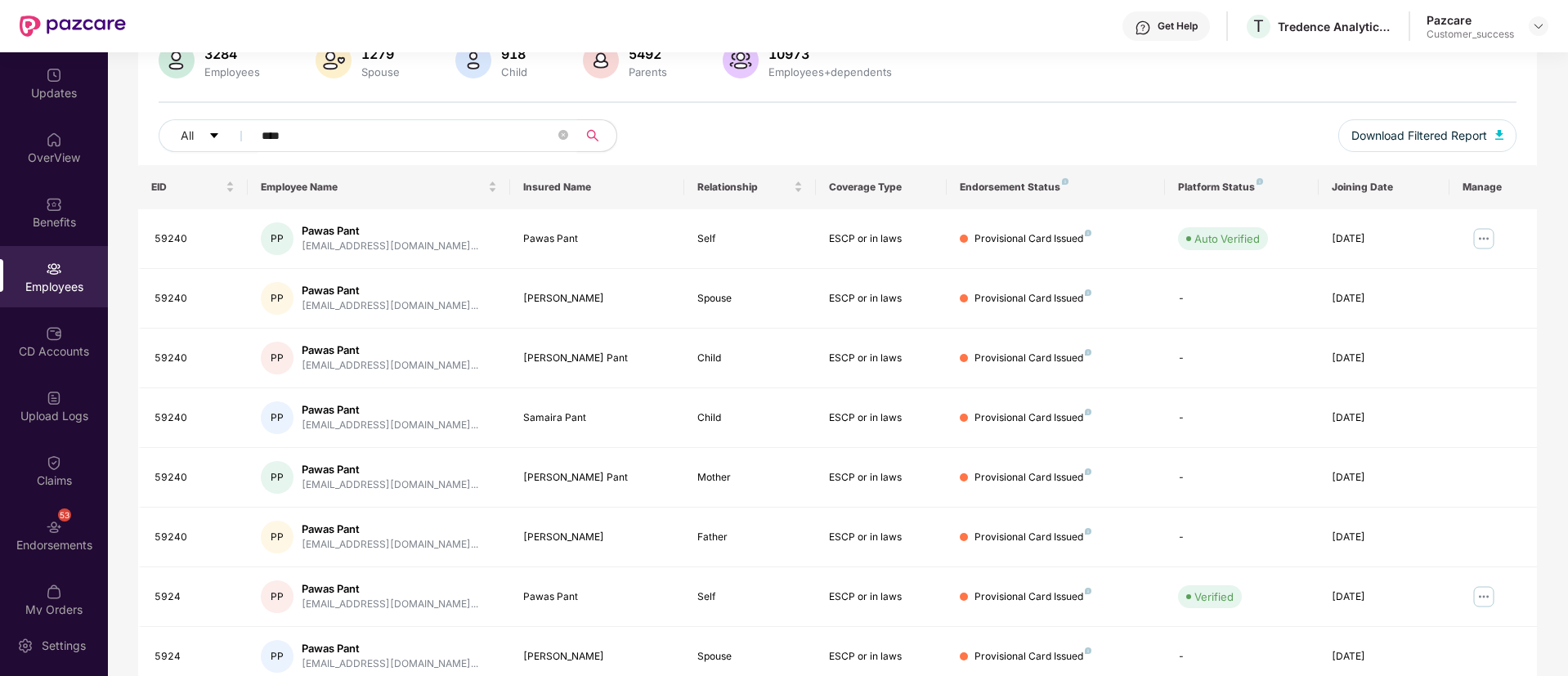
click at [331, 131] on input "****" at bounding box center [408, 135] width 294 height 24
paste input "text"
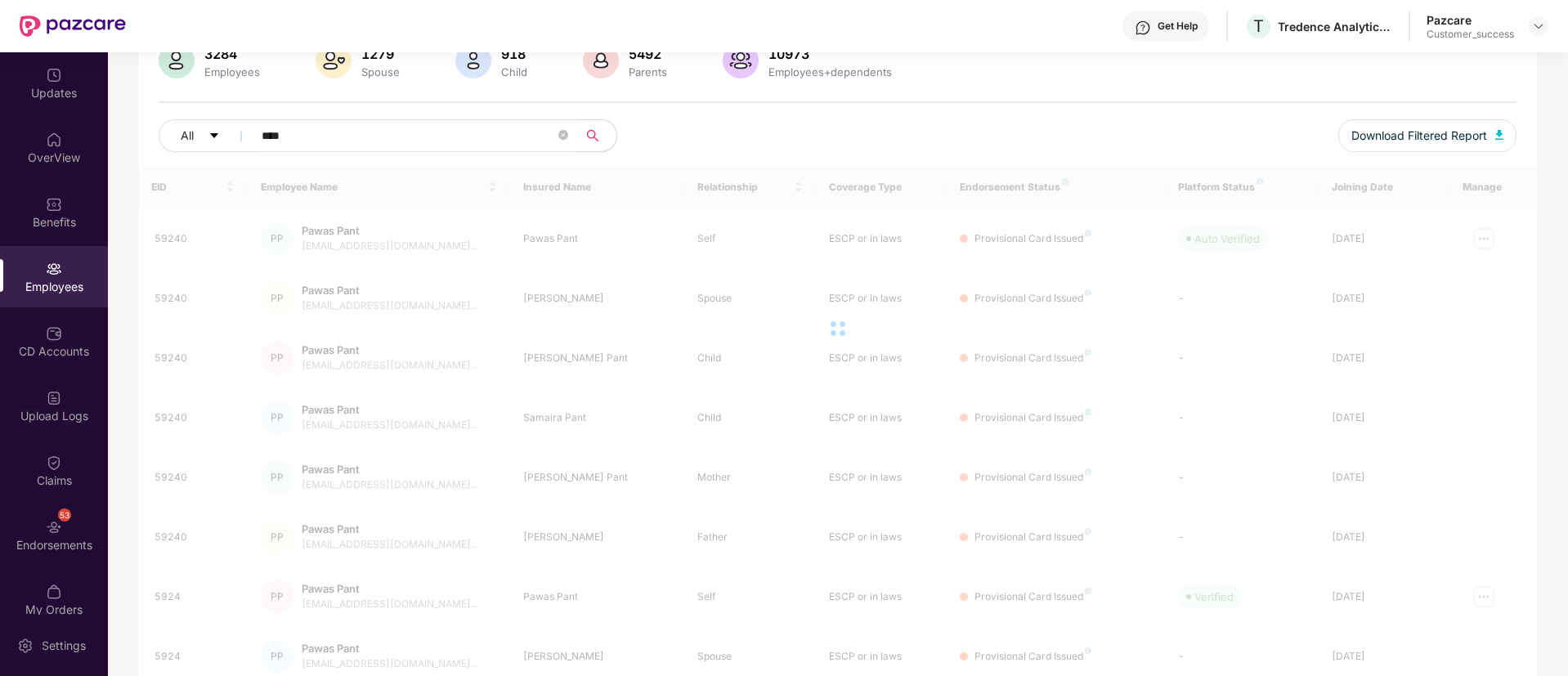
scroll to position [52, 0]
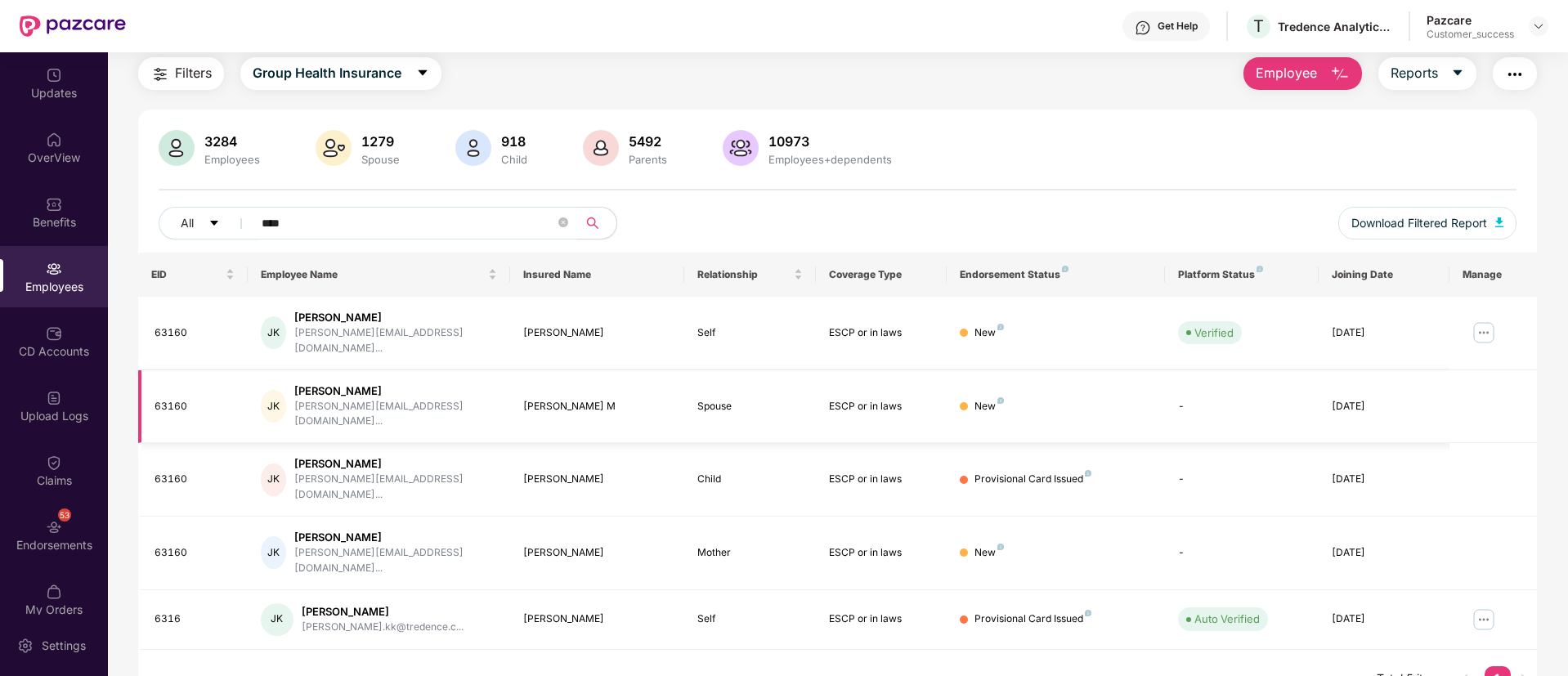
paste input "text"
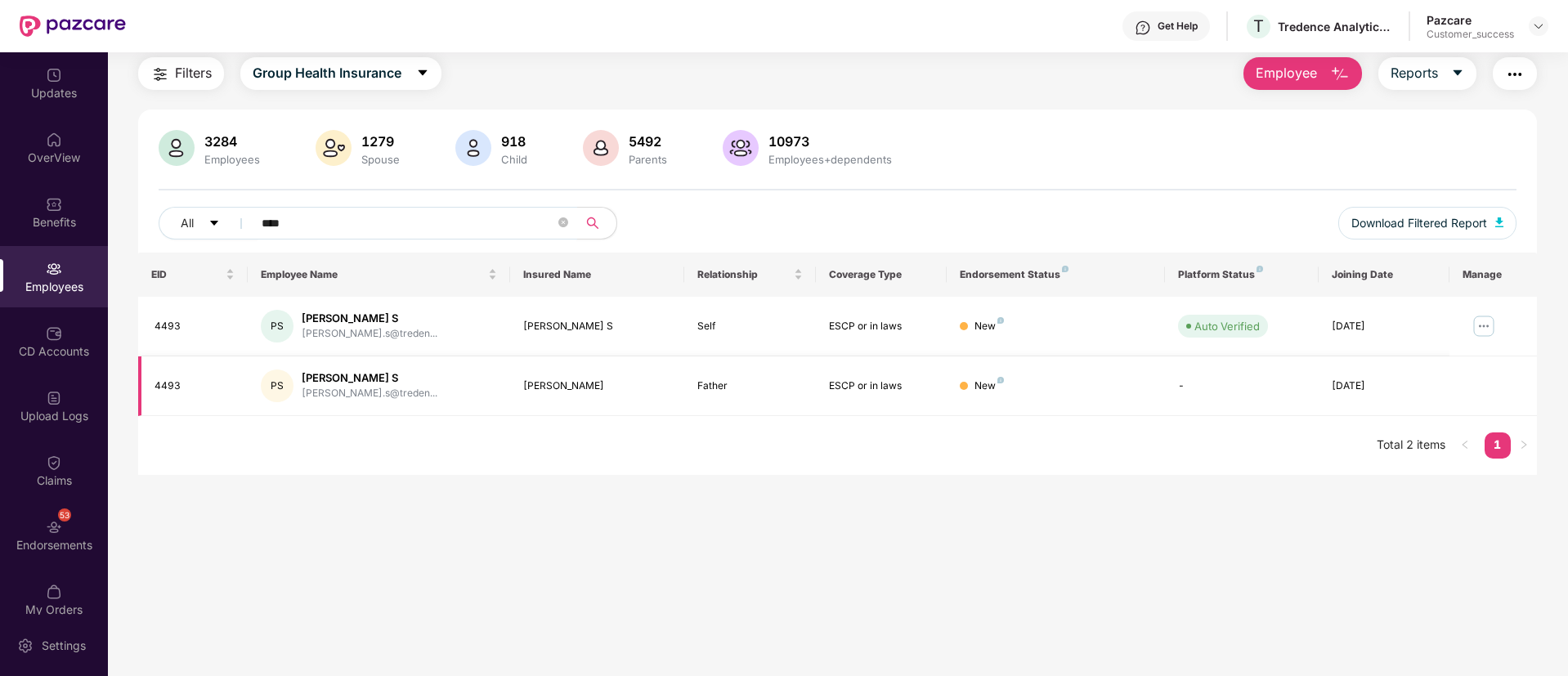
paste input "****"
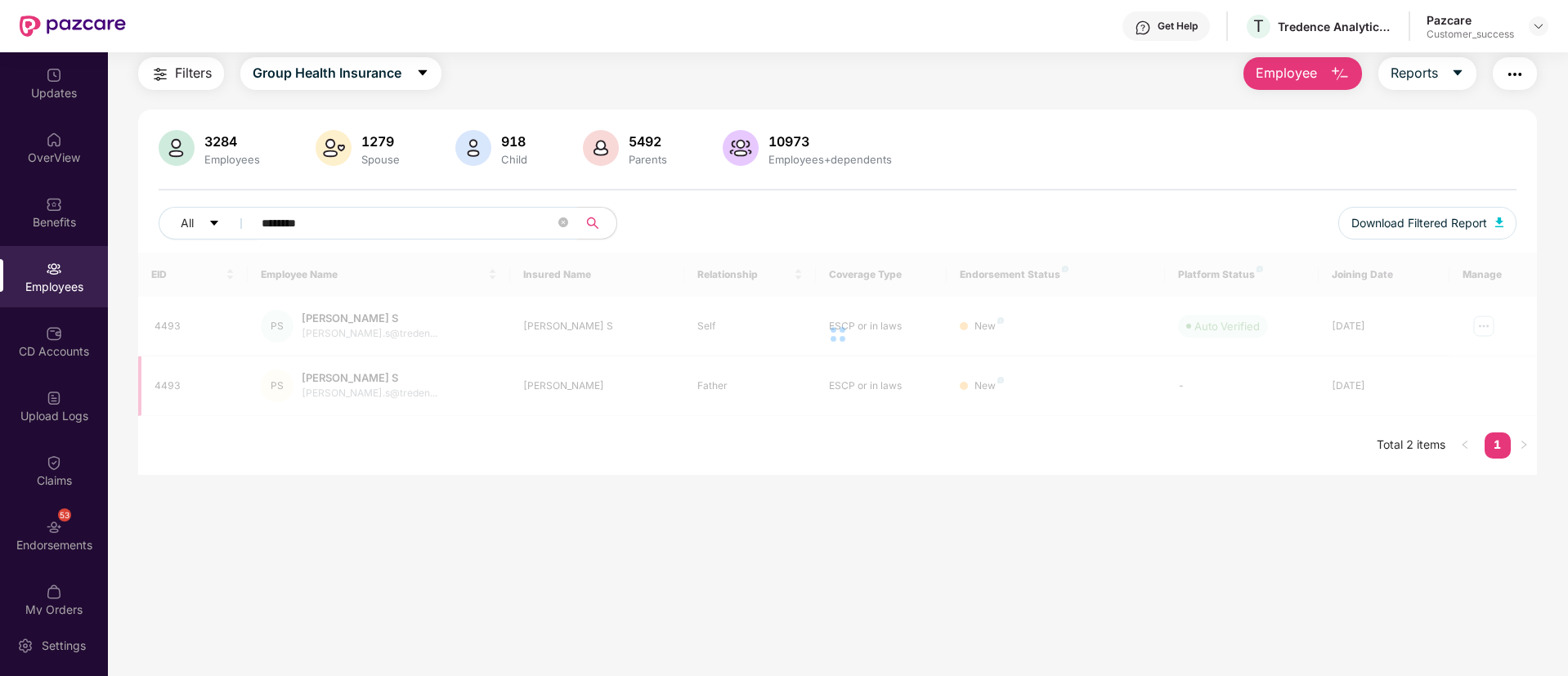
paste input "text"
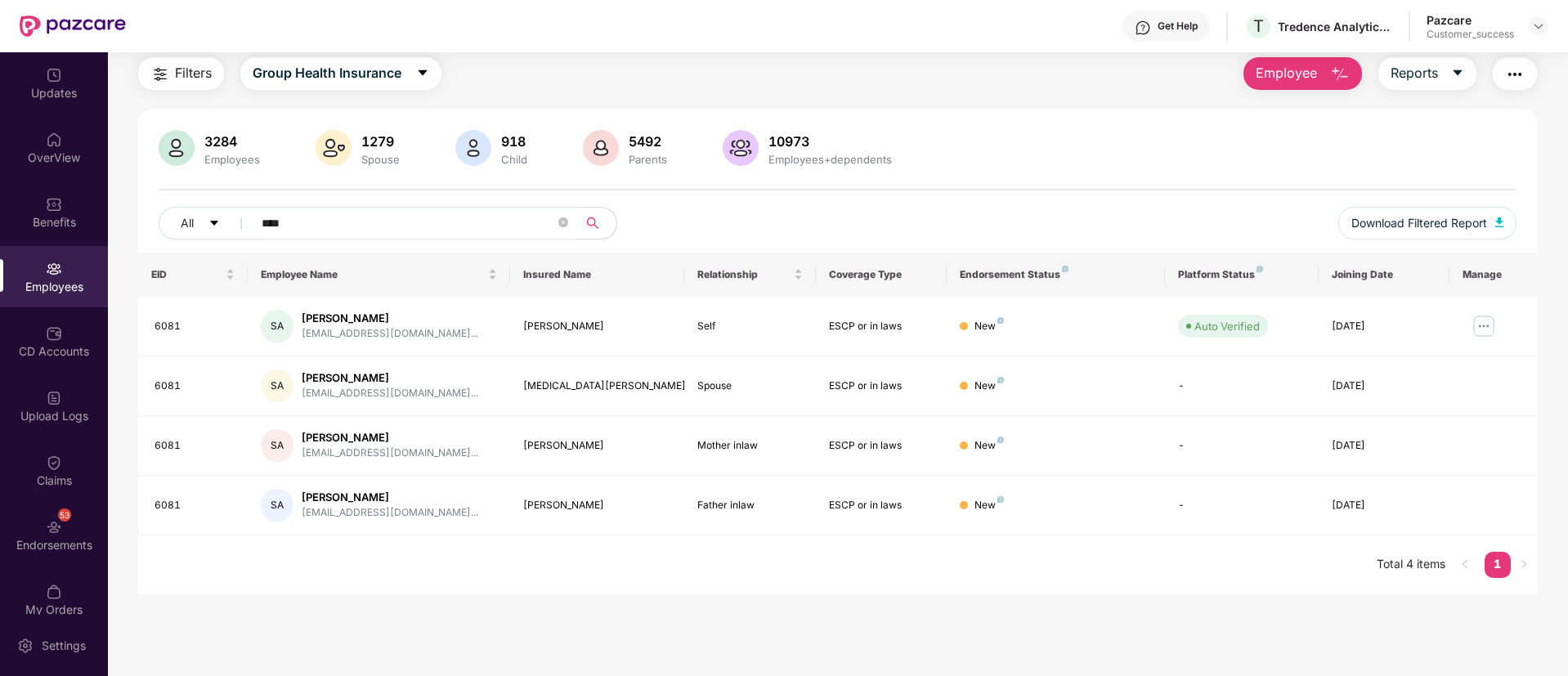
paste input "text"
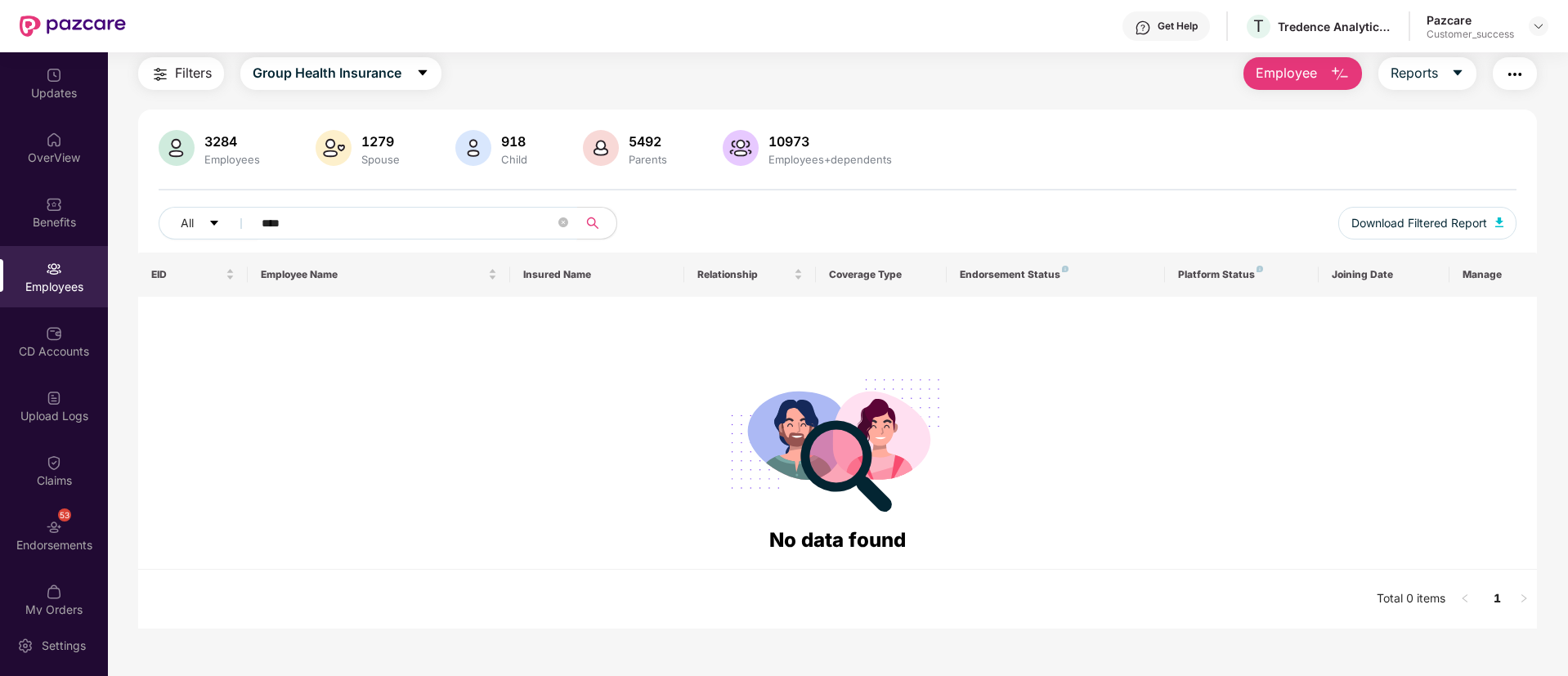
paste input "text"
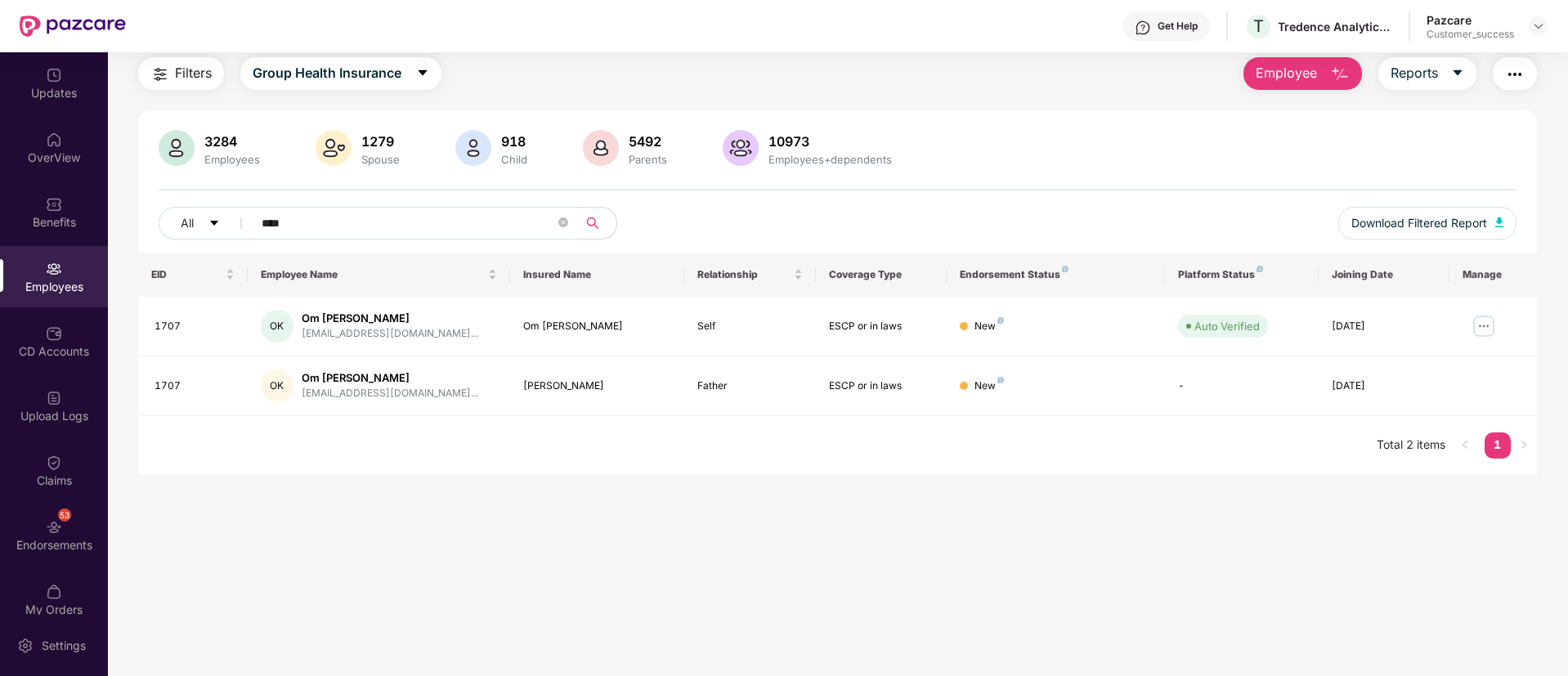
paste input "text"
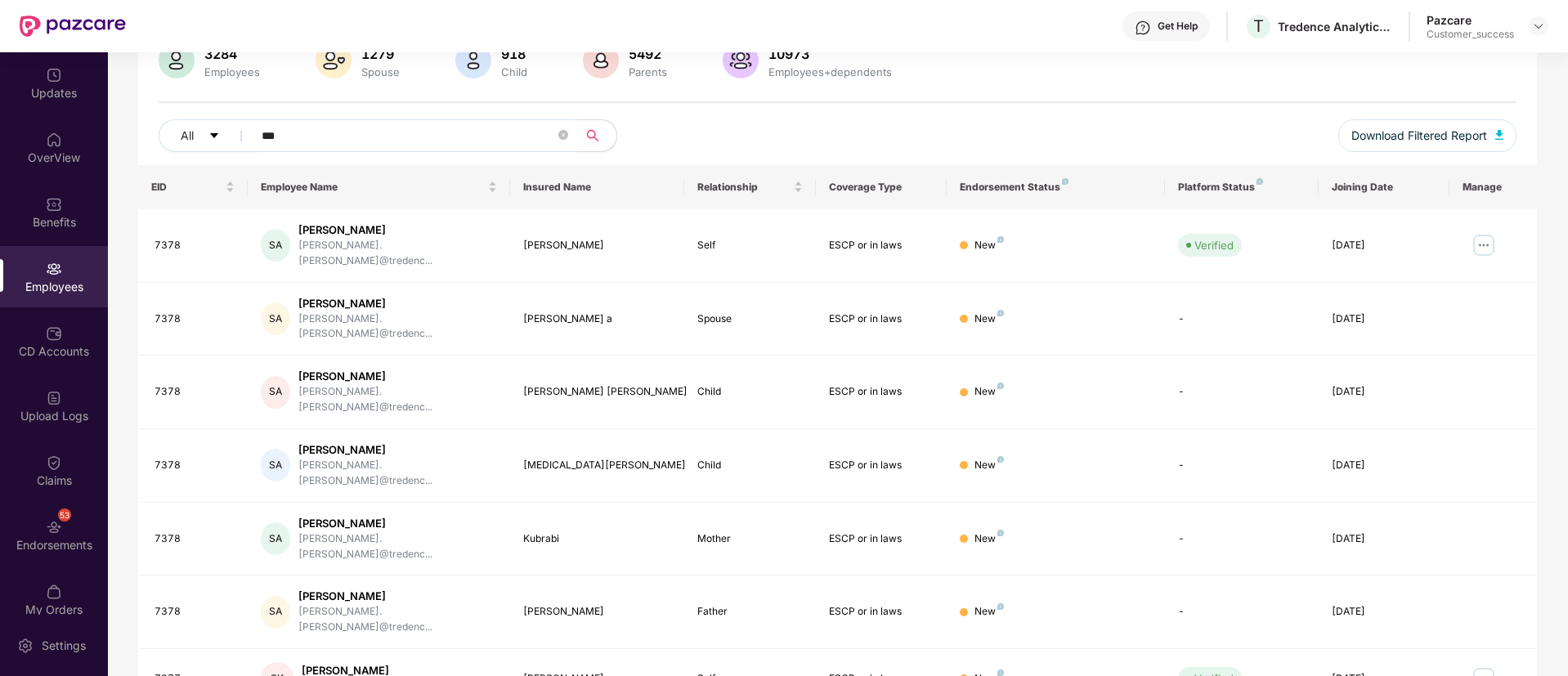
scroll to position [328, 0]
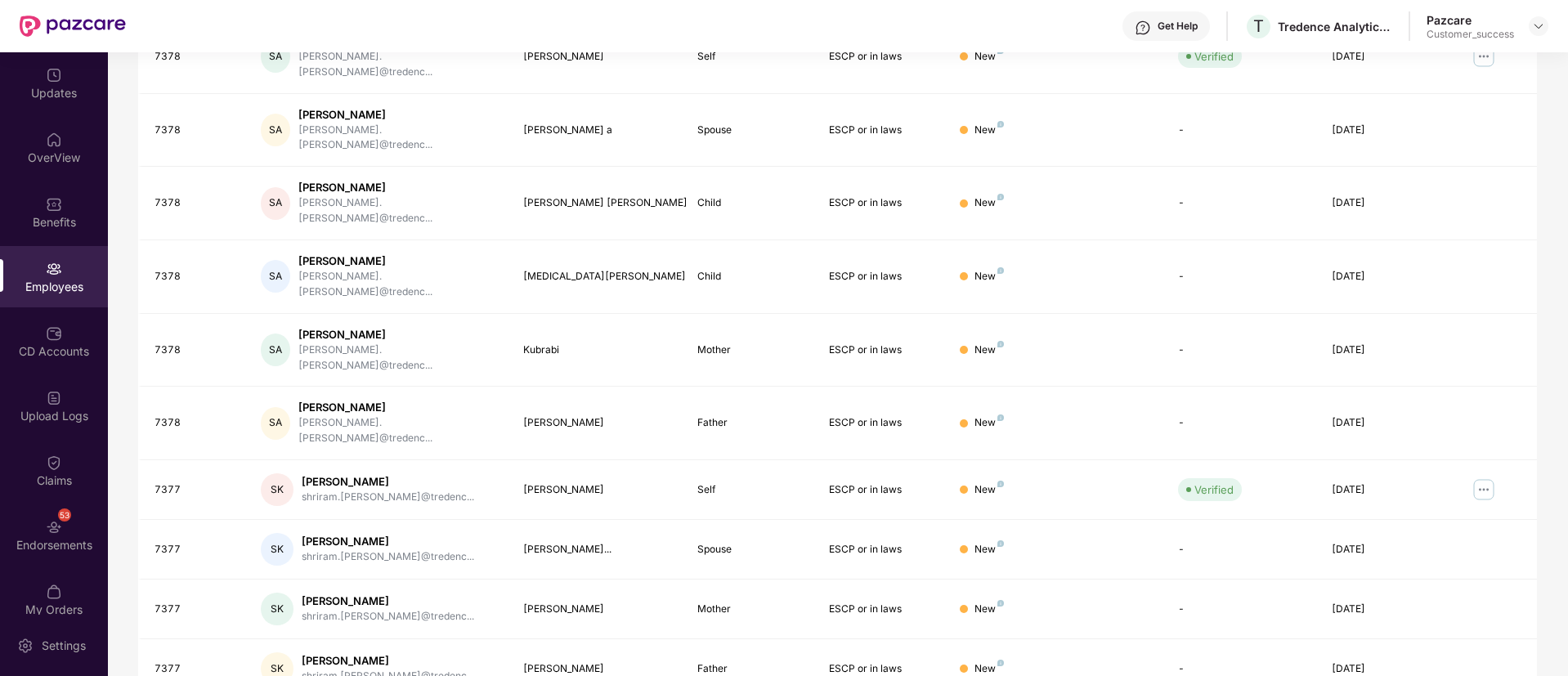
type input "***"
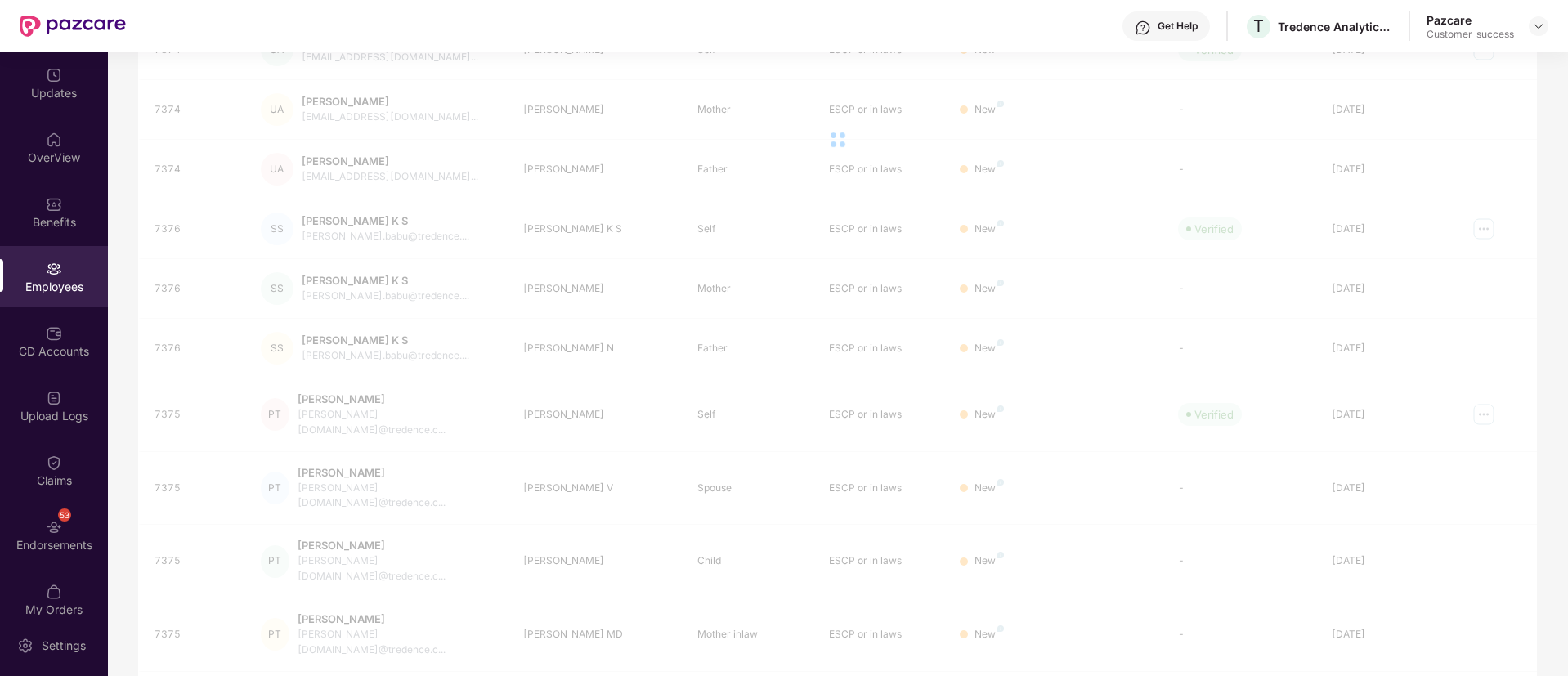
scroll to position [52, 0]
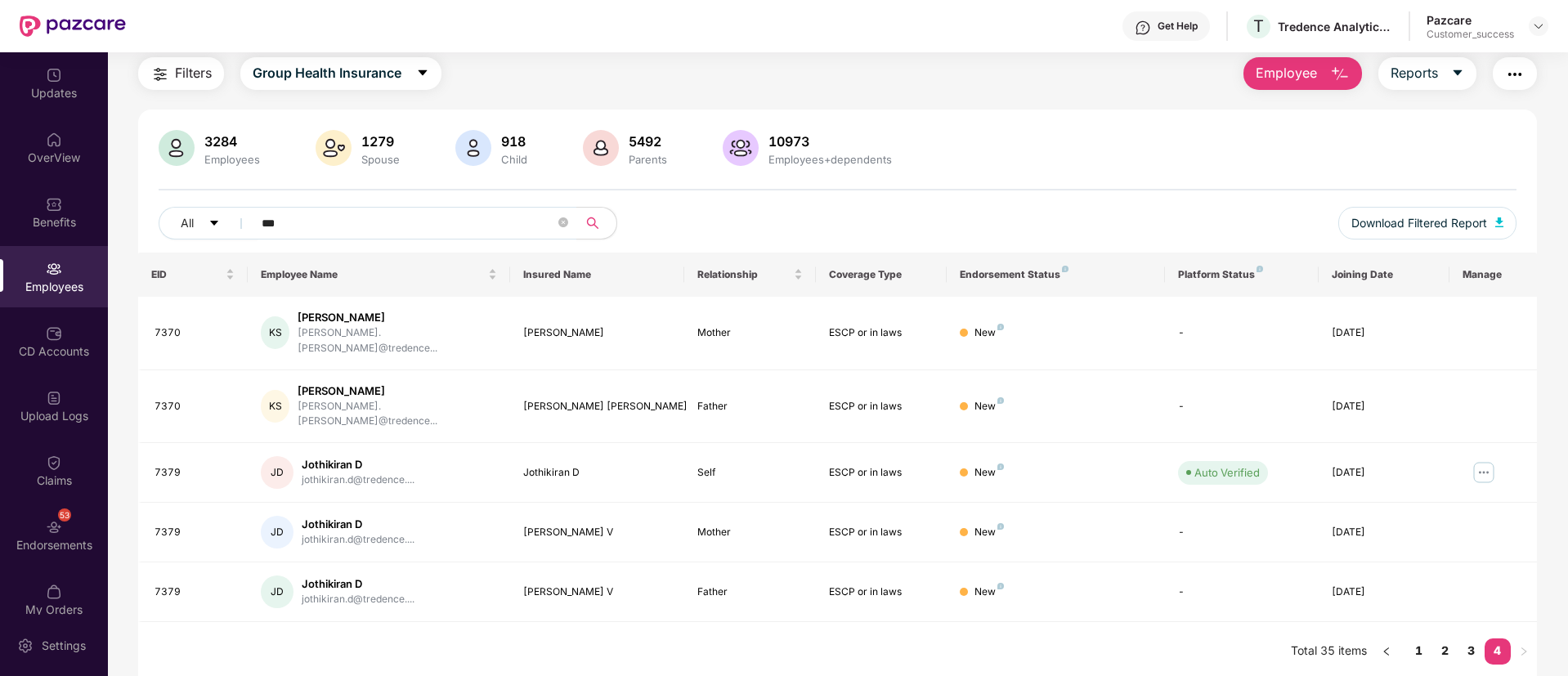
click at [1480, 656] on main "Employees Filters Group Health Insurance Employee Reports 3284 Employees 1279 S…" at bounding box center [838, 338] width 1459 height 676
click at [1468, 638] on link "3" at bounding box center [1472, 651] width 26 height 24
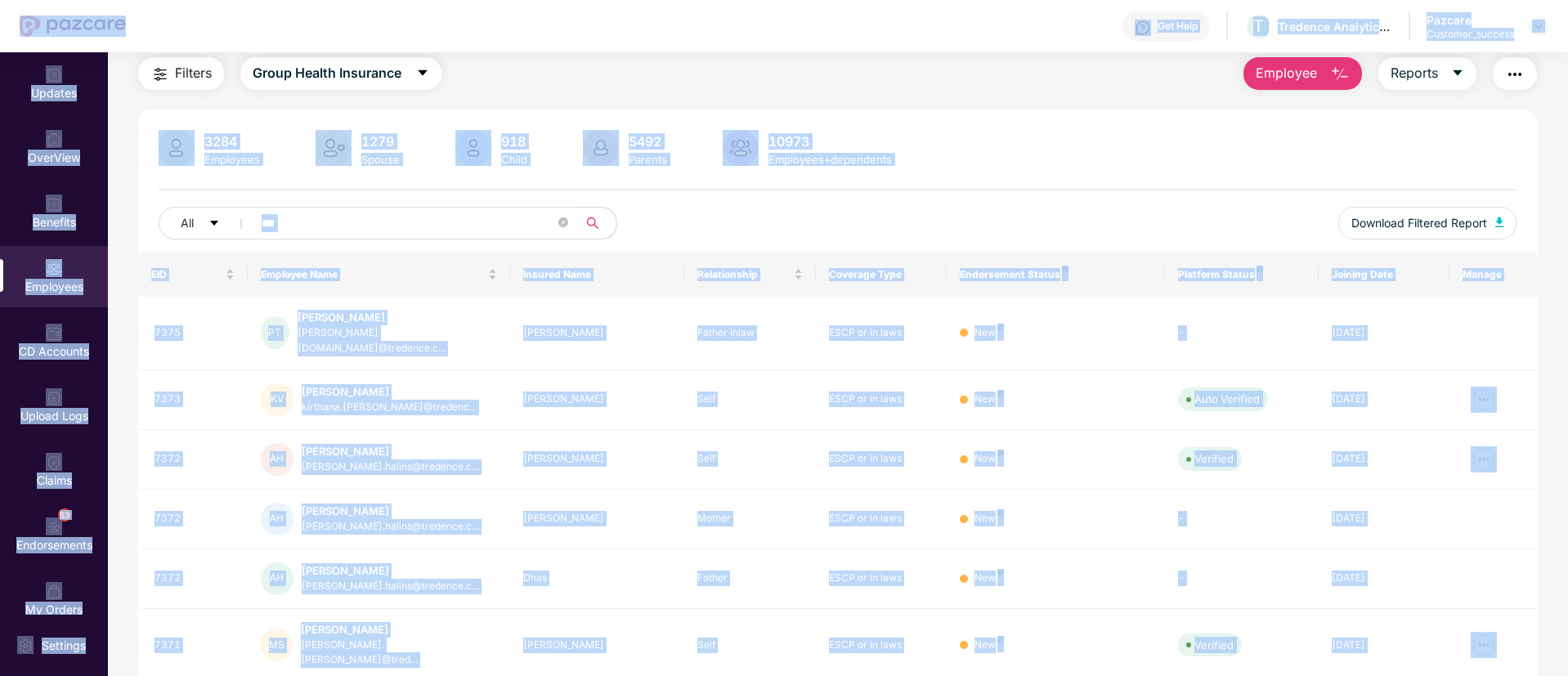
click at [398, 234] on input "***" at bounding box center [408, 223] width 294 height 24
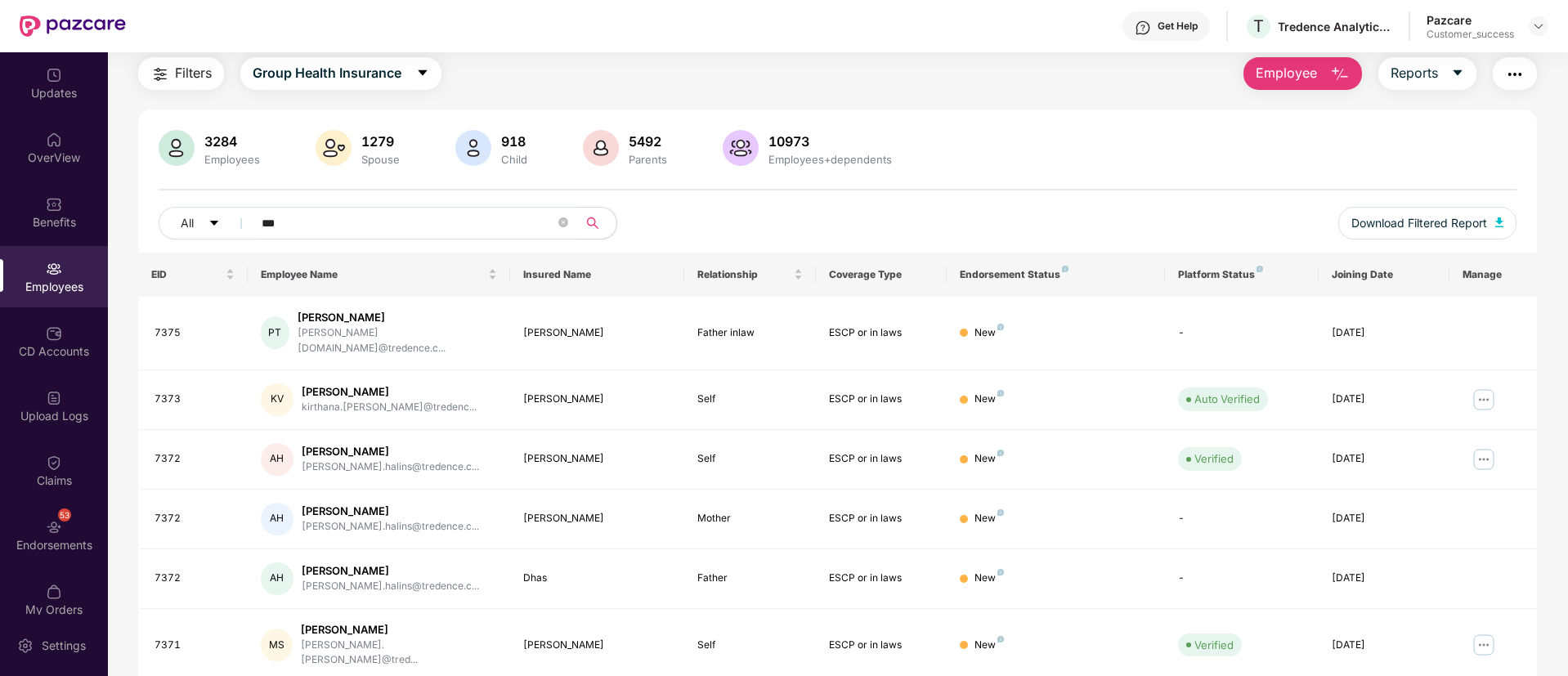
paste input "*"
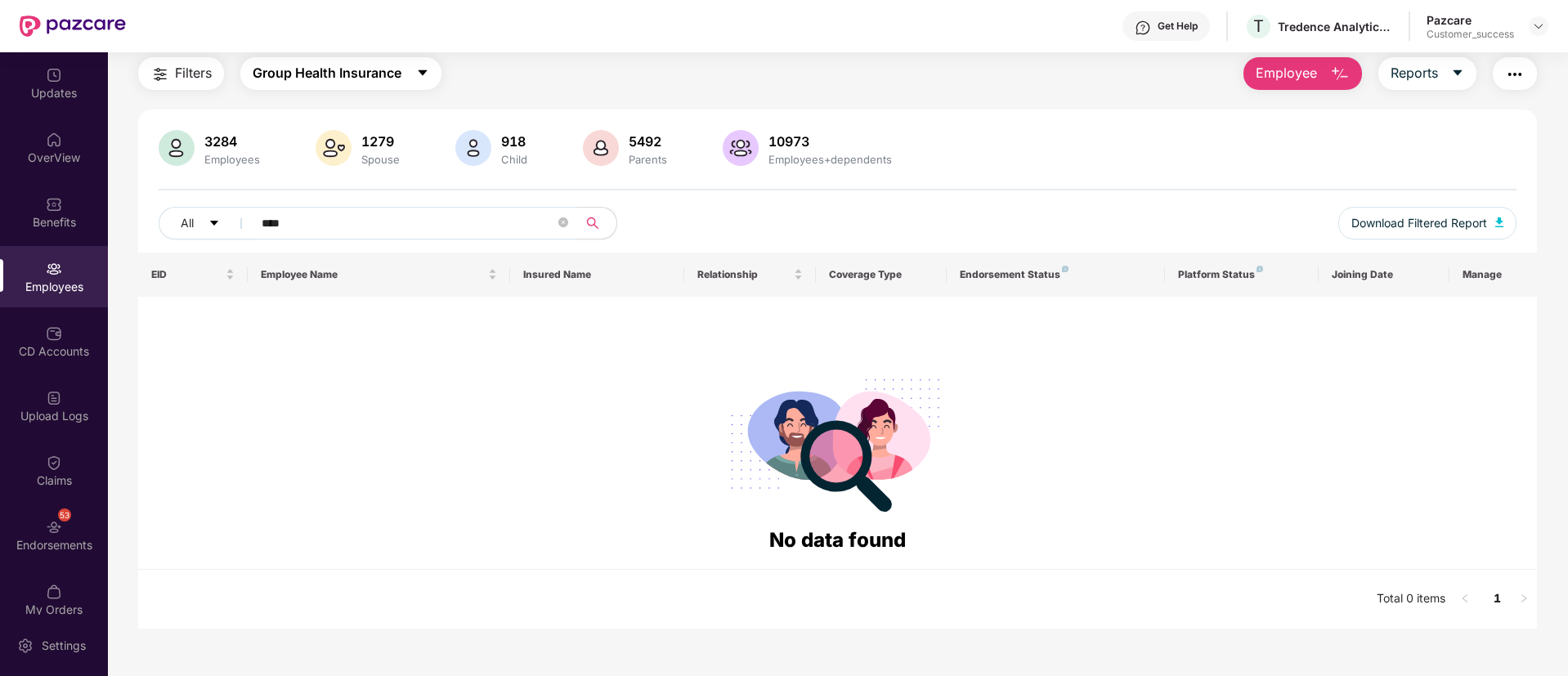
type input "****"
click at [411, 72] on button "Group Health Insurance" at bounding box center [341, 73] width 201 height 32
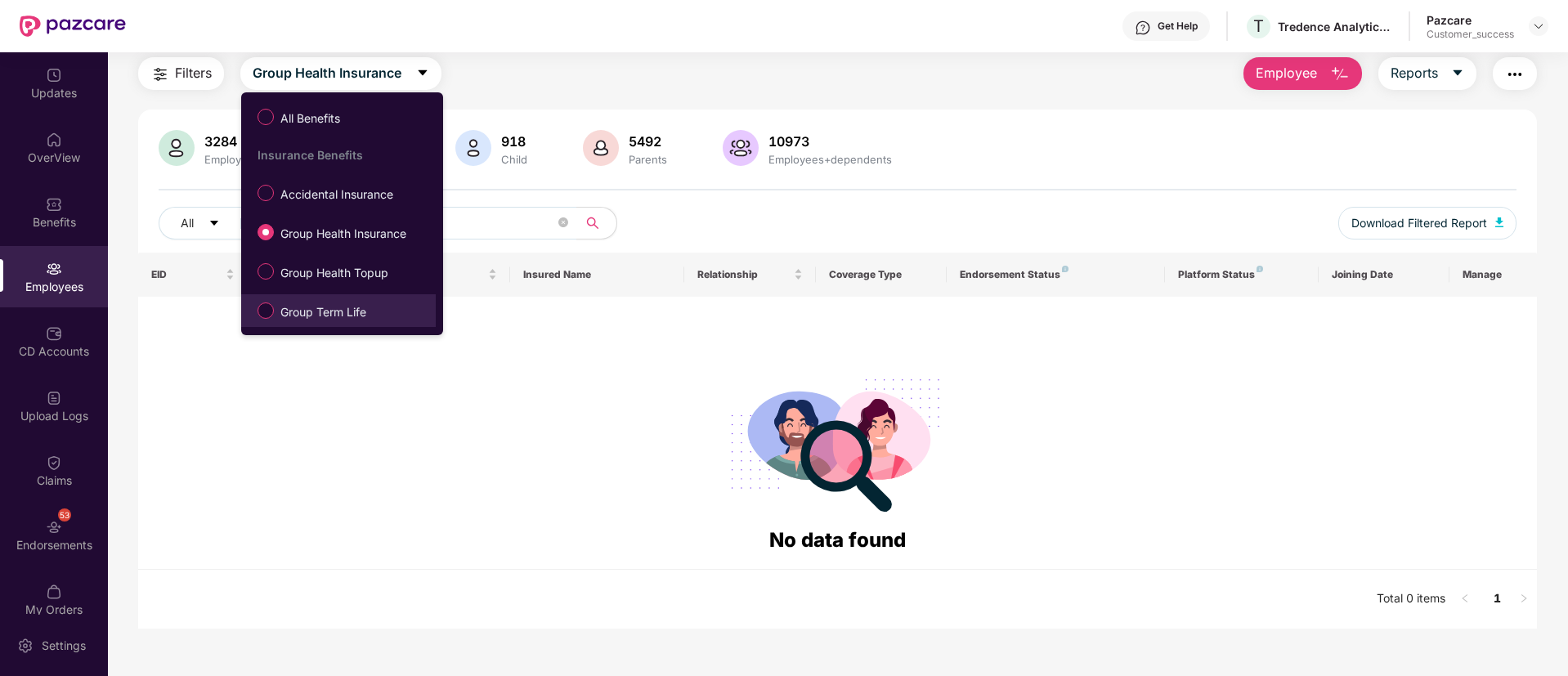
click at [360, 305] on span "Group Term Life" at bounding box center [323, 312] width 99 height 18
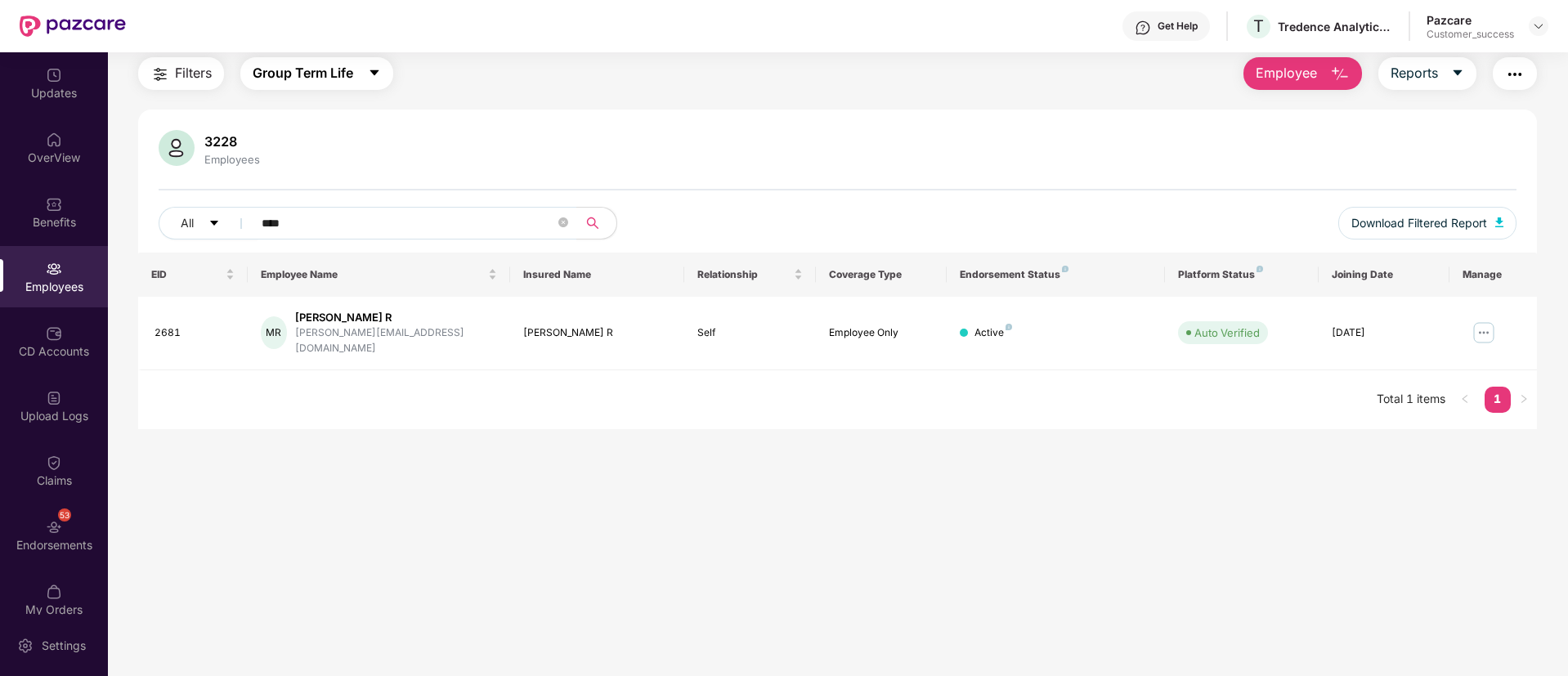
click at [361, 87] on button "Group Term Life" at bounding box center [316, 73] width 153 height 32
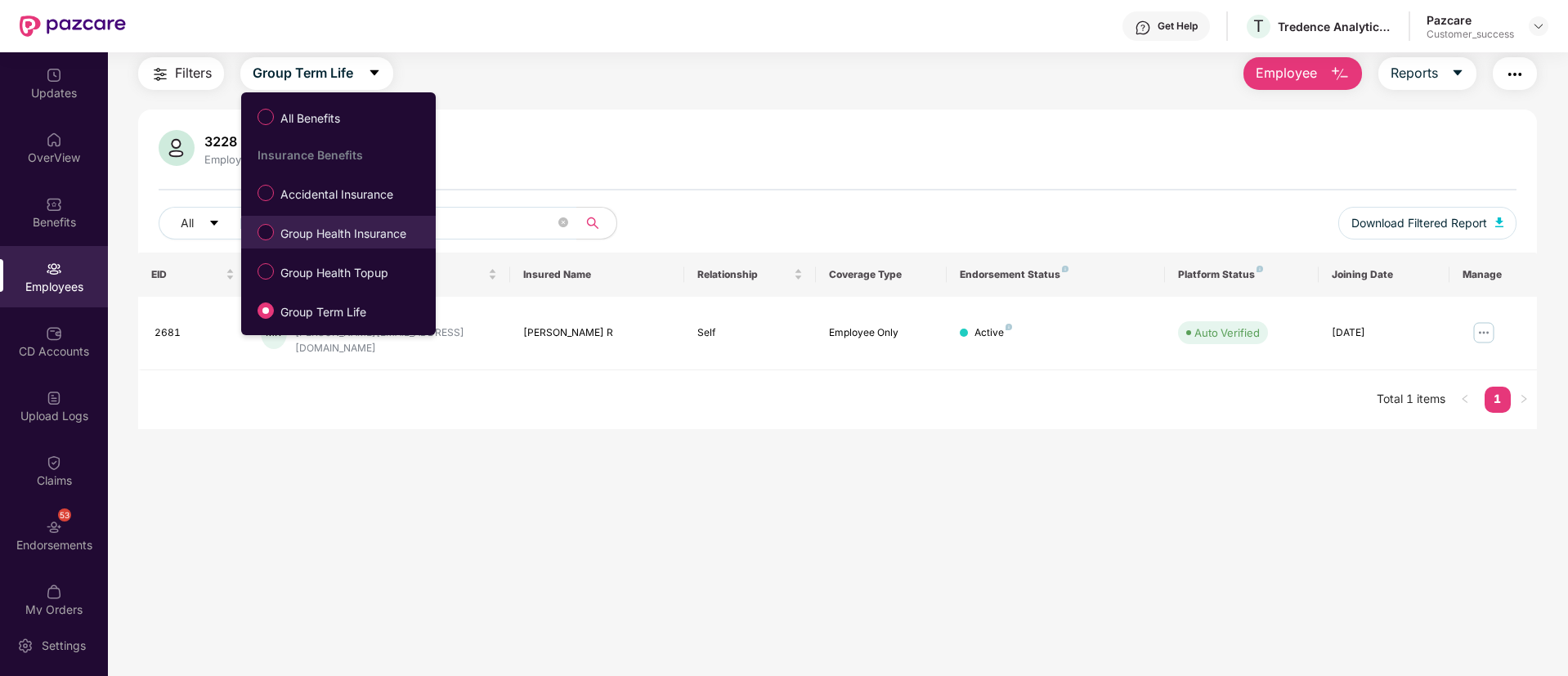
click at [349, 220] on label "Group Health Insurance" at bounding box center [335, 232] width 172 height 28
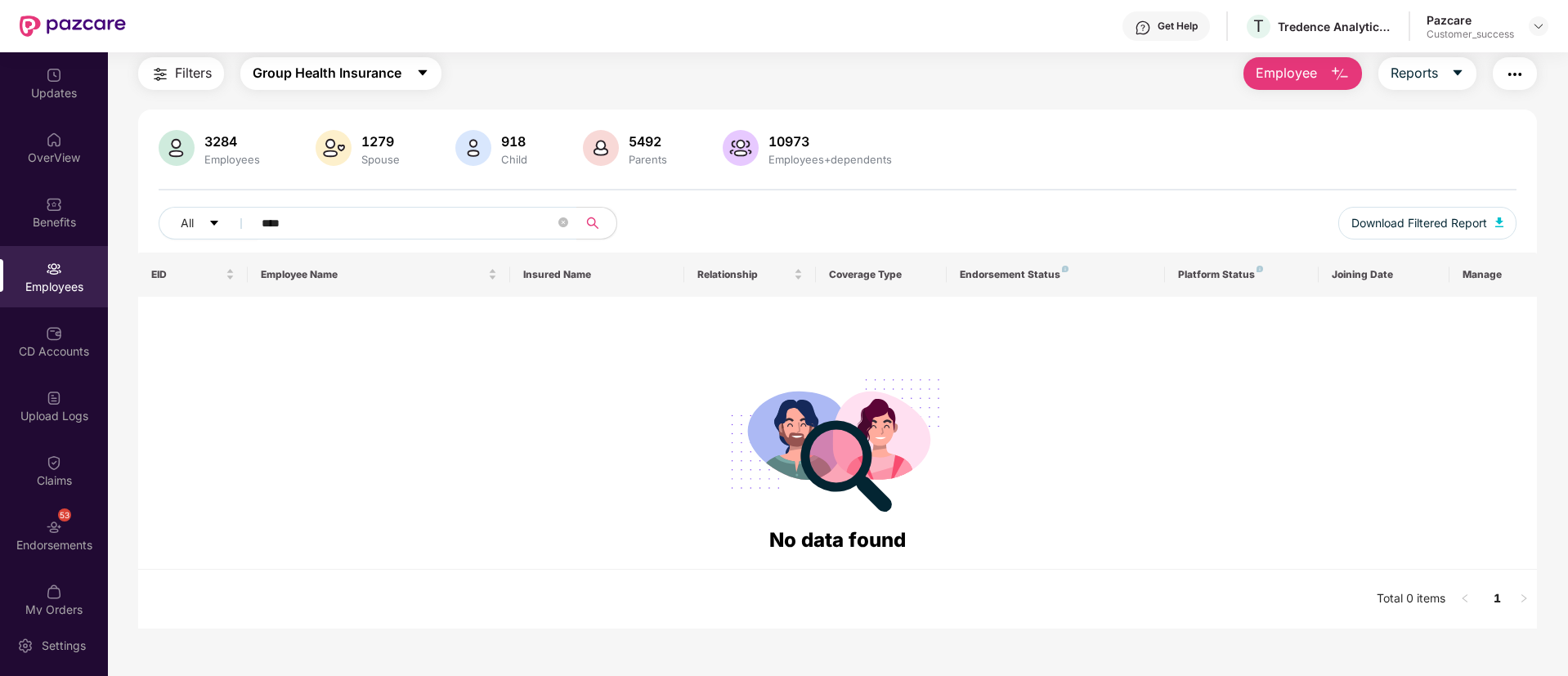
drag, startPoint x: 387, startPoint y: 79, endPoint x: 473, endPoint y: 194, distance: 143.6
click at [473, 194] on div "Filters Group Health Insurance Employee Reports 3284 Employees 1279 Spouse 918 …" at bounding box center [837, 343] width 1399 height 571
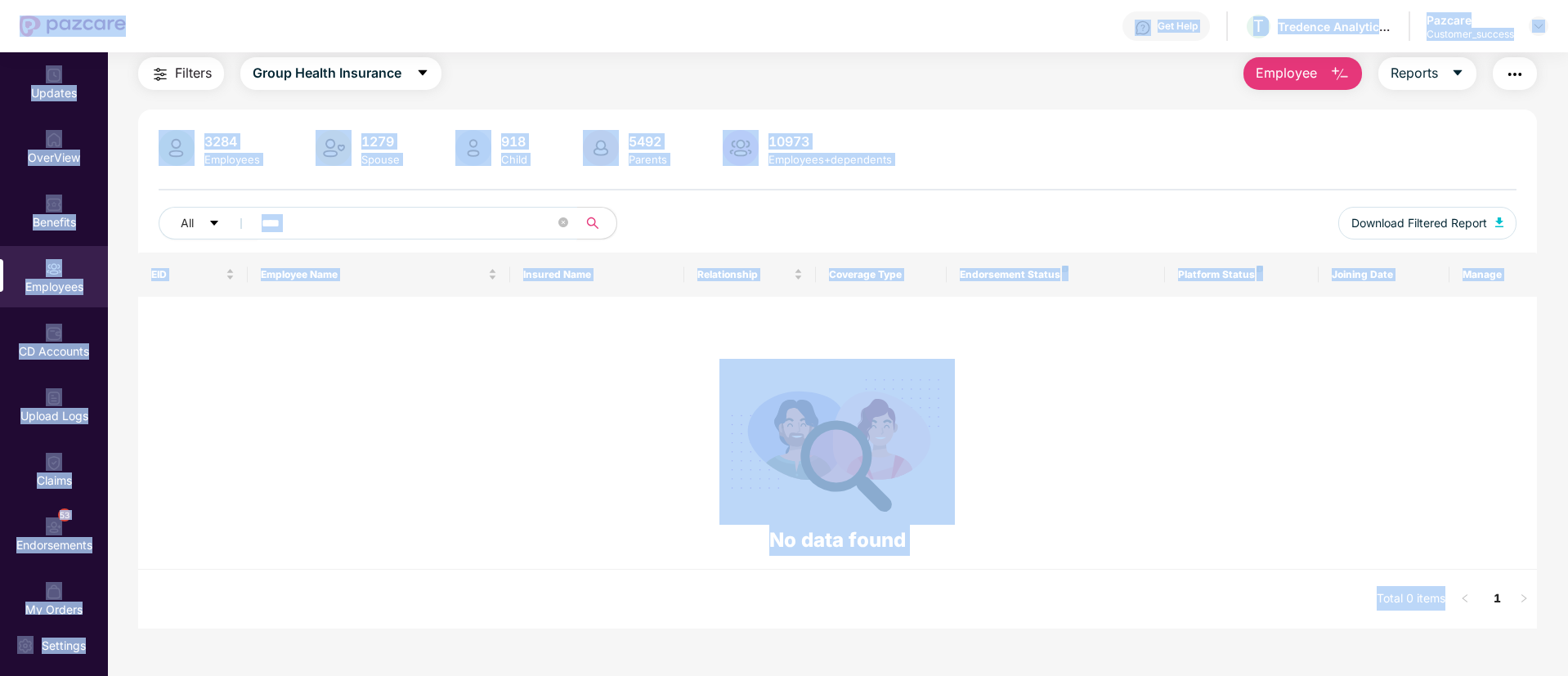
click at [515, 227] on input "****" at bounding box center [408, 223] width 294 height 24
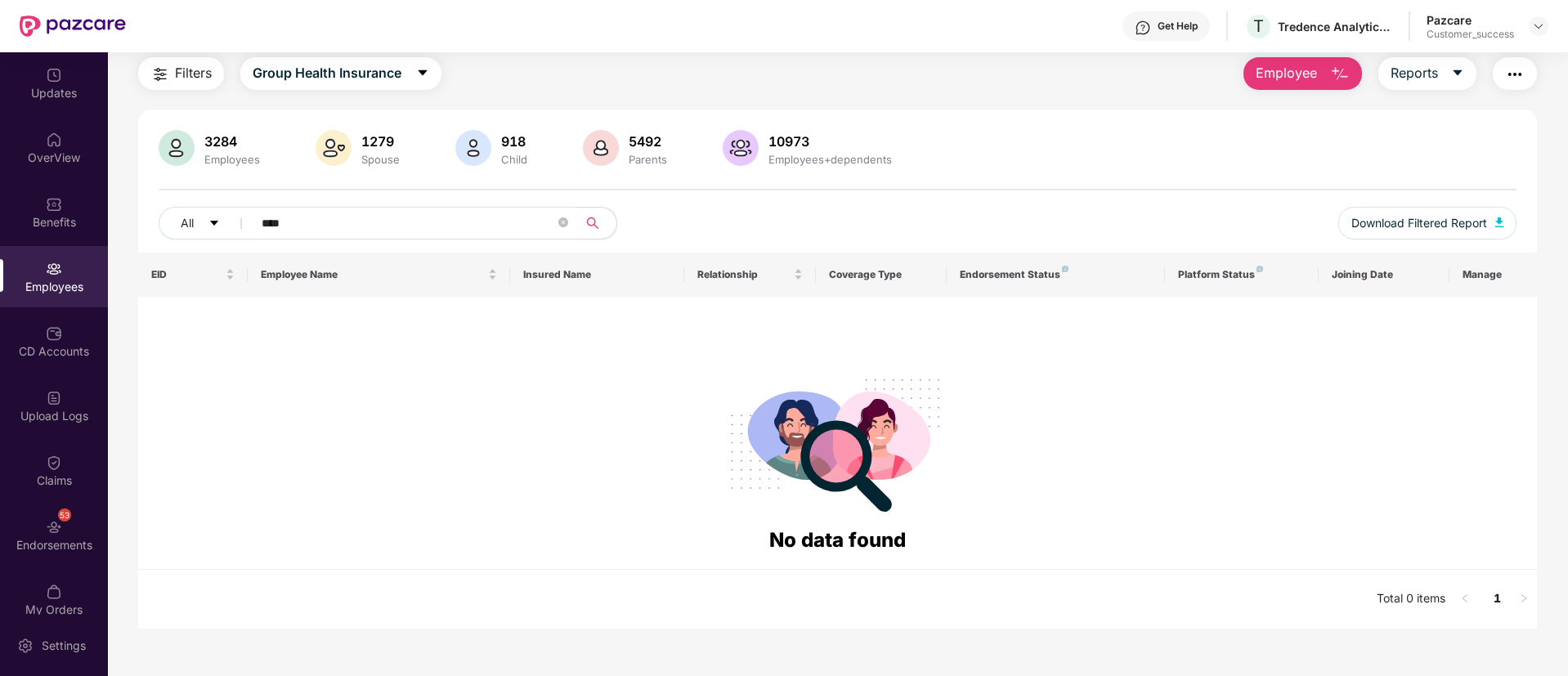
paste input "****"
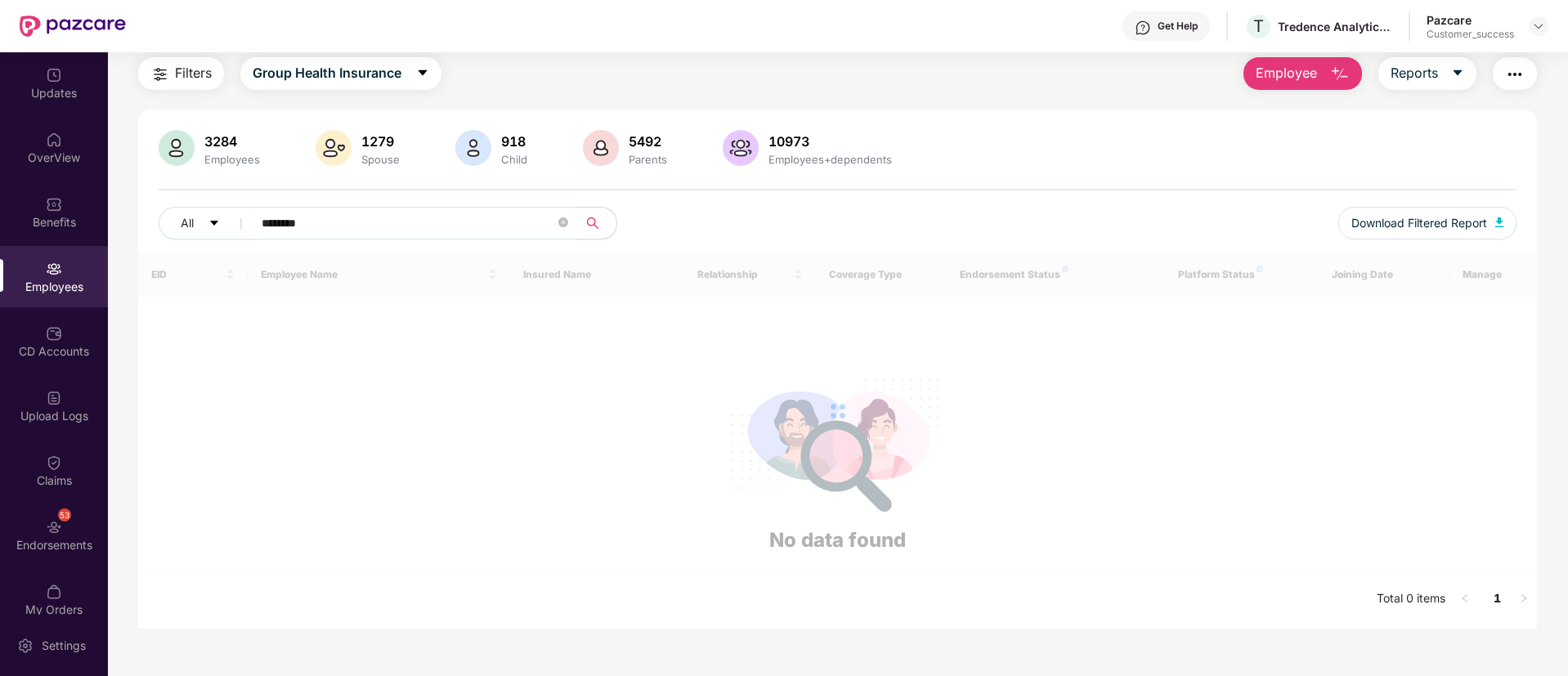
paste input "text"
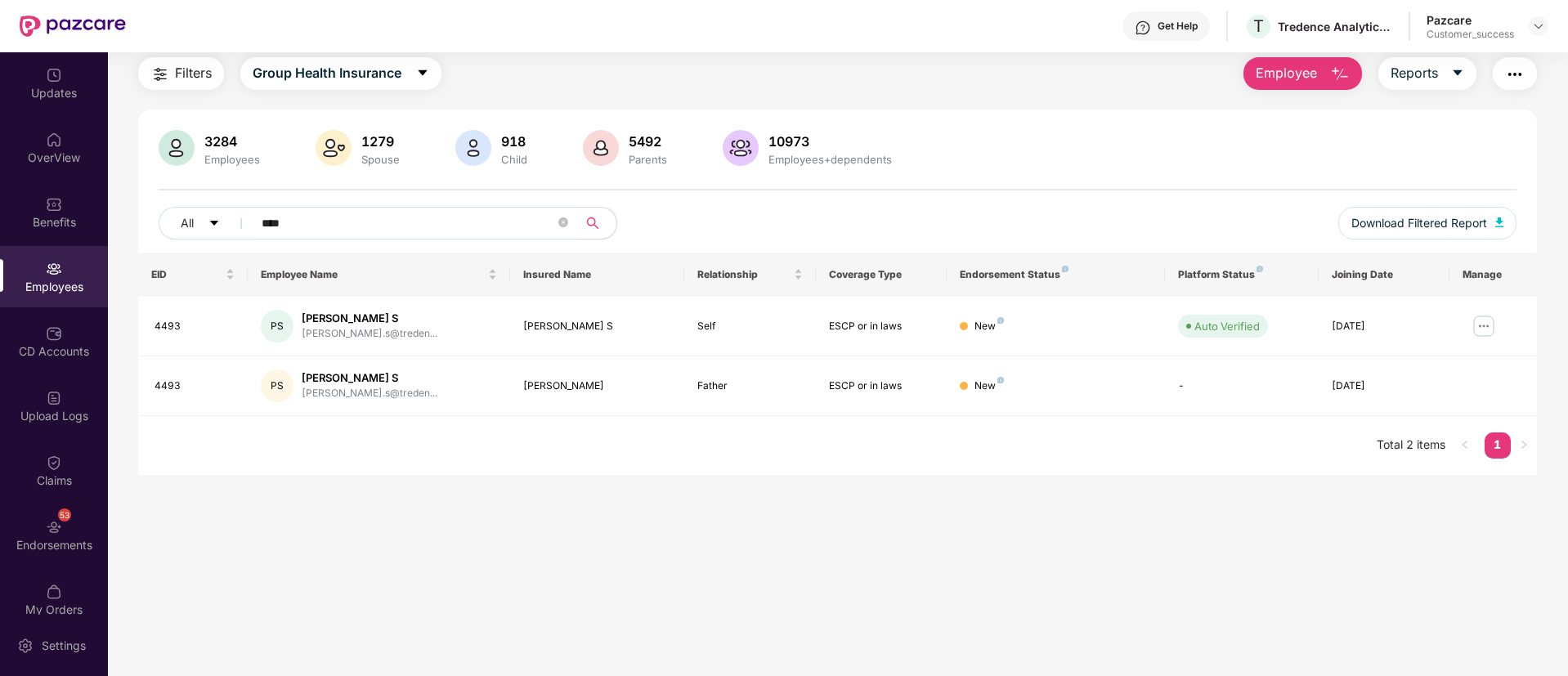
paste input "text"
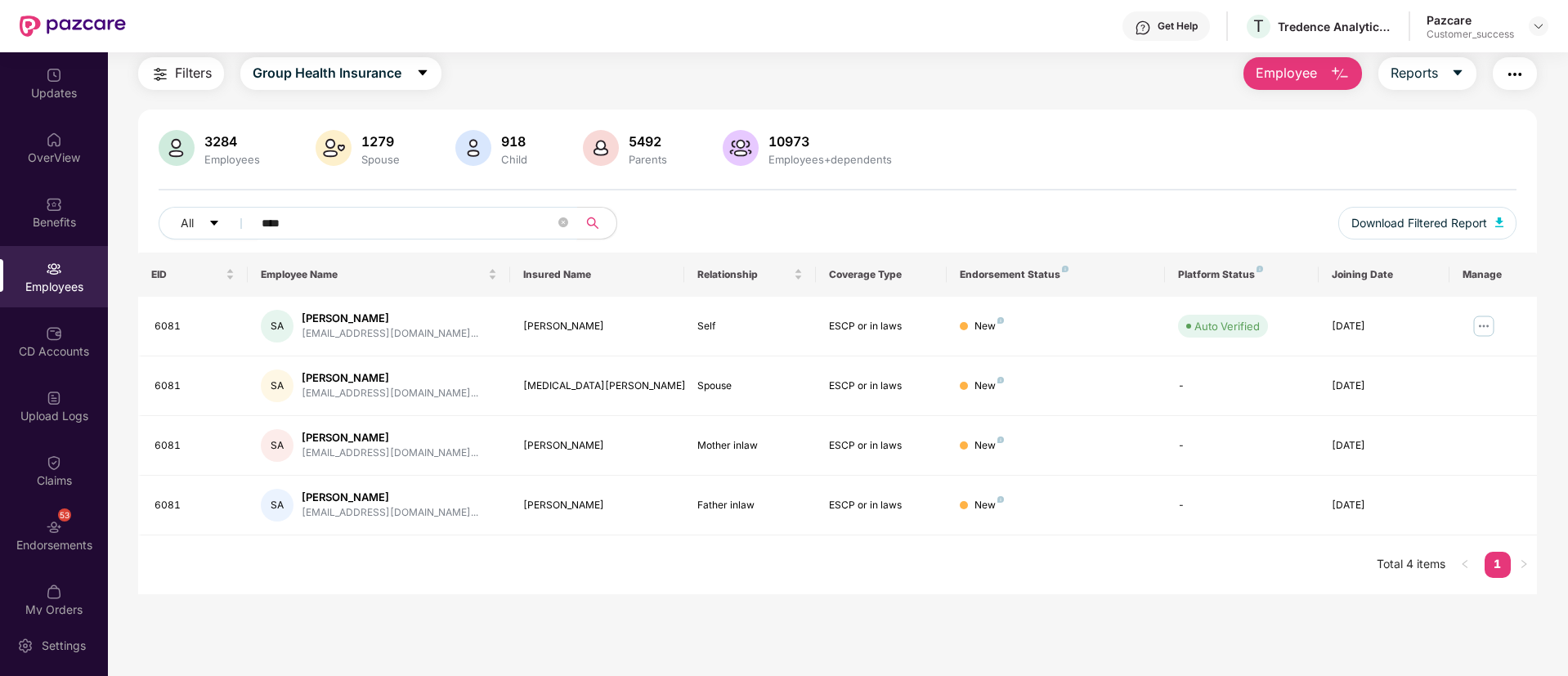
paste input "text"
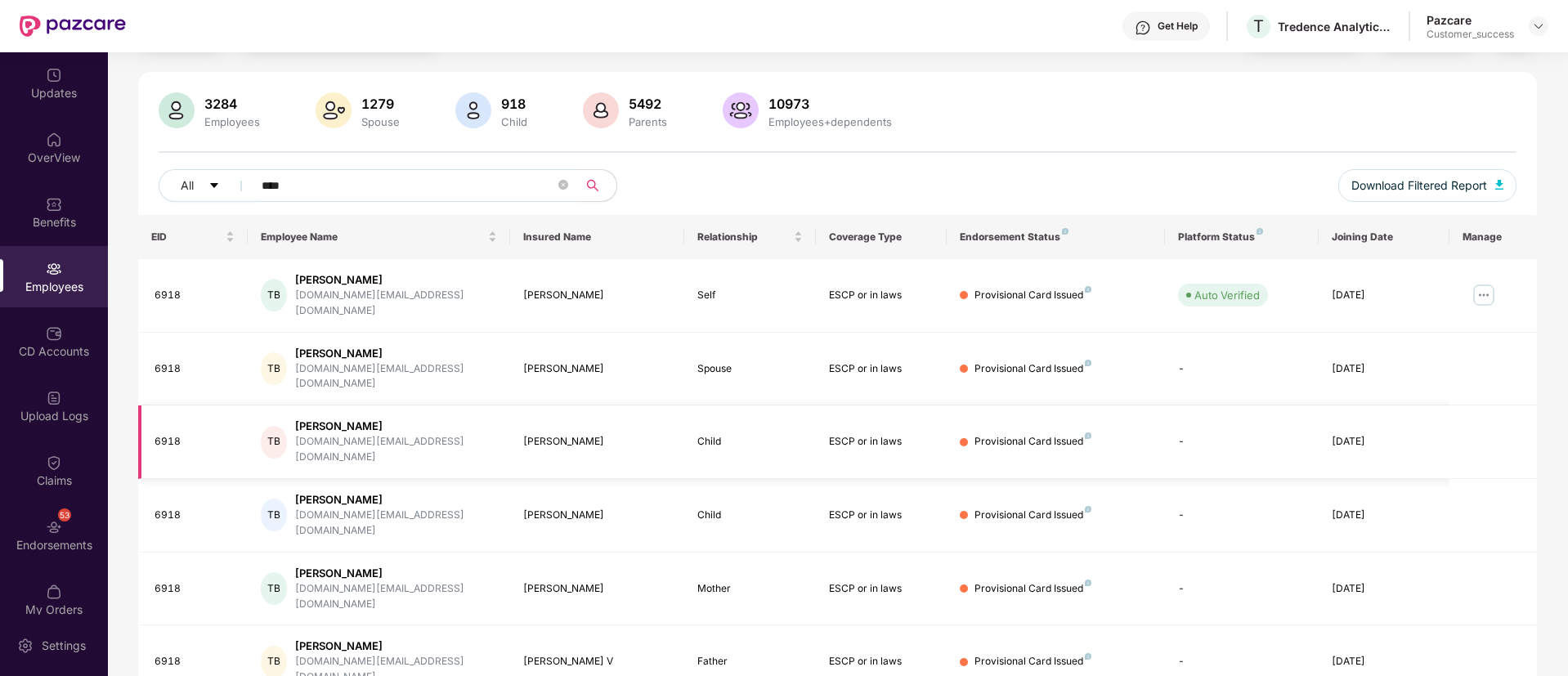
scroll to position [89, 0]
paste input "text"
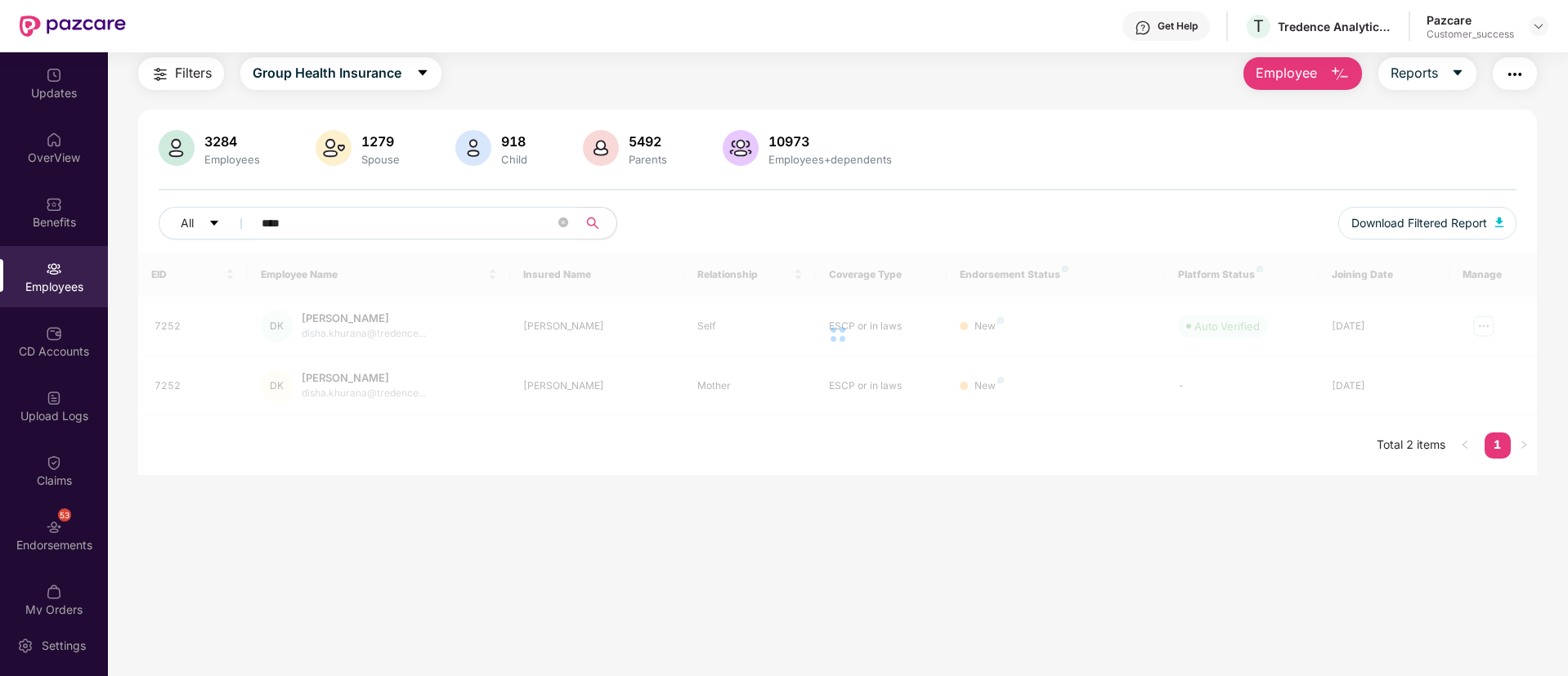
scroll to position [52, 0]
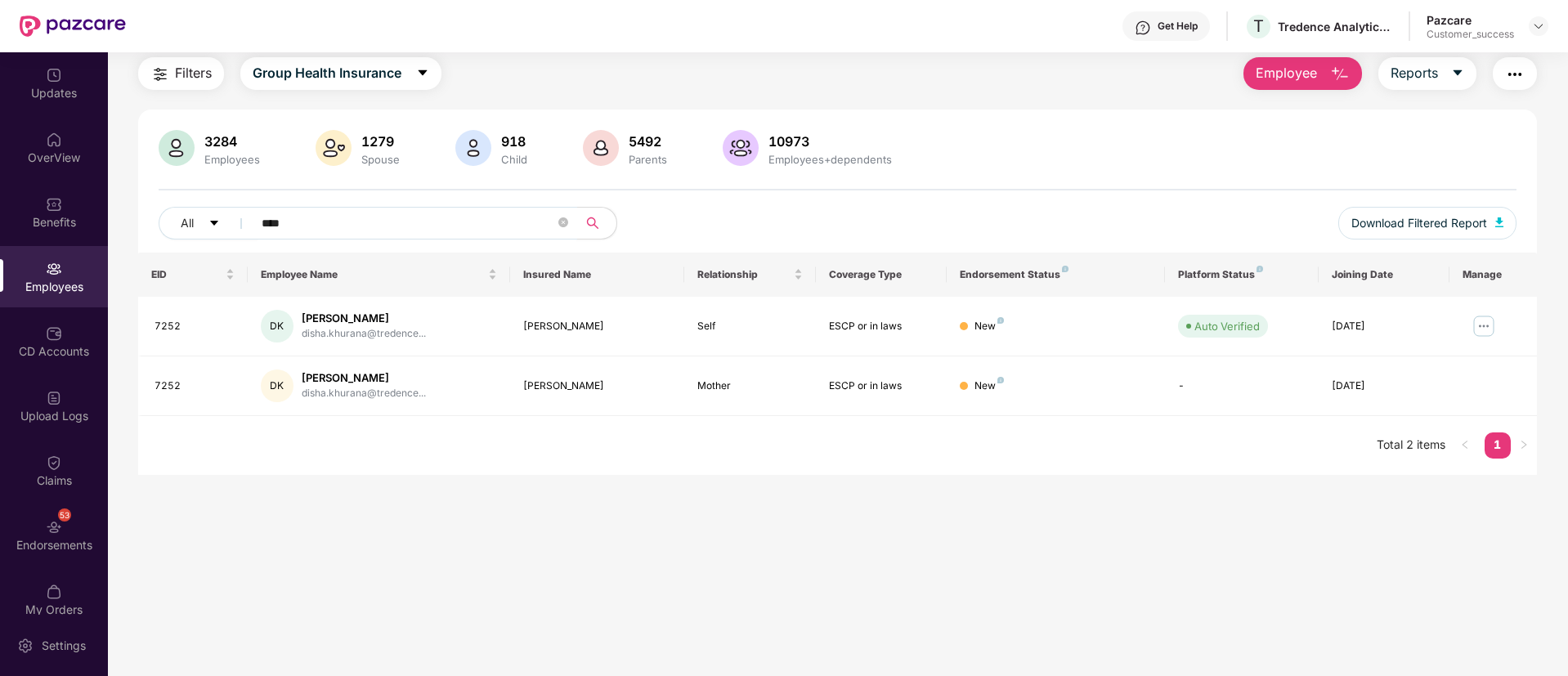
paste input "text"
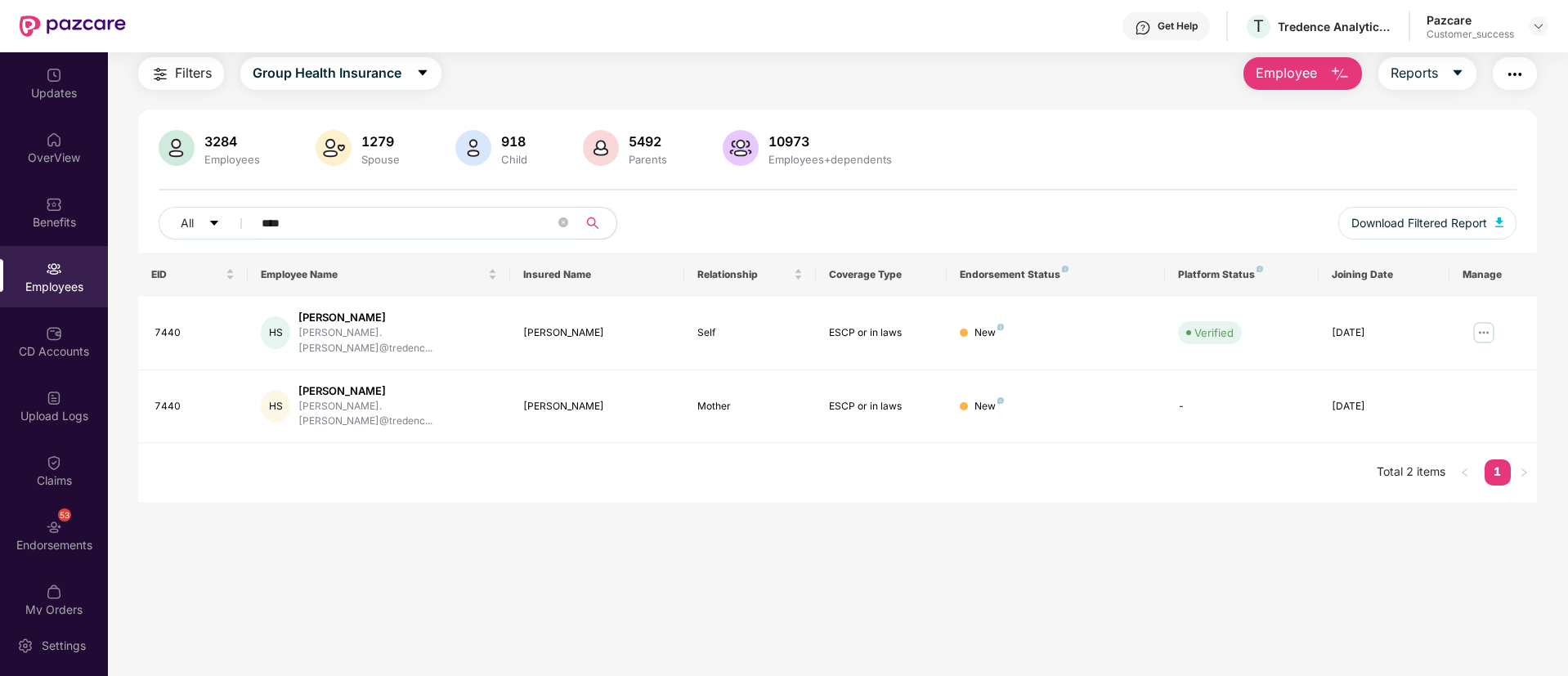
paste input "text"
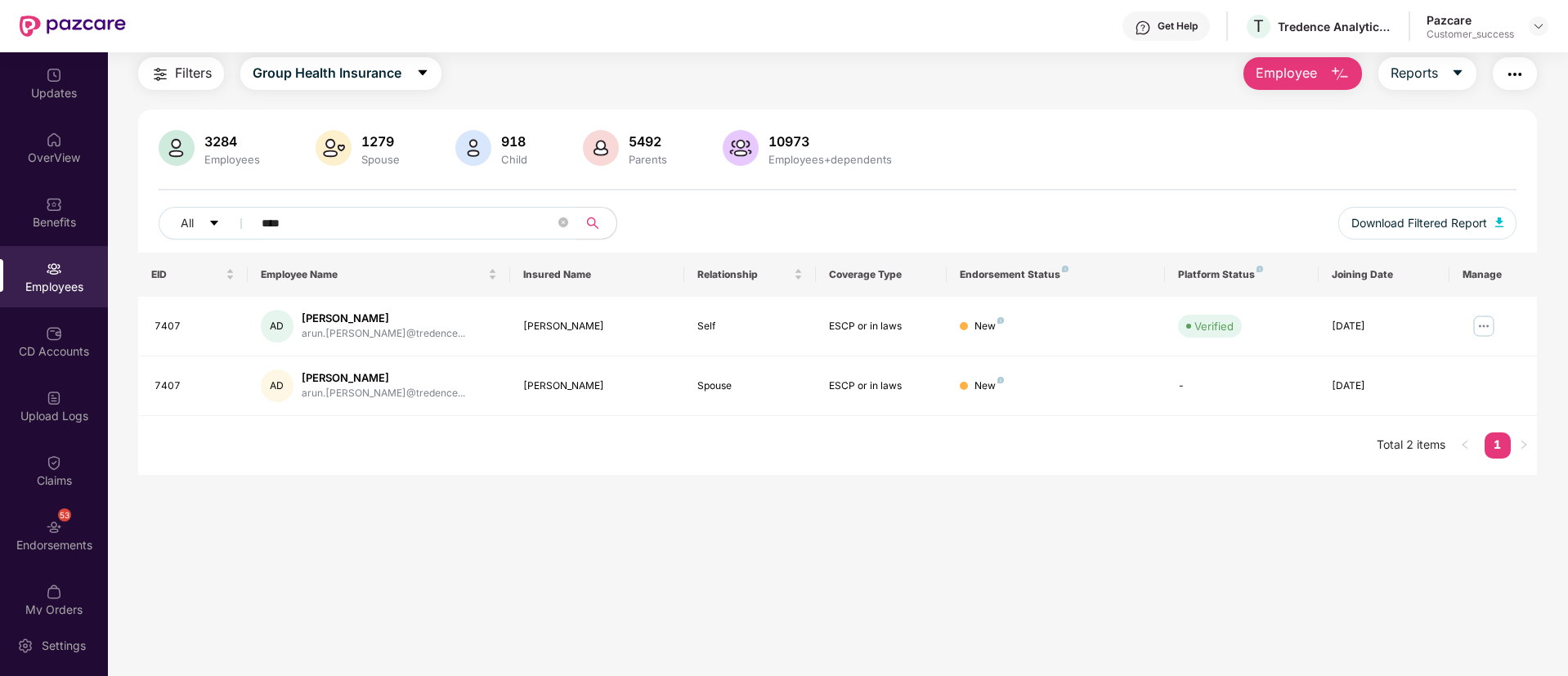
paste input "text"
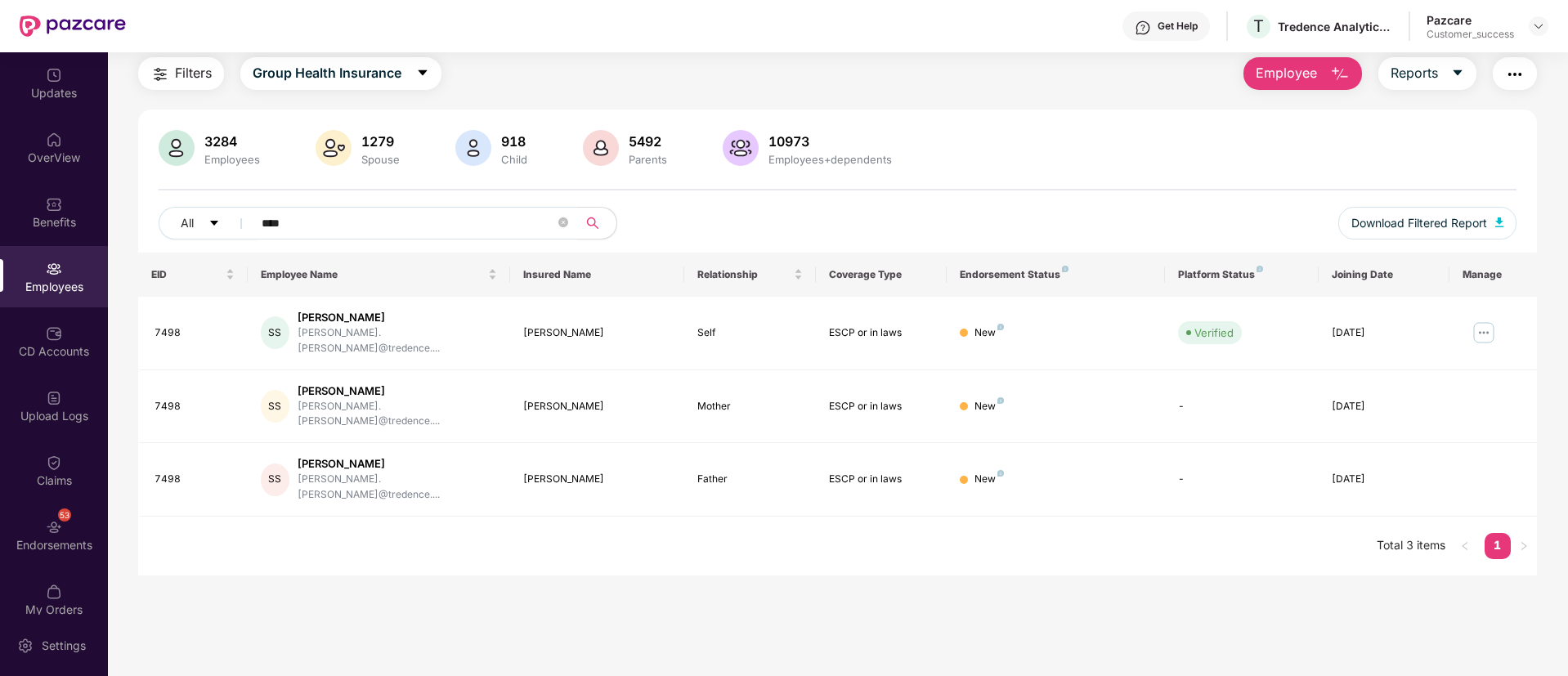
type input "****"
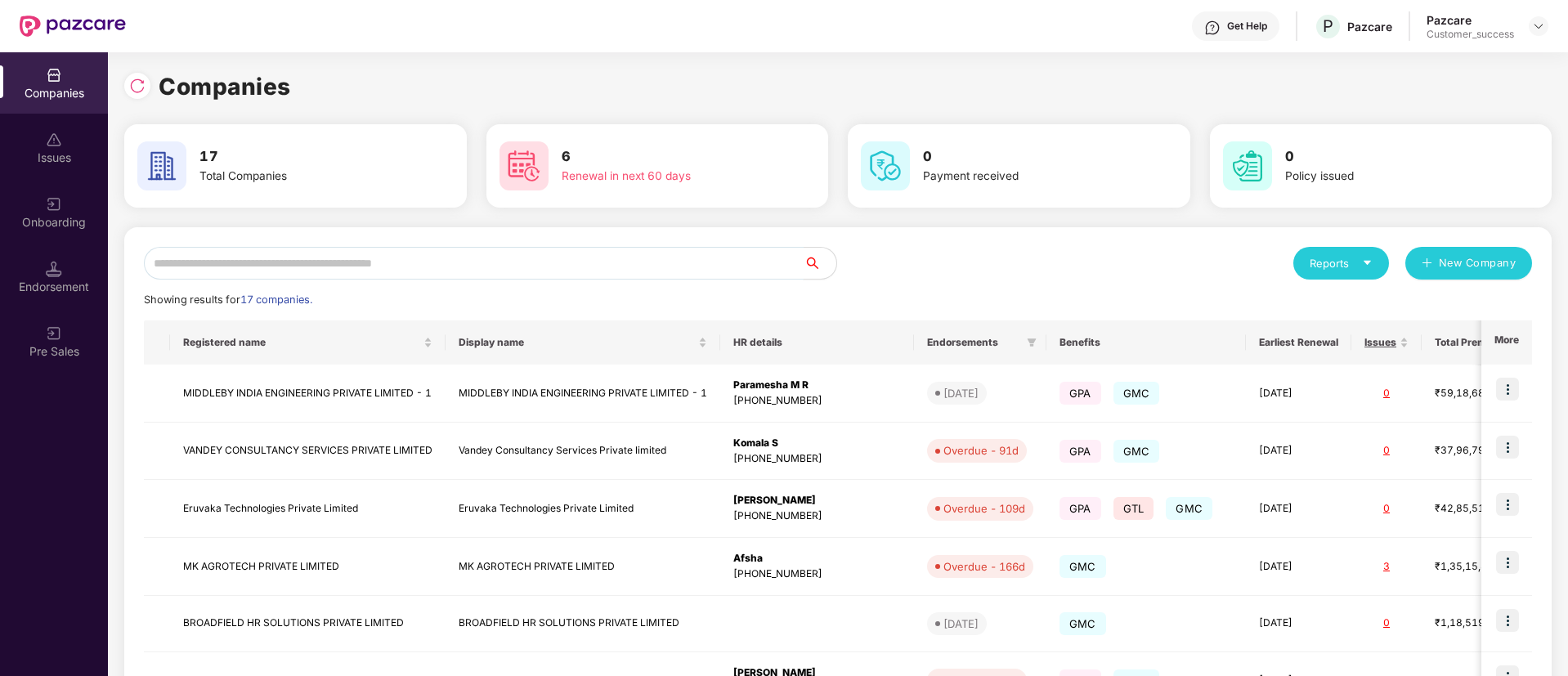
click at [450, 272] on input "text" at bounding box center [473, 263] width 660 height 32
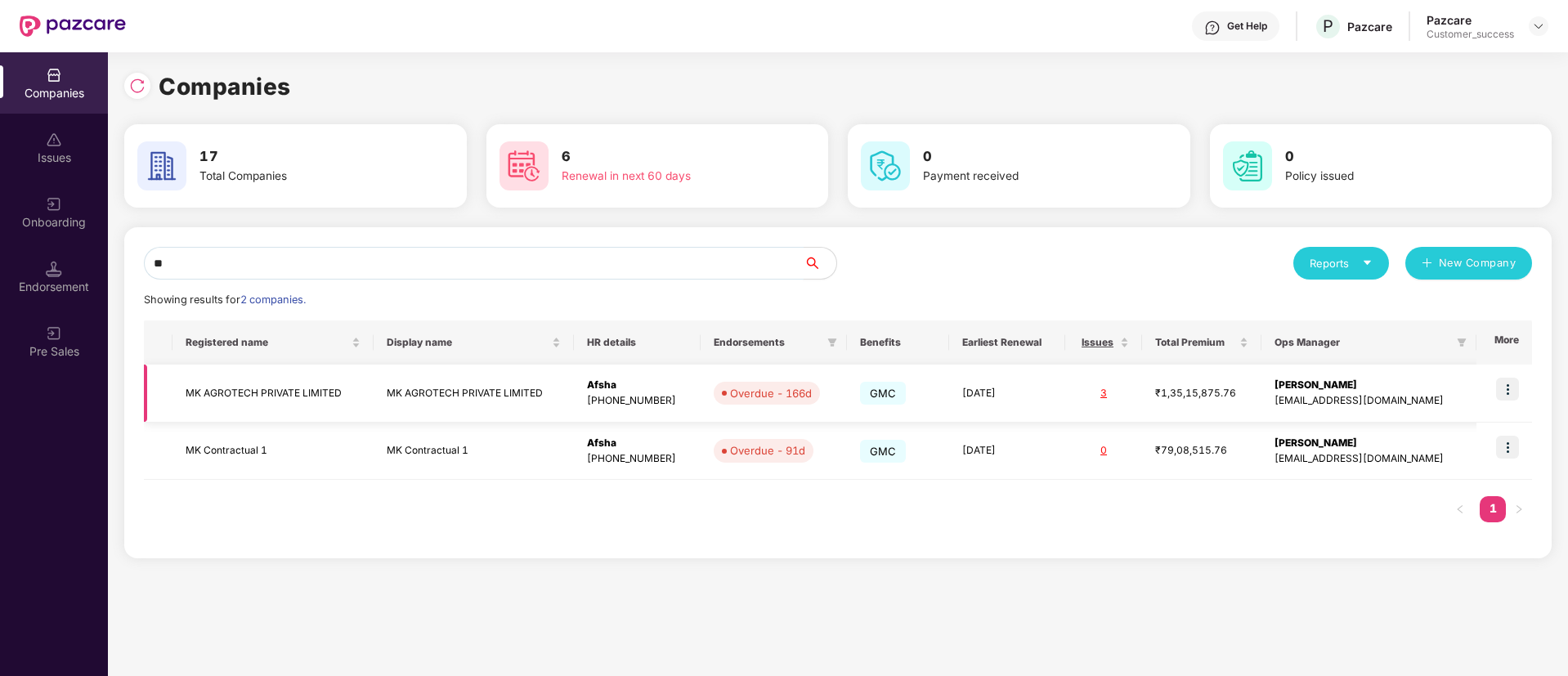
type input "**"
click at [1510, 390] on img at bounding box center [1508, 389] width 23 height 23
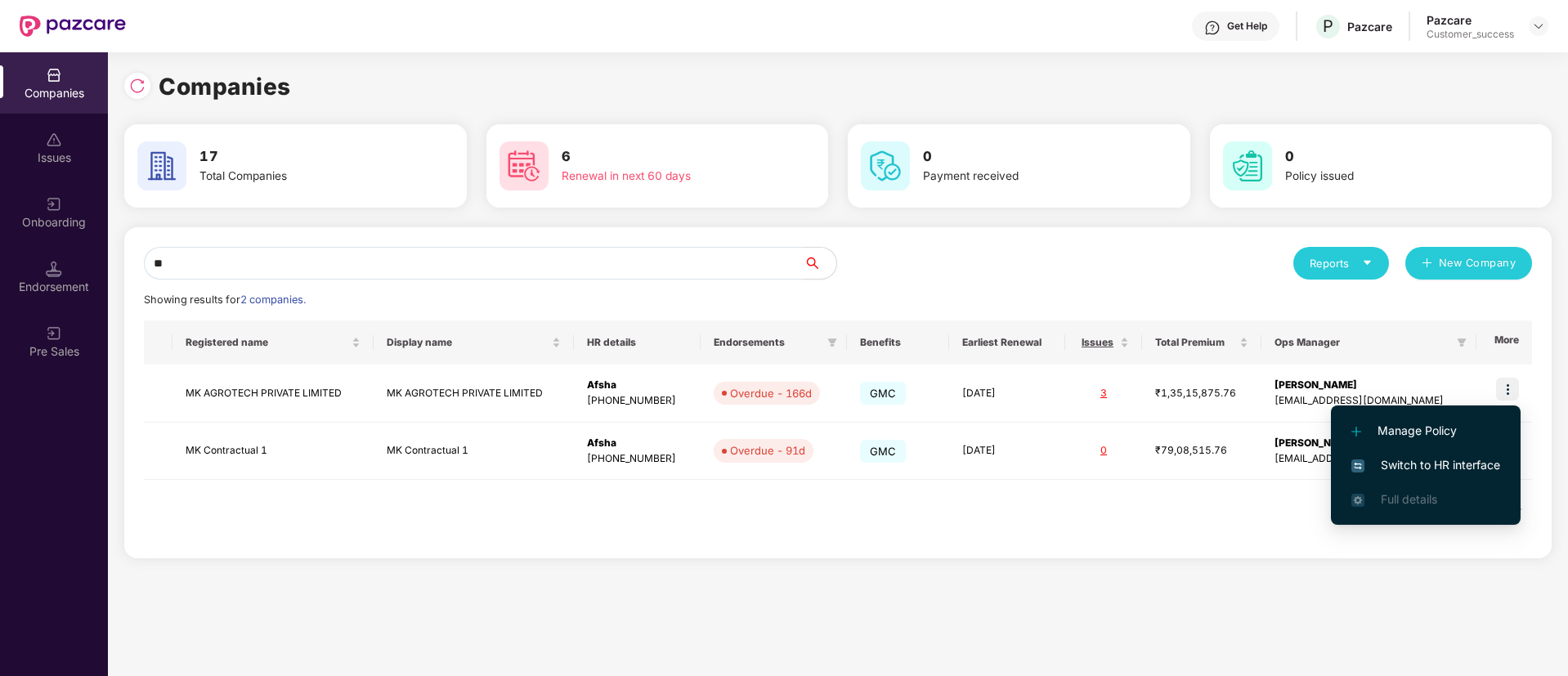
click at [1406, 459] on span "Switch to HR interface" at bounding box center [1426, 465] width 149 height 18
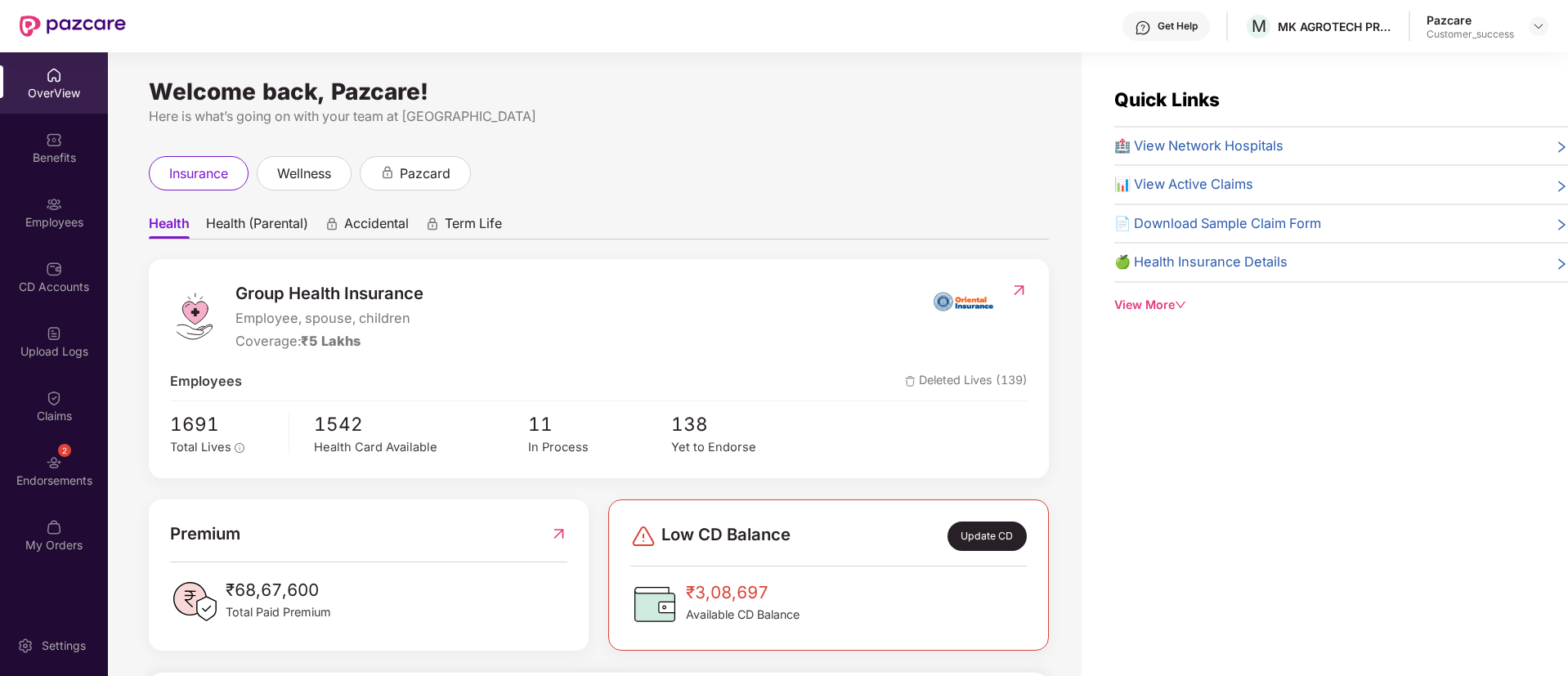
click at [65, 192] on div "Employees" at bounding box center [54, 212] width 108 height 61
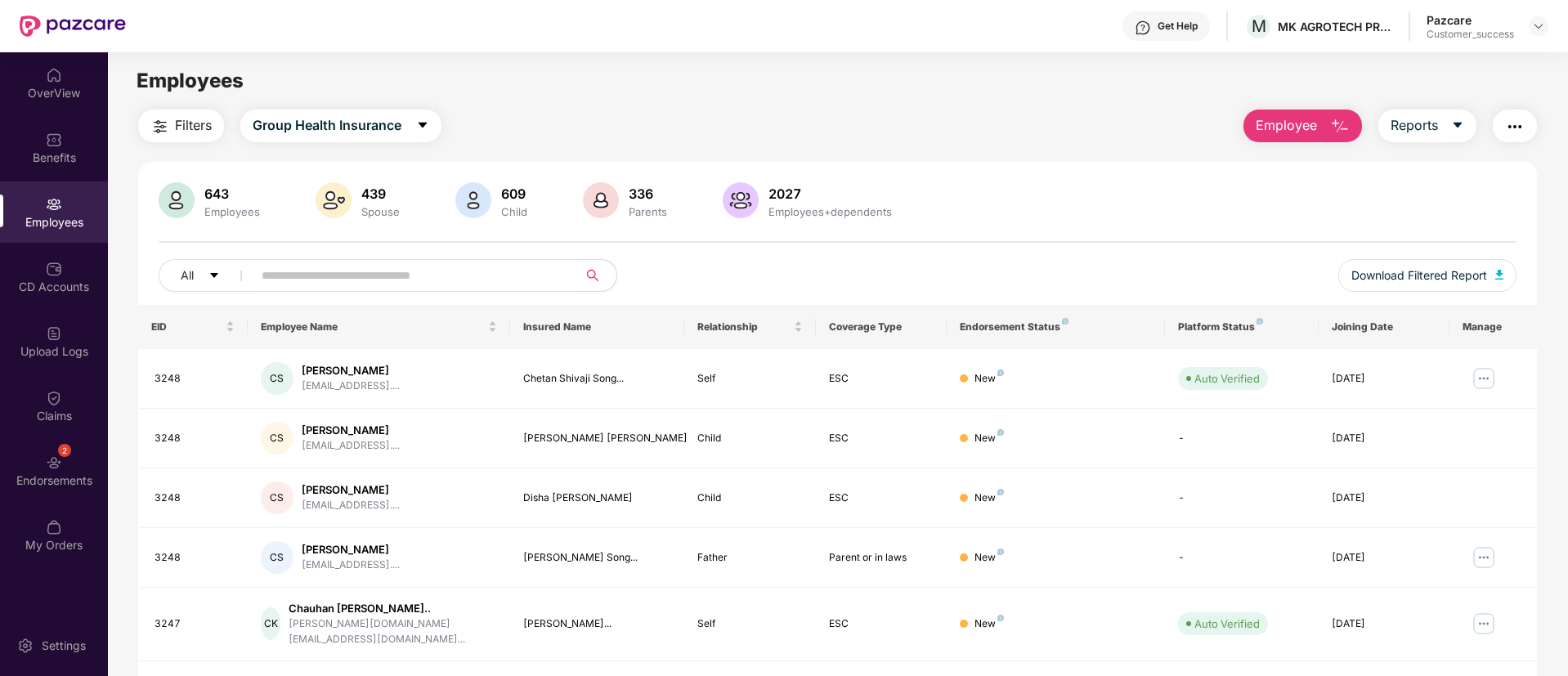
paste input "*********"
click at [378, 272] on input "*********" at bounding box center [408, 275] width 294 height 24
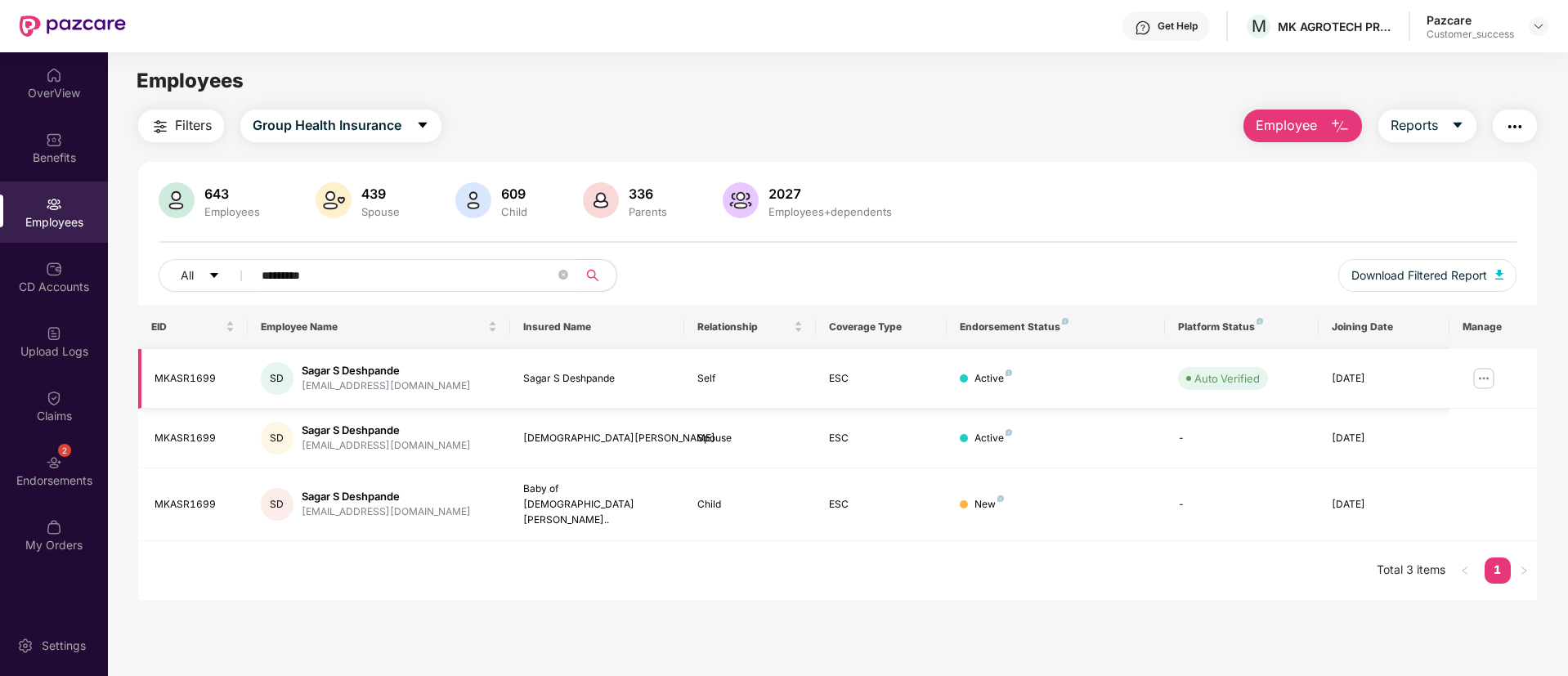
type input "*********"
click at [1472, 382] on img at bounding box center [1484, 378] width 26 height 26
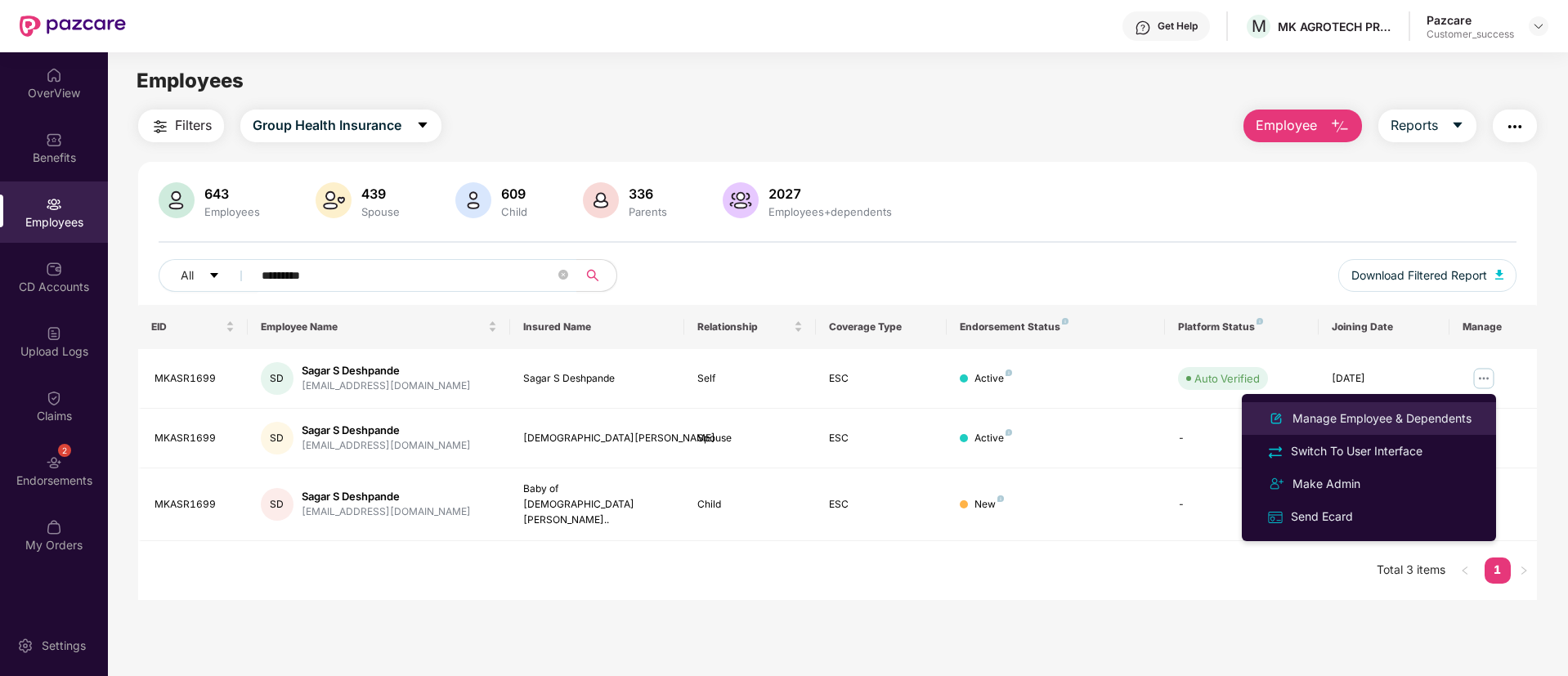
click at [1399, 420] on div "Manage Employee & Dependents" at bounding box center [1382, 418] width 185 height 18
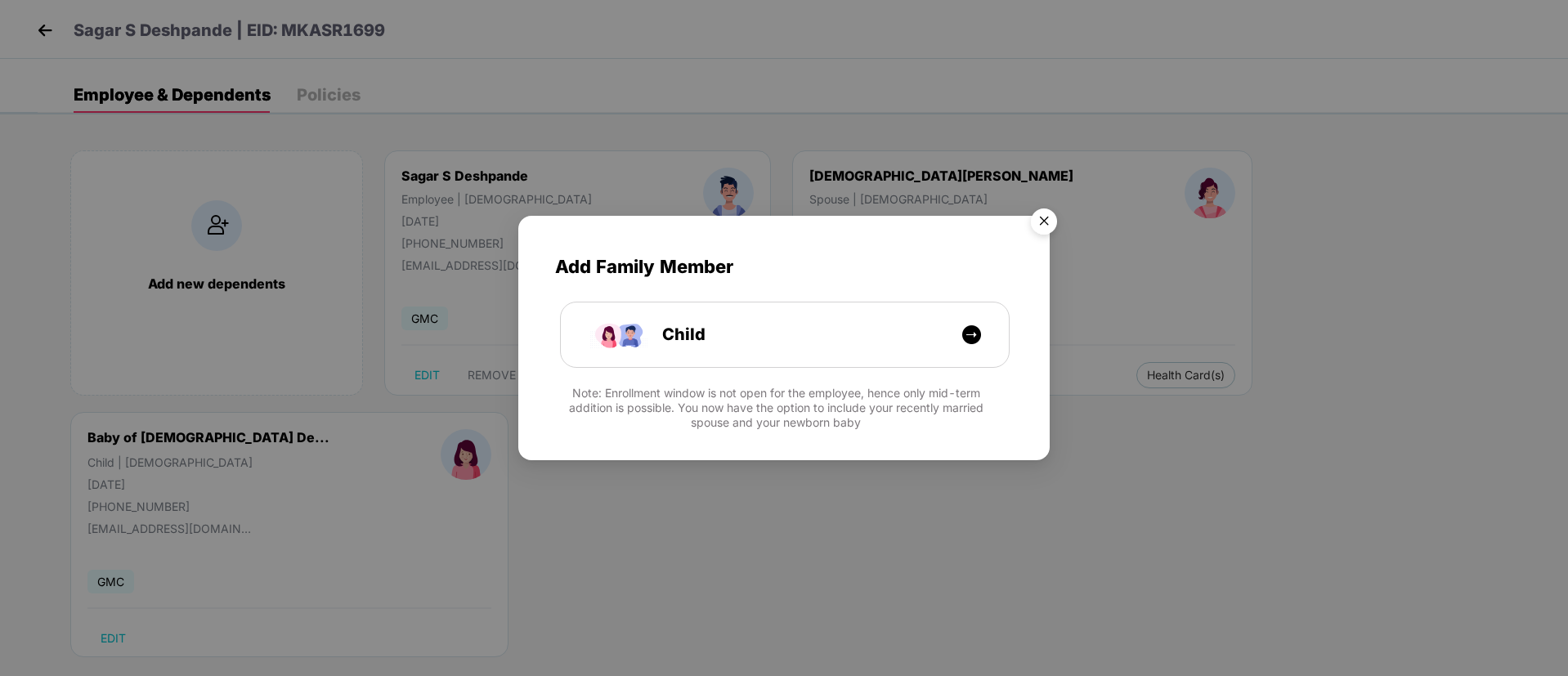
click at [1039, 218] on img "Close" at bounding box center [1044, 224] width 45 height 45
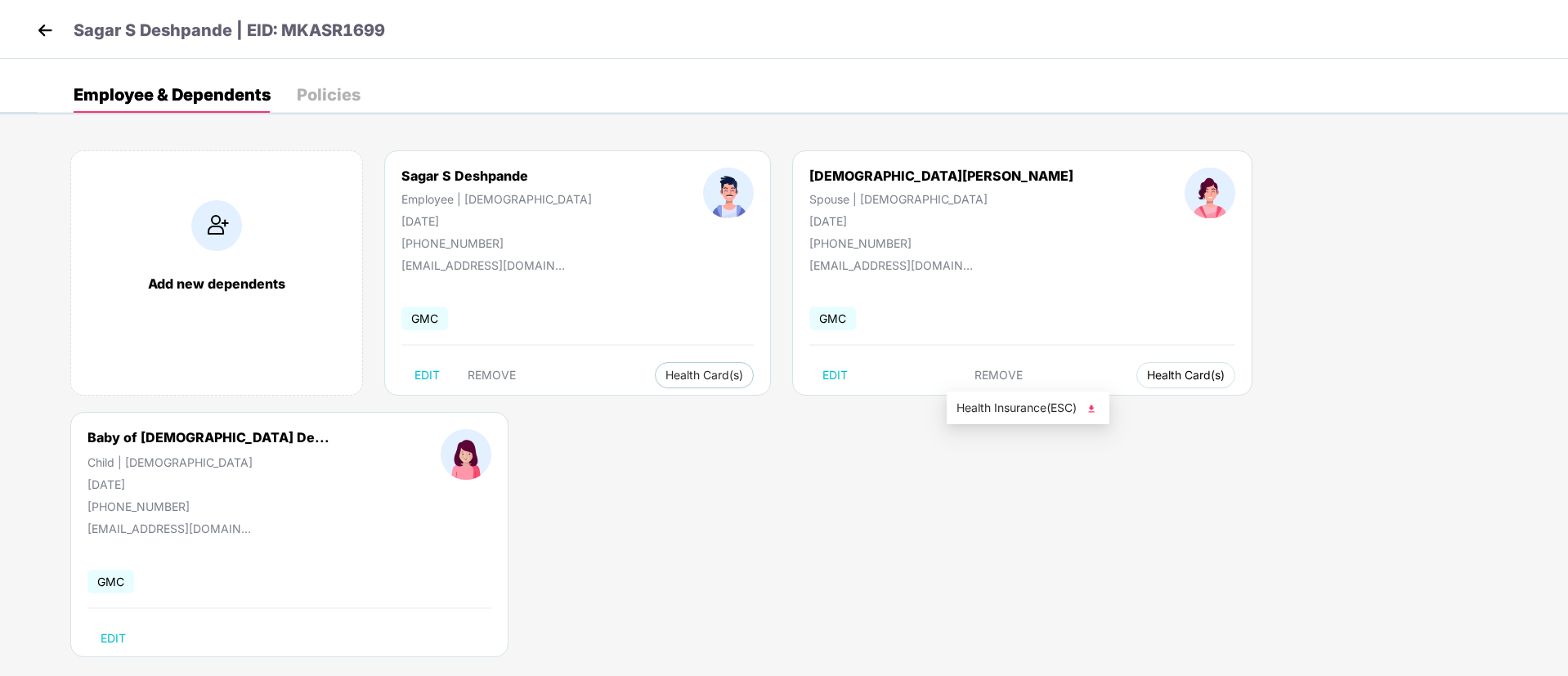
click at [1147, 374] on span "Health Card(s)" at bounding box center [1185, 375] width 78 height 8
click at [1099, 405] on img at bounding box center [1091, 409] width 17 height 17
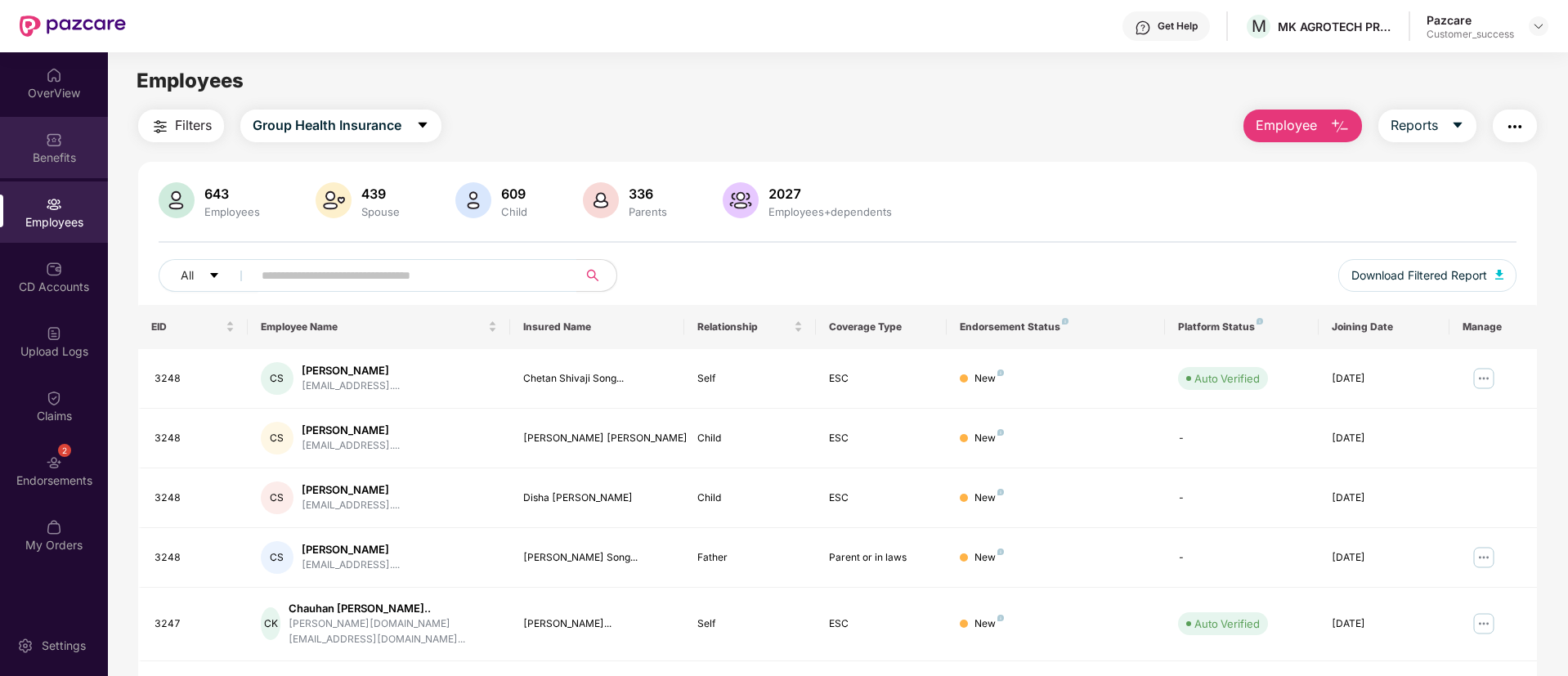
click at [66, 166] on div "Benefits" at bounding box center [54, 148] width 108 height 61
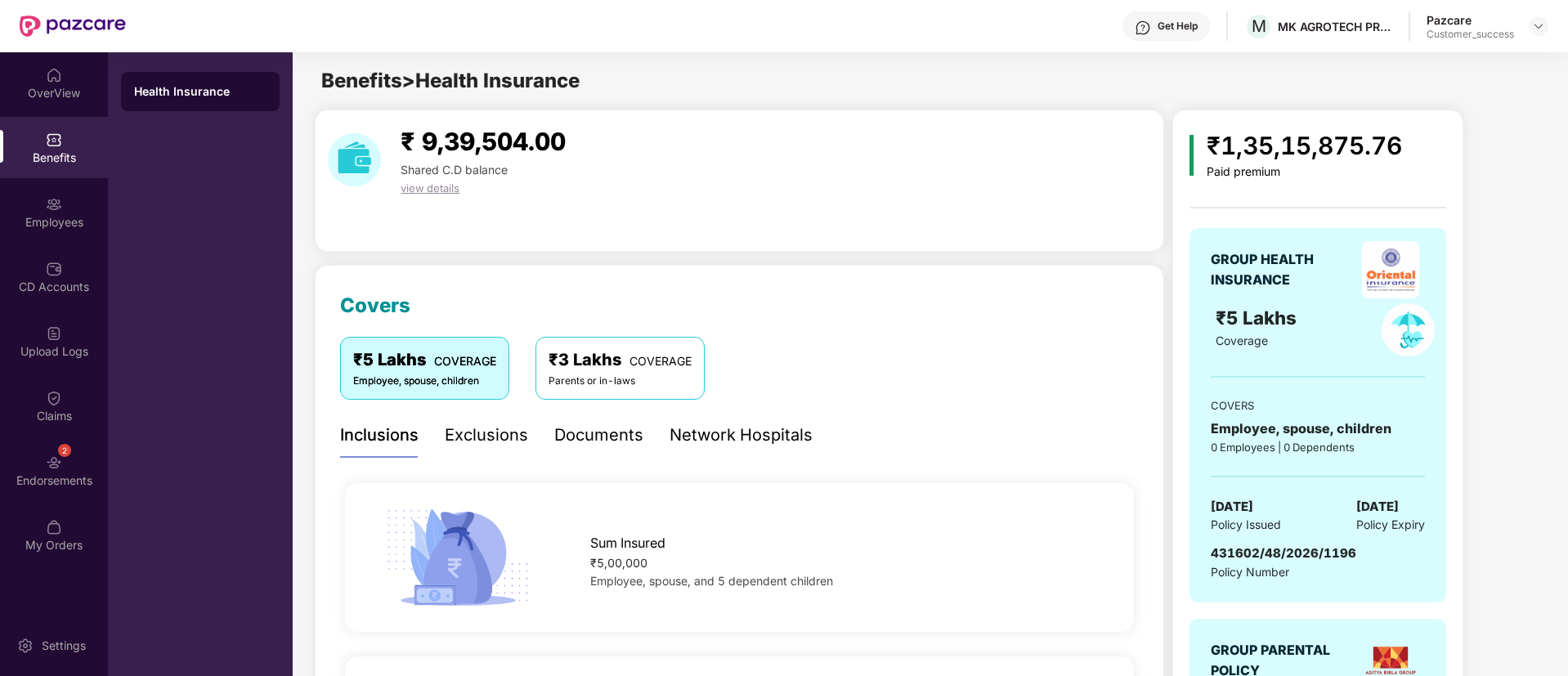
click at [604, 439] on div "Documents" at bounding box center [599, 435] width 89 height 25
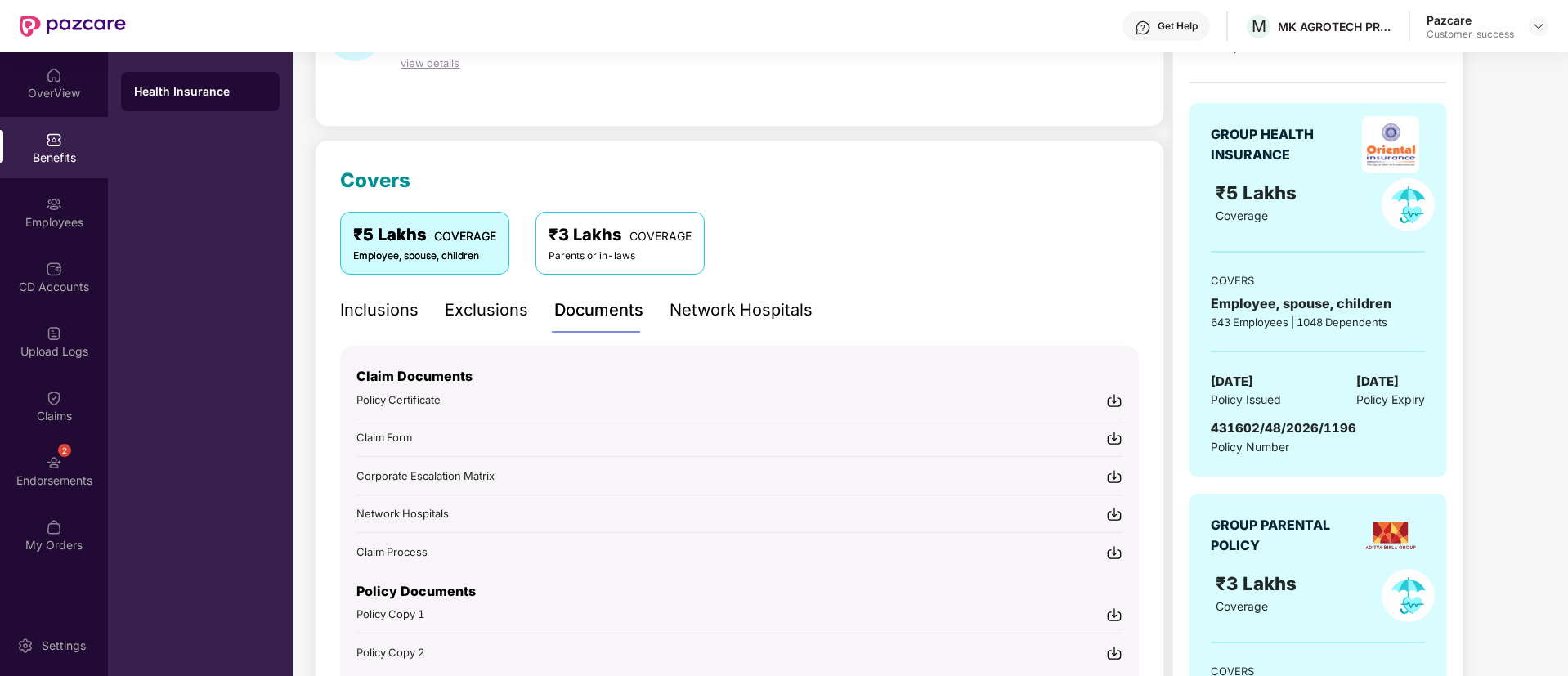
scroll to position [129, 0]
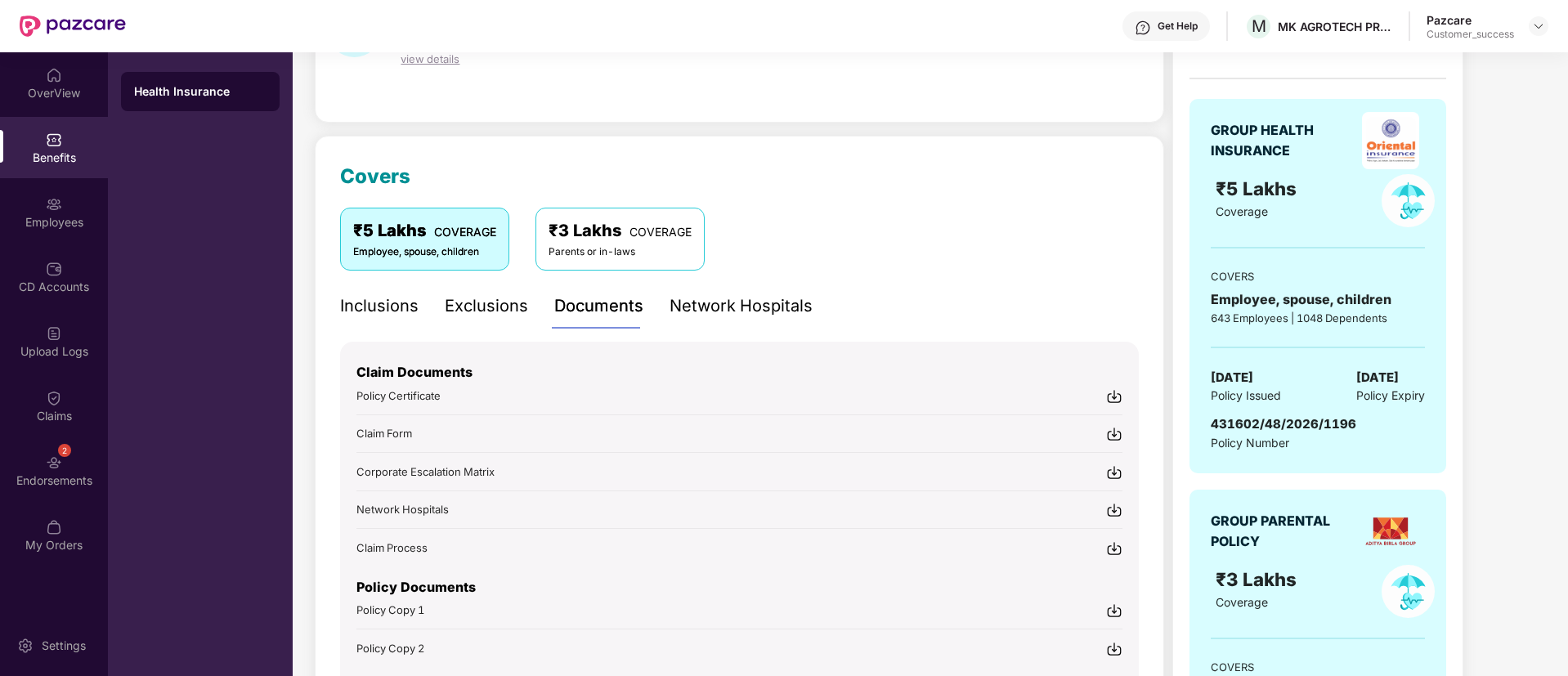
click at [1102, 396] on div "Policy Certificate" at bounding box center [739, 396] width 766 height 17
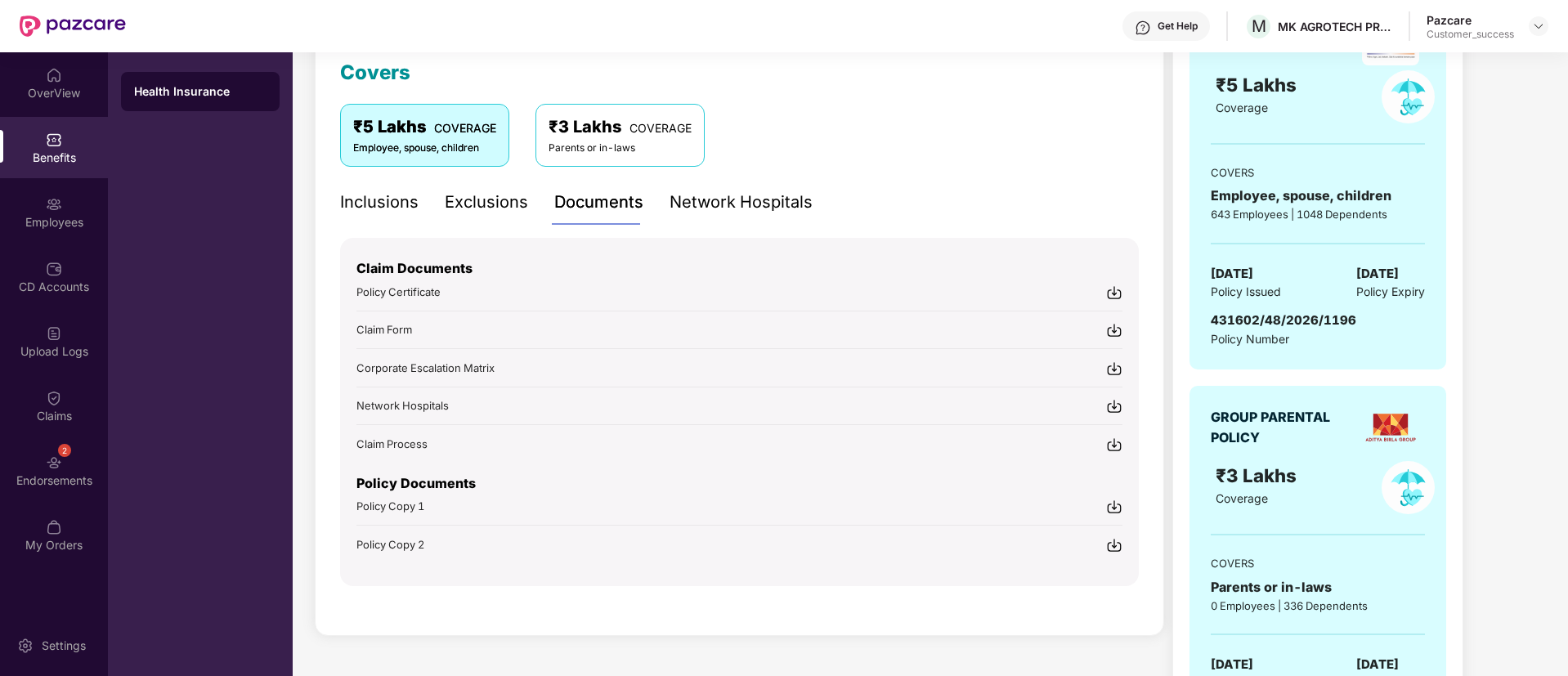
scroll to position [235, 0]
click at [1117, 328] on img at bounding box center [1114, 328] width 17 height 17
click at [58, 209] on img at bounding box center [53, 204] width 17 height 17
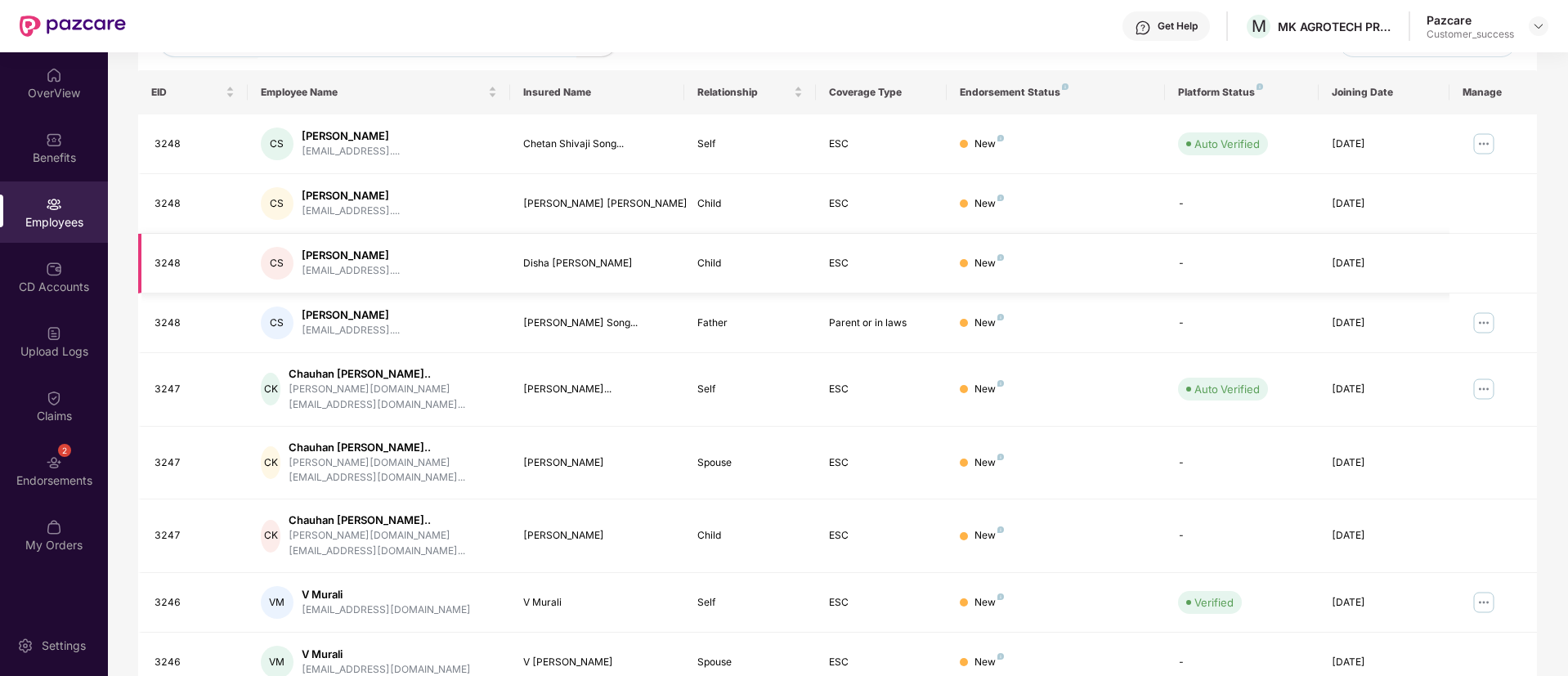
click at [398, 240] on td "CS Chetan [PERSON_NAME] [EMAIL_ADDRESS]...." at bounding box center [379, 264] width 262 height 59
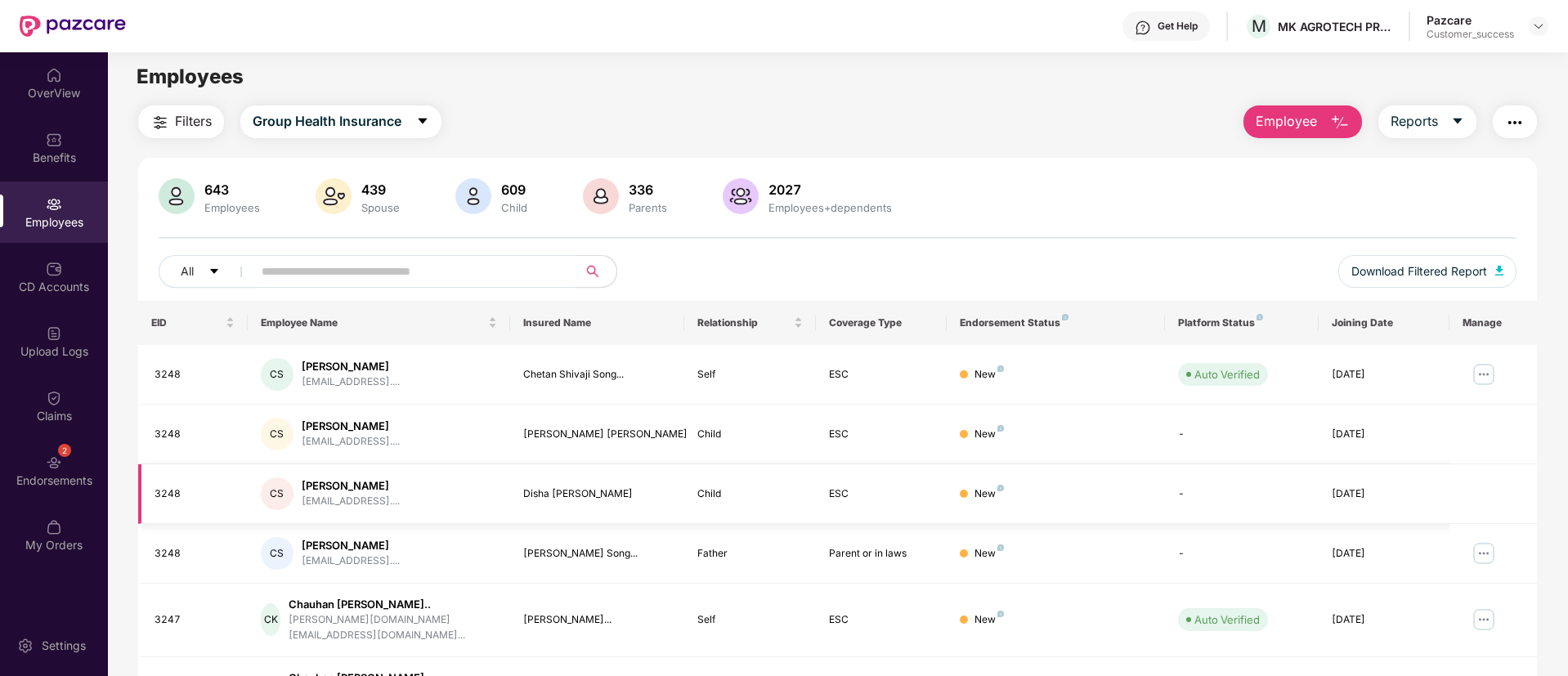
scroll to position [0, 0]
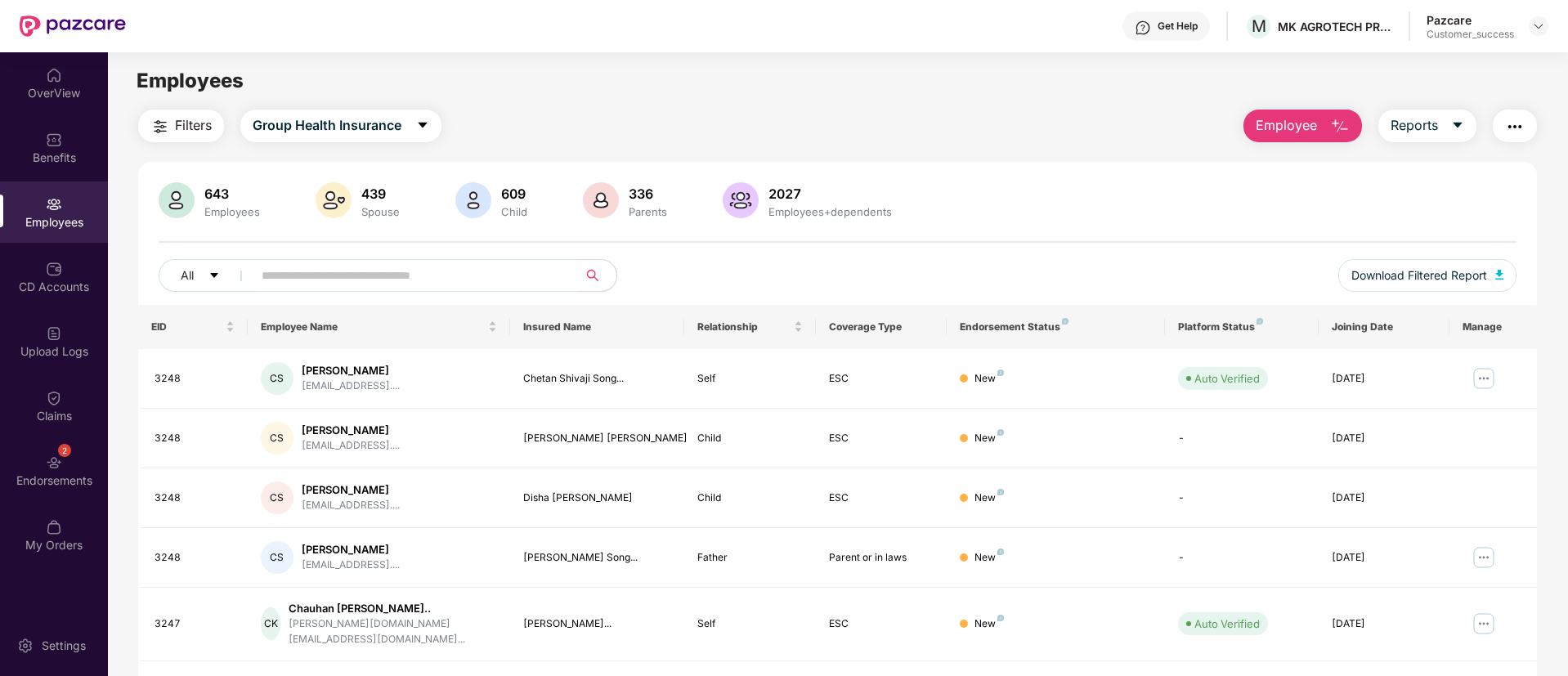
paste input "*********"
click at [414, 267] on input "*********" at bounding box center [408, 275] width 294 height 24
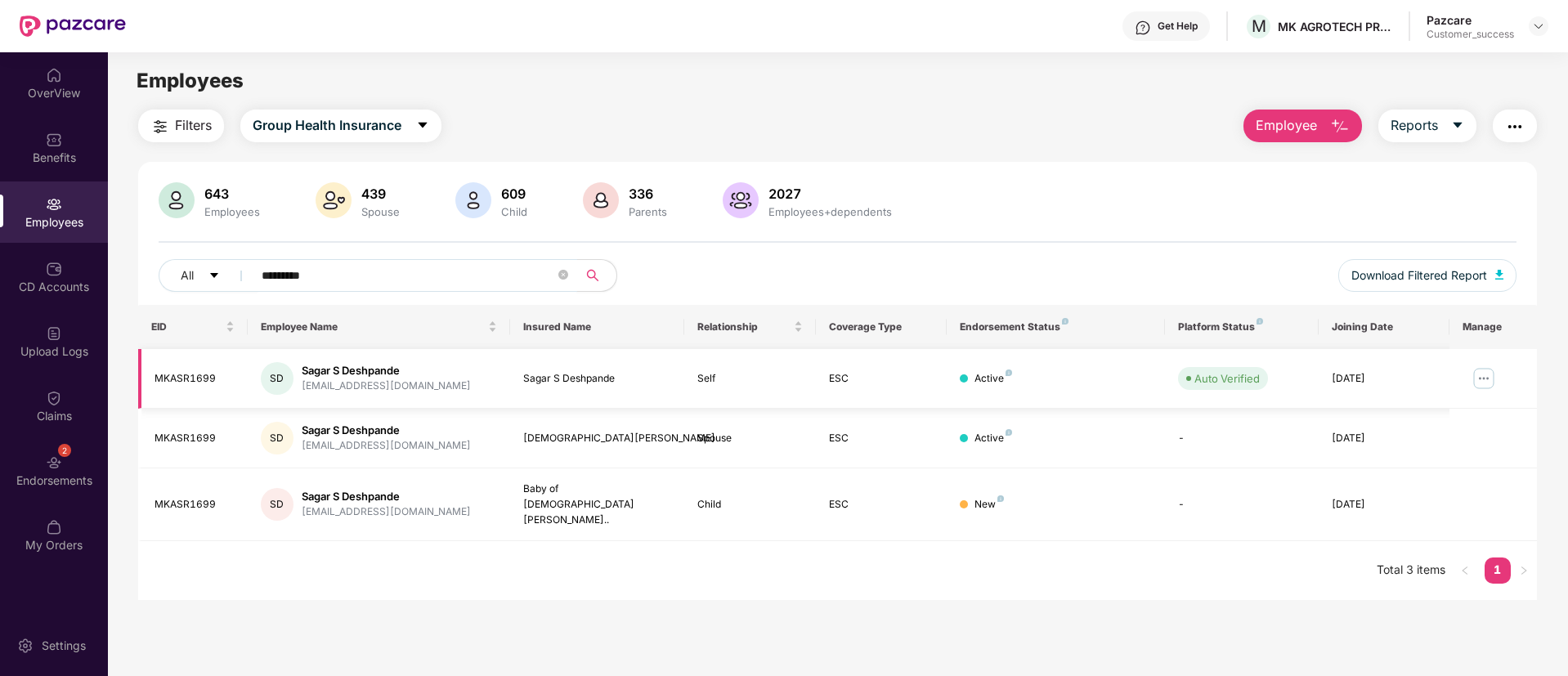
type input "*********"
click at [1488, 376] on img at bounding box center [1484, 378] width 26 height 26
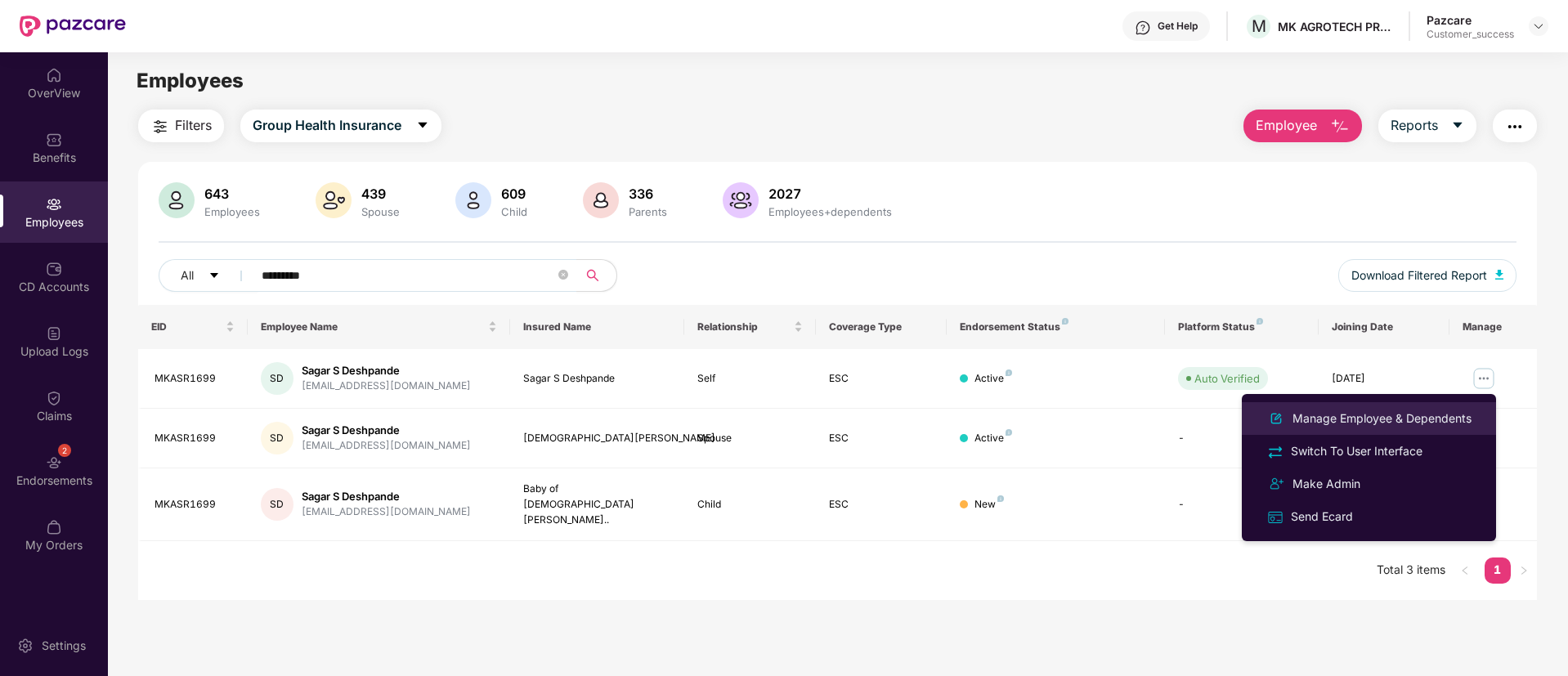
click at [1389, 432] on li "Manage Employee & Dependents" at bounding box center [1369, 417] width 254 height 32
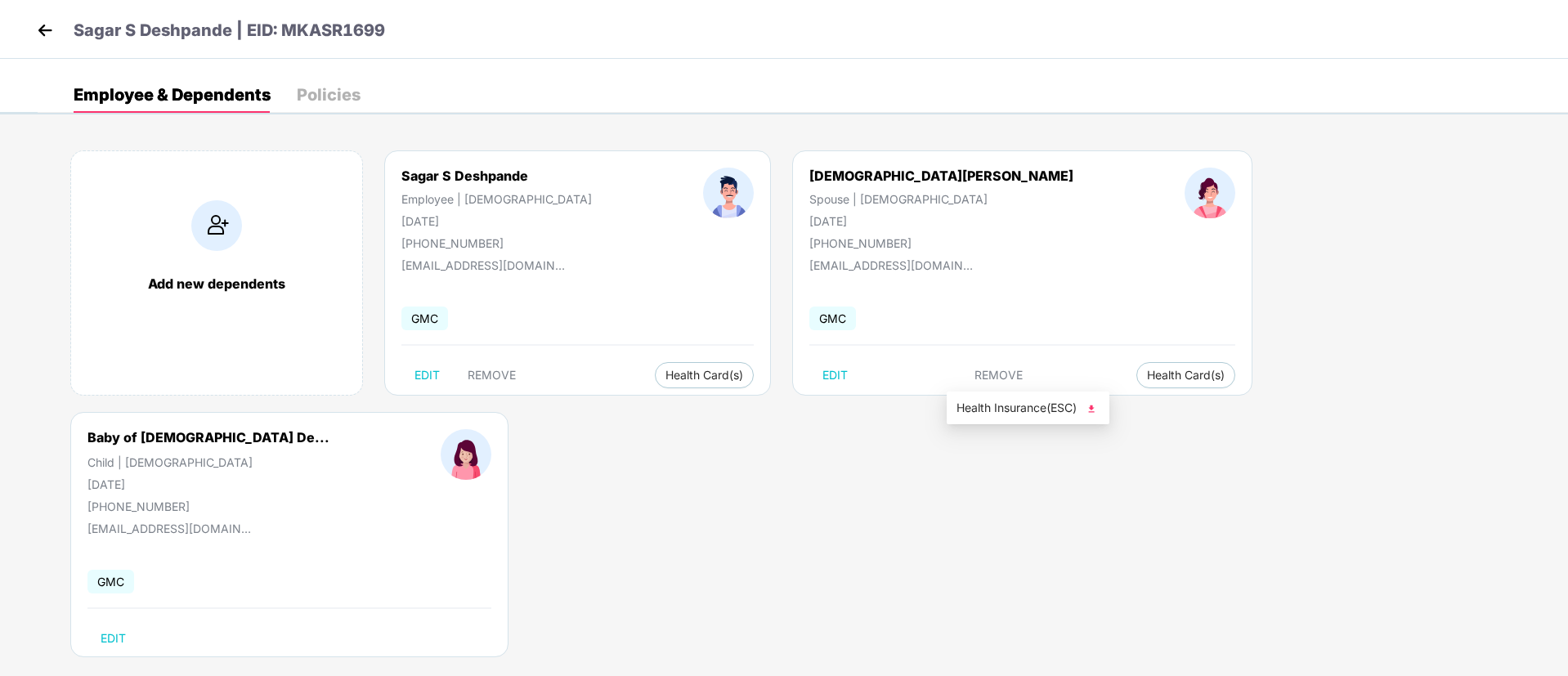
click at [1095, 408] on img at bounding box center [1091, 409] width 17 height 17
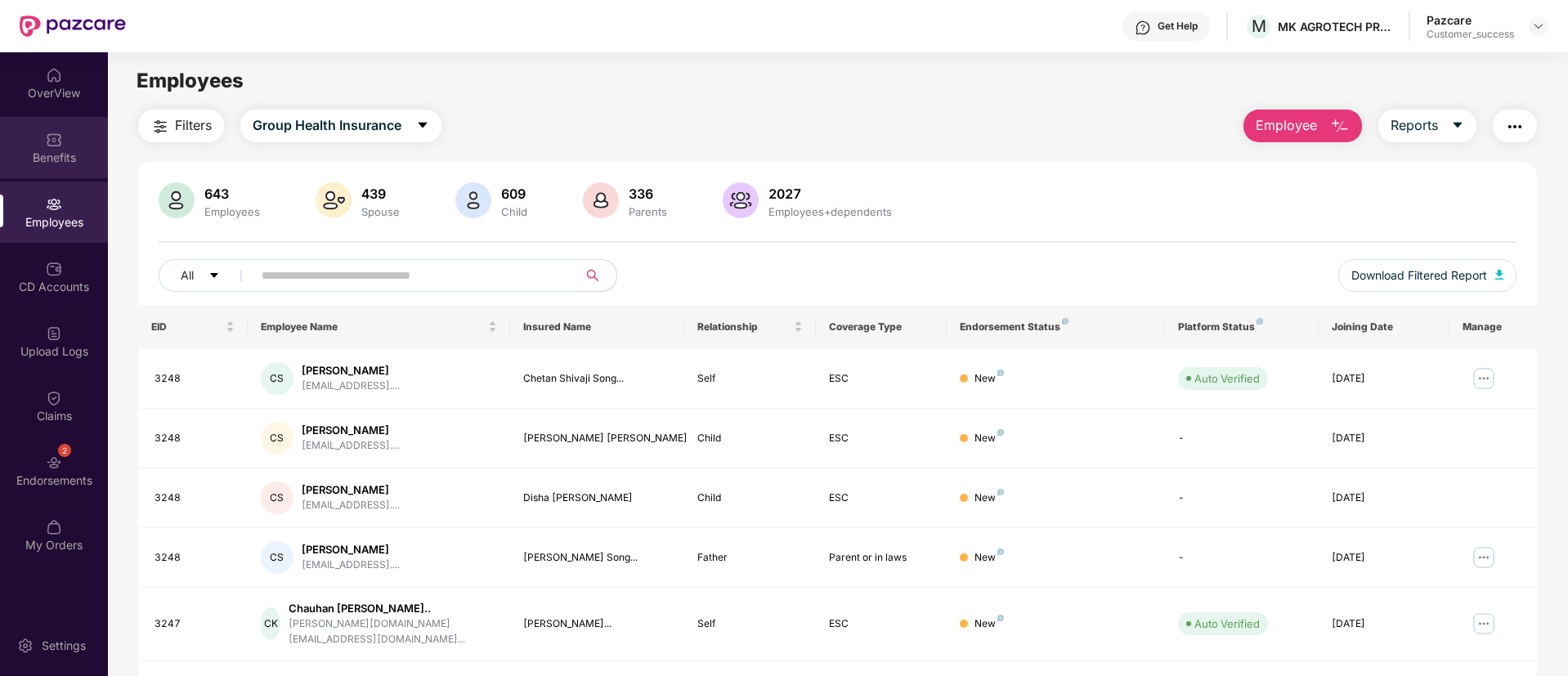
click at [70, 148] on div "Benefits" at bounding box center [54, 148] width 108 height 61
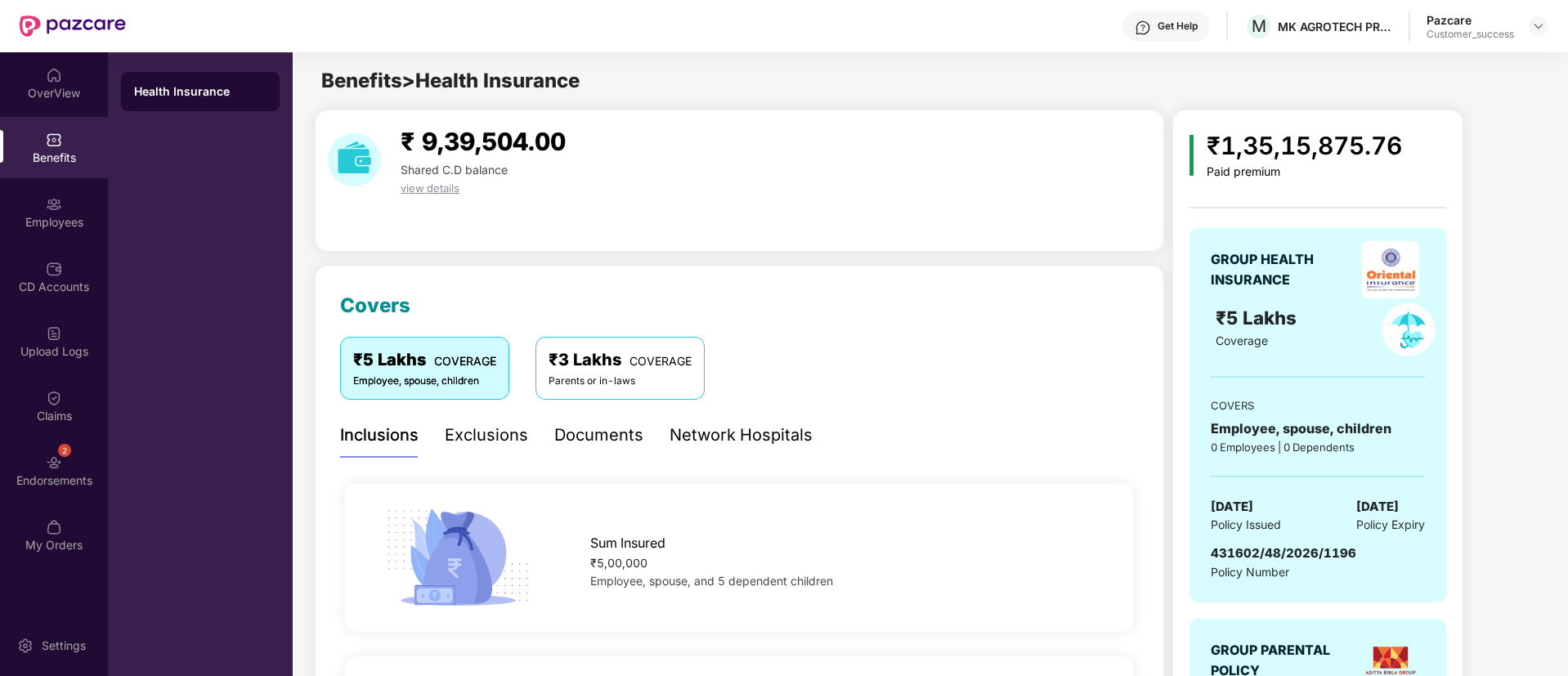
click at [646, 441] on div "Inclusions Exclusions Documents Network Hospitals" at bounding box center [576, 435] width 473 height 45
click at [578, 420] on div "Documents" at bounding box center [599, 435] width 89 height 45
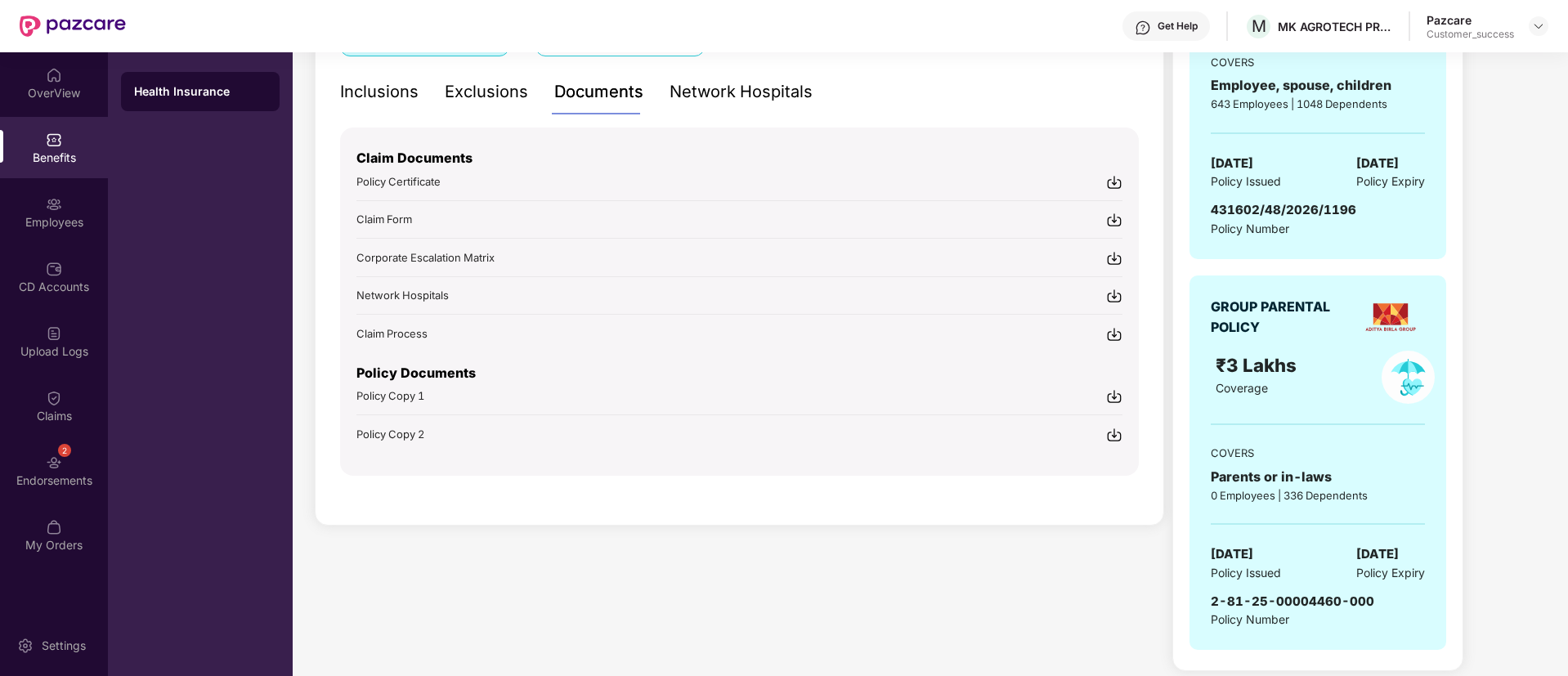
scroll to position [351, 0]
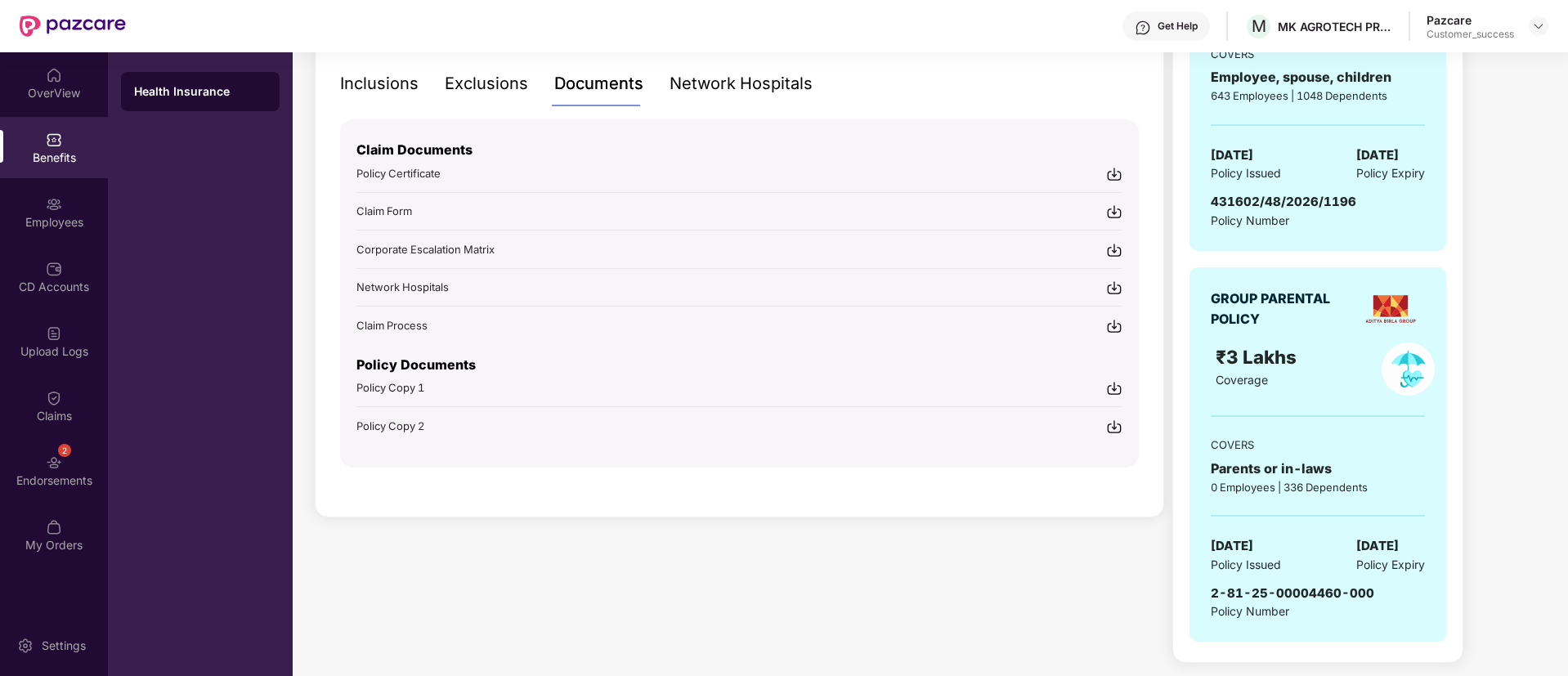
click at [1113, 251] on img at bounding box center [1114, 250] width 17 height 17
click at [1111, 285] on img at bounding box center [1114, 287] width 17 height 17
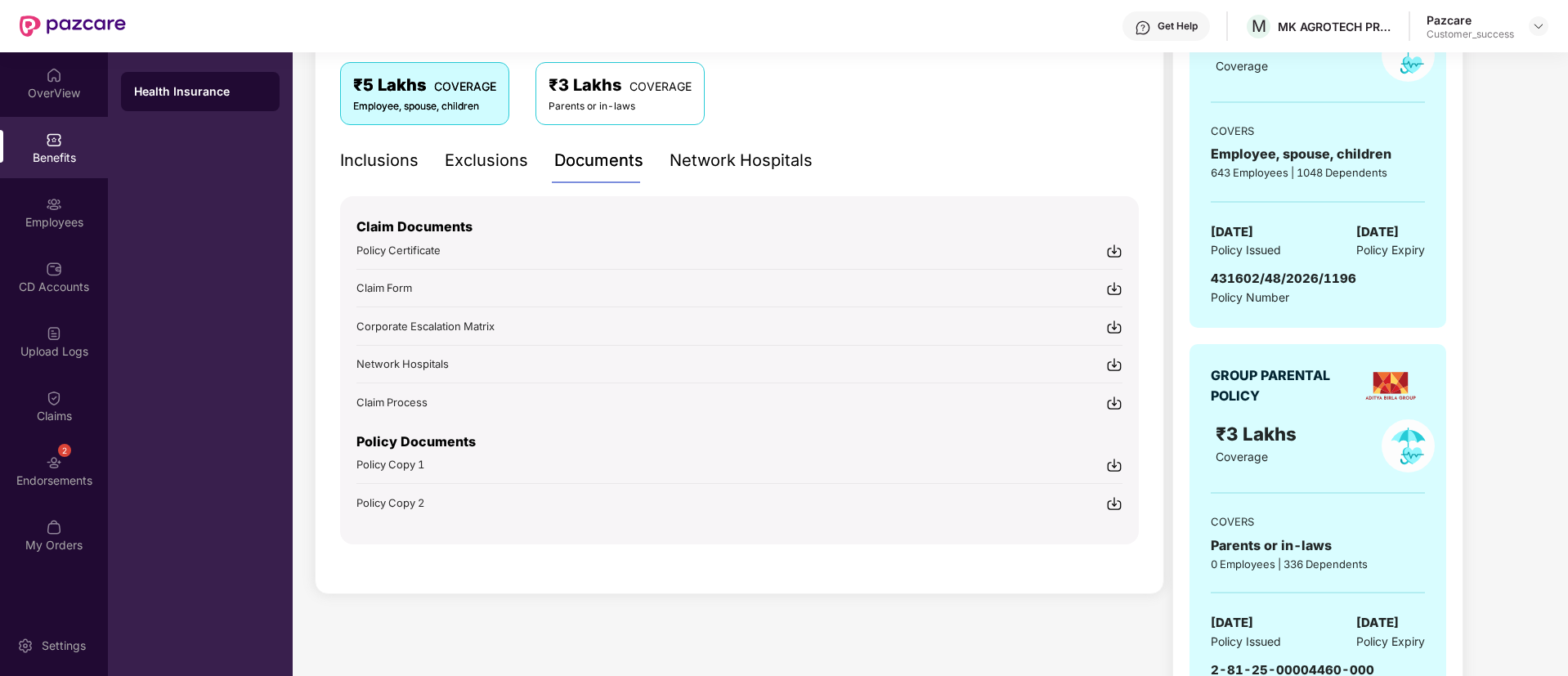
scroll to position [273, 0]
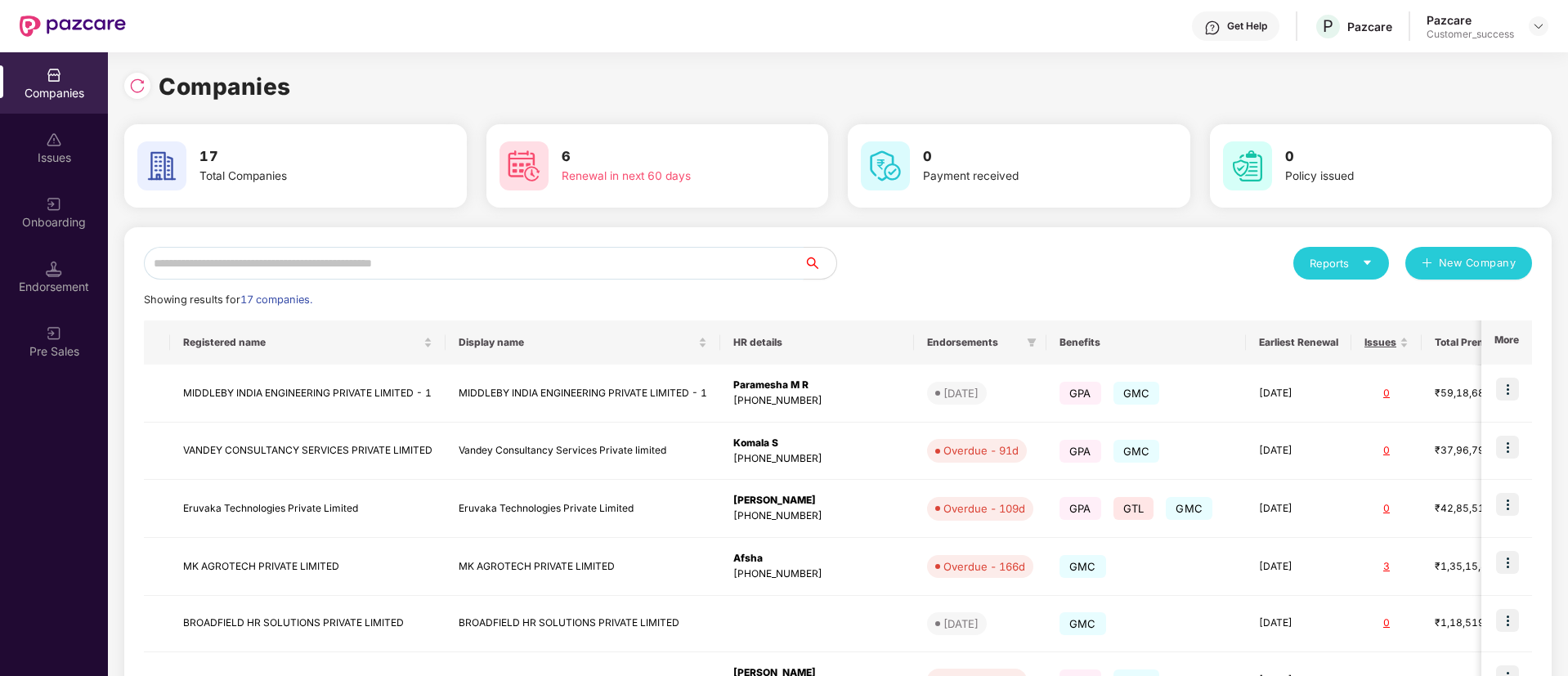
click at [644, 259] on input "text" at bounding box center [473, 263] width 660 height 32
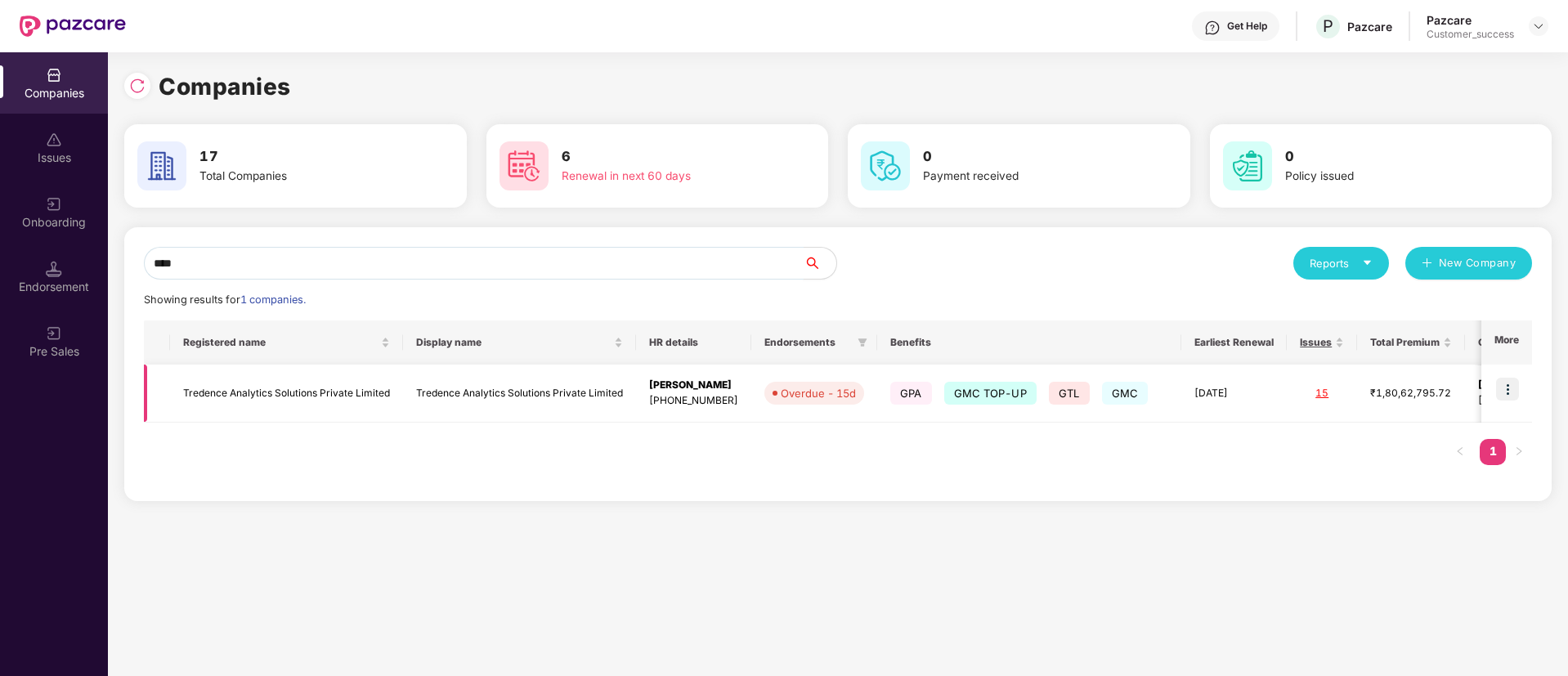
type input "****"
click at [1513, 384] on img at bounding box center [1508, 389] width 23 height 23
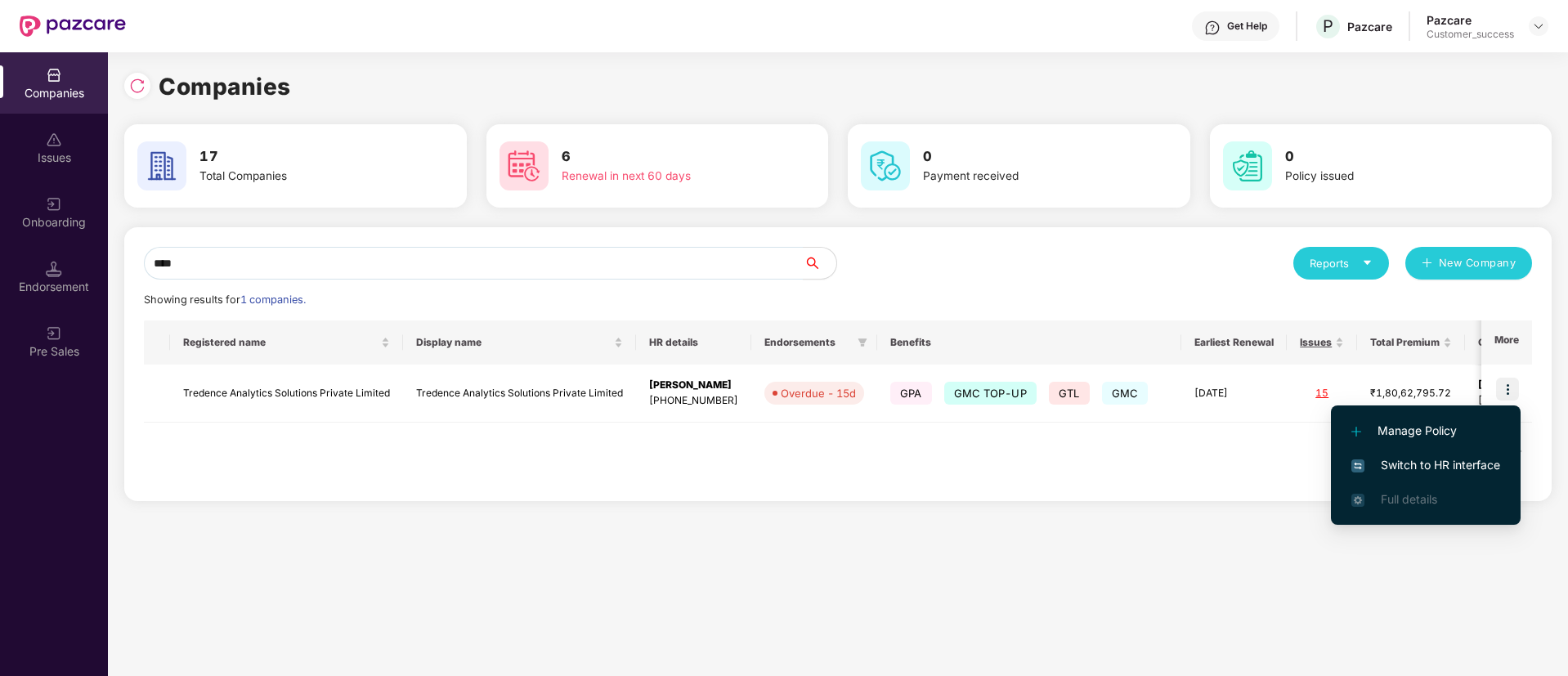
click at [1395, 467] on span "Switch to HR interface" at bounding box center [1426, 465] width 149 height 18
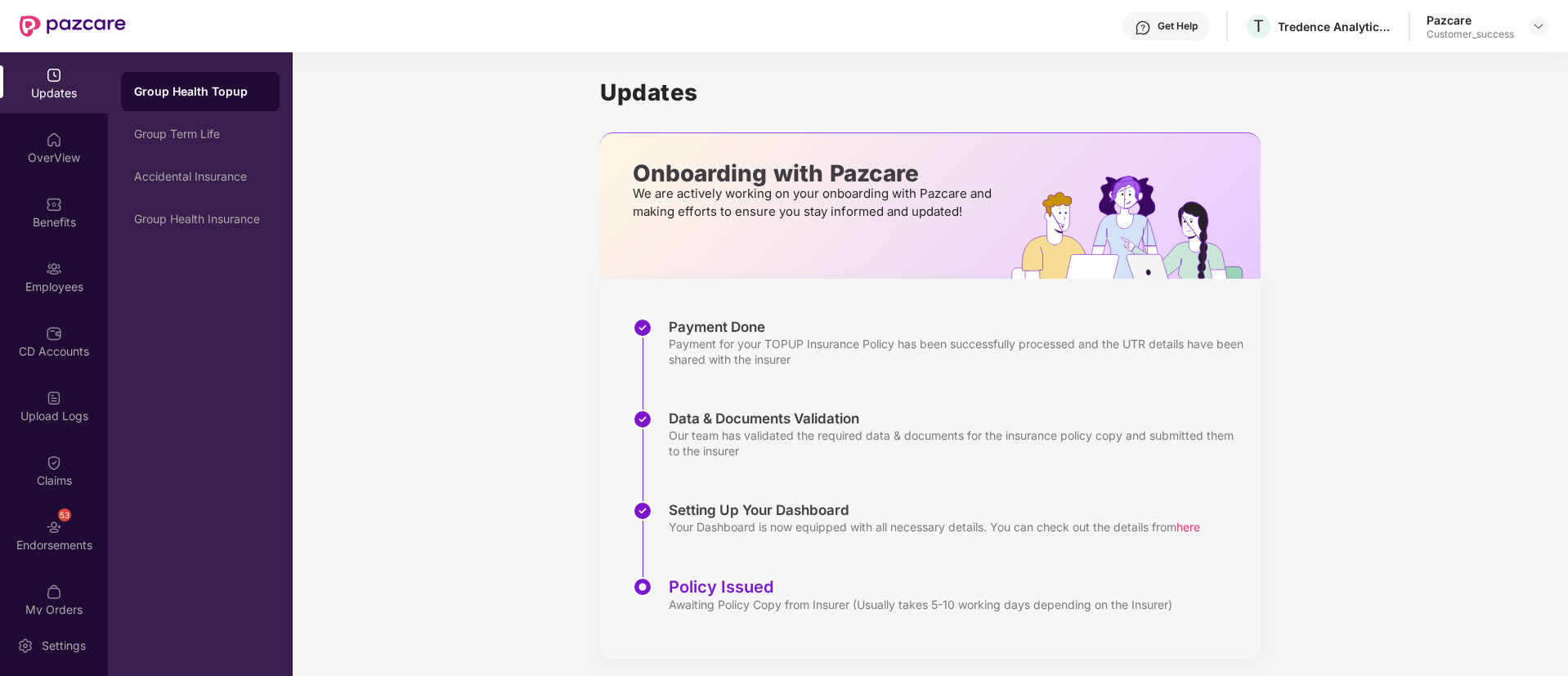
click at [64, 299] on div "Employees" at bounding box center [54, 277] width 108 height 61
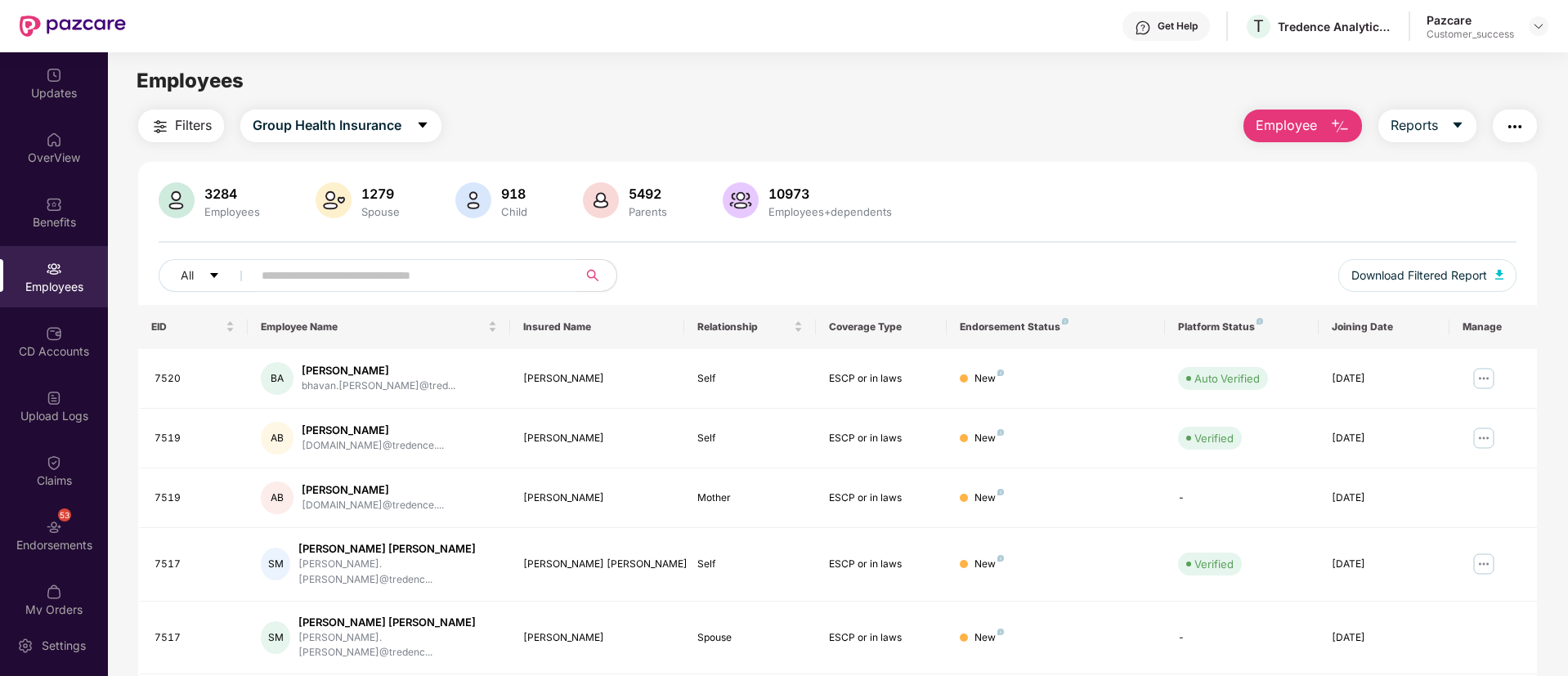
paste input "****"
click at [430, 266] on input "****" at bounding box center [408, 275] width 294 height 24
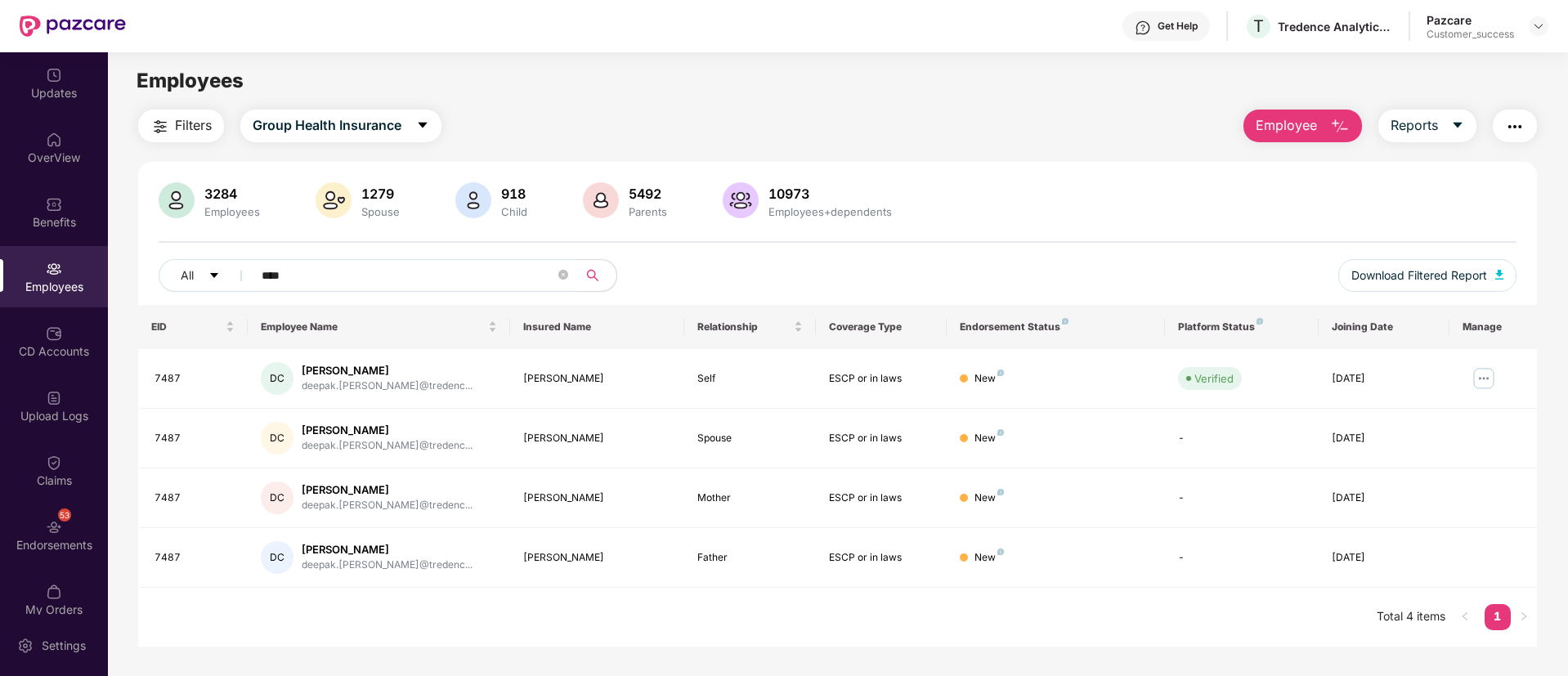
paste input "text"
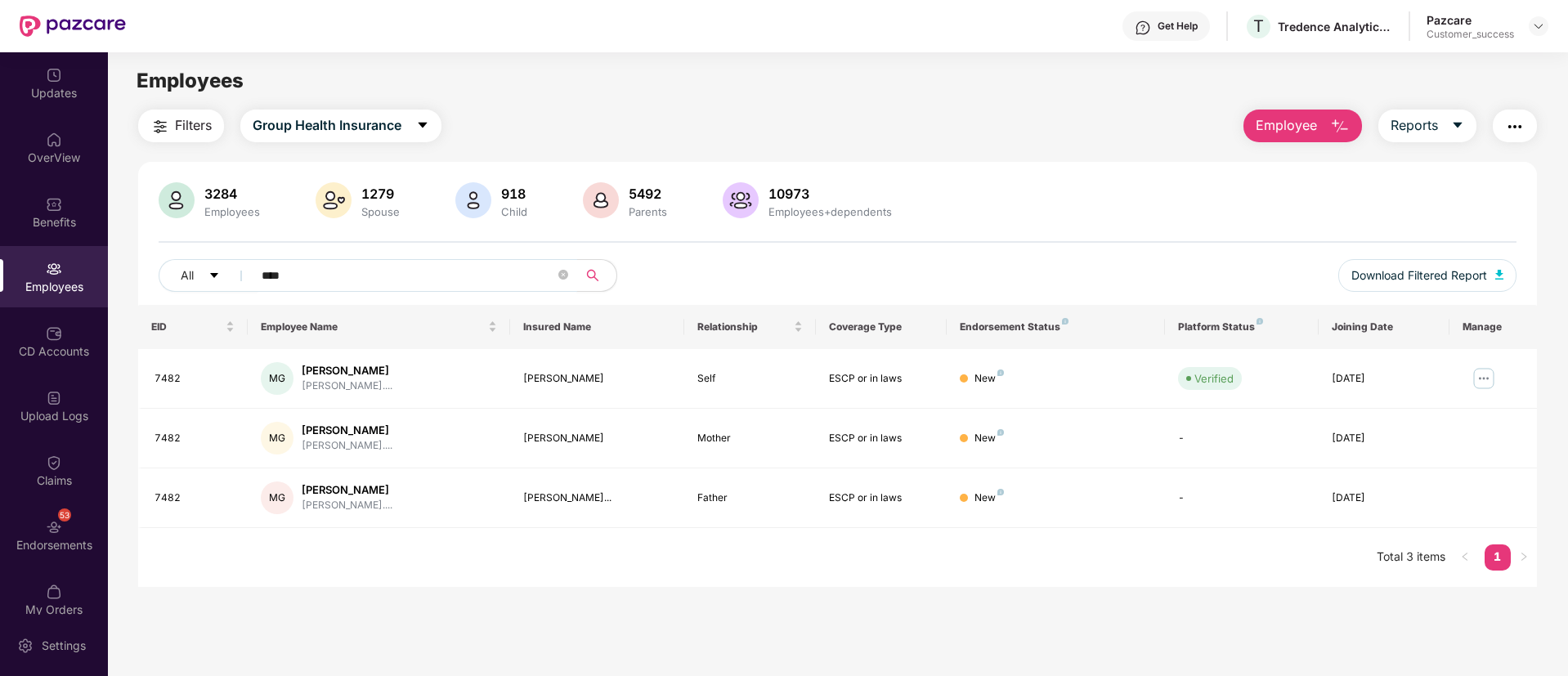
paste input "text"
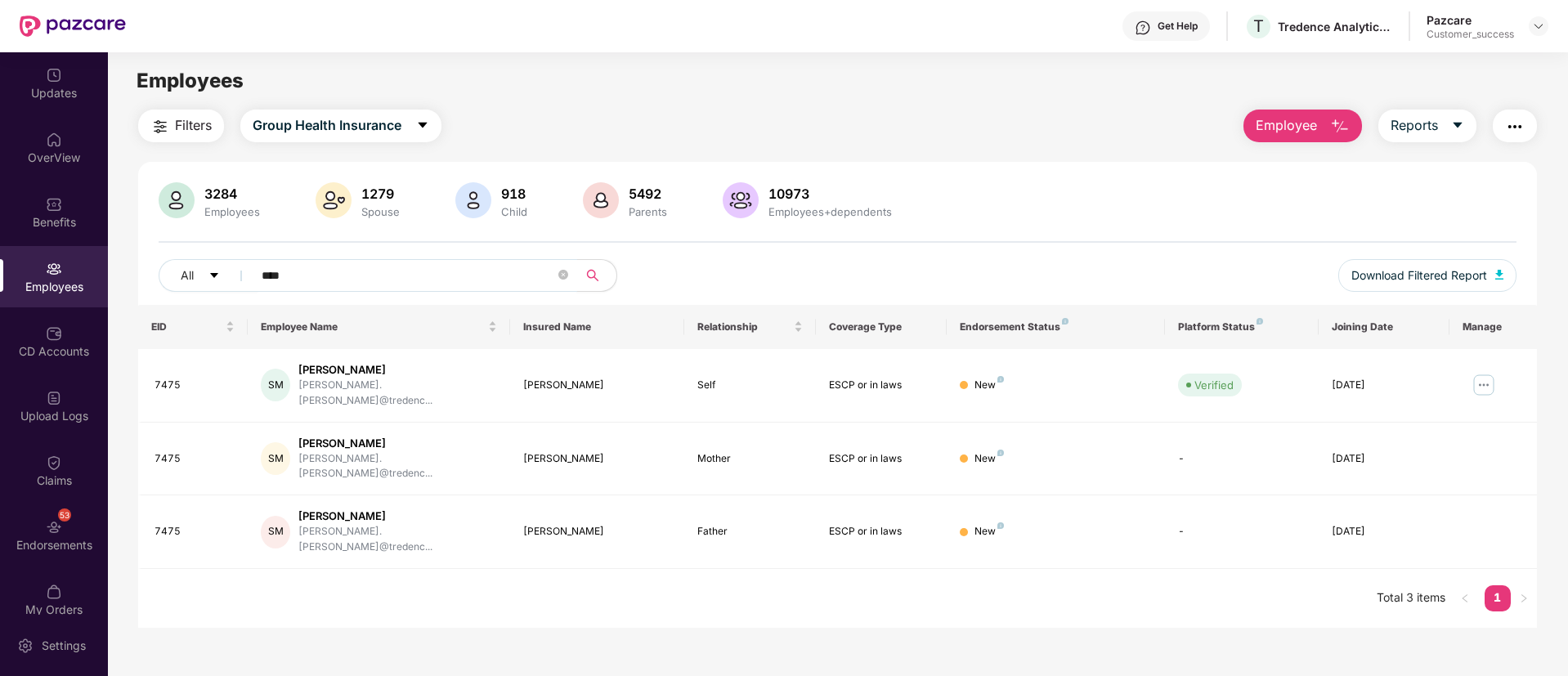
paste input "text"
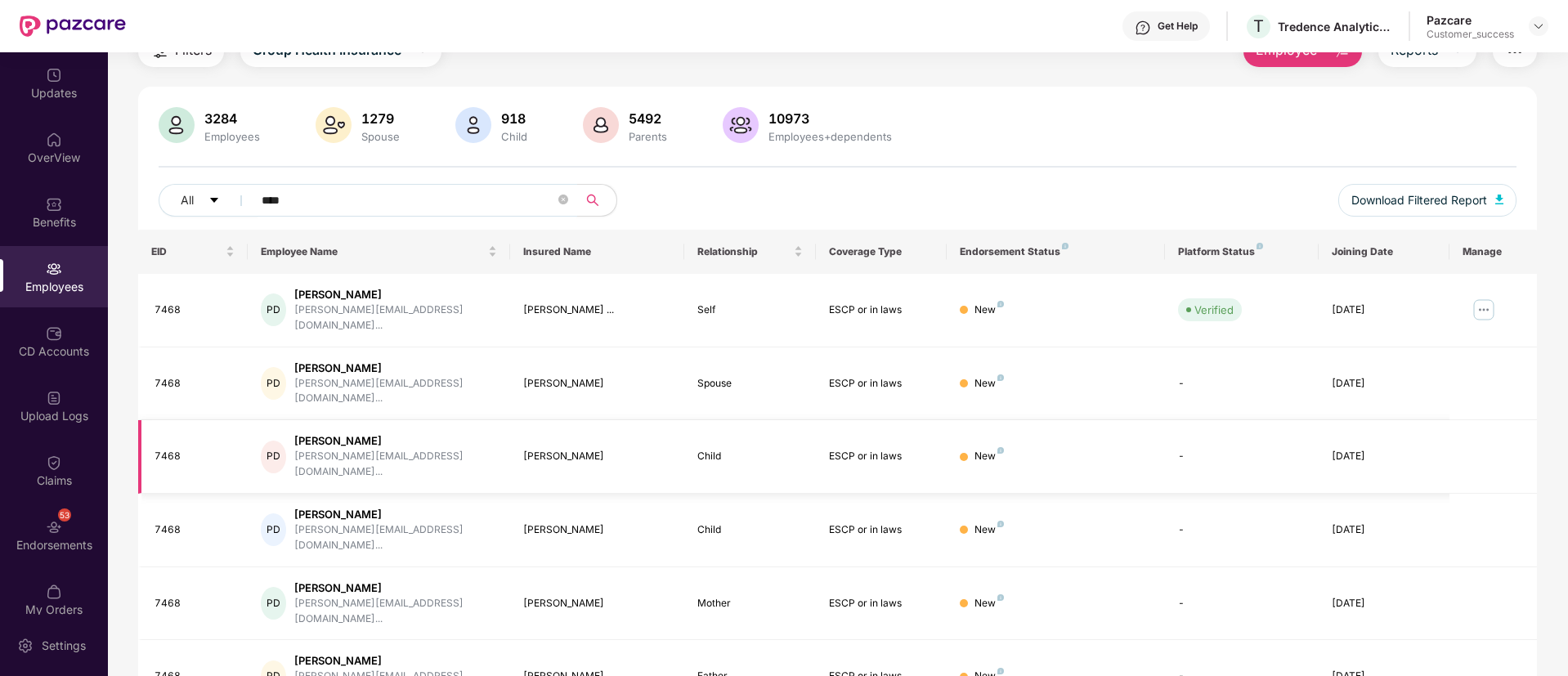
scroll to position [76, 0]
paste input "text"
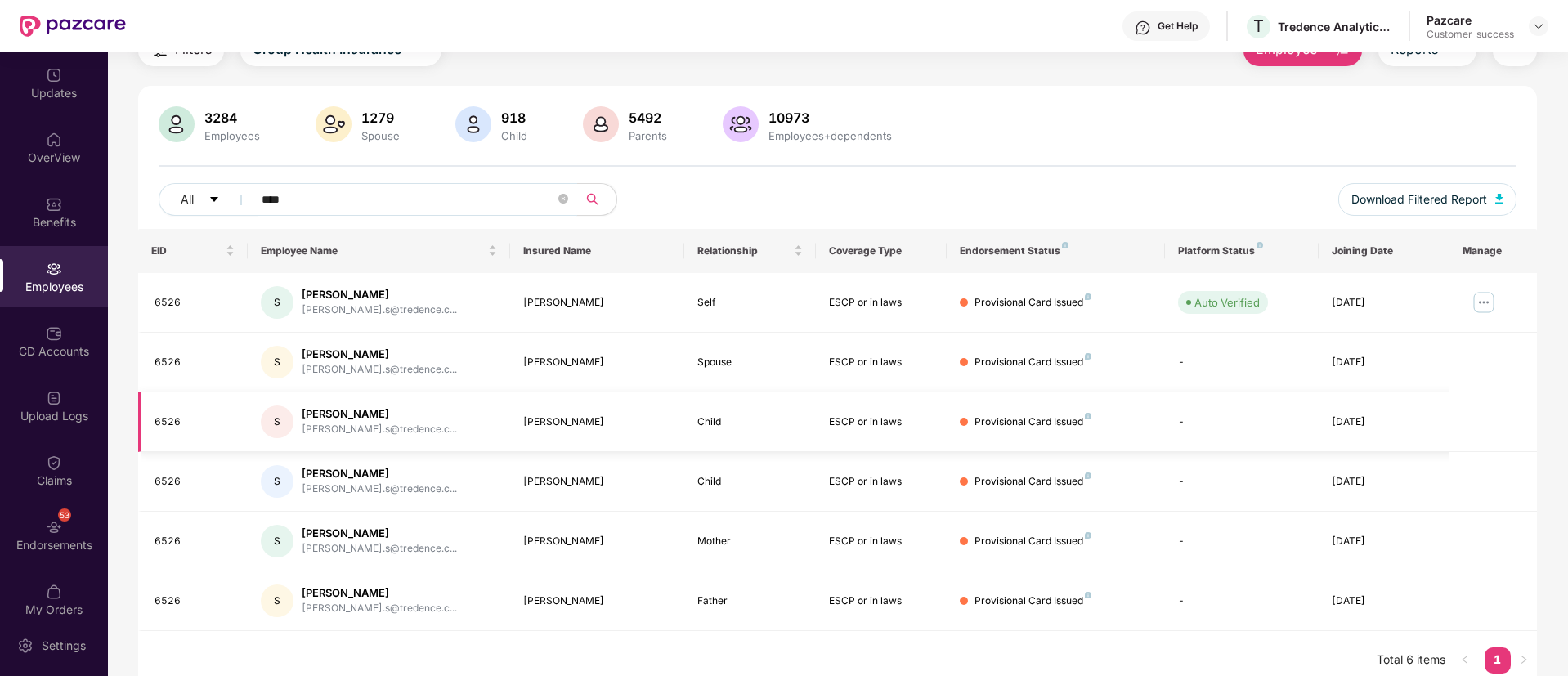
paste input "text"
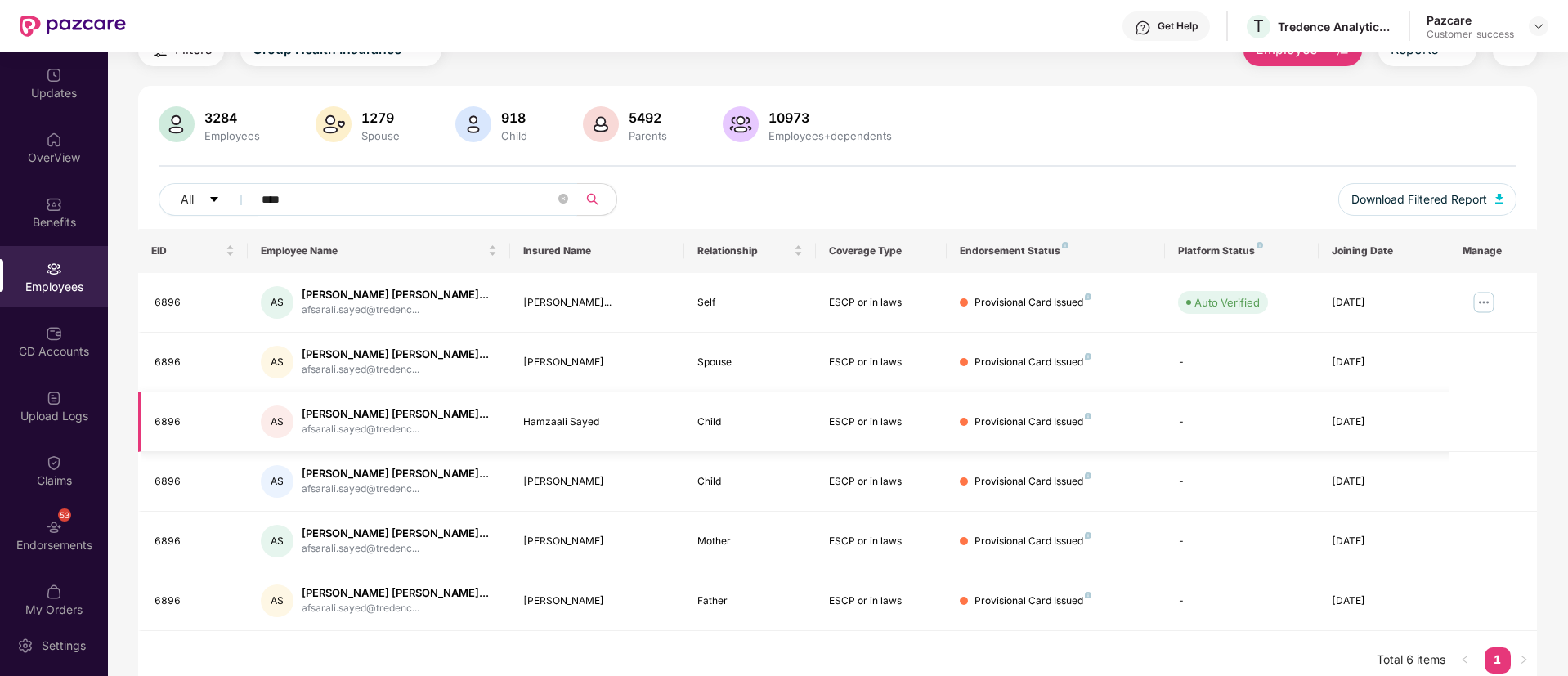
paste input "text"
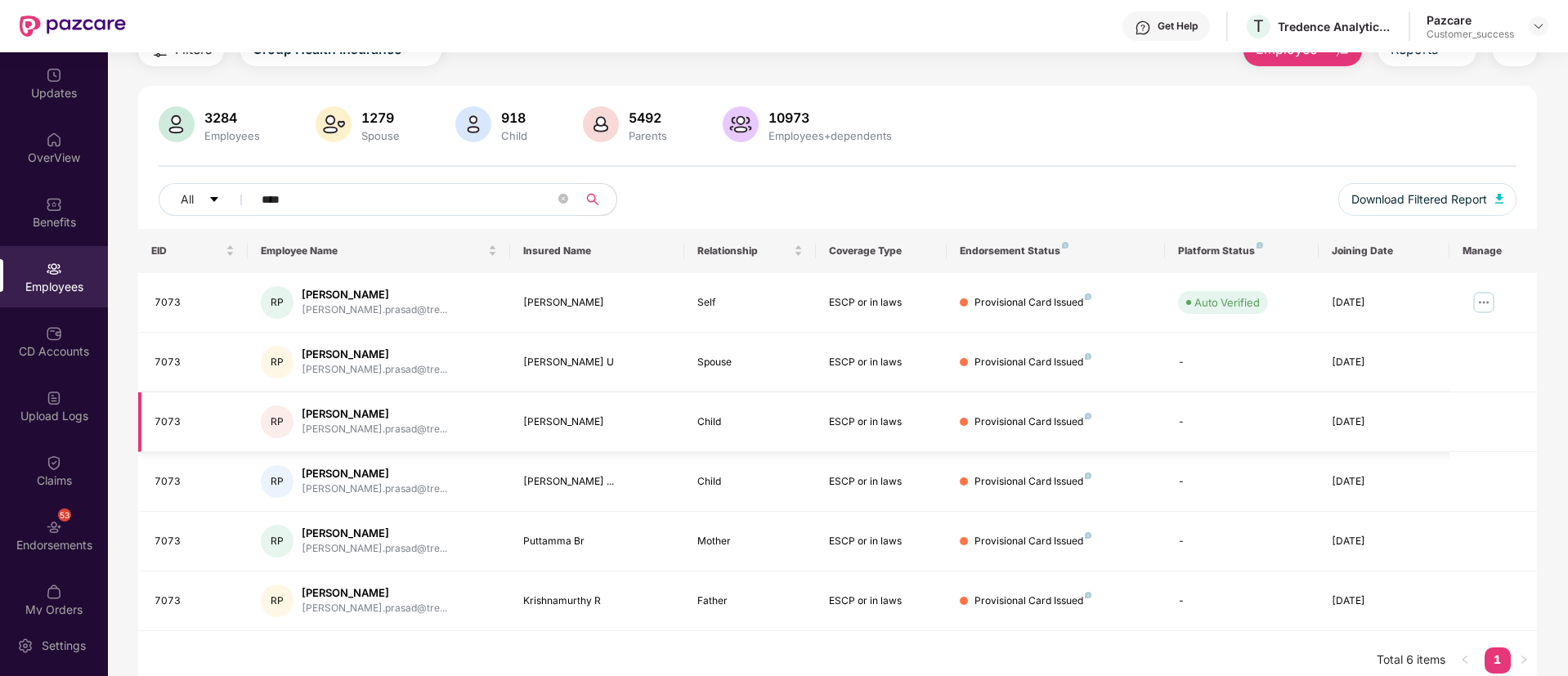
paste input "****"
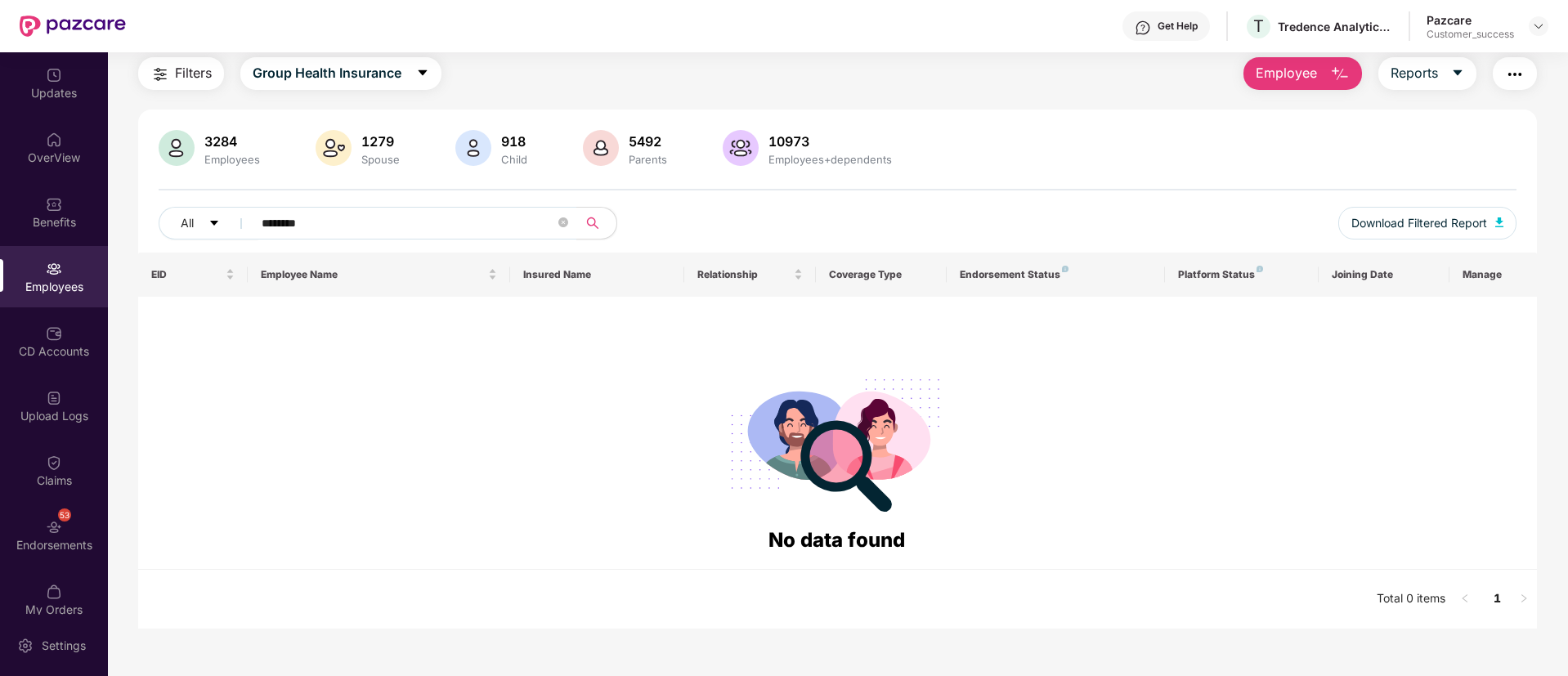
scroll to position [52, 0]
paste input "text"
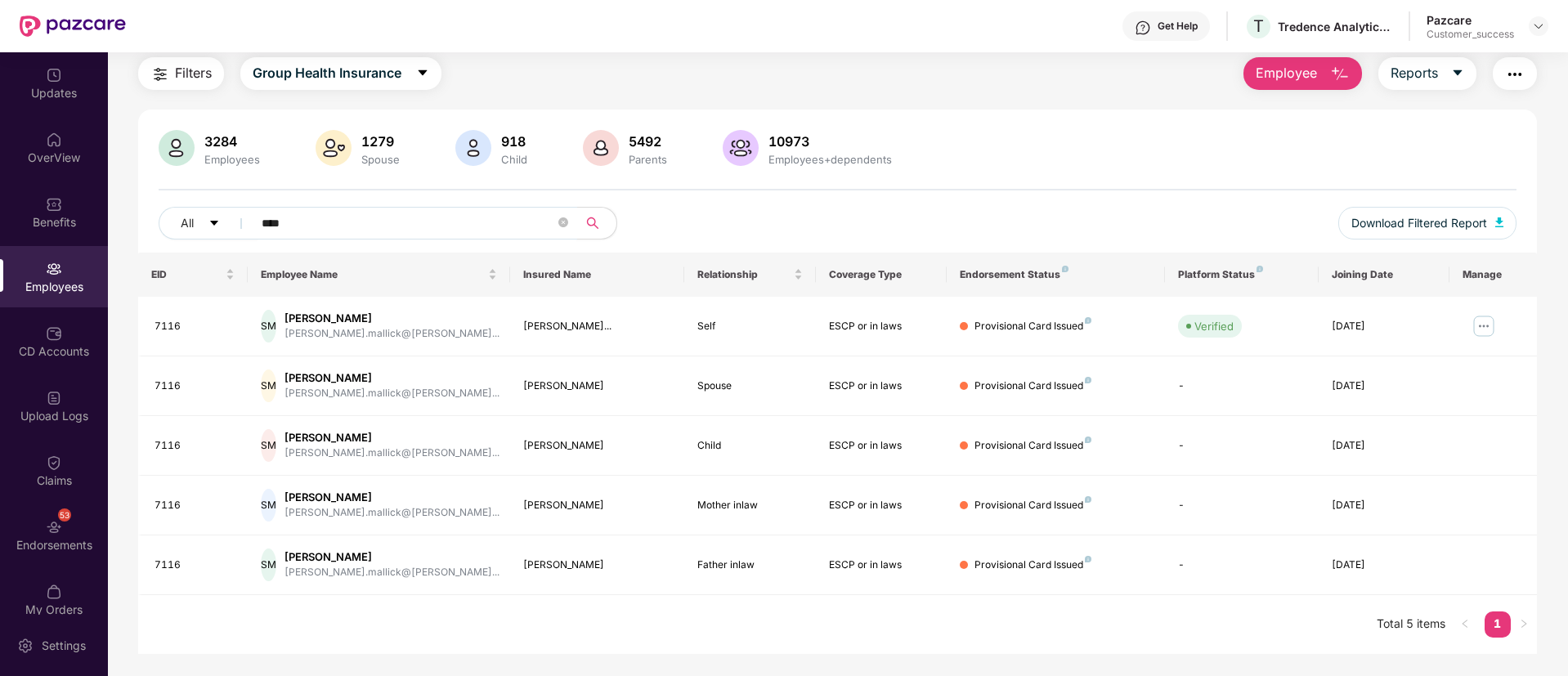
paste input "text"
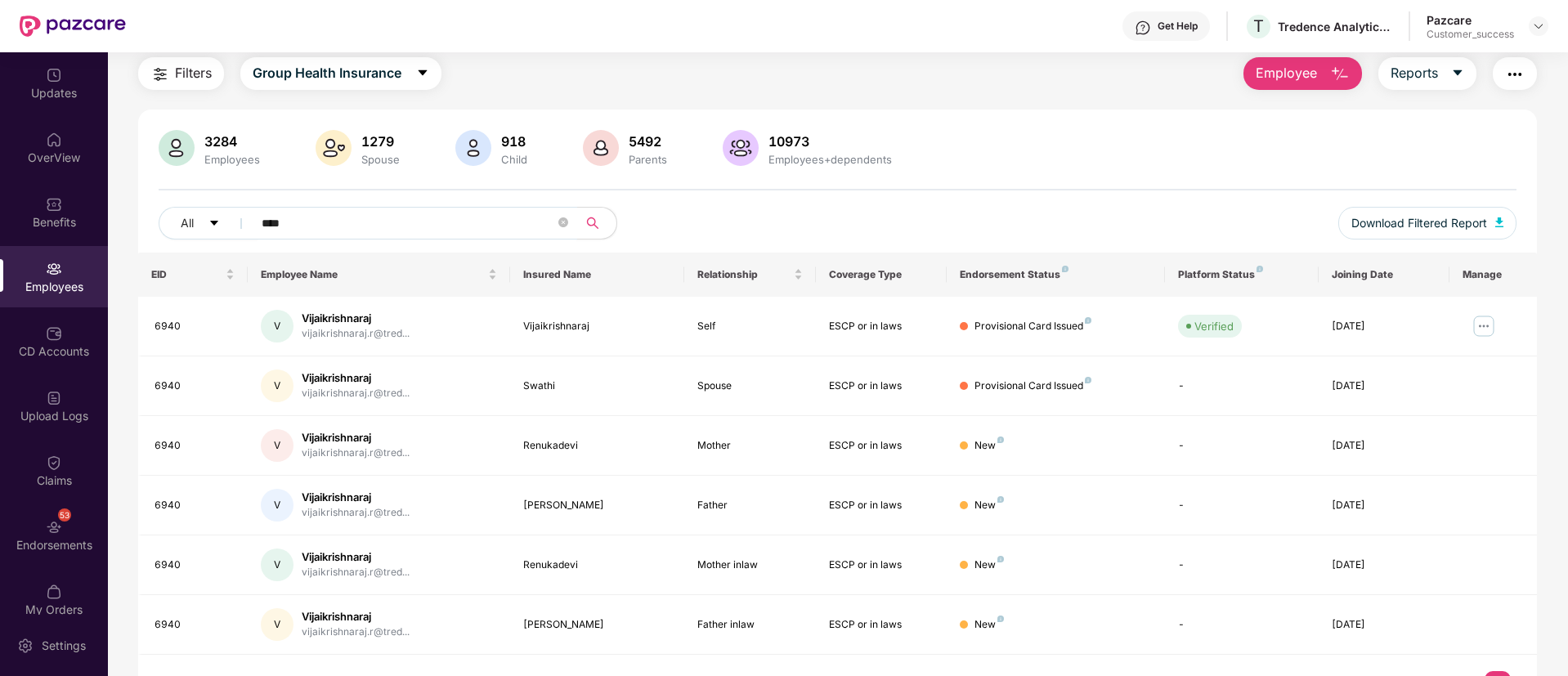
scroll to position [76, 0]
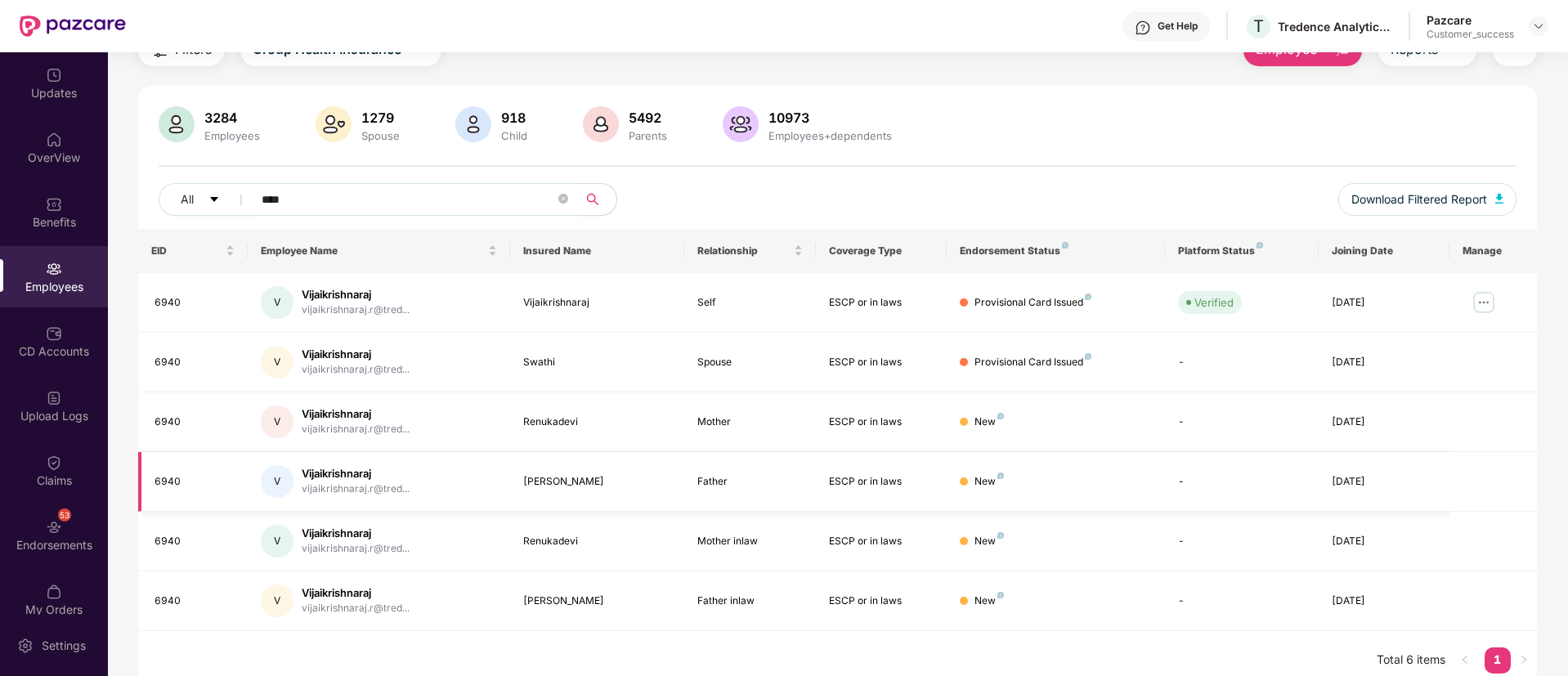
type input "****"
click at [1479, 304] on img at bounding box center [1484, 302] width 26 height 26
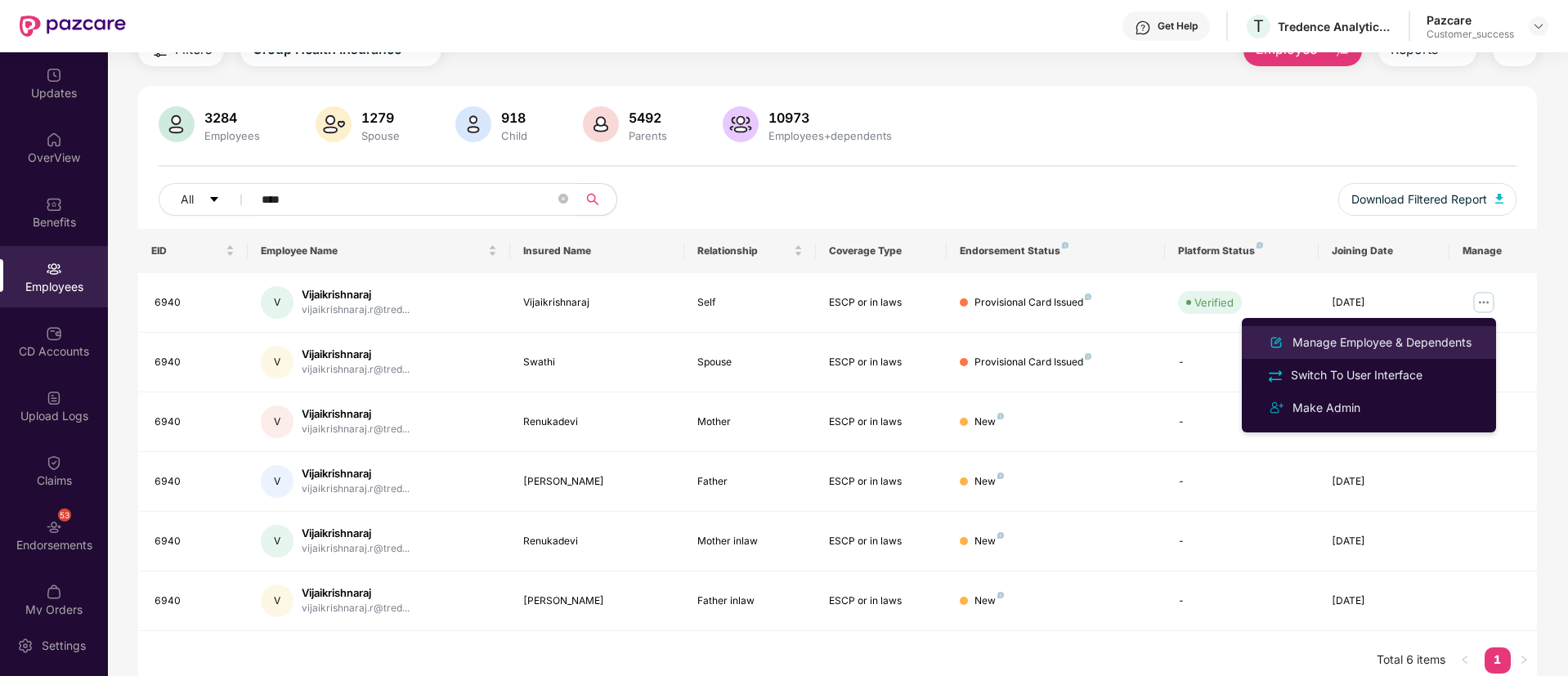
click at [1377, 341] on div "Manage Employee & Dependents" at bounding box center [1382, 342] width 185 height 18
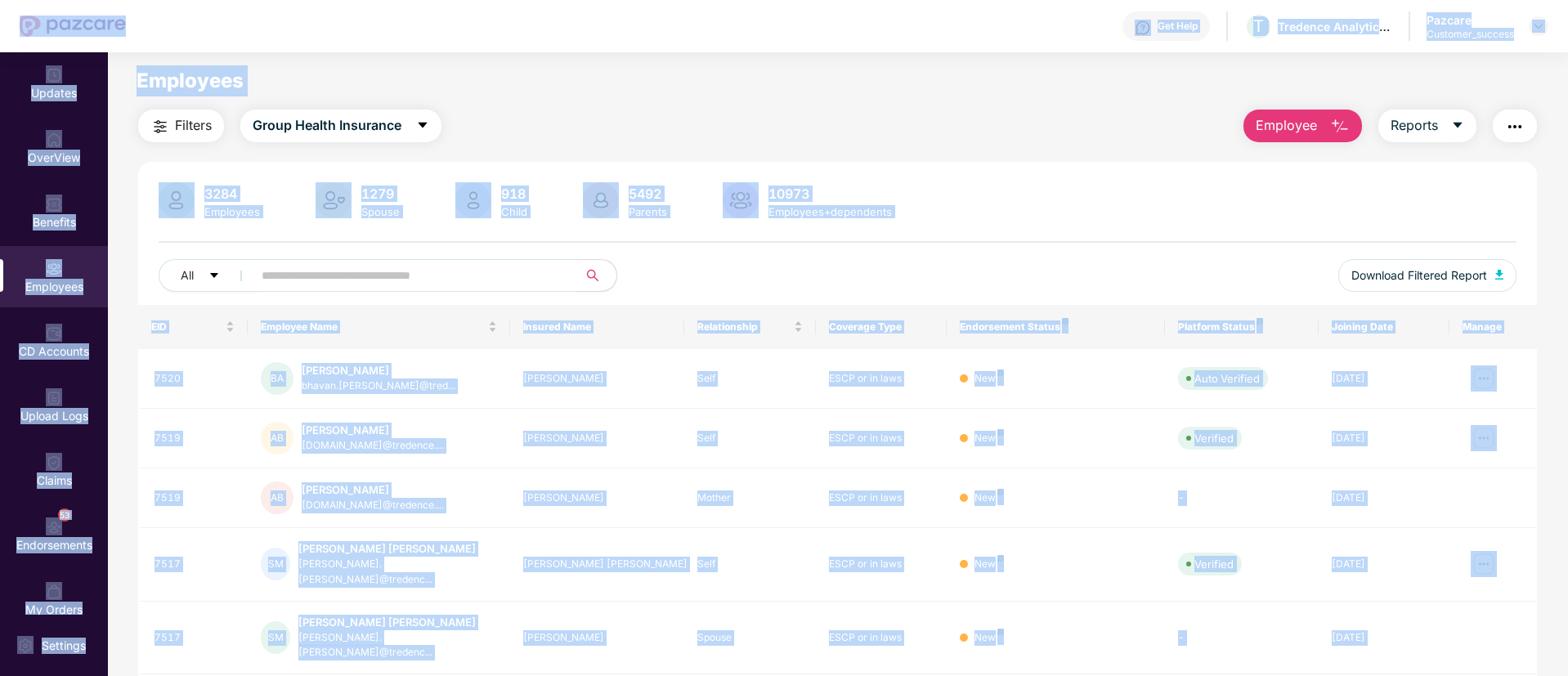
click at [431, 274] on input "text" at bounding box center [408, 275] width 294 height 24
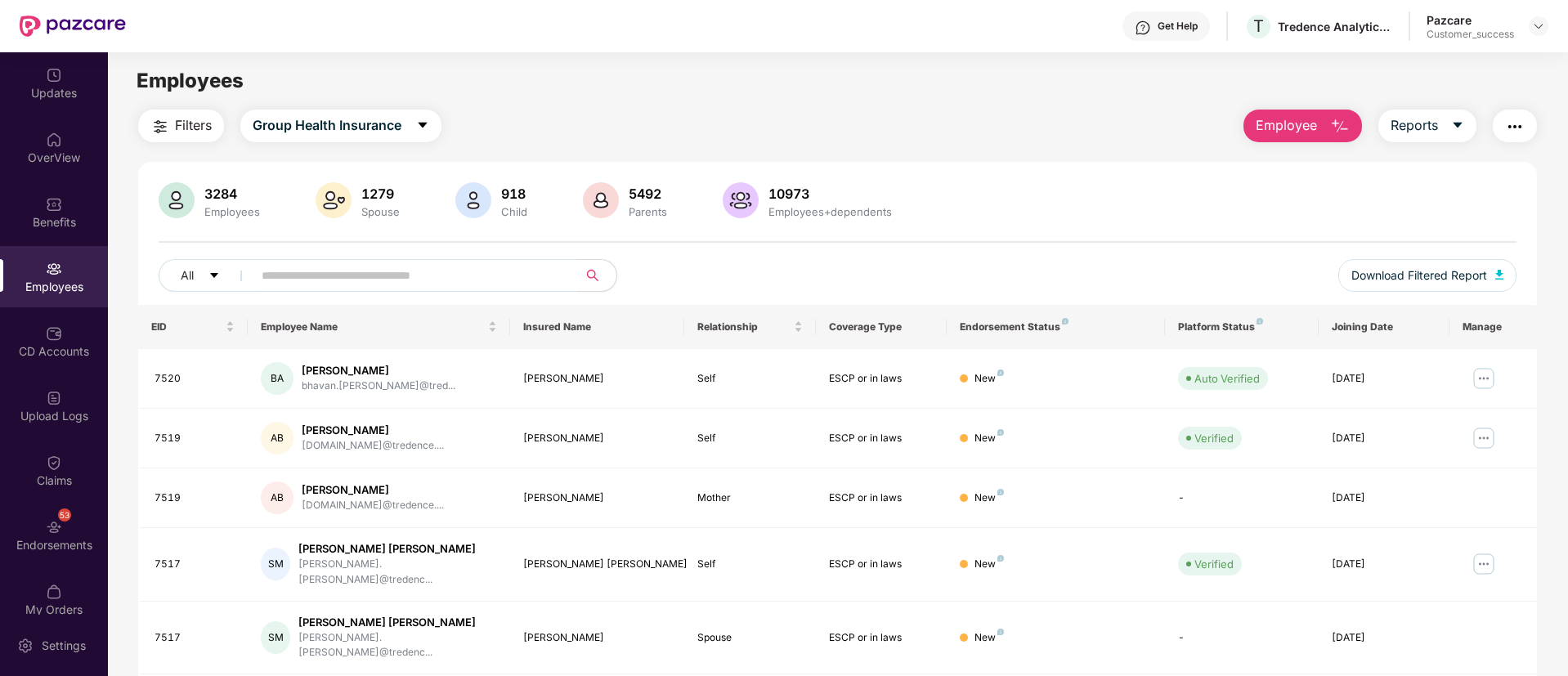
paste input "****"
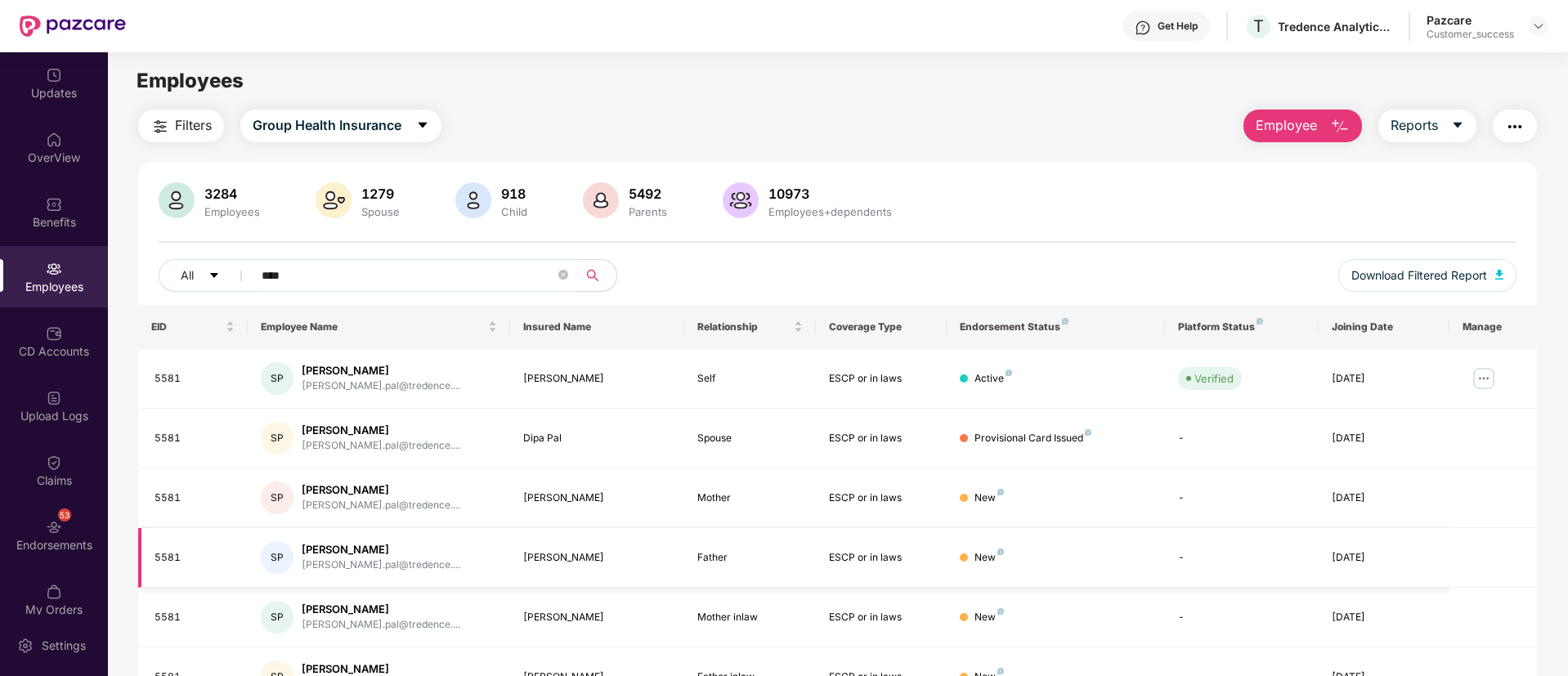
scroll to position [90, 0]
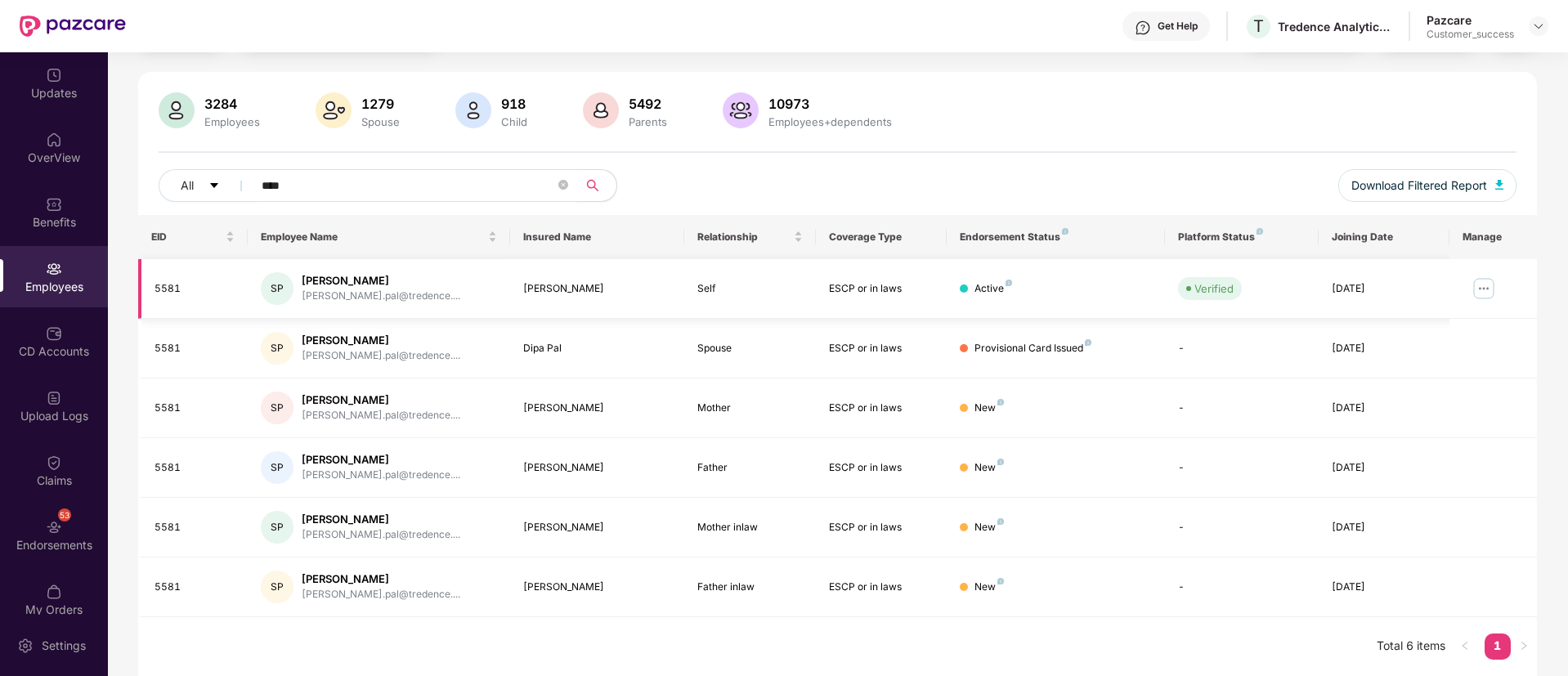
type input "****"
click at [1491, 286] on img at bounding box center [1484, 288] width 26 height 26
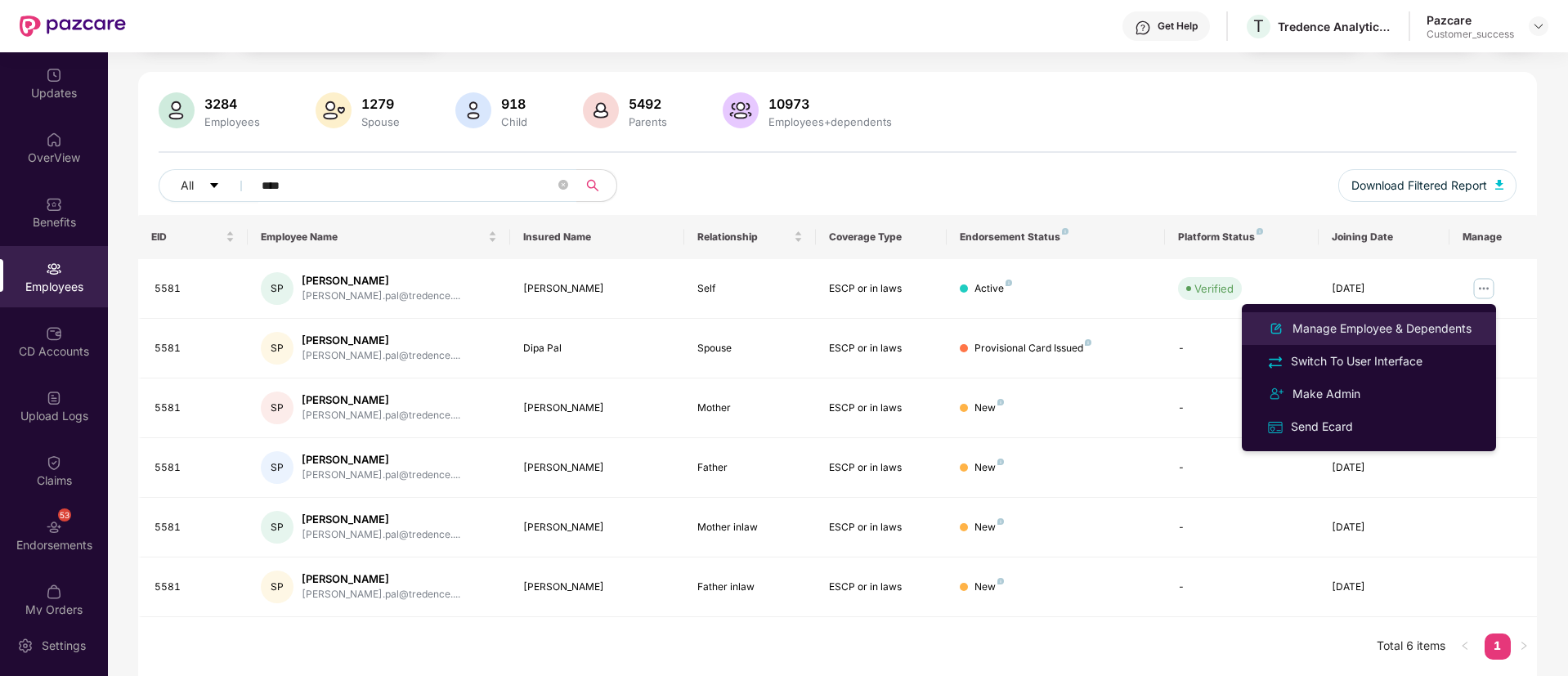
click at [1399, 324] on div "Manage Employee & Dependents" at bounding box center [1382, 328] width 185 height 18
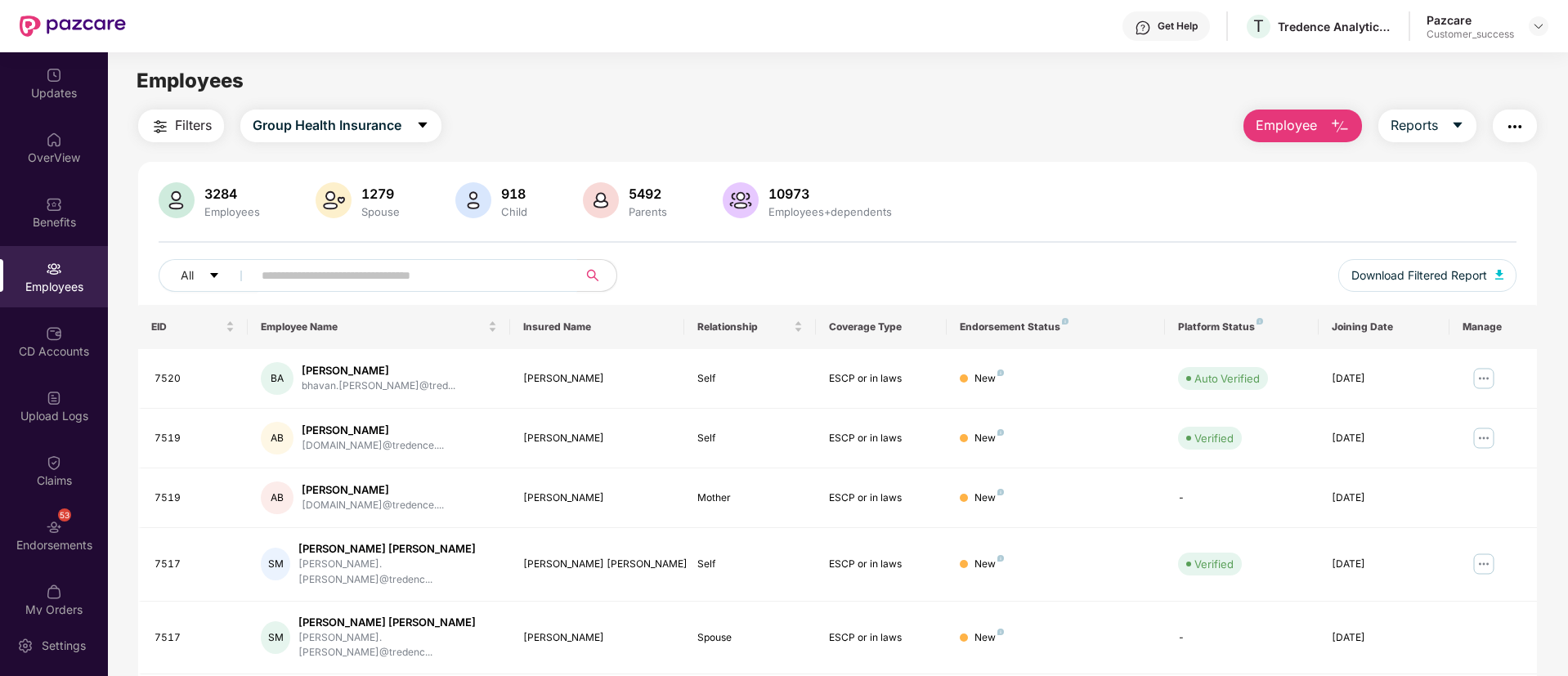
paste input "****"
click at [403, 278] on input "****" at bounding box center [408, 275] width 294 height 24
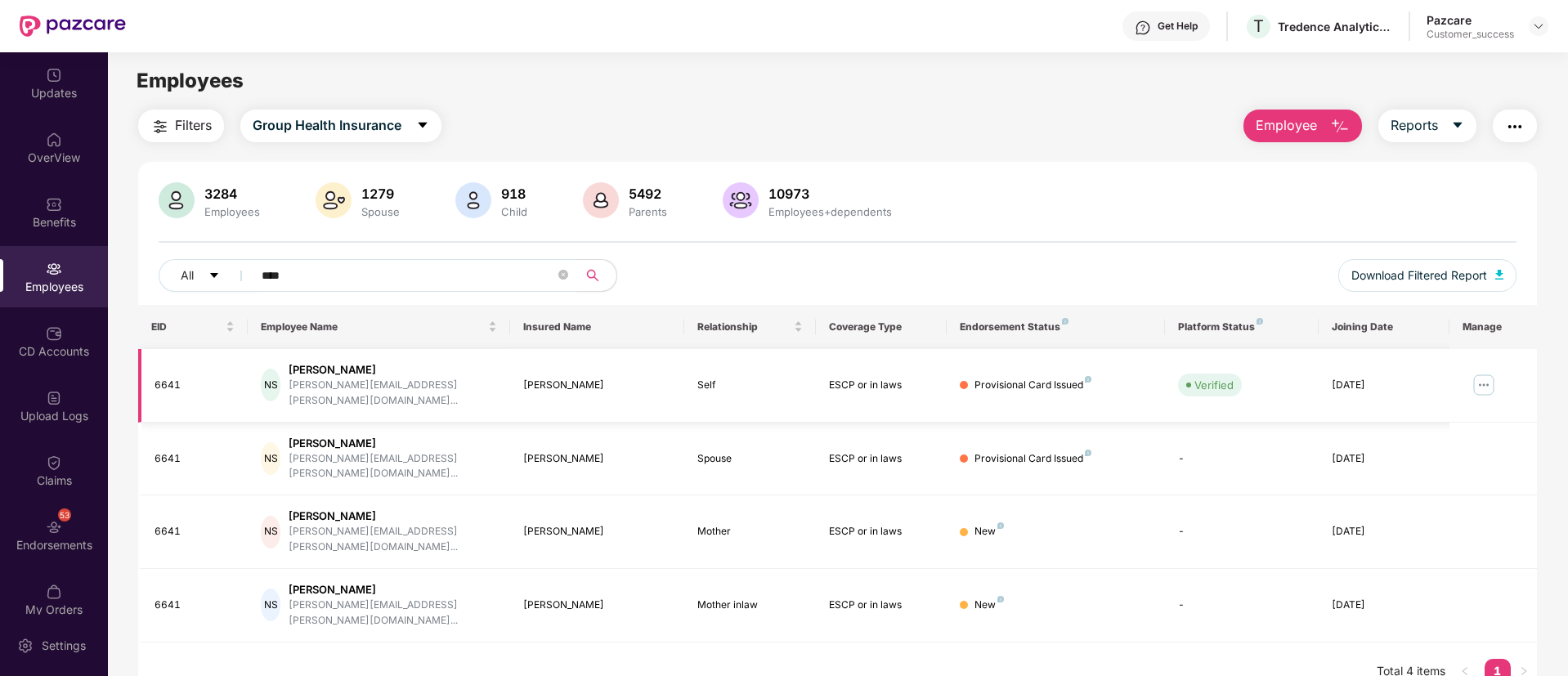
type input "****"
click at [1484, 382] on img at bounding box center [1484, 385] width 26 height 26
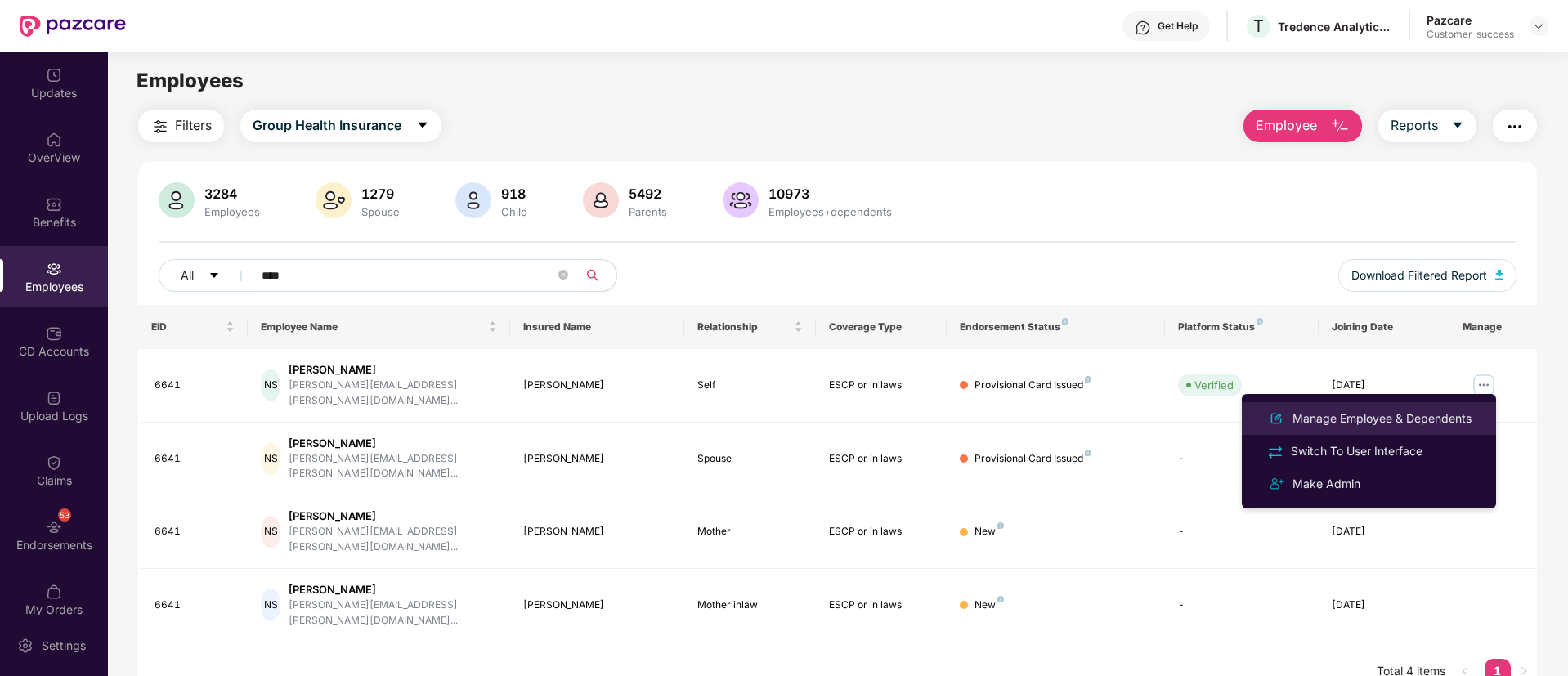
click at [1394, 410] on div "Manage Employee & Dependents" at bounding box center [1382, 418] width 185 height 18
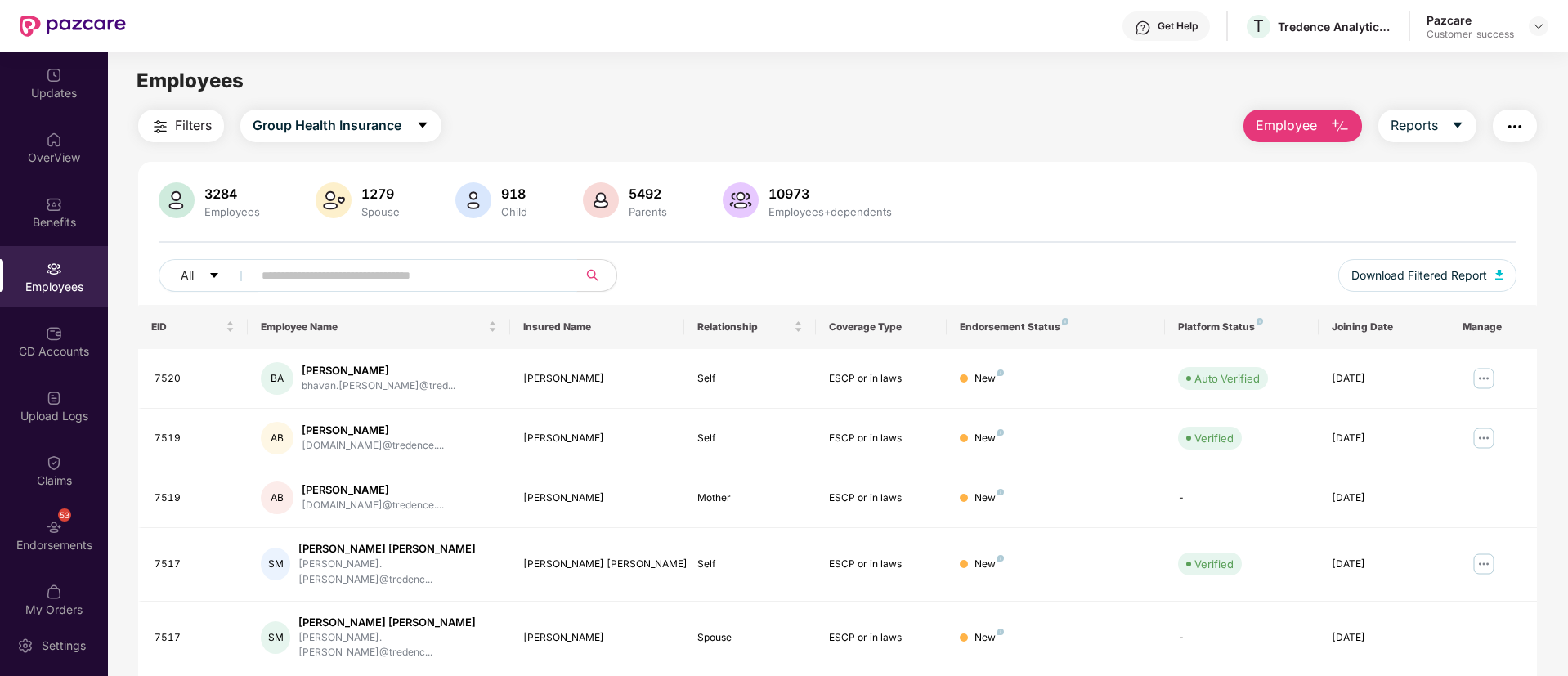
drag, startPoint x: 353, startPoint y: 292, endPoint x: 350, endPoint y: 264, distance: 28.2
click at [350, 264] on div "All Download Filtered Report" at bounding box center [838, 282] width 1357 height 45
click at [350, 264] on input "text" at bounding box center [408, 275] width 294 height 24
paste input "****"
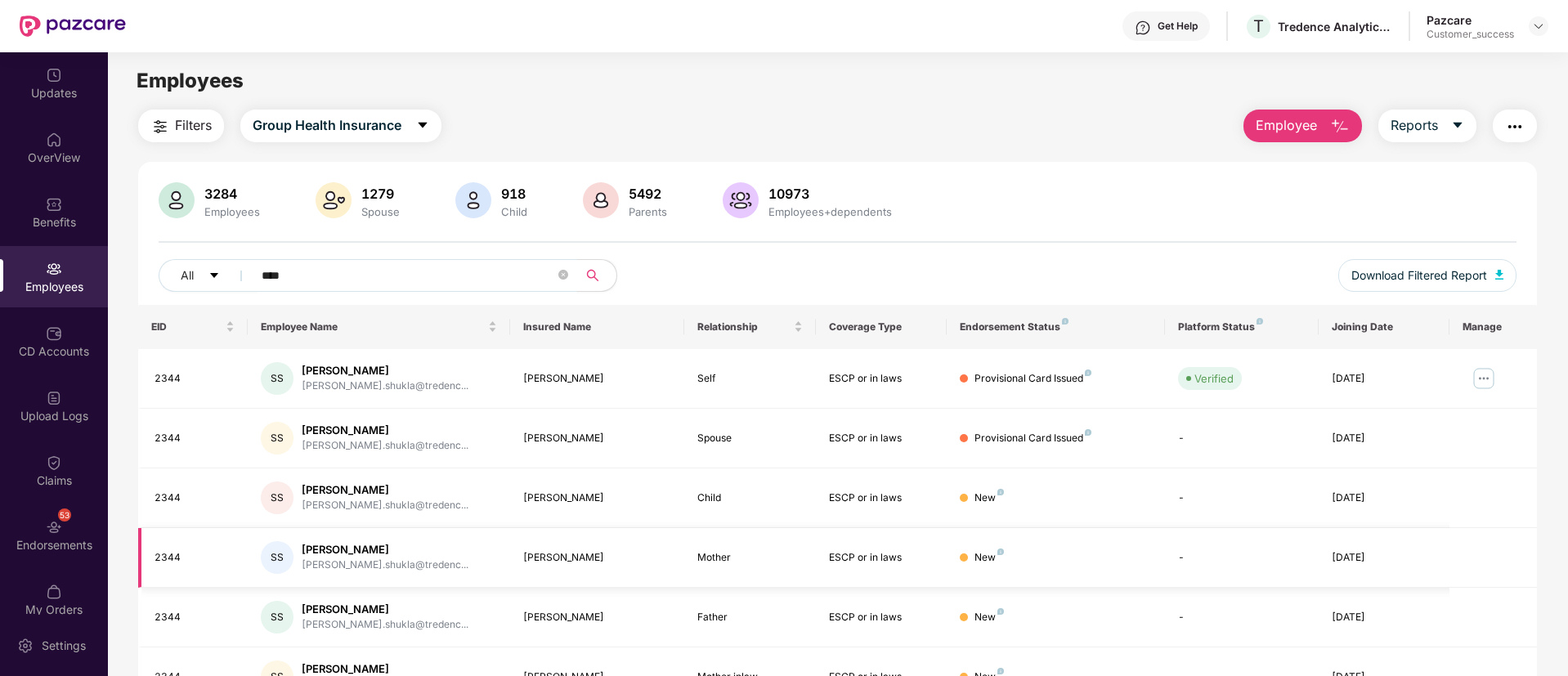
scroll to position [149, 0]
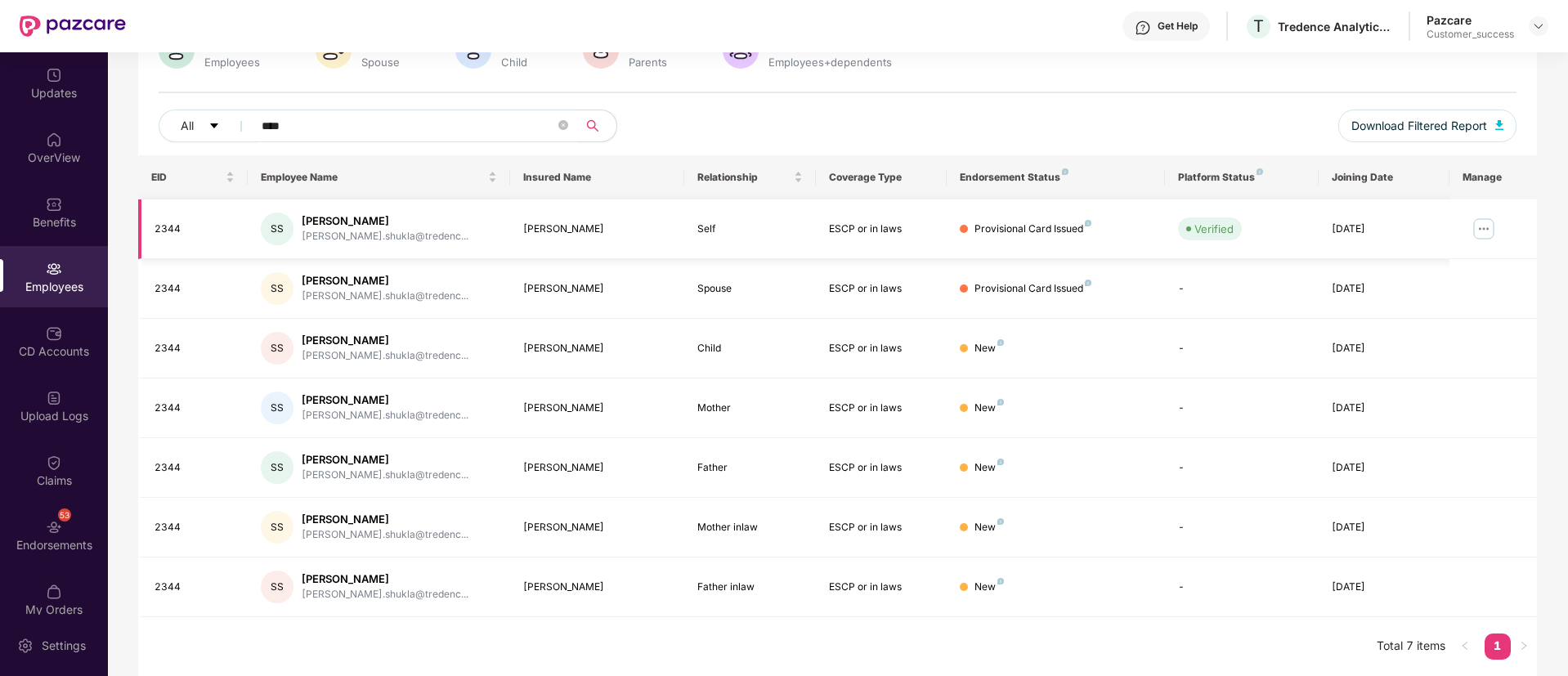
type input "****"
click at [1481, 221] on img at bounding box center [1484, 229] width 26 height 26
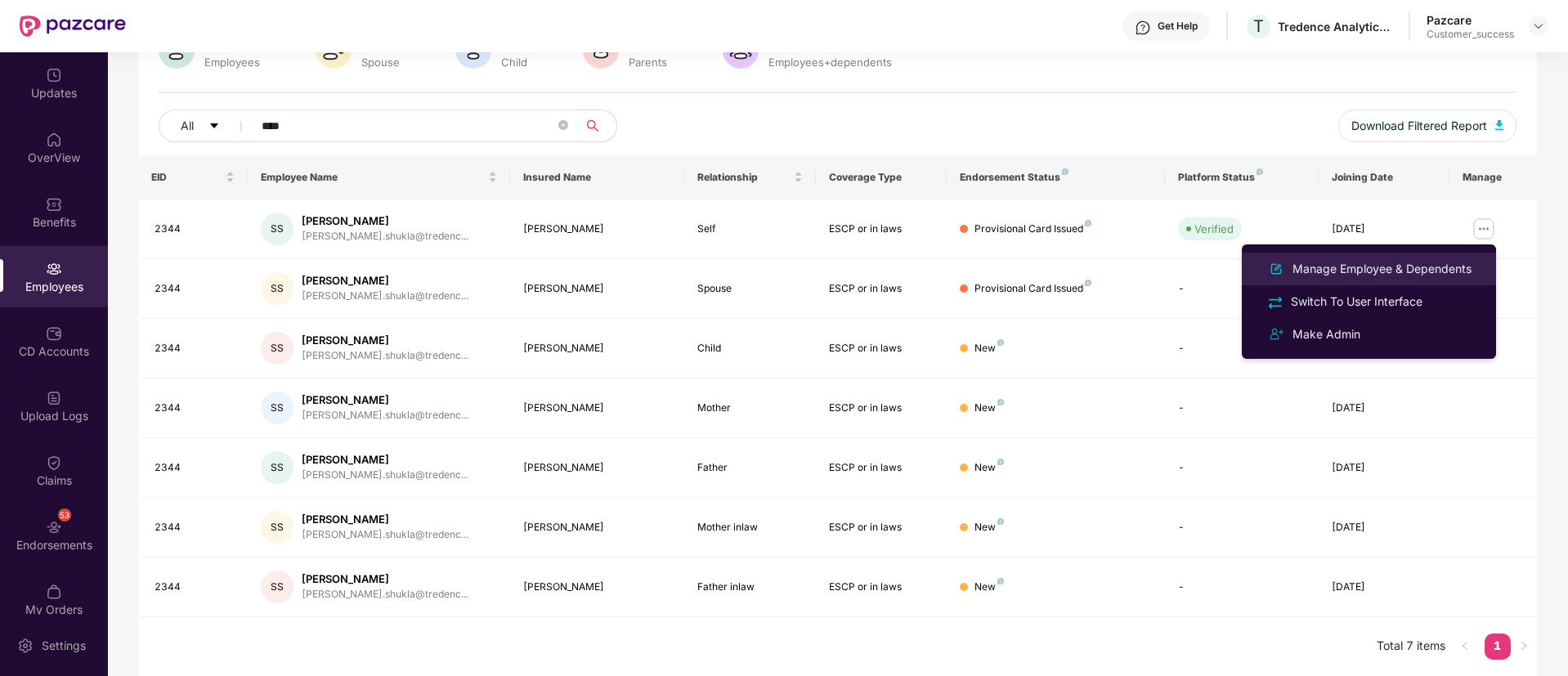
click at [1392, 259] on div "Manage Employee & Dependents" at bounding box center [1369, 269] width 211 height 19
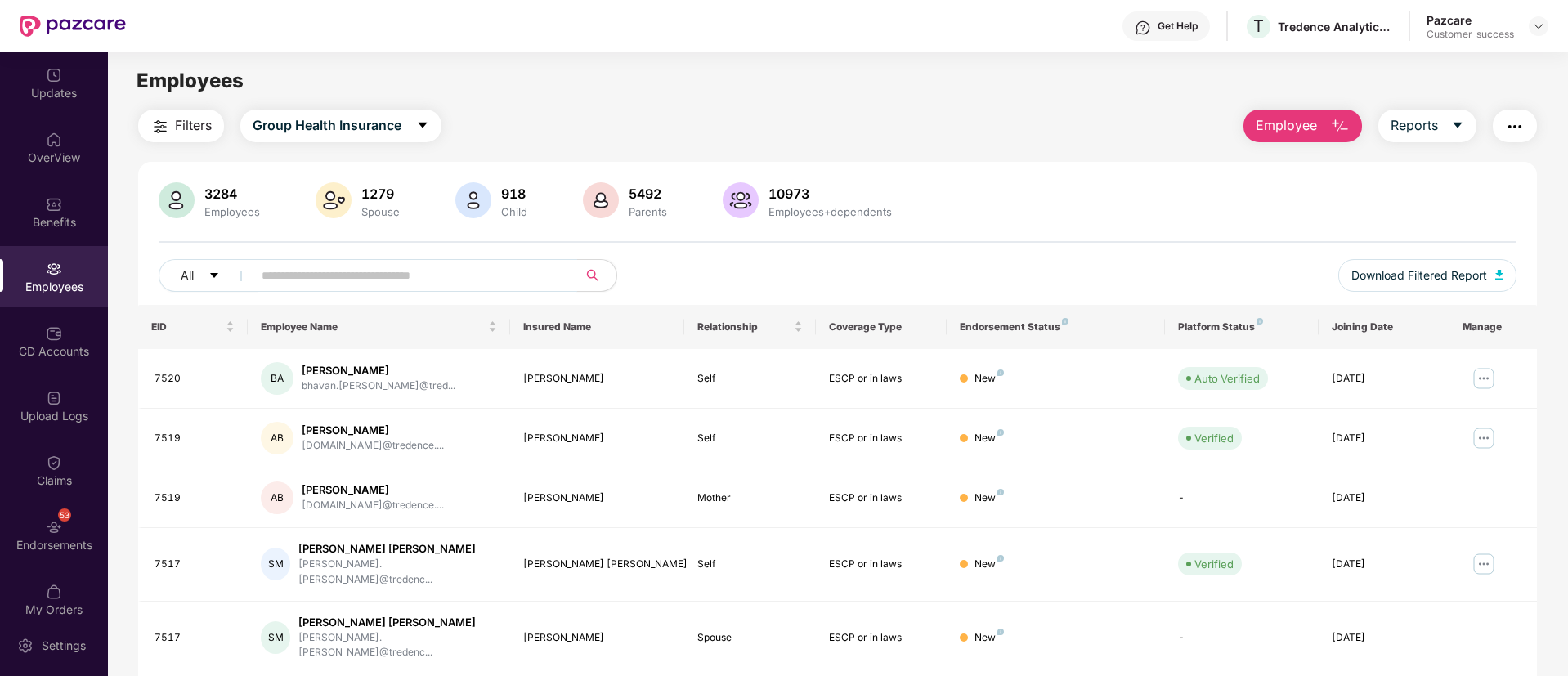
paste input "***"
click at [416, 280] on input "***" at bounding box center [408, 275] width 294 height 24
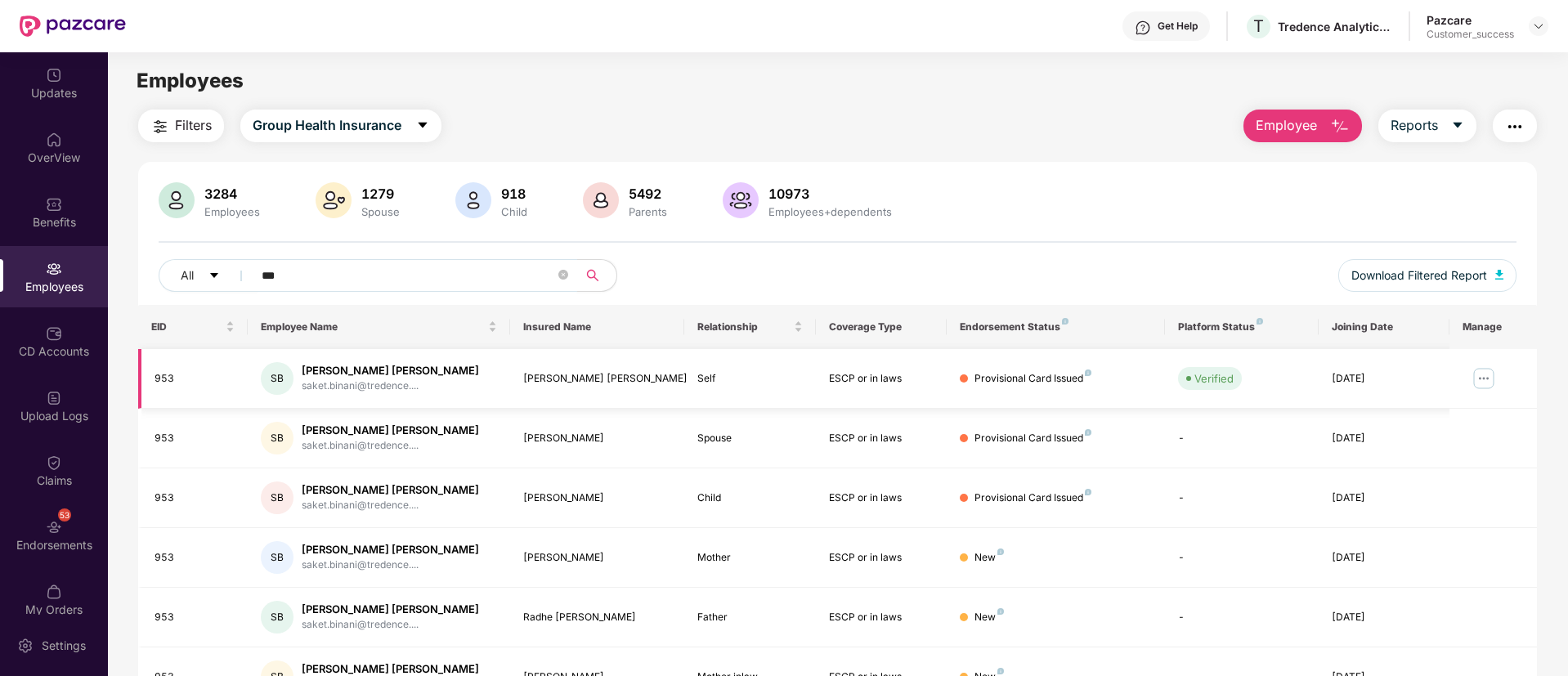
type input "***"
click at [1495, 371] on img at bounding box center [1484, 378] width 26 height 26
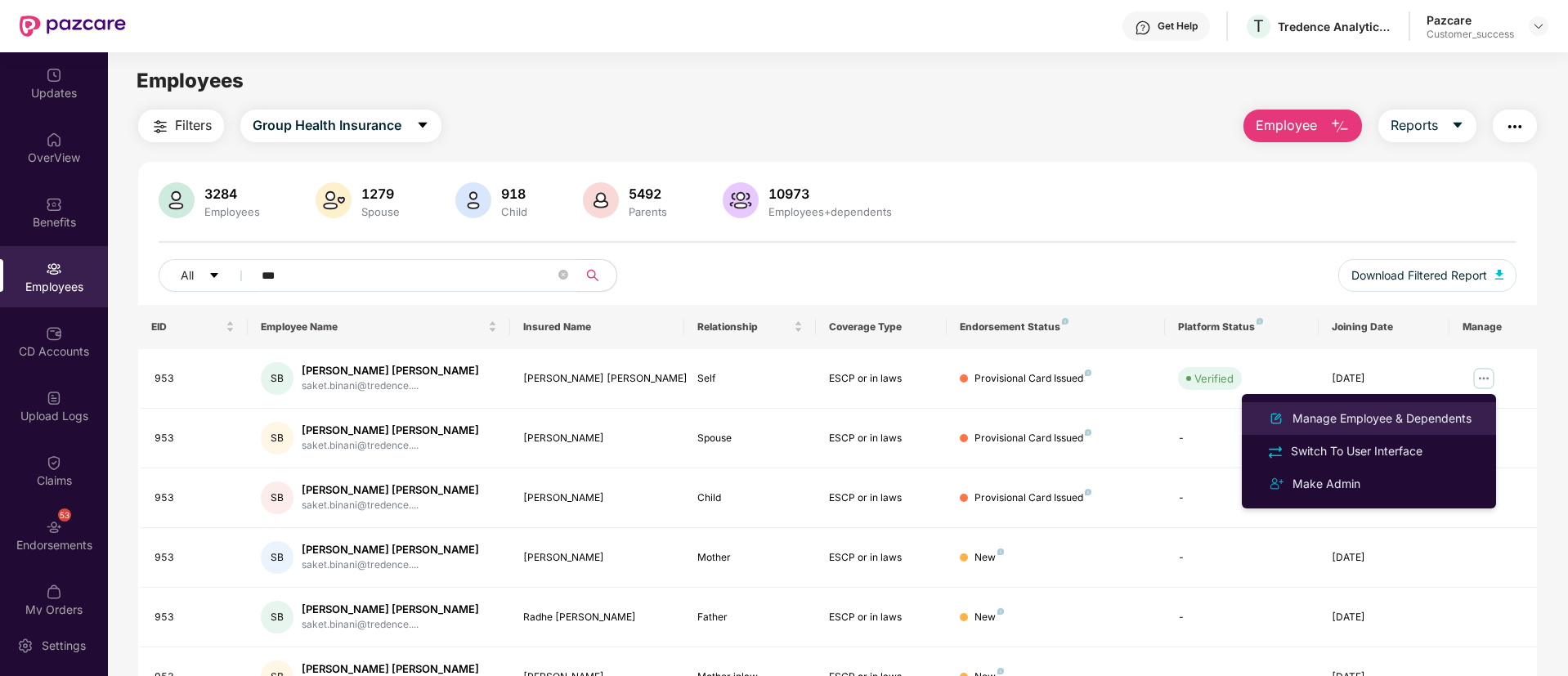
click at [1392, 406] on li "Manage Employee & Dependents" at bounding box center [1369, 417] width 254 height 32
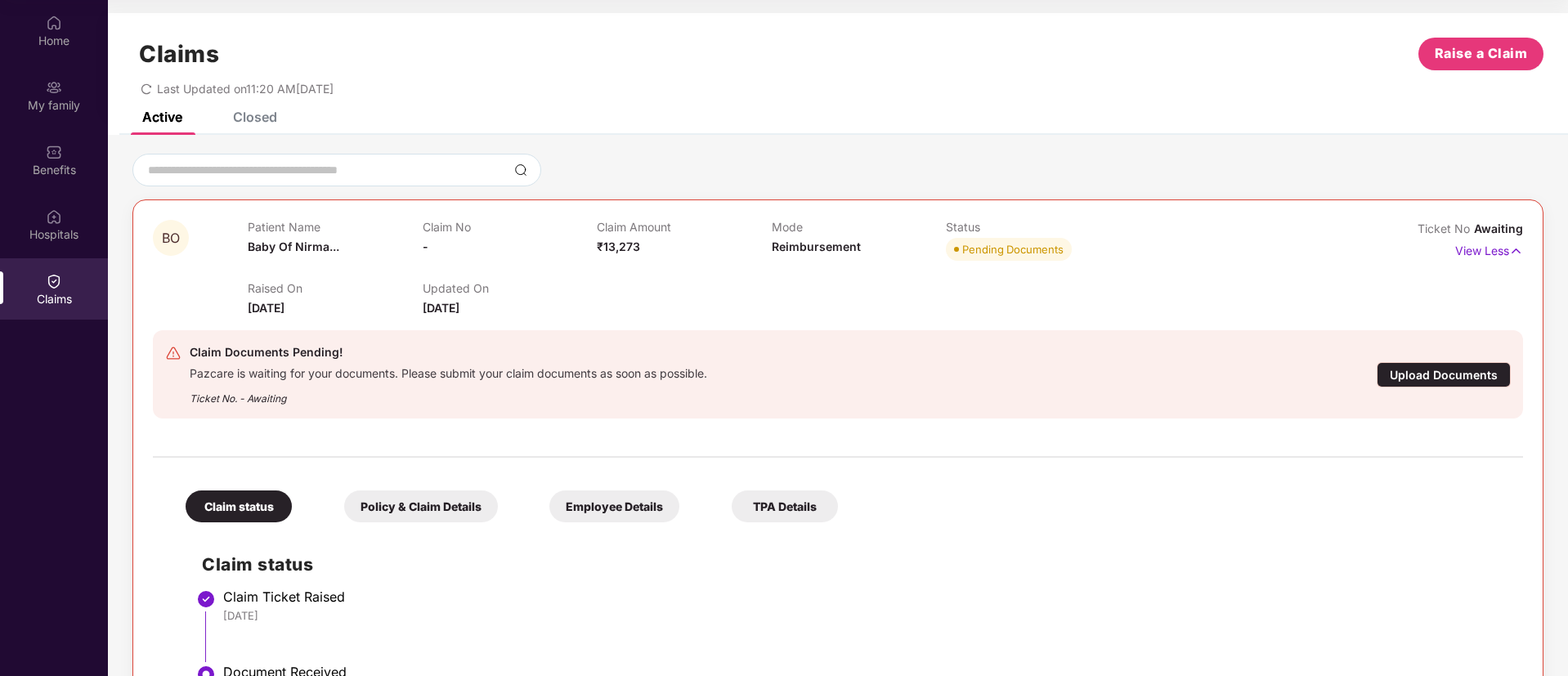
scroll to position [31, 0]
